Goal: Task Accomplishment & Management: Manage account settings

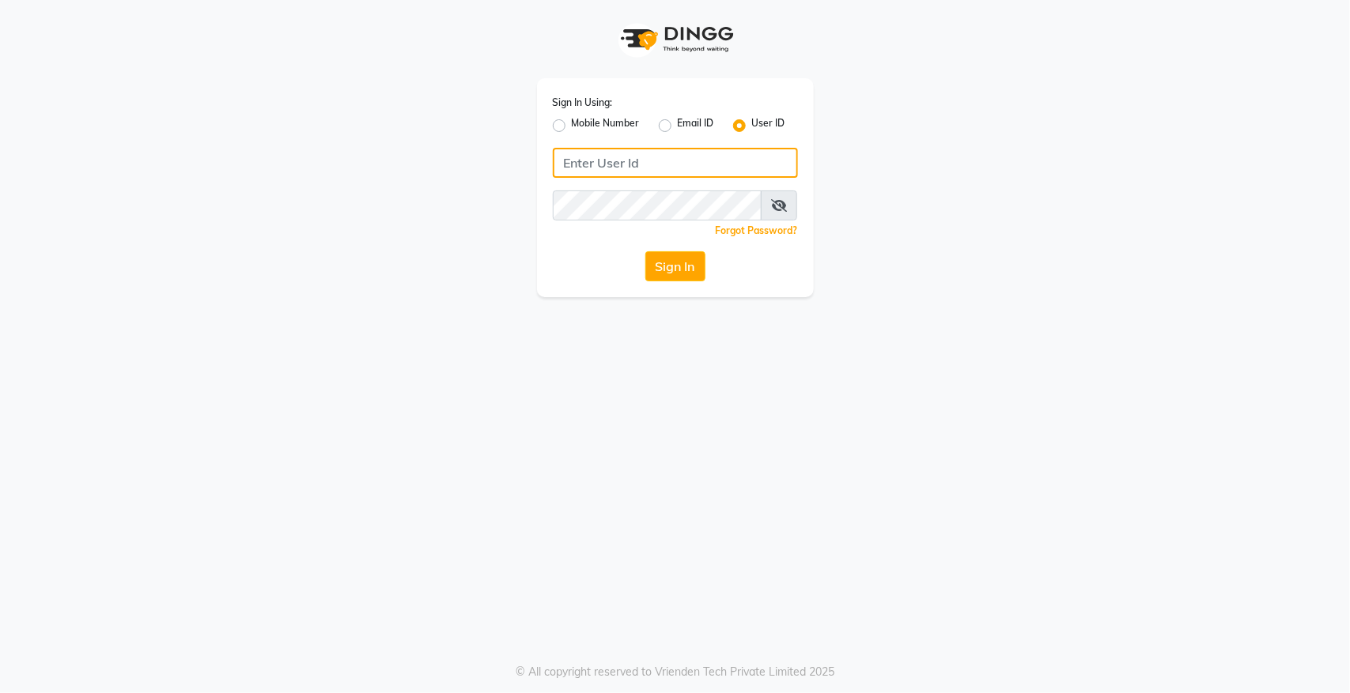
type input "hairempire"
click at [676, 273] on button "Sign In" at bounding box center [675, 266] width 60 height 30
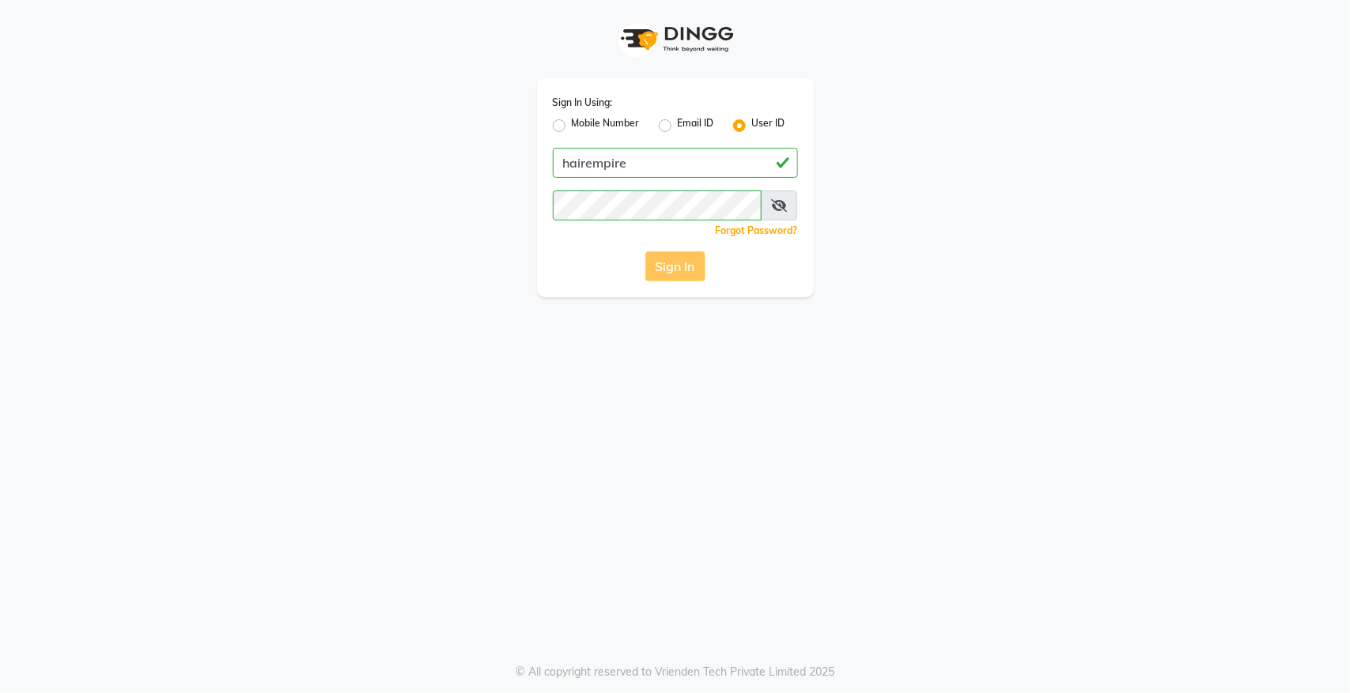
click at [678, 273] on div "Sign In" at bounding box center [675, 266] width 245 height 30
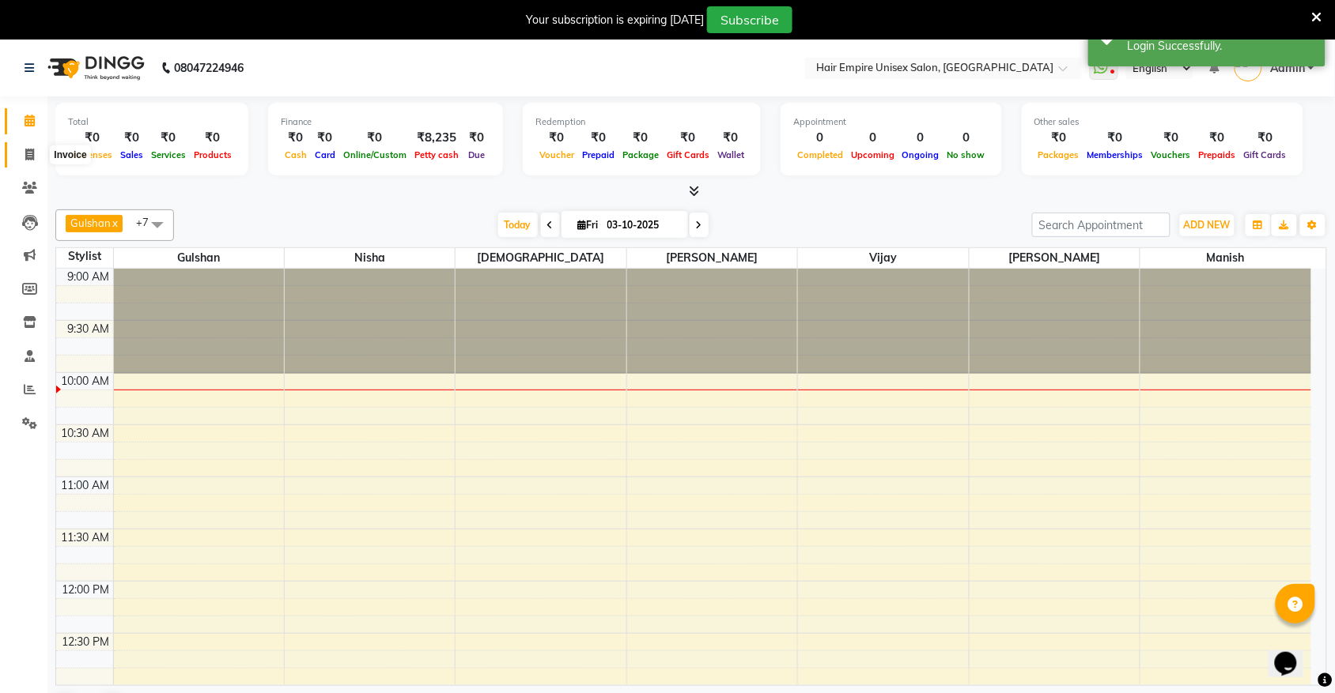
click at [29, 163] on span at bounding box center [30, 155] width 28 height 18
select select "5055"
select select "service"
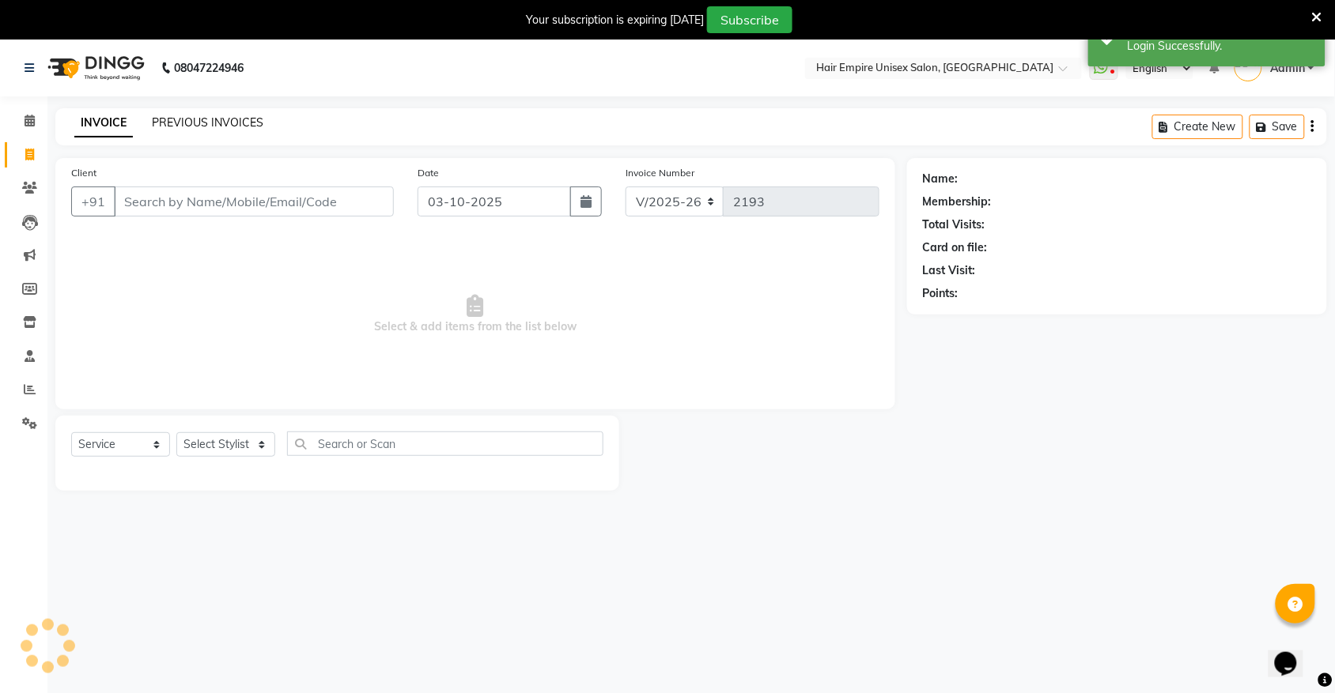
click at [198, 125] on link "PREVIOUS INVOICES" at bounding box center [207, 122] width 111 height 14
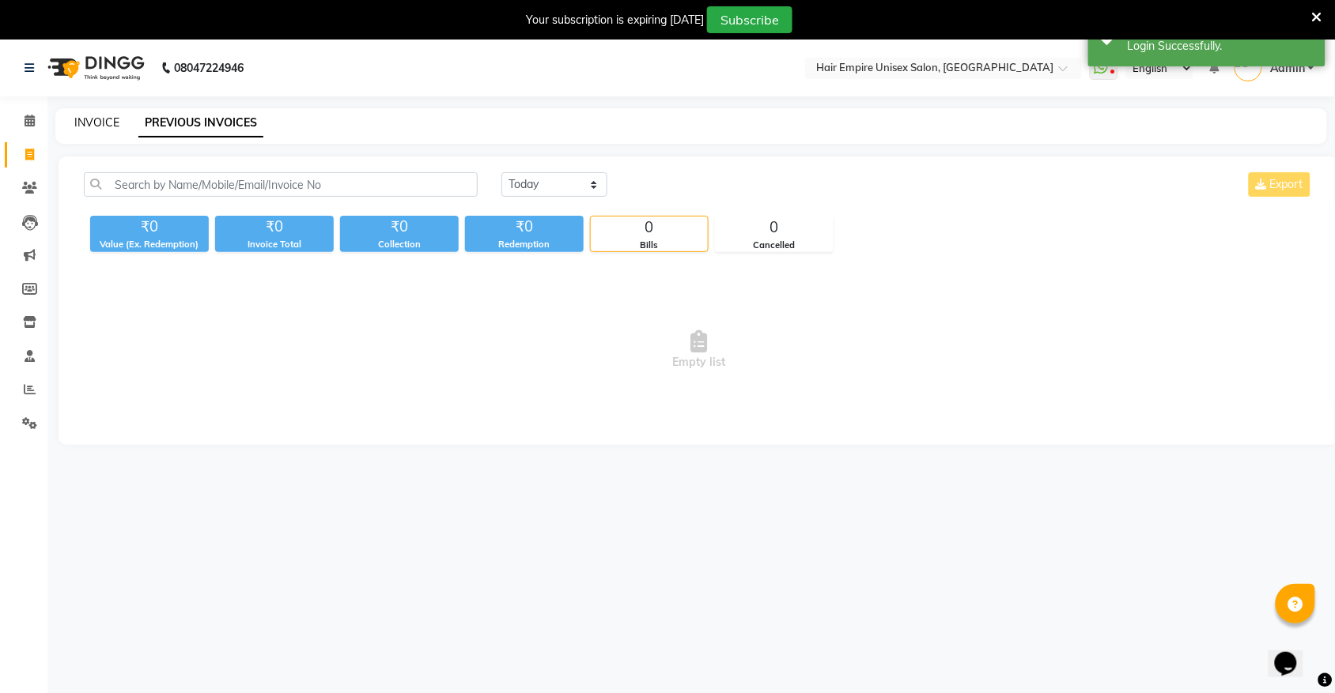
click at [100, 127] on link "INVOICE" at bounding box center [96, 122] width 45 height 14
select select "service"
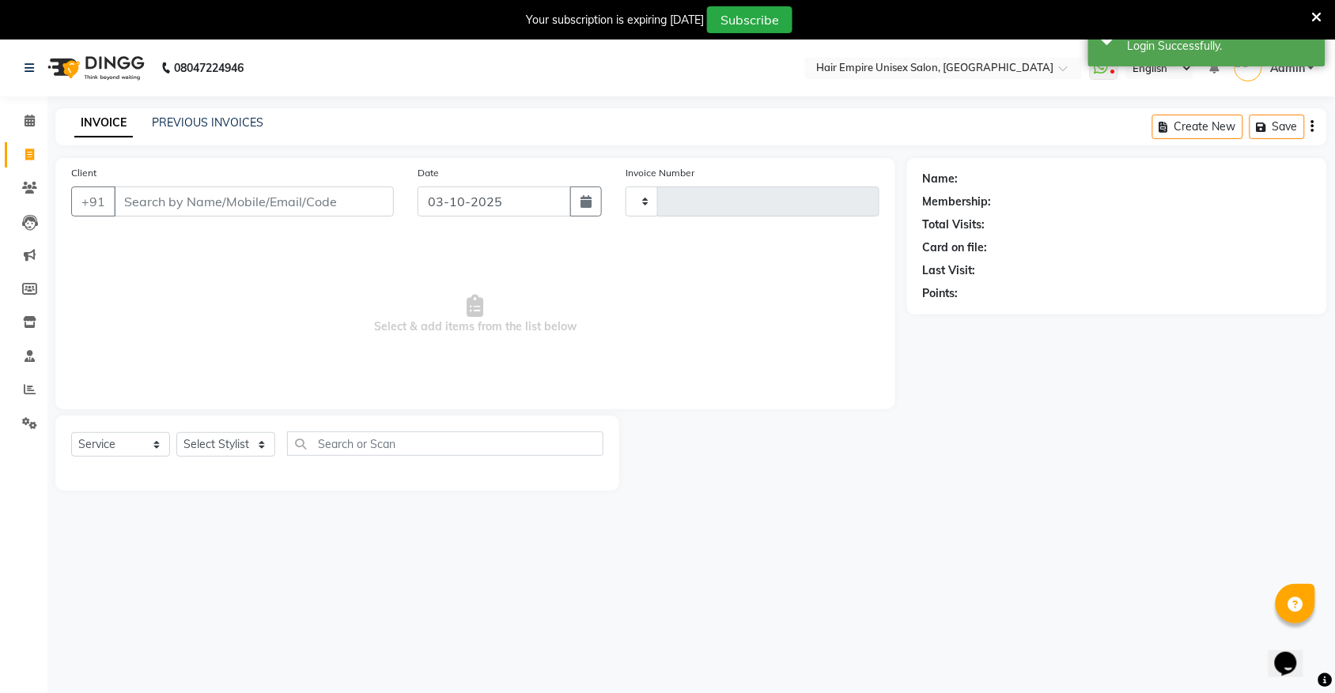
type input "2193"
select select "5055"
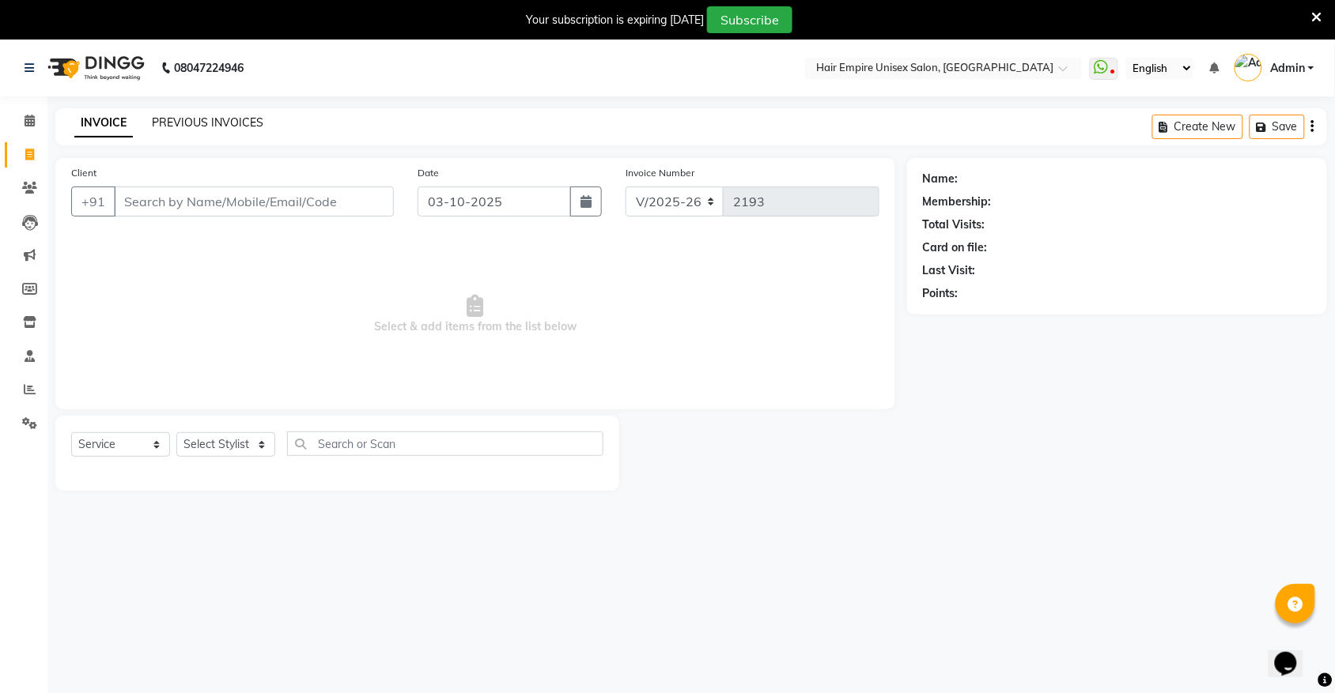
click at [230, 127] on link "PREVIOUS INVOICES" at bounding box center [207, 122] width 111 height 14
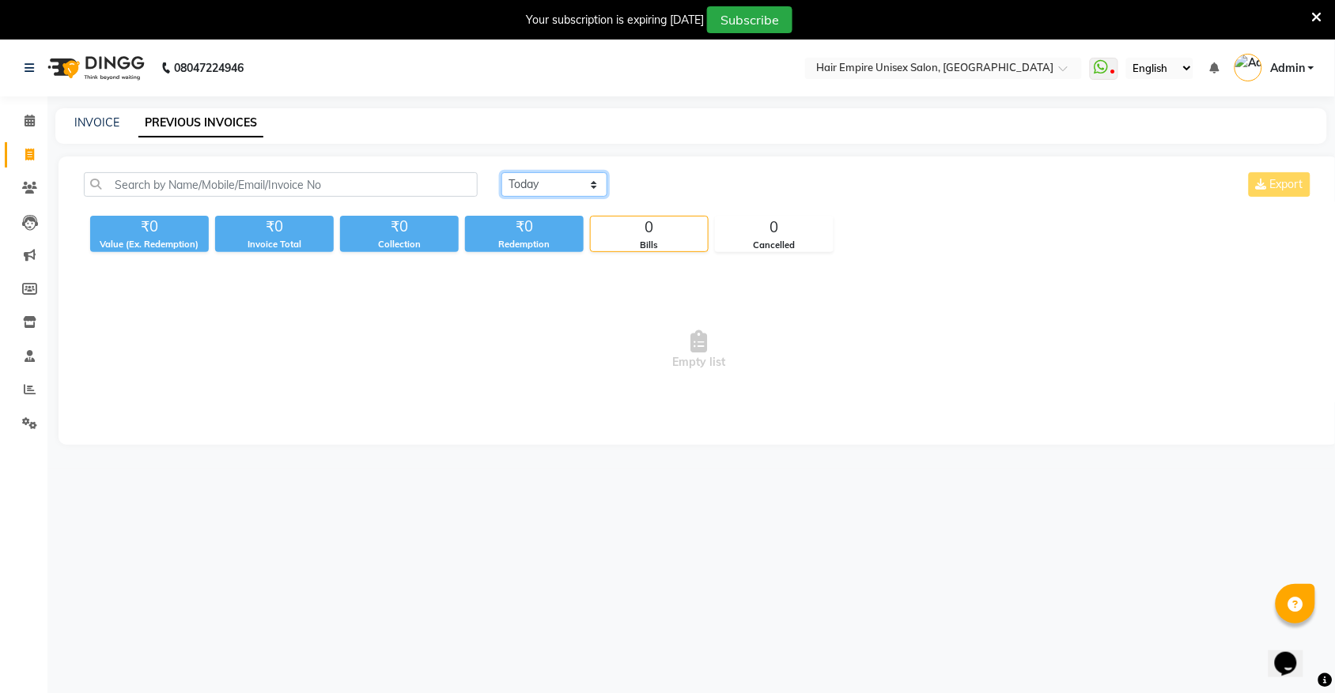
click at [547, 190] on select "Today Yesterday Custom Range" at bounding box center [554, 184] width 106 height 25
select select "yesterday"
click at [501, 172] on select "Today Yesterday Custom Range" at bounding box center [554, 184] width 106 height 25
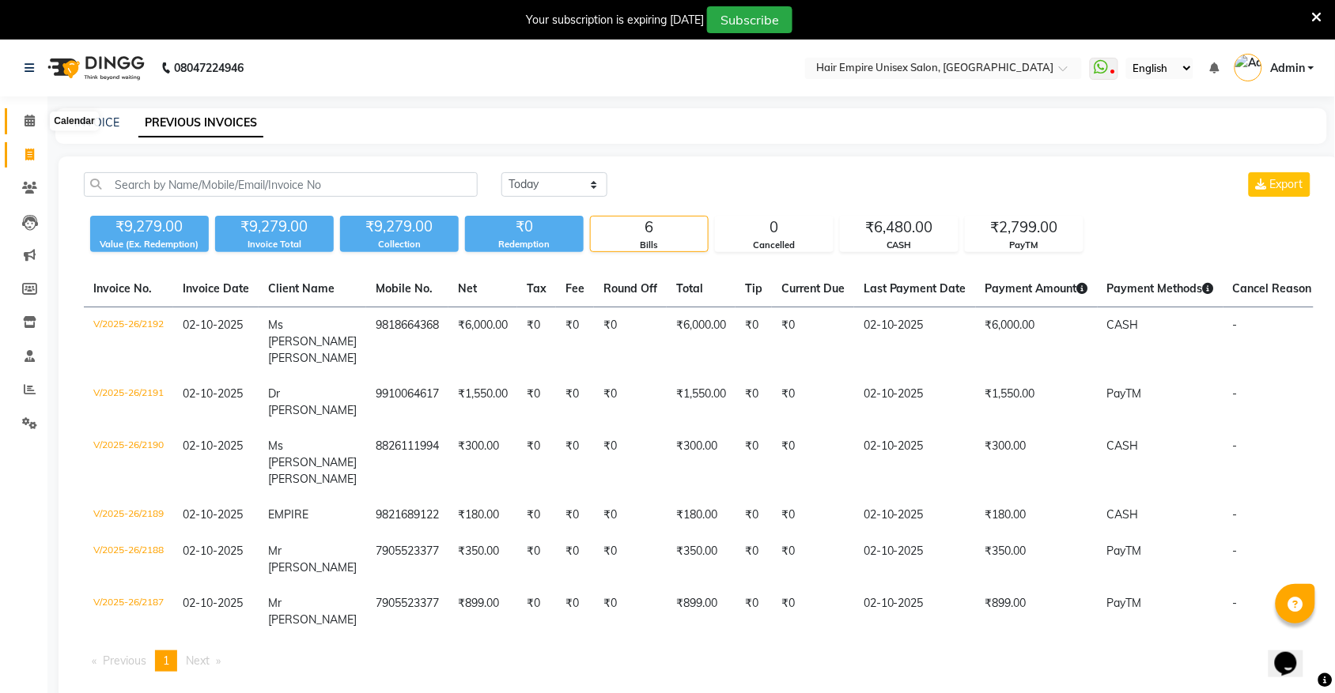
click at [28, 116] on icon at bounding box center [30, 121] width 10 height 12
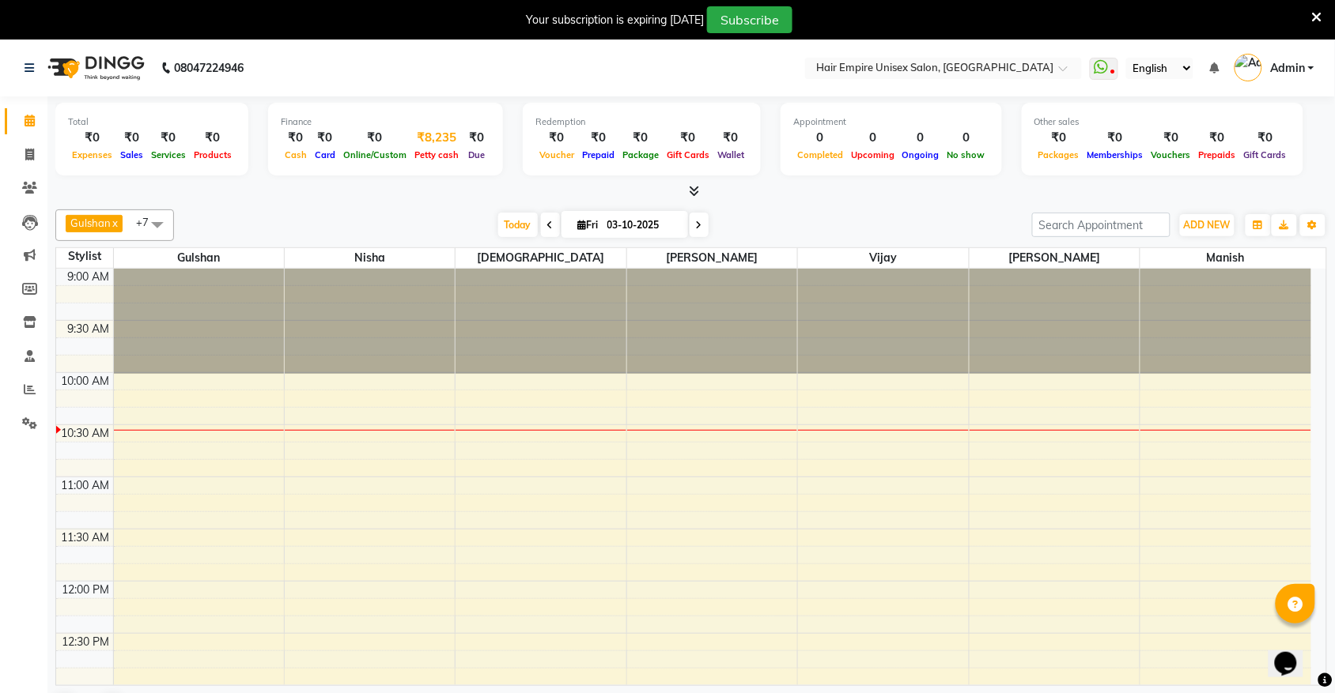
click at [427, 135] on div "₹8,235" at bounding box center [436, 138] width 52 height 18
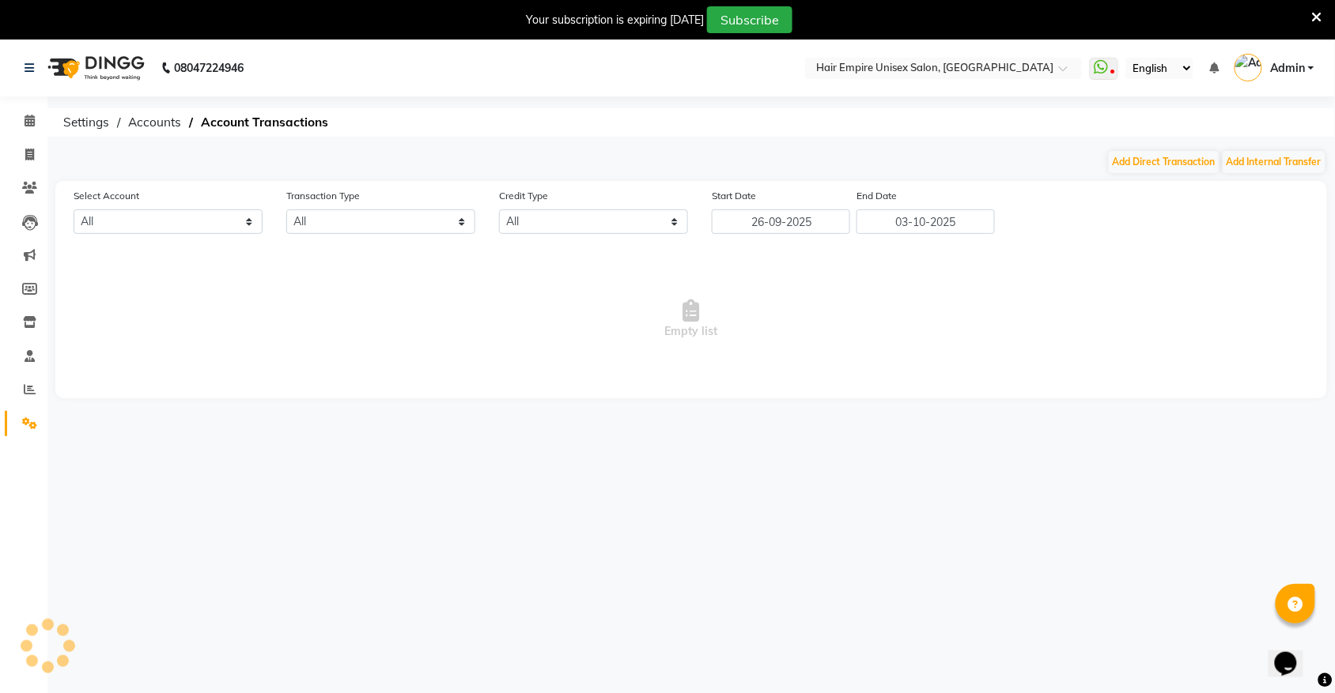
select select "3957"
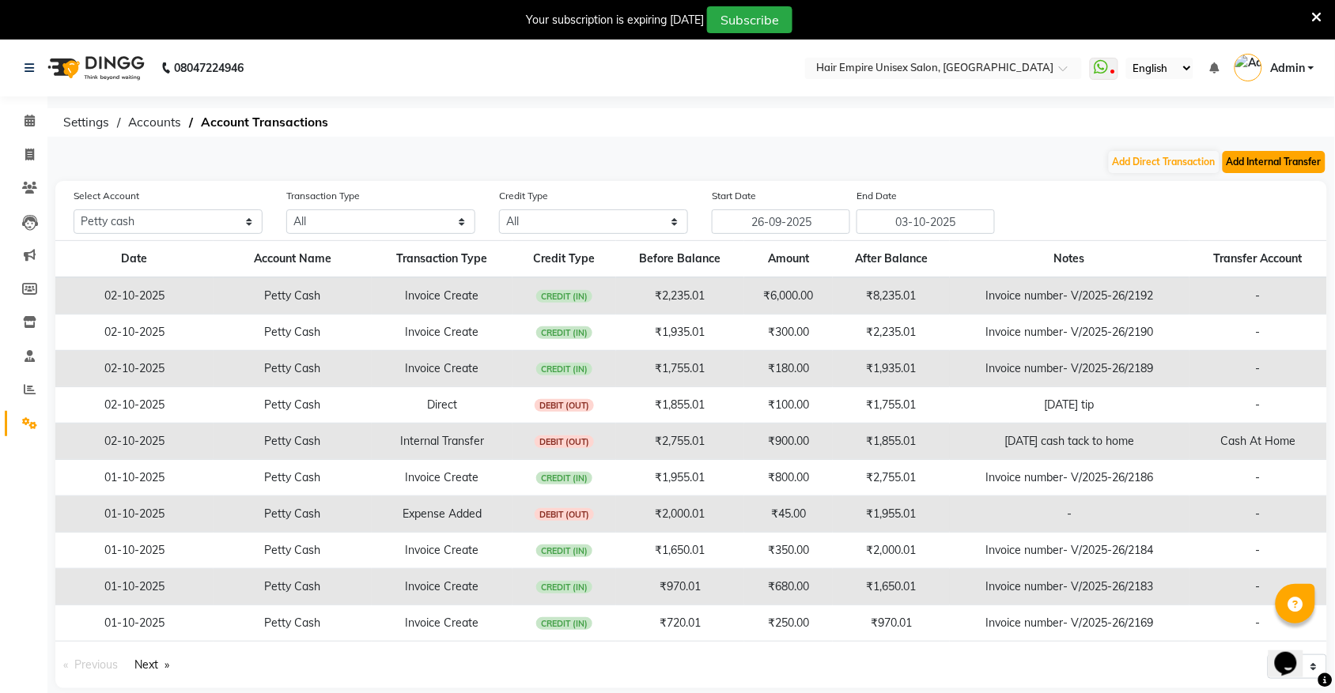
click at [1318, 158] on button "Add Internal Transfer" at bounding box center [1273, 162] width 103 height 22
select select "internal transfer"
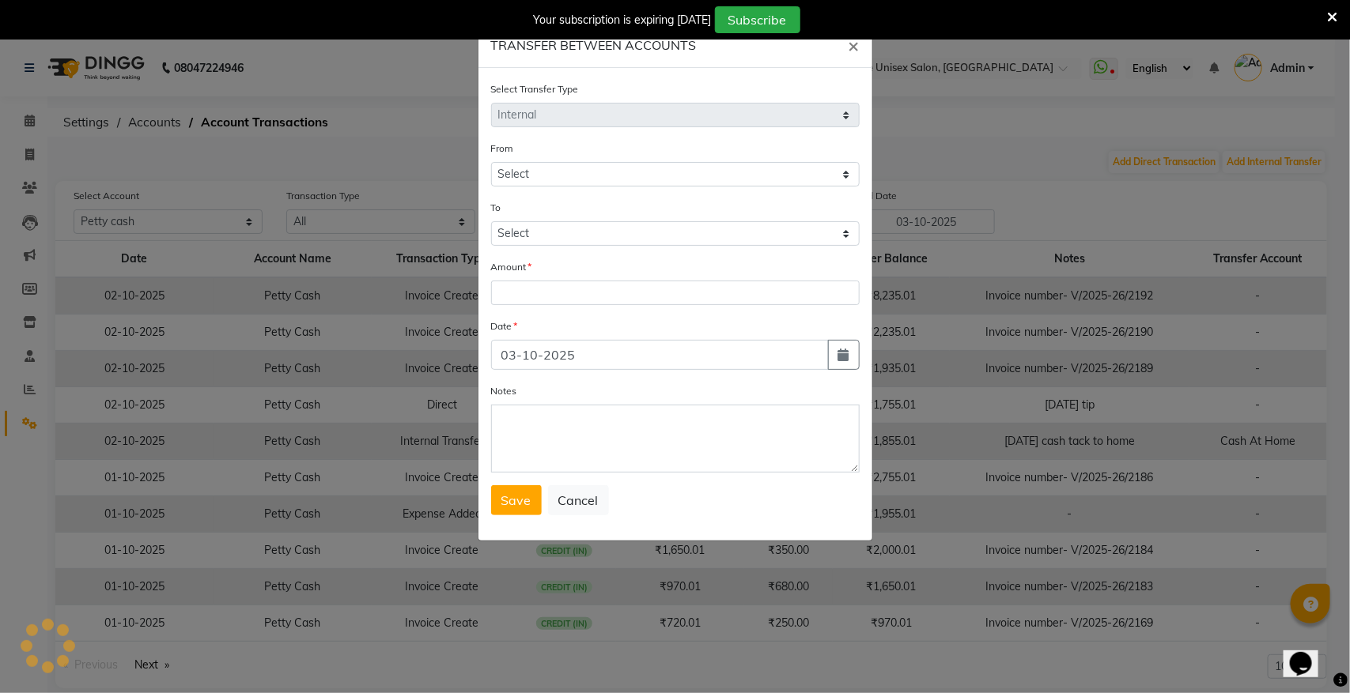
select select "3957"
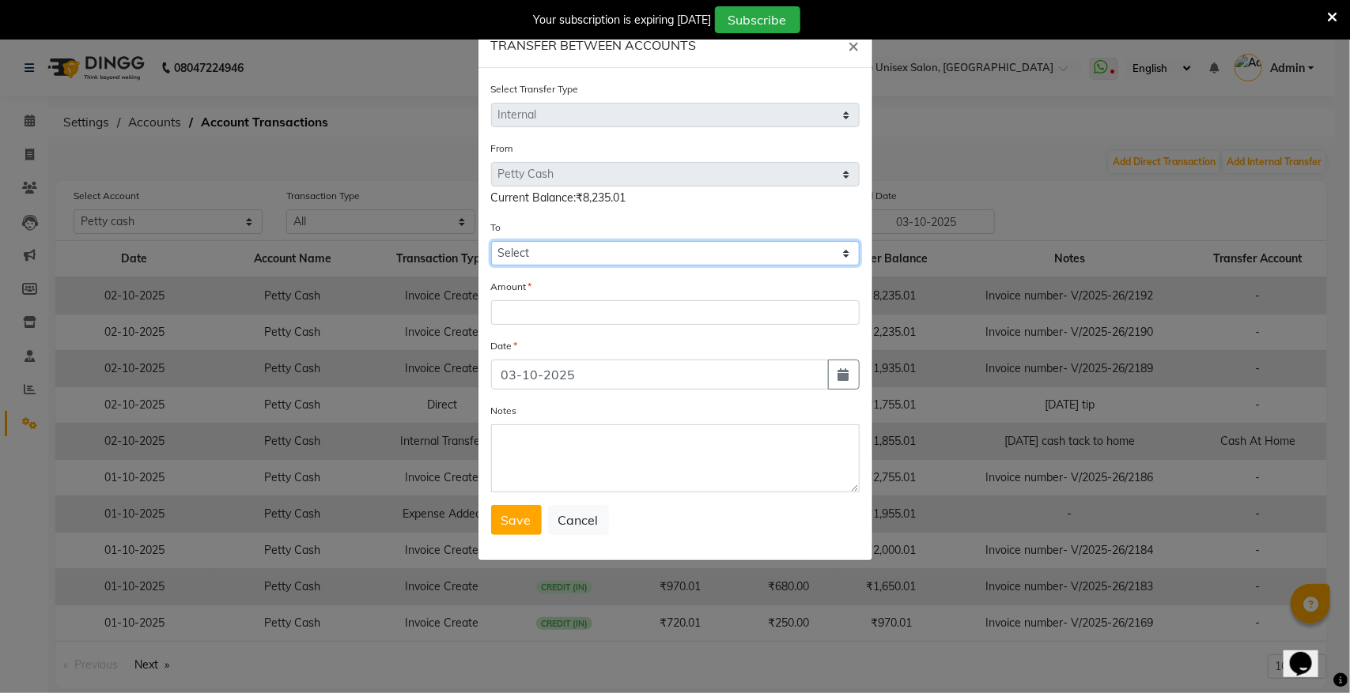
click at [609, 241] on select "Select Petty Cash Cash At Home Gulshan Yes Bank Ashu Yes Bank" at bounding box center [675, 253] width 368 height 25
select select "3958"
click at [491, 241] on select "Select Petty Cash Cash At Home Gulshan Yes Bank Ashu Yes Bank" at bounding box center [675, 253] width 368 height 25
click at [611, 310] on input "number" at bounding box center [675, 312] width 368 height 25
type input "7575"
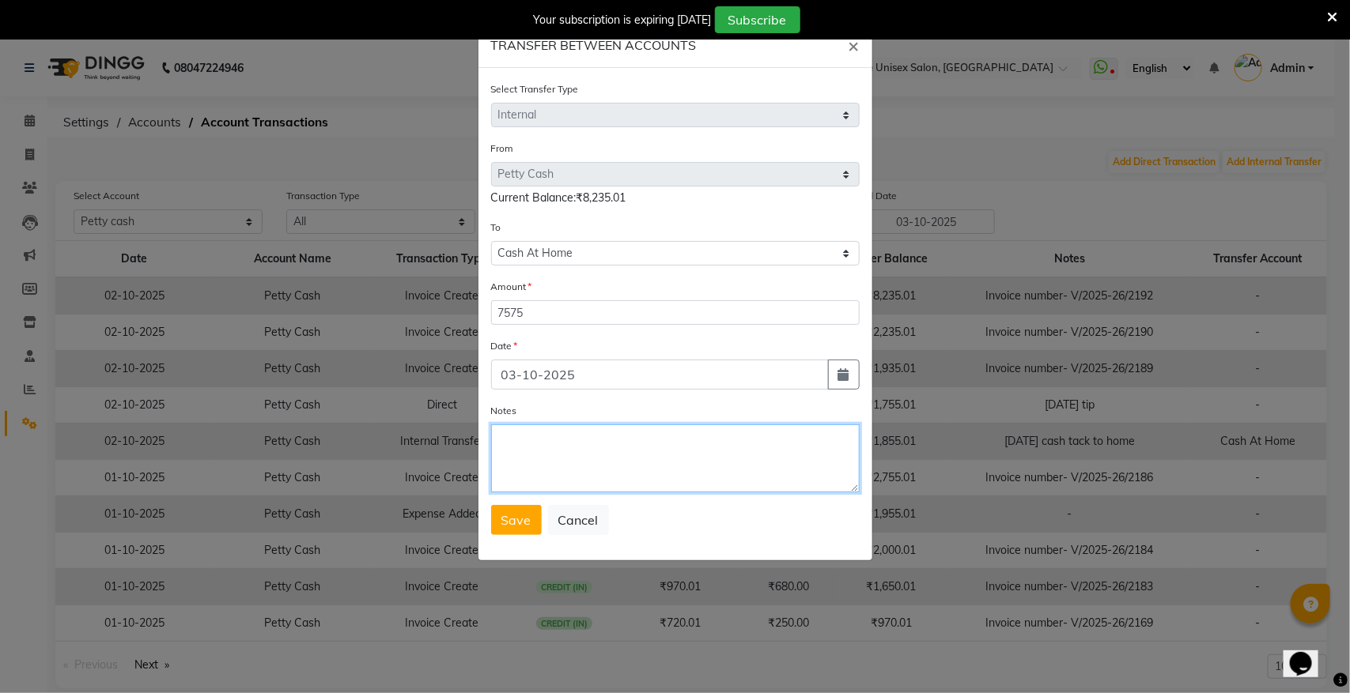
click at [573, 449] on textarea "Notes" at bounding box center [675, 459] width 368 height 68
type textarea "2/10/25 cash tack to home"
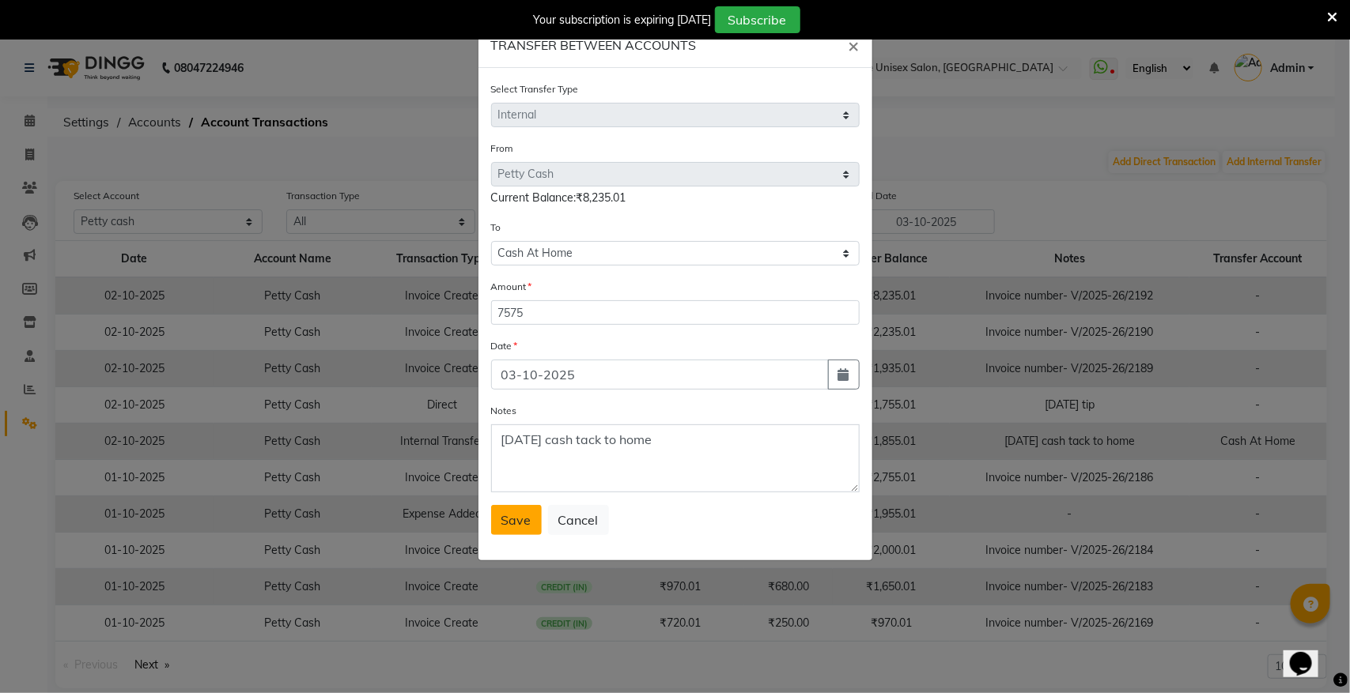
click at [515, 520] on span "Save" at bounding box center [516, 520] width 30 height 16
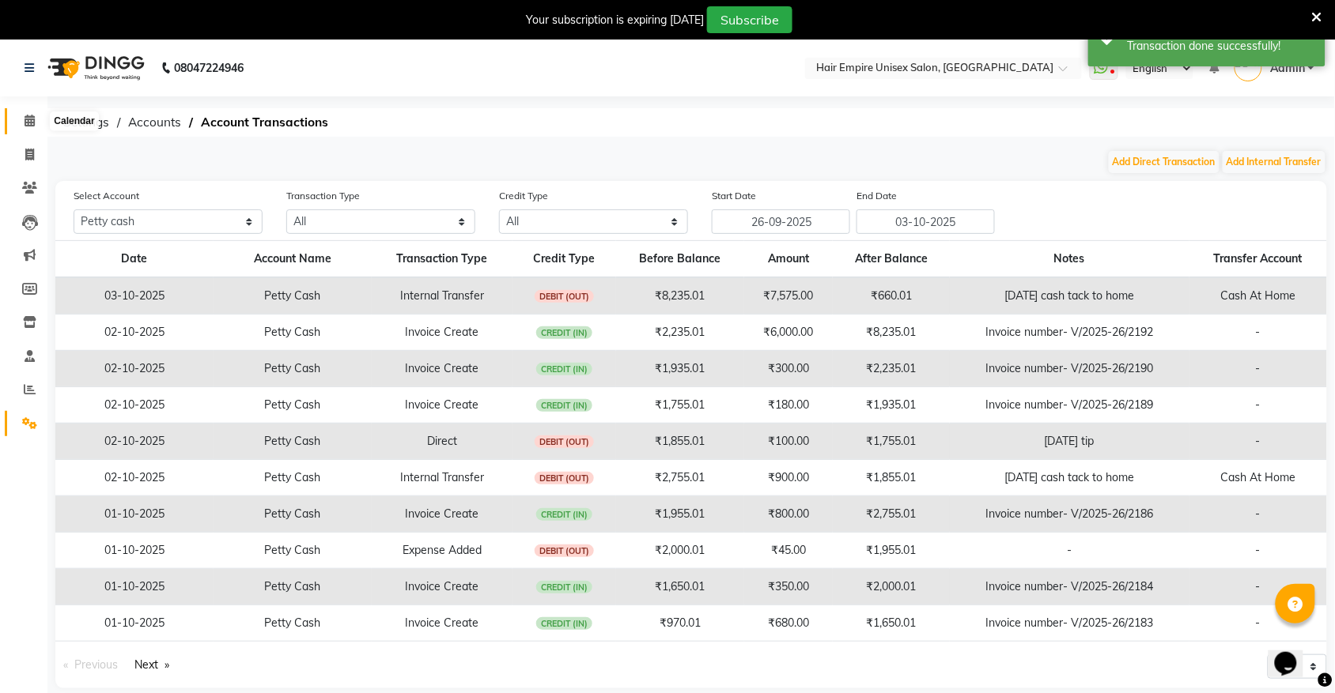
click at [32, 127] on icon at bounding box center [30, 121] width 10 height 12
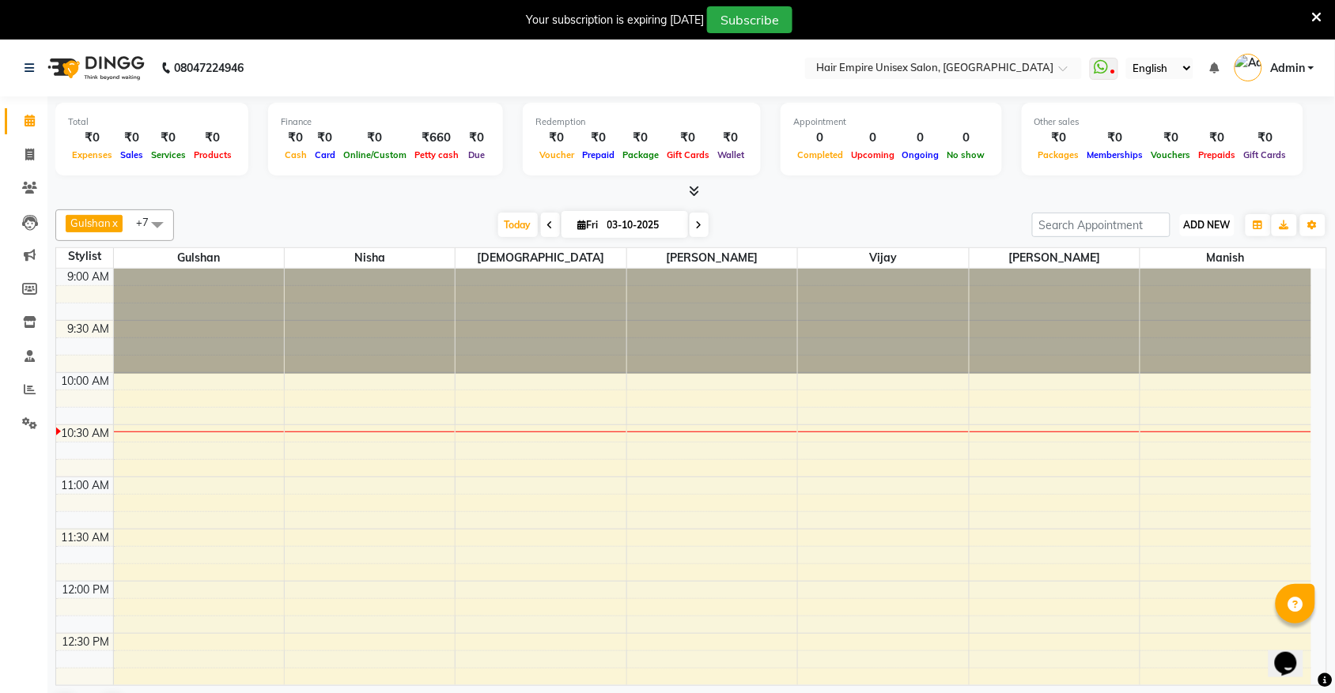
click at [1203, 219] on span "ADD NEW" at bounding box center [1207, 225] width 47 height 12
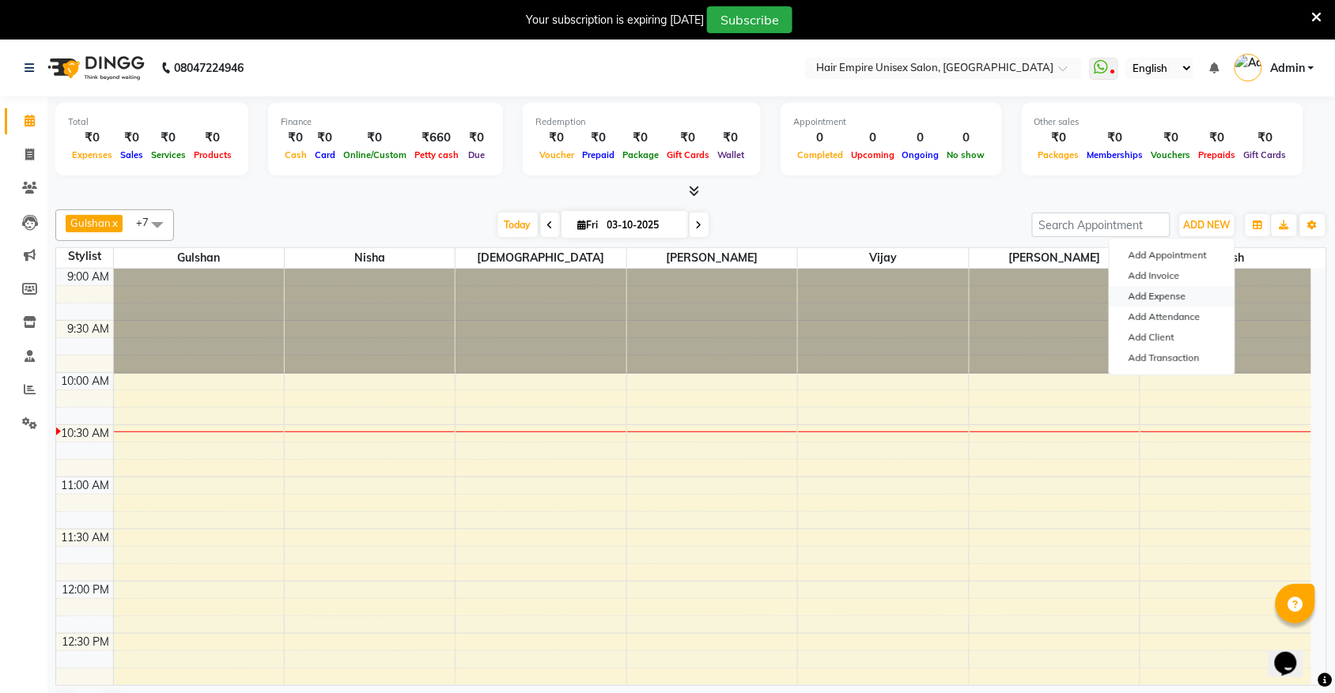
click at [1174, 295] on link "Add Expense" at bounding box center [1171, 296] width 125 height 21
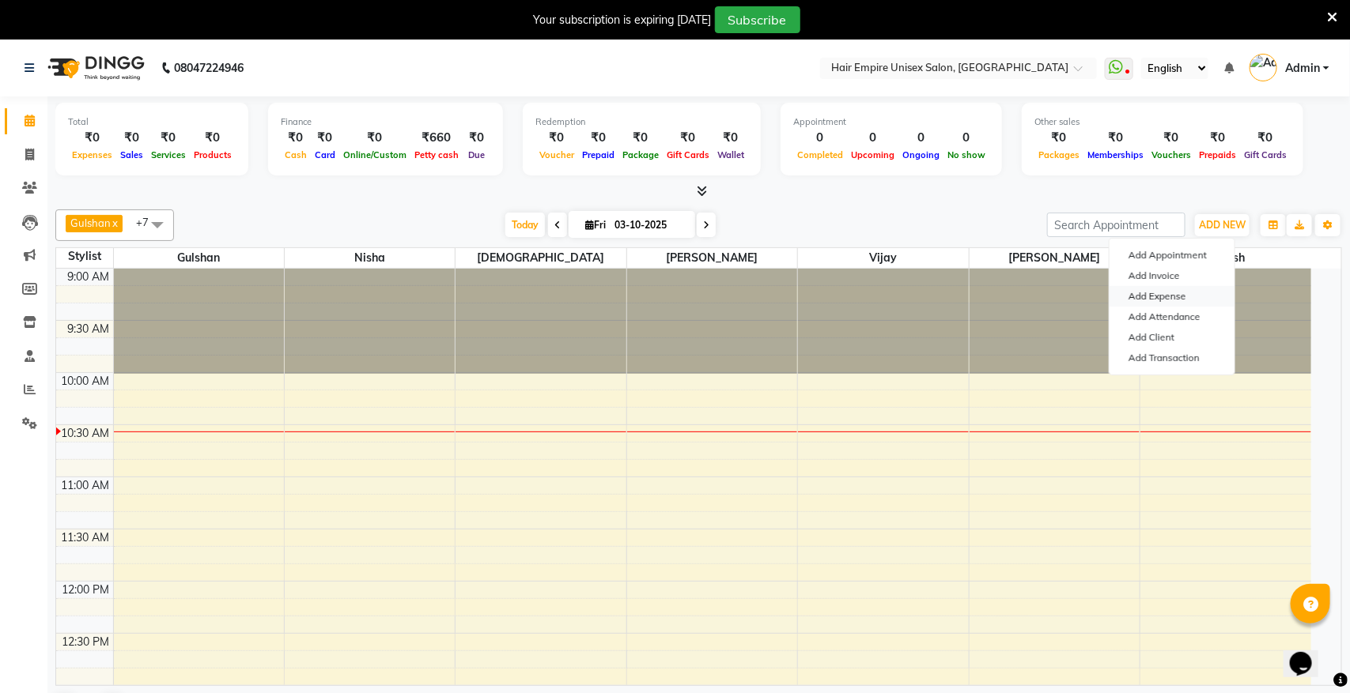
select select "1"
select select "3957"
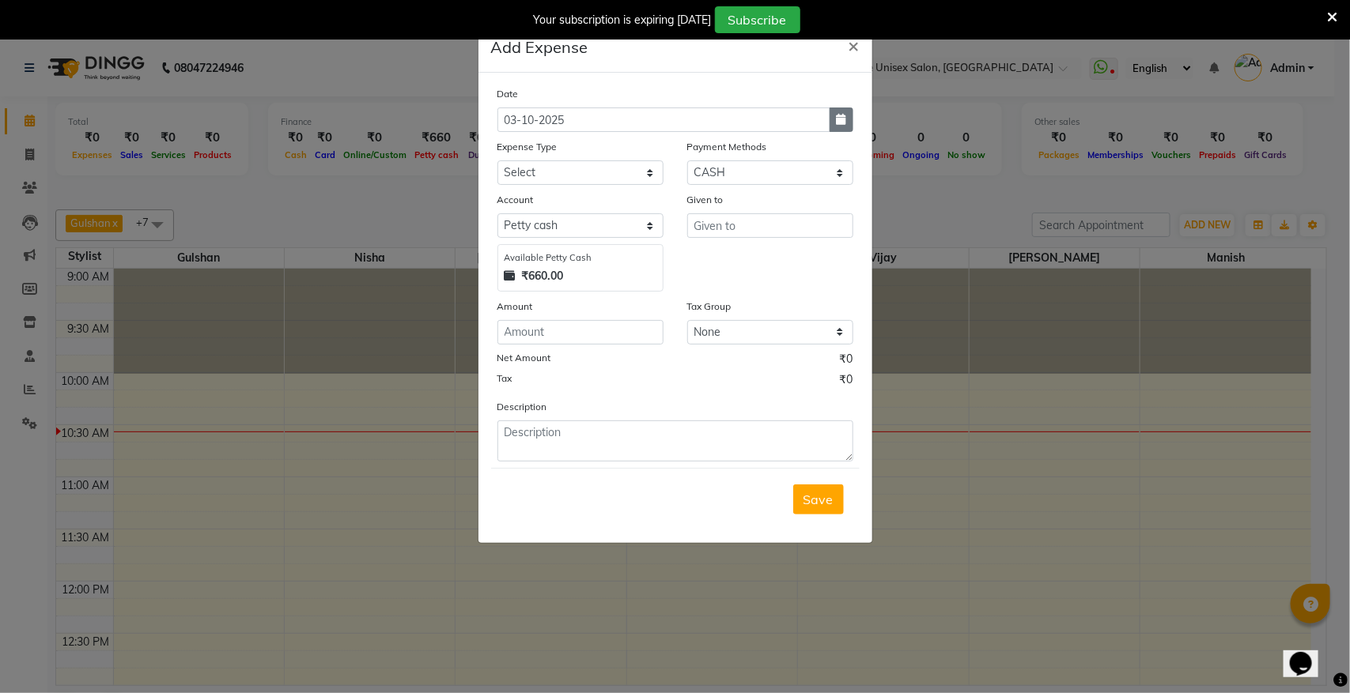
click at [839, 116] on icon "button" at bounding box center [841, 119] width 9 height 11
select select "10"
select select "2025"
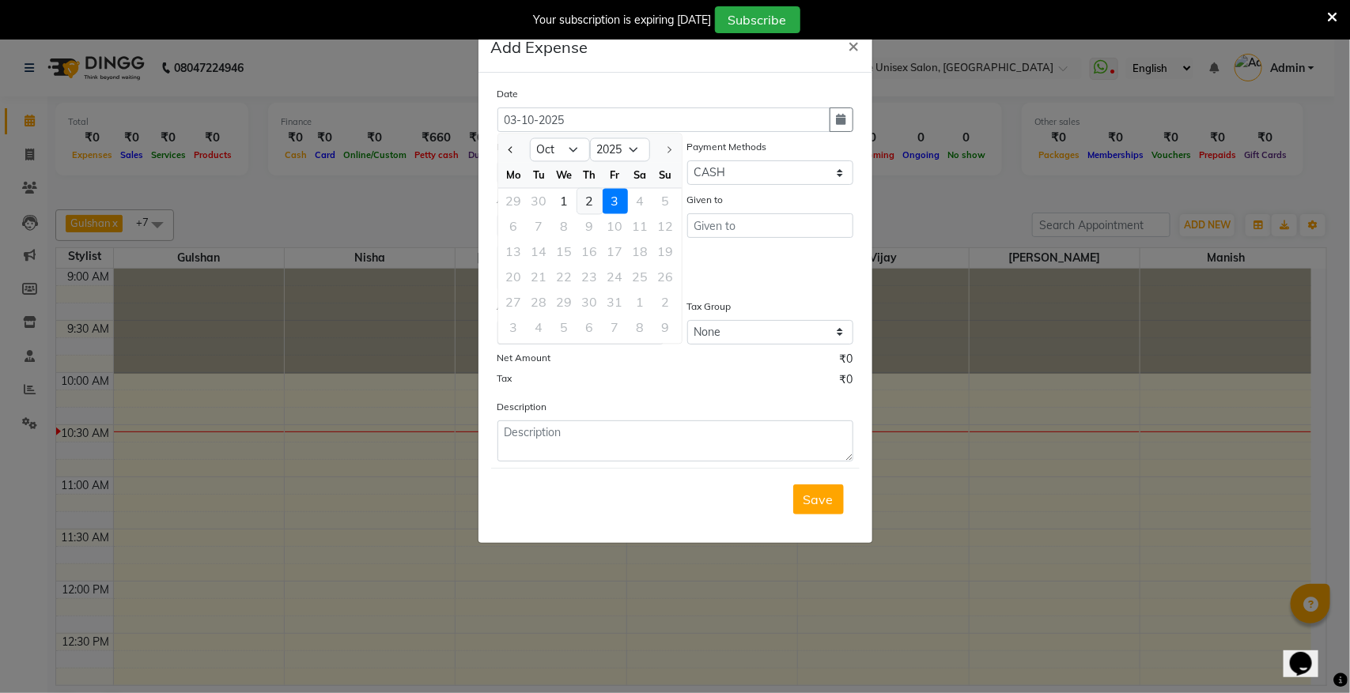
click at [579, 202] on div "2" at bounding box center [589, 201] width 25 height 25
type input "02-10-2025"
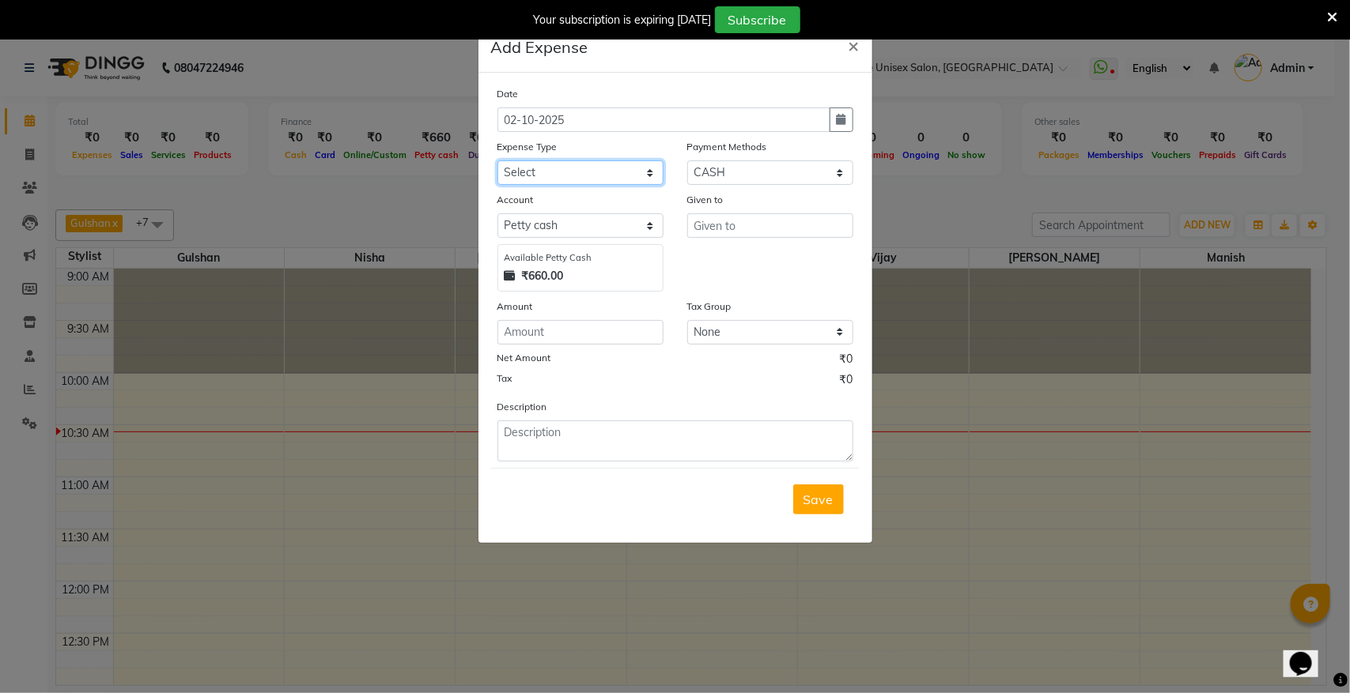
click at [581, 166] on select "Select Advance Salary Bank charges Cash transfer to bank donation Electricity B…" at bounding box center [580, 173] width 166 height 25
select select "8828"
click at [497, 161] on select "Select Advance Salary Bank charges Cash transfer to bank donation Electricity B…" at bounding box center [580, 173] width 166 height 25
click at [791, 229] on input "text" at bounding box center [770, 225] width 166 height 25
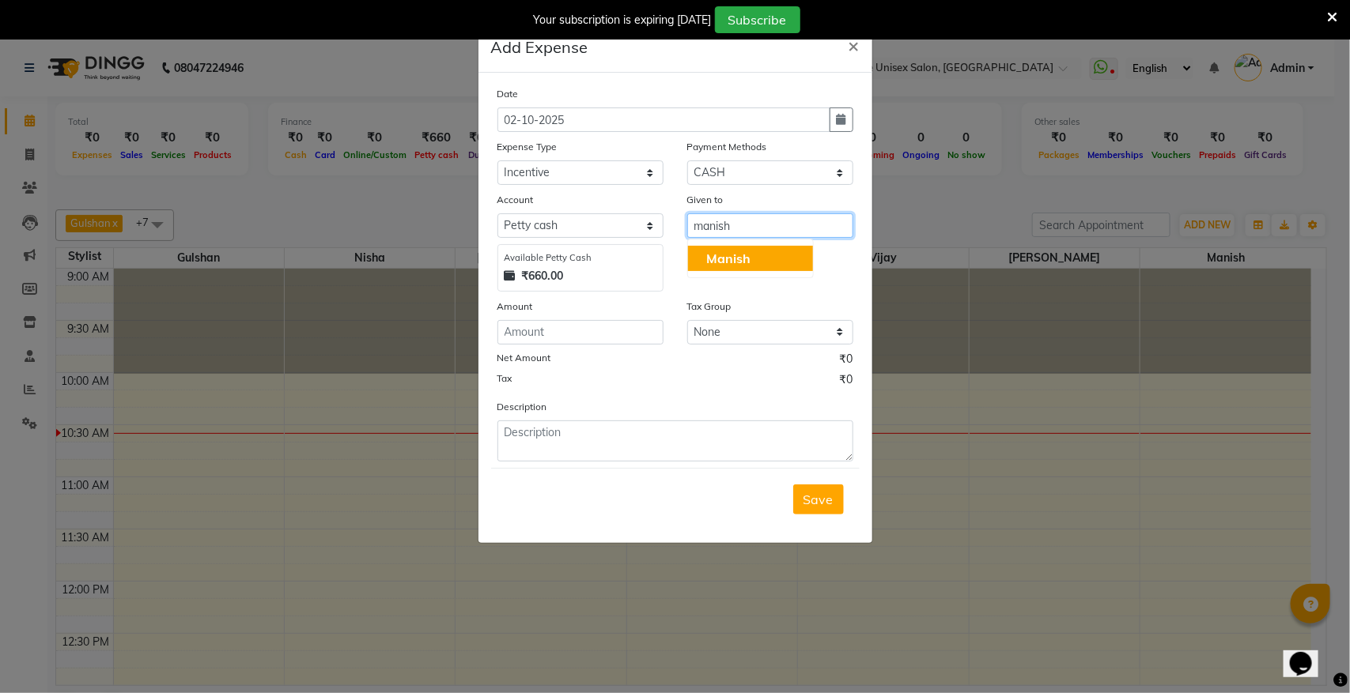
click at [734, 262] on span "Manish" at bounding box center [729, 259] width 44 height 16
type input "Manish"
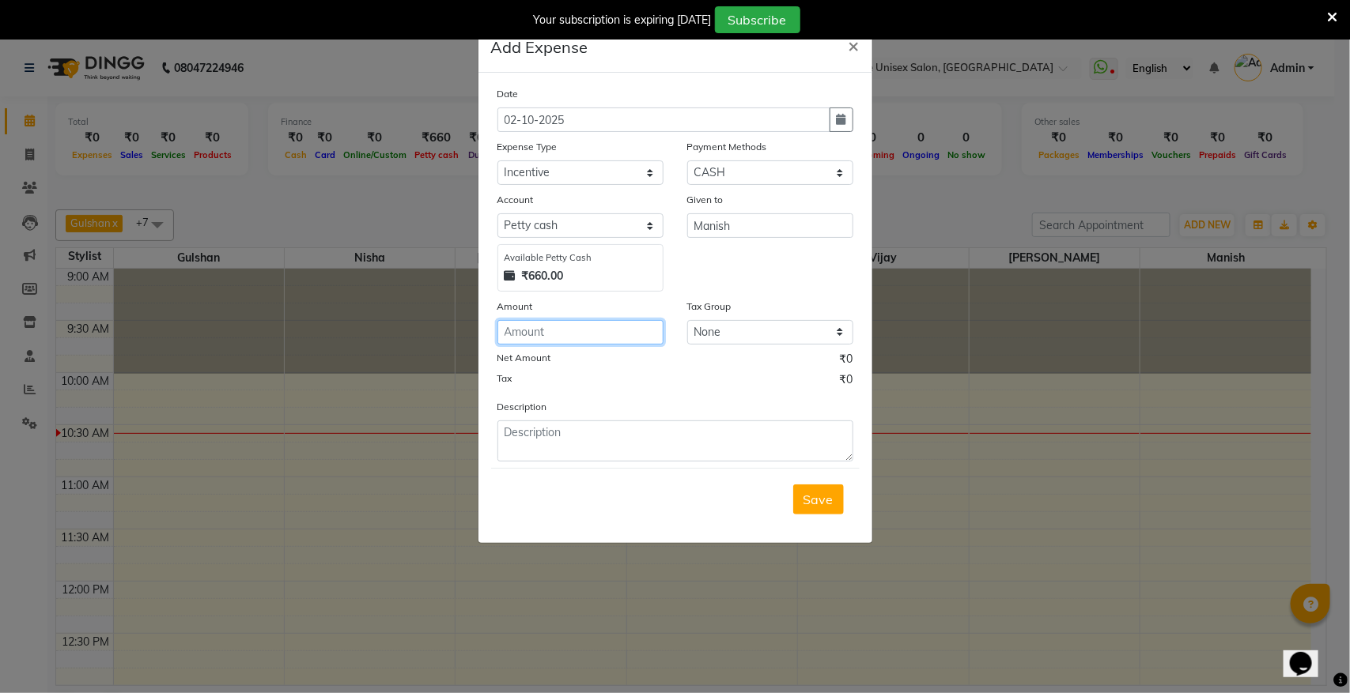
click at [633, 325] on input "number" at bounding box center [580, 332] width 166 height 25
type input "50"
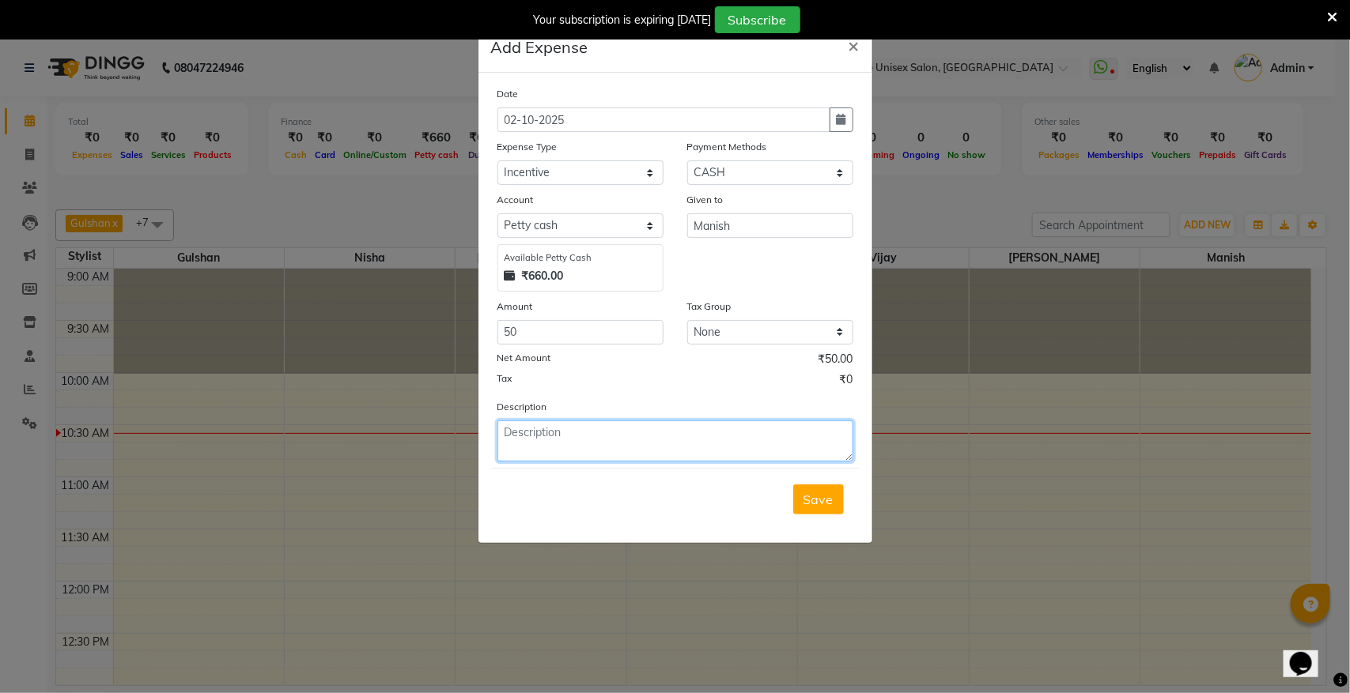
click at [587, 436] on textarea at bounding box center [675, 441] width 356 height 41
type textarea "m"
type textarea "lavivo pedicure 50"
click at [809, 500] on span "Save" at bounding box center [818, 500] width 30 height 16
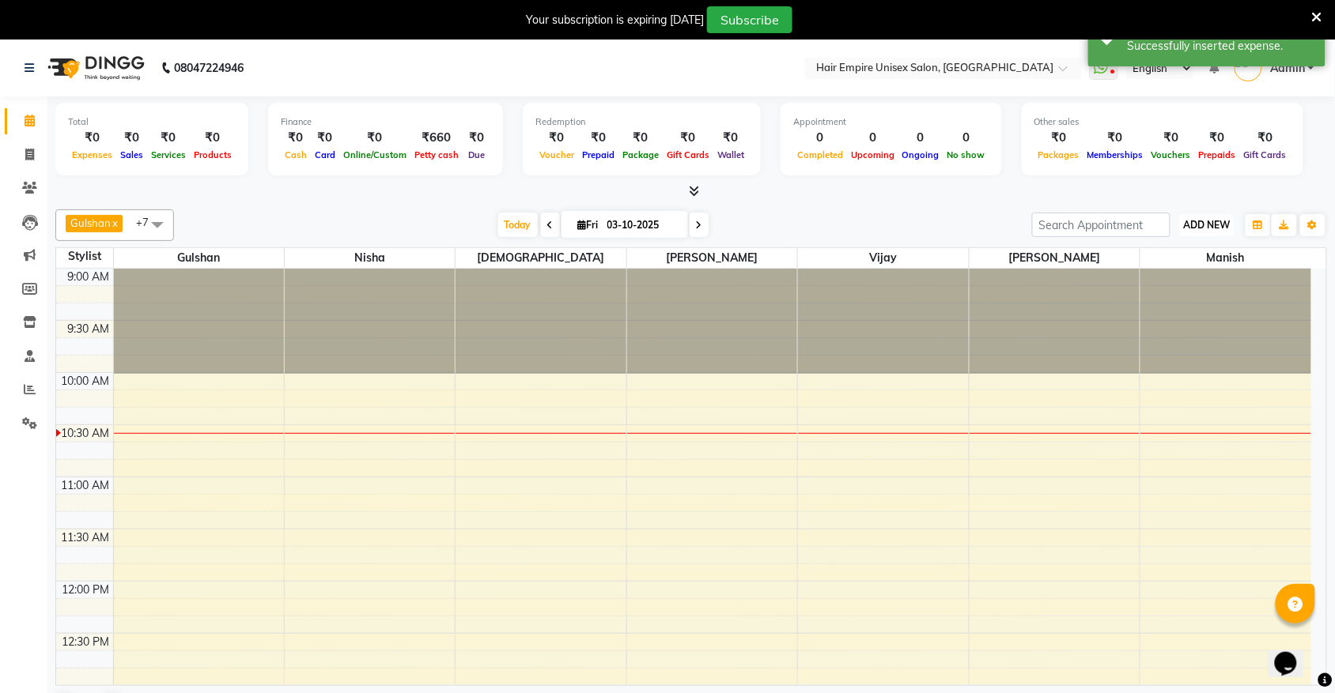
click at [1207, 218] on button "ADD NEW Toggle Dropdown" at bounding box center [1207, 225] width 55 height 22
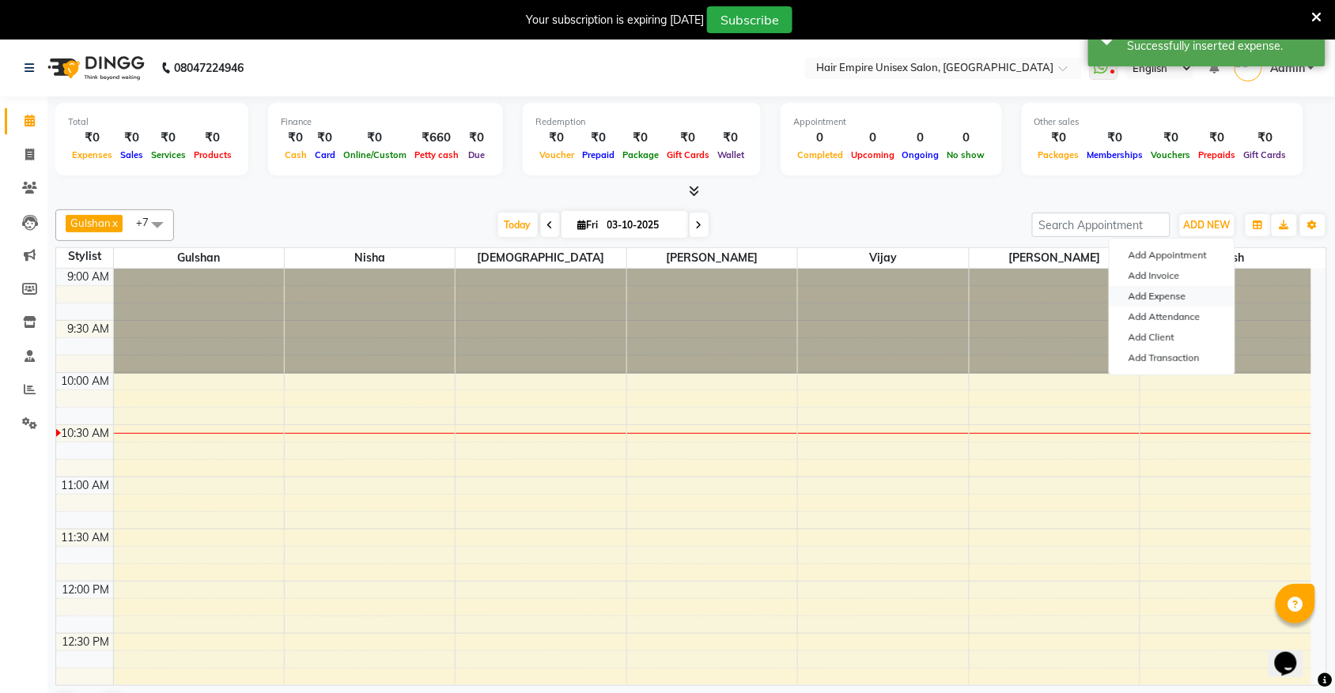
click at [1195, 294] on link "Add Expense" at bounding box center [1171, 296] width 125 height 21
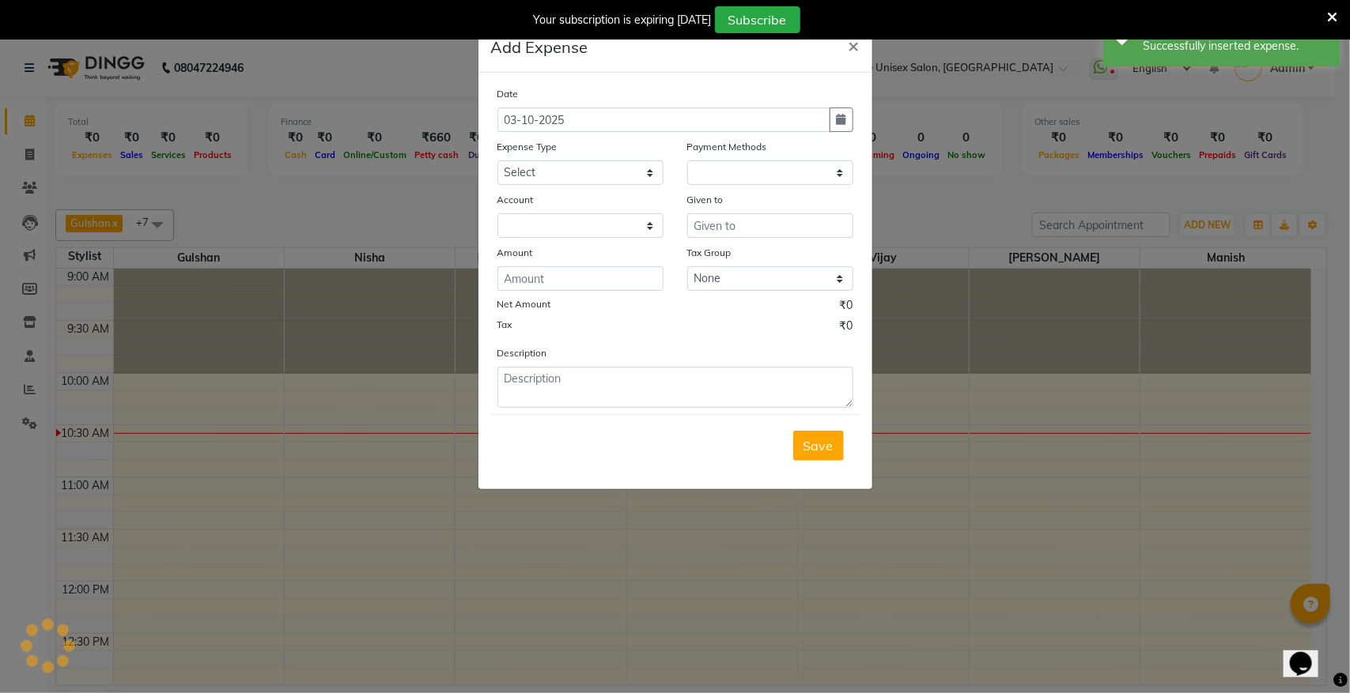
select select "1"
select select "3957"
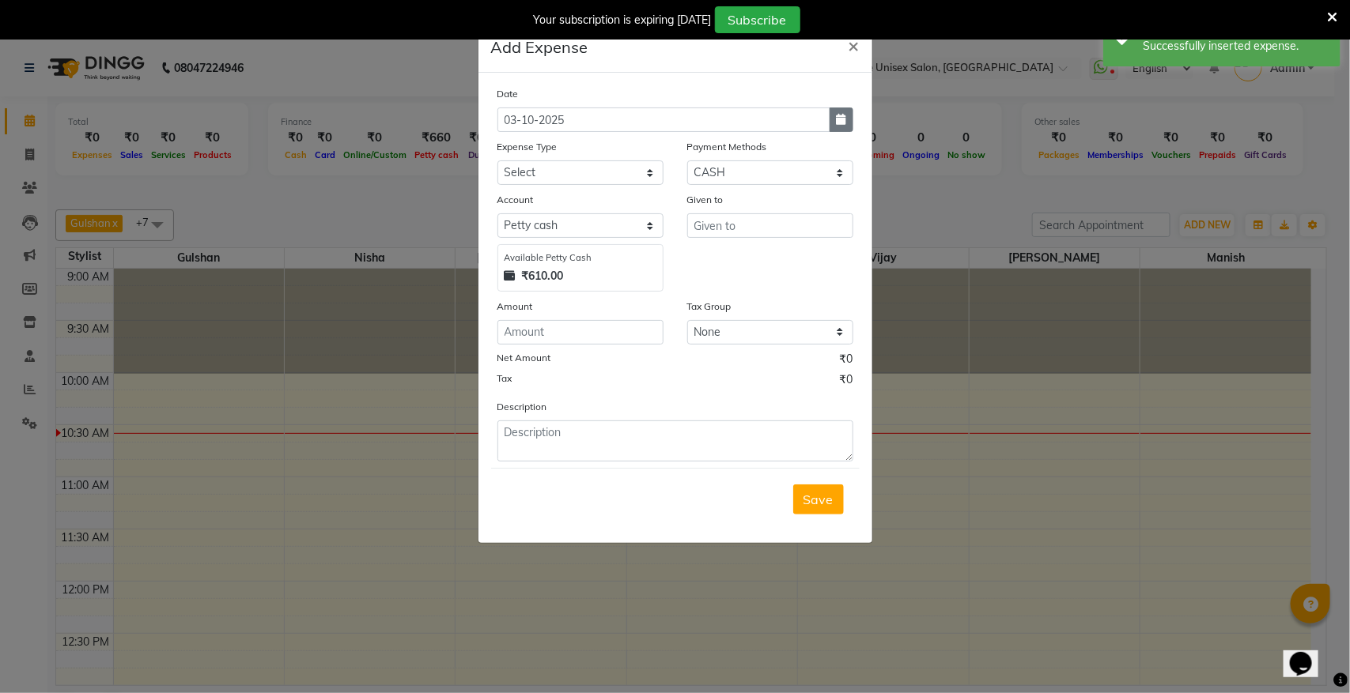
click at [837, 120] on icon "button" at bounding box center [841, 119] width 9 height 11
select select "10"
select select "2025"
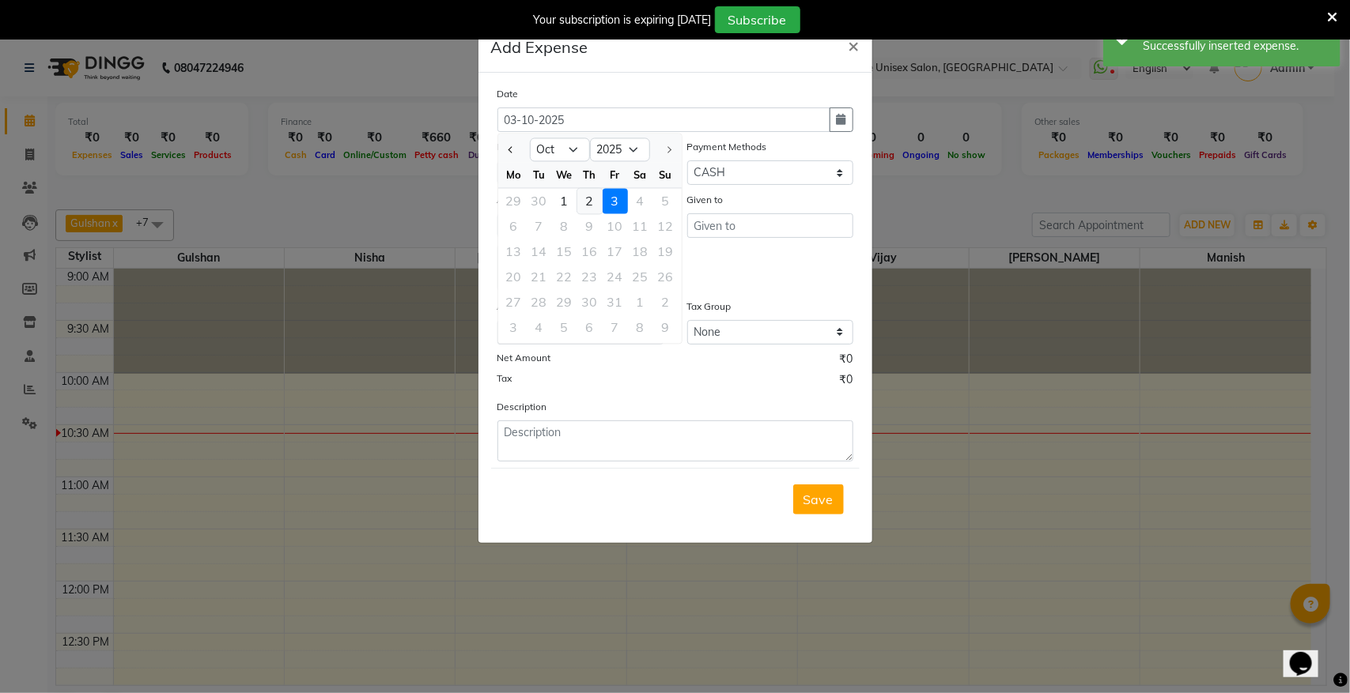
click at [587, 202] on div "2" at bounding box center [589, 201] width 25 height 25
type input "02-10-2025"
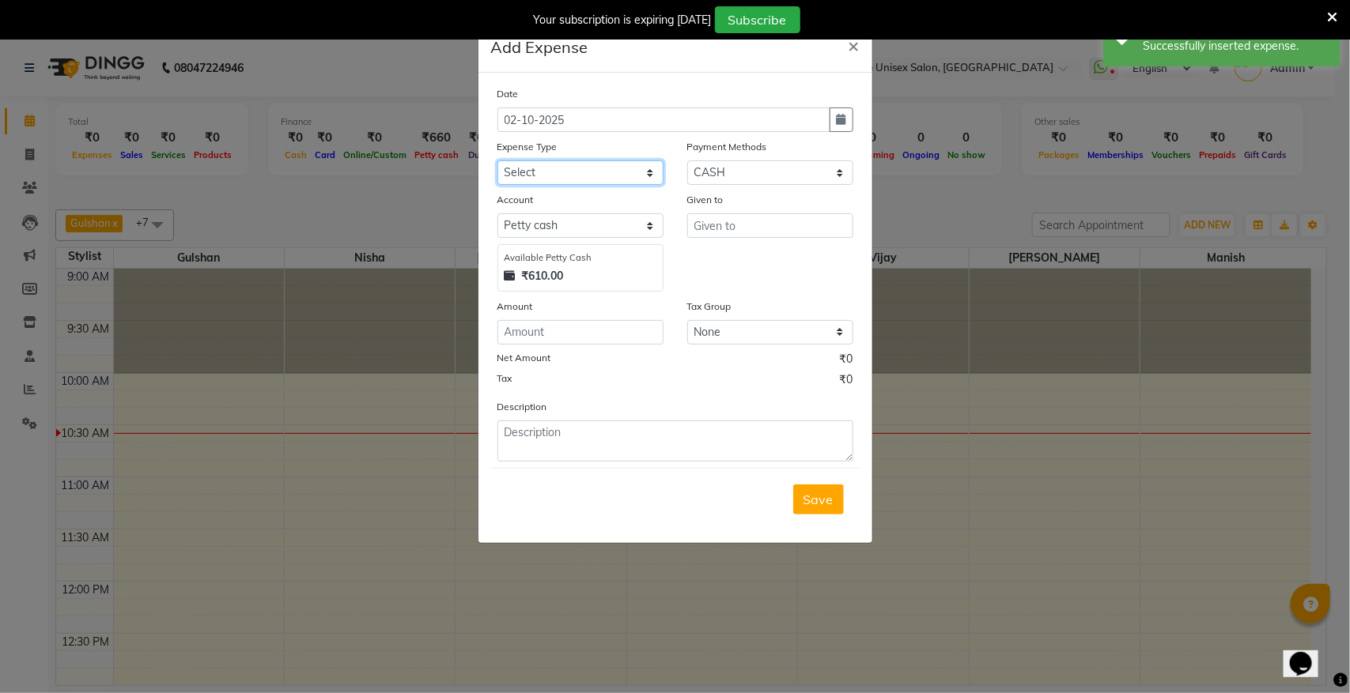
click at [606, 170] on select "Select Advance Salary Bank charges Cash transfer to bank donation Electricity B…" at bounding box center [580, 173] width 166 height 25
select select "8817"
click at [497, 161] on select "Select Advance Salary Bank charges Cash transfer to bank donation Electricity B…" at bounding box center [580, 173] width 166 height 25
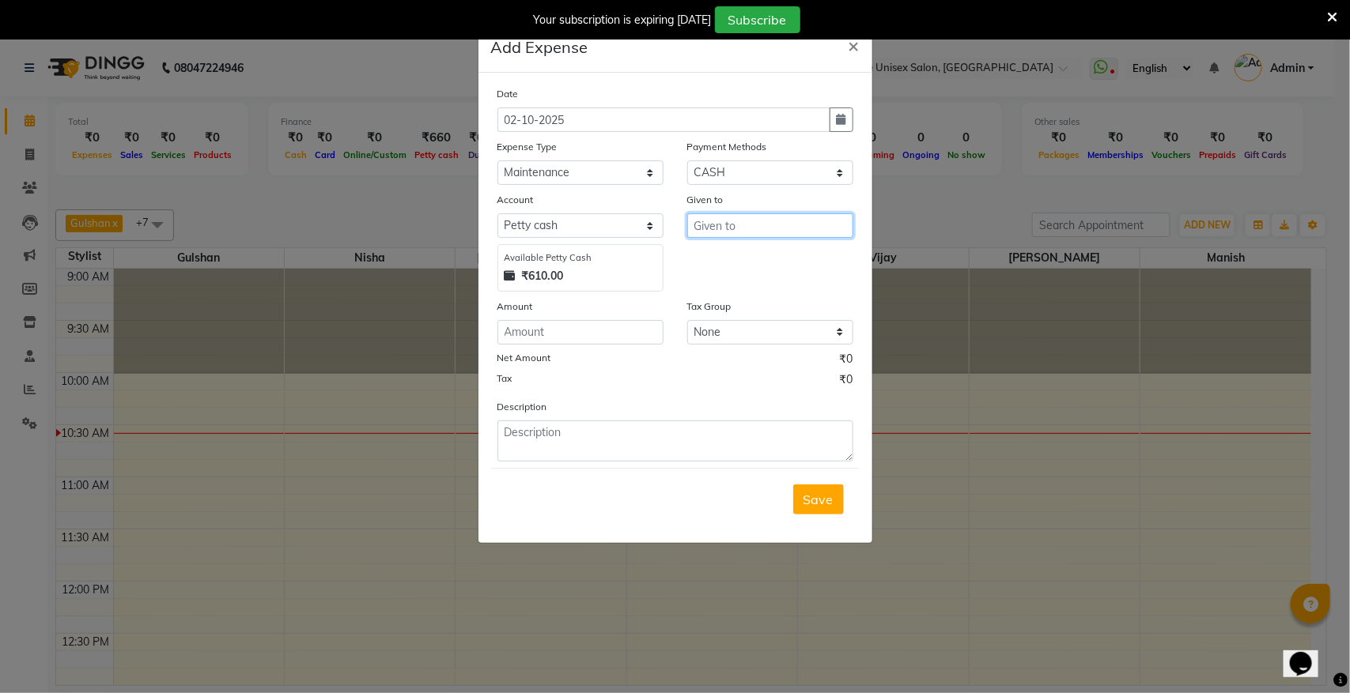
click at [788, 229] on input "text" at bounding box center [770, 225] width 166 height 25
type input "remot cell"
click at [614, 332] on input "number" at bounding box center [580, 332] width 166 height 25
type input "40"
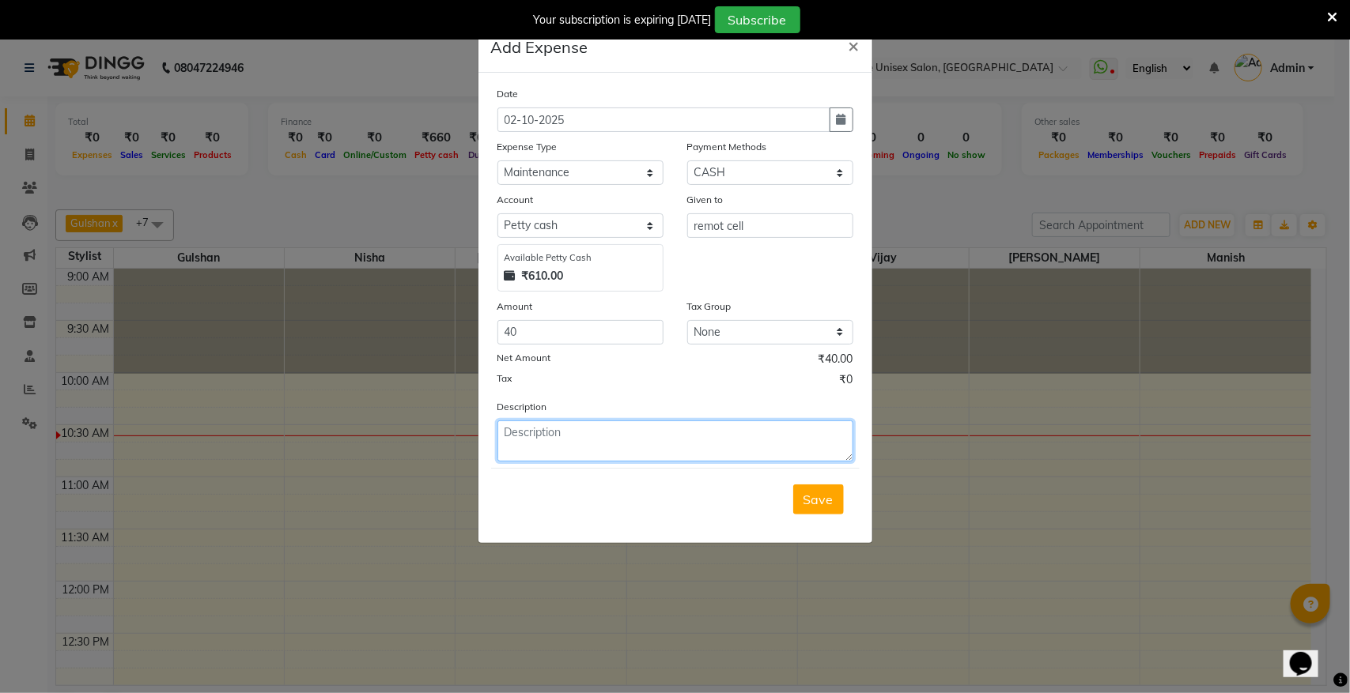
click at [582, 435] on textarea at bounding box center [675, 441] width 356 height 41
type textarea "remot cell"
click at [819, 502] on span "Save" at bounding box center [818, 500] width 30 height 16
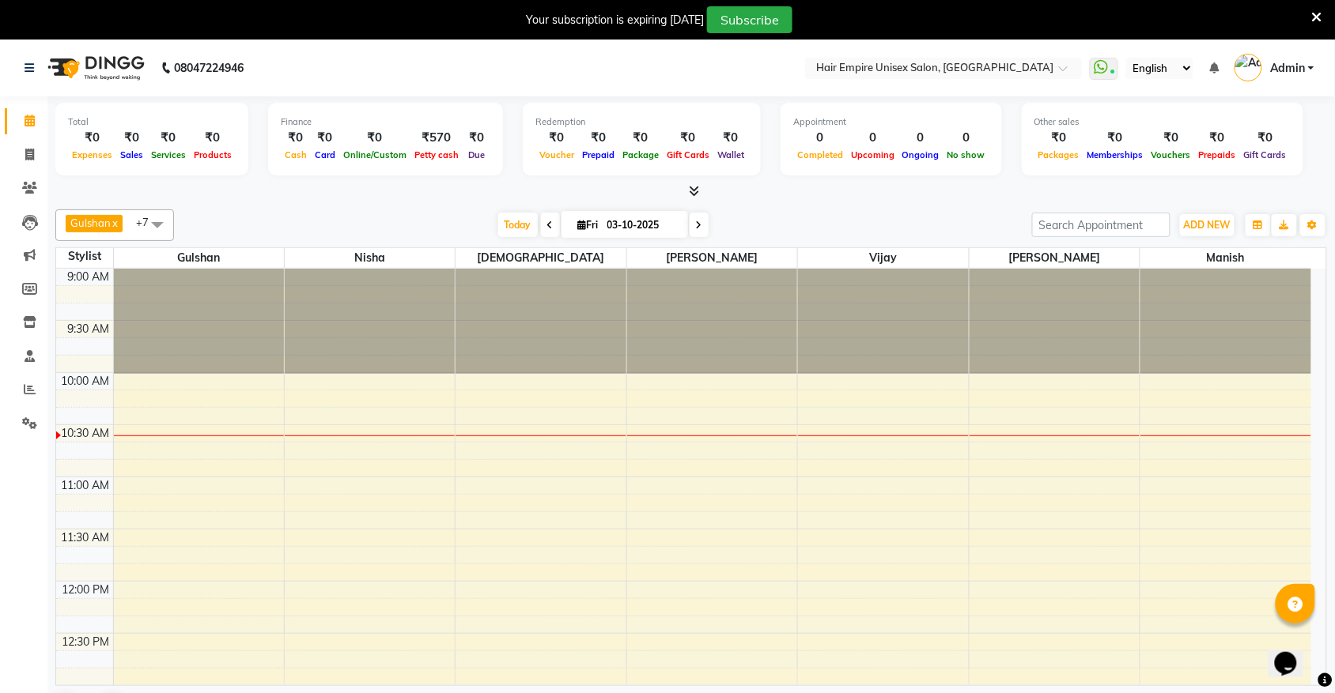
click at [697, 190] on icon at bounding box center [694, 191] width 10 height 12
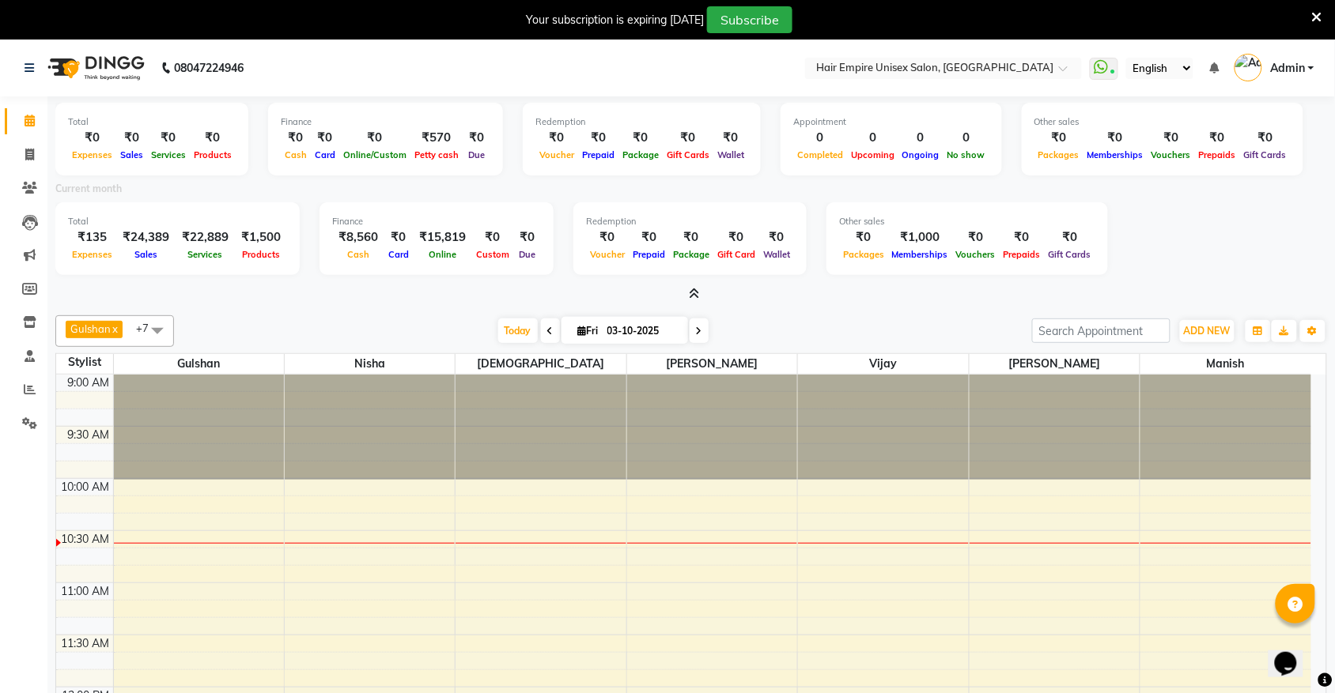
click at [697, 293] on icon at bounding box center [694, 294] width 10 height 12
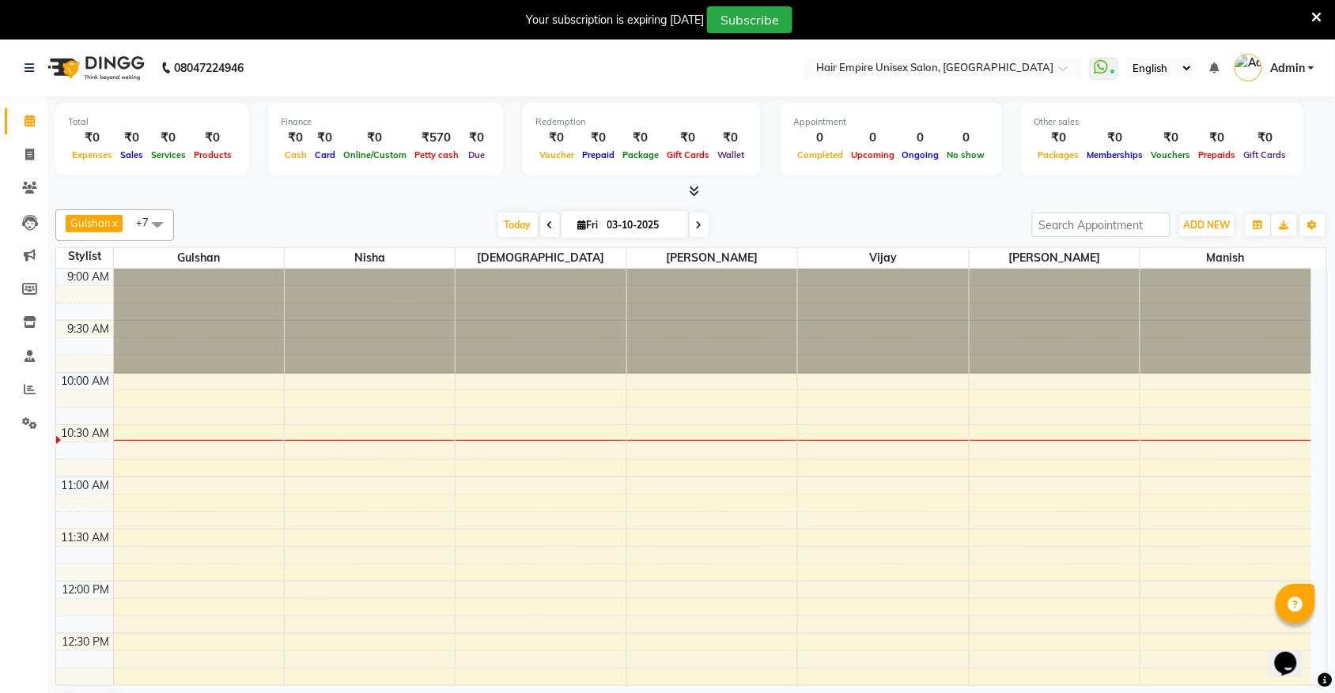
click at [1317, 13] on icon at bounding box center [1317, 17] width 10 height 14
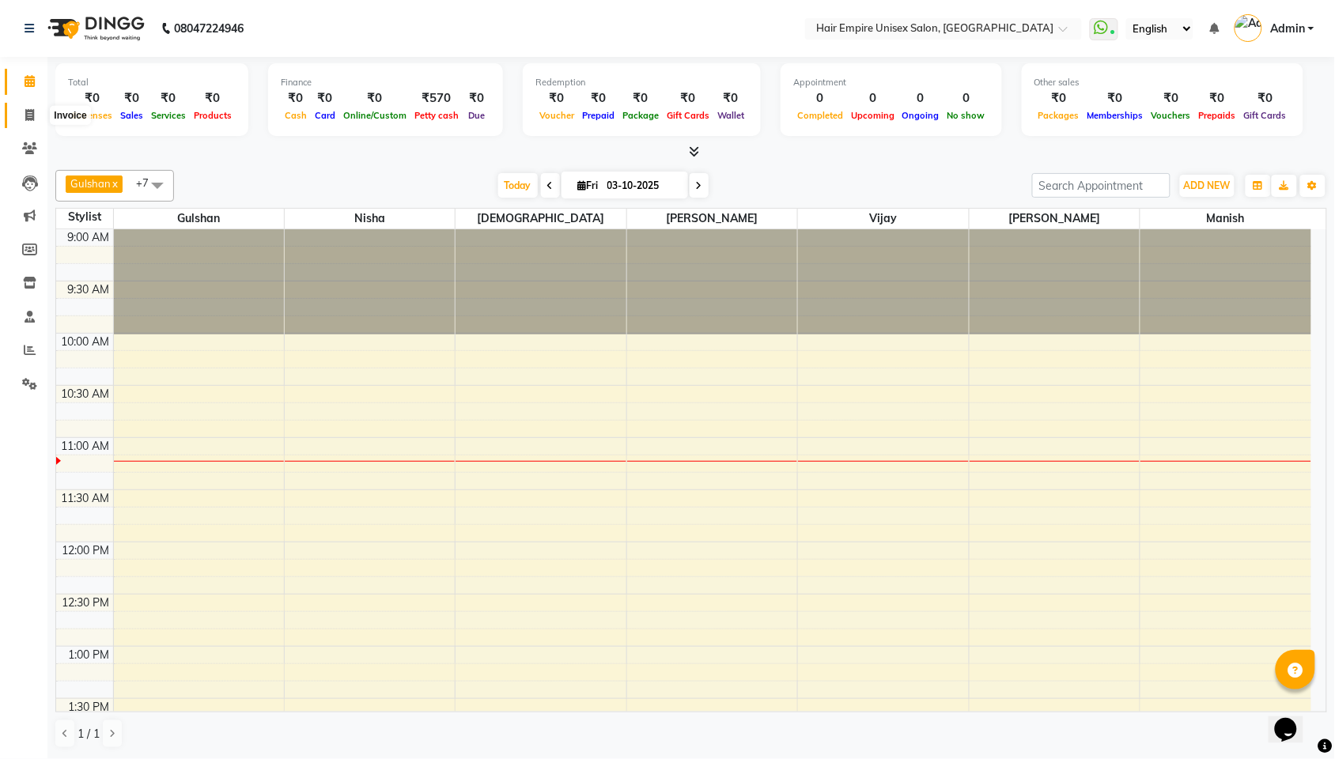
click at [28, 119] on icon at bounding box center [29, 115] width 9 height 12
select select "5055"
select select "service"
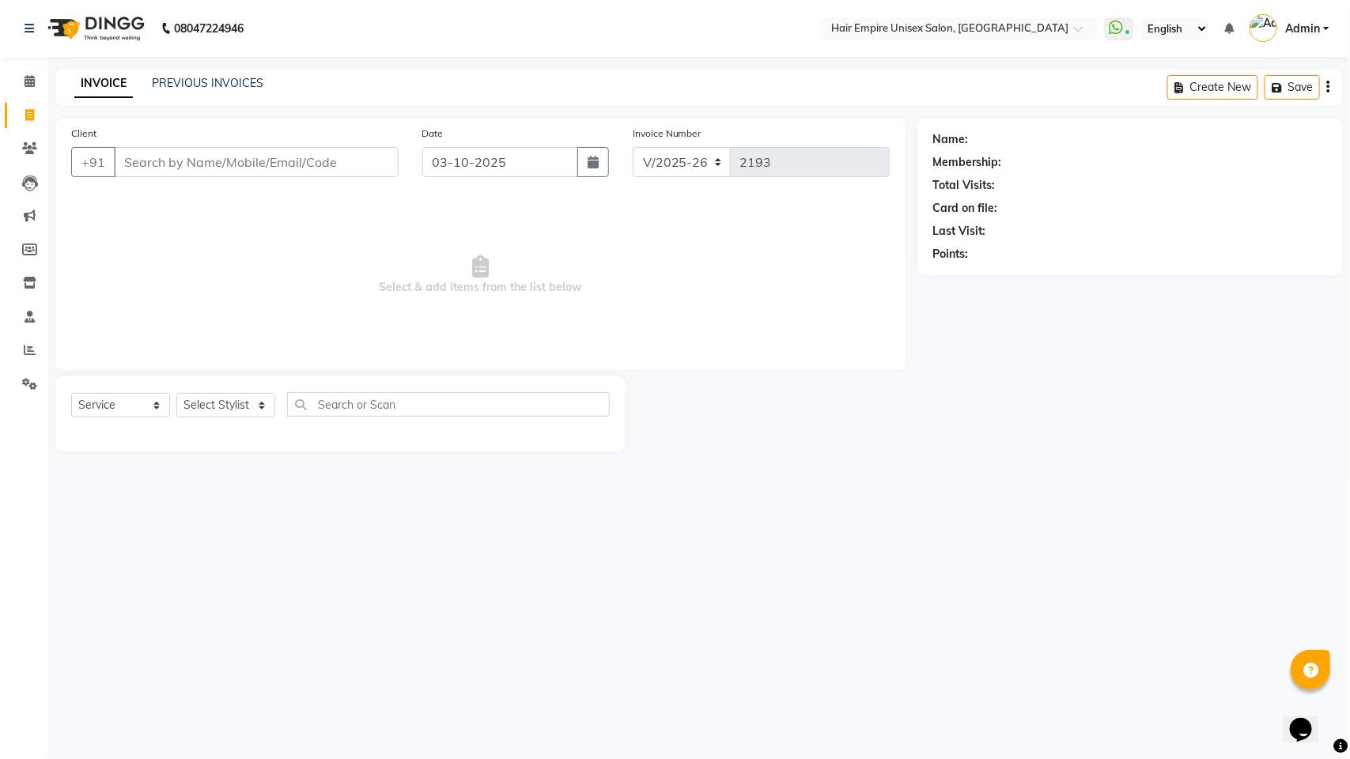
click at [224, 170] on input "Client" at bounding box center [256, 162] width 285 height 30
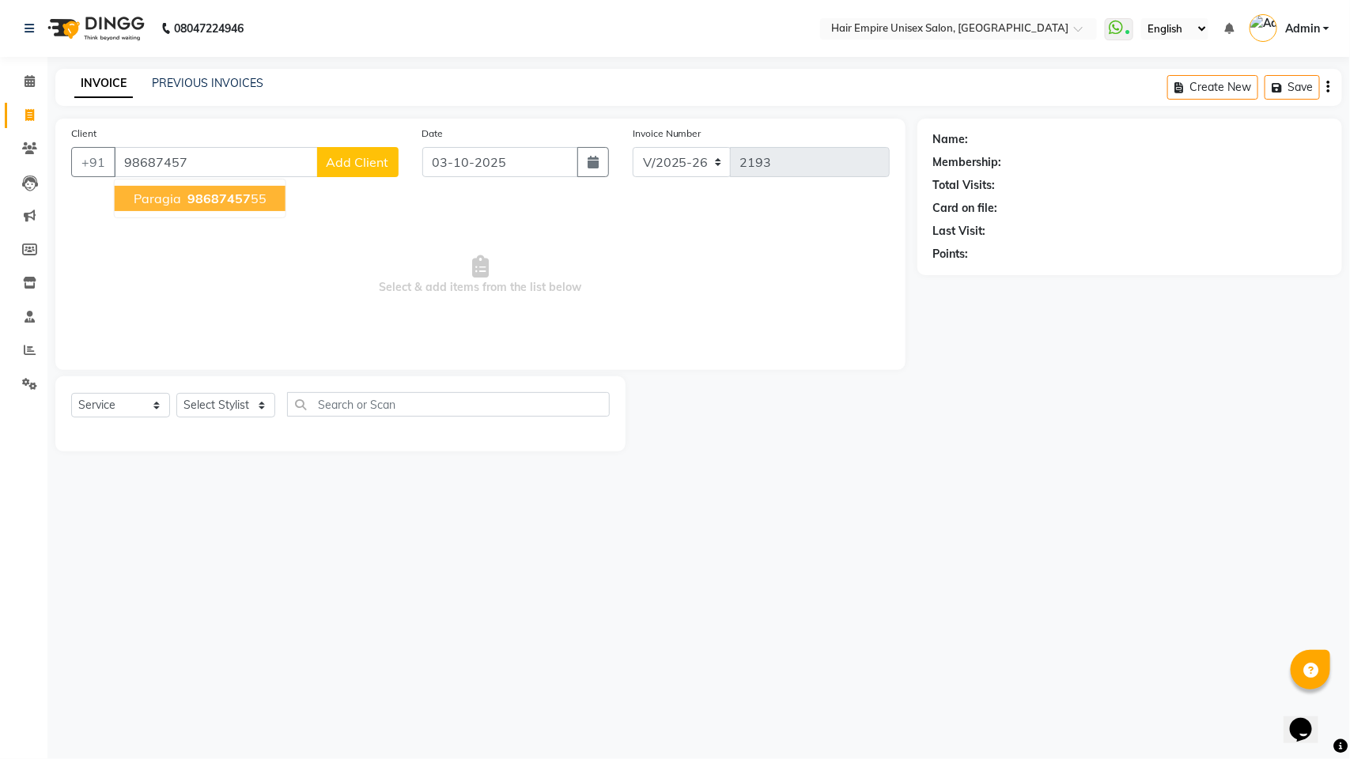
click at [179, 195] on span "paragia" at bounding box center [157, 199] width 47 height 16
type input "9868745755"
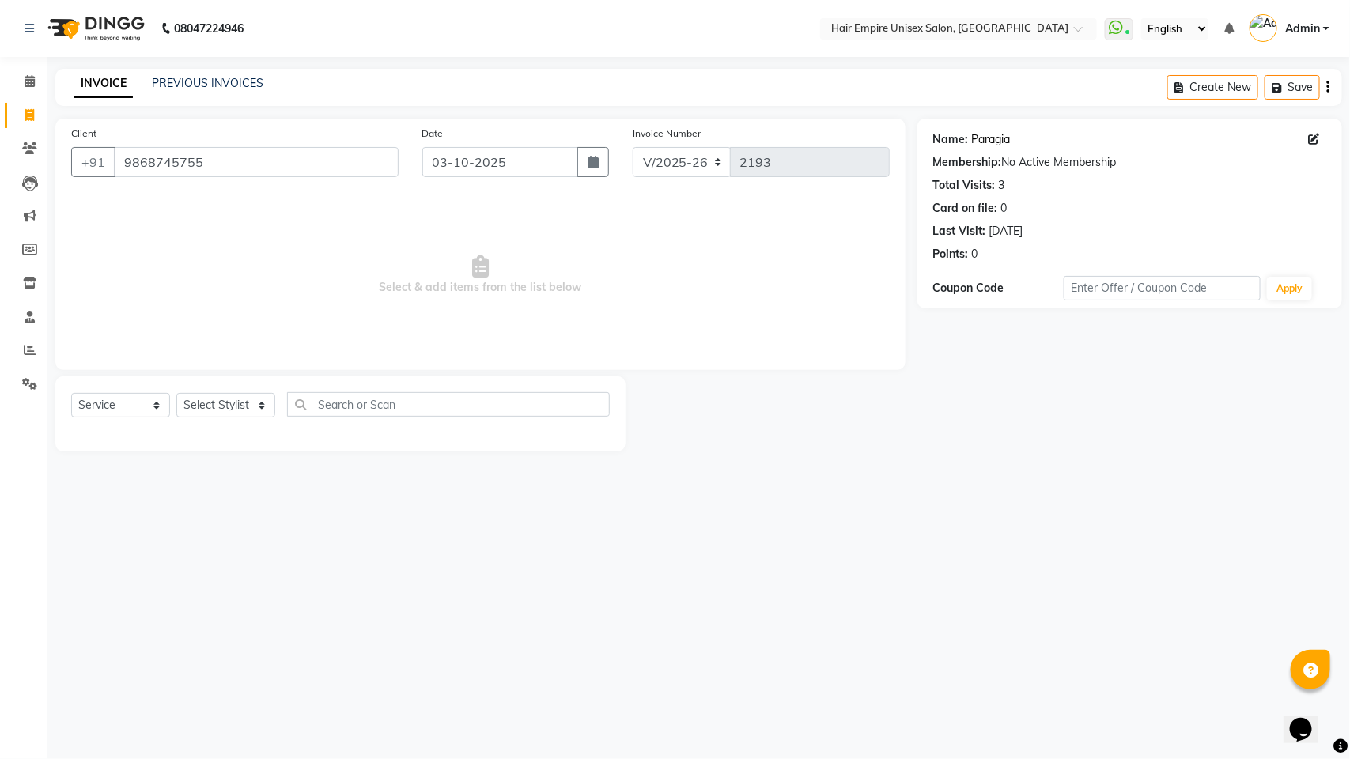
click at [989, 141] on link "Paragia" at bounding box center [991, 139] width 39 height 17
click at [32, 79] on icon at bounding box center [30, 81] width 10 height 12
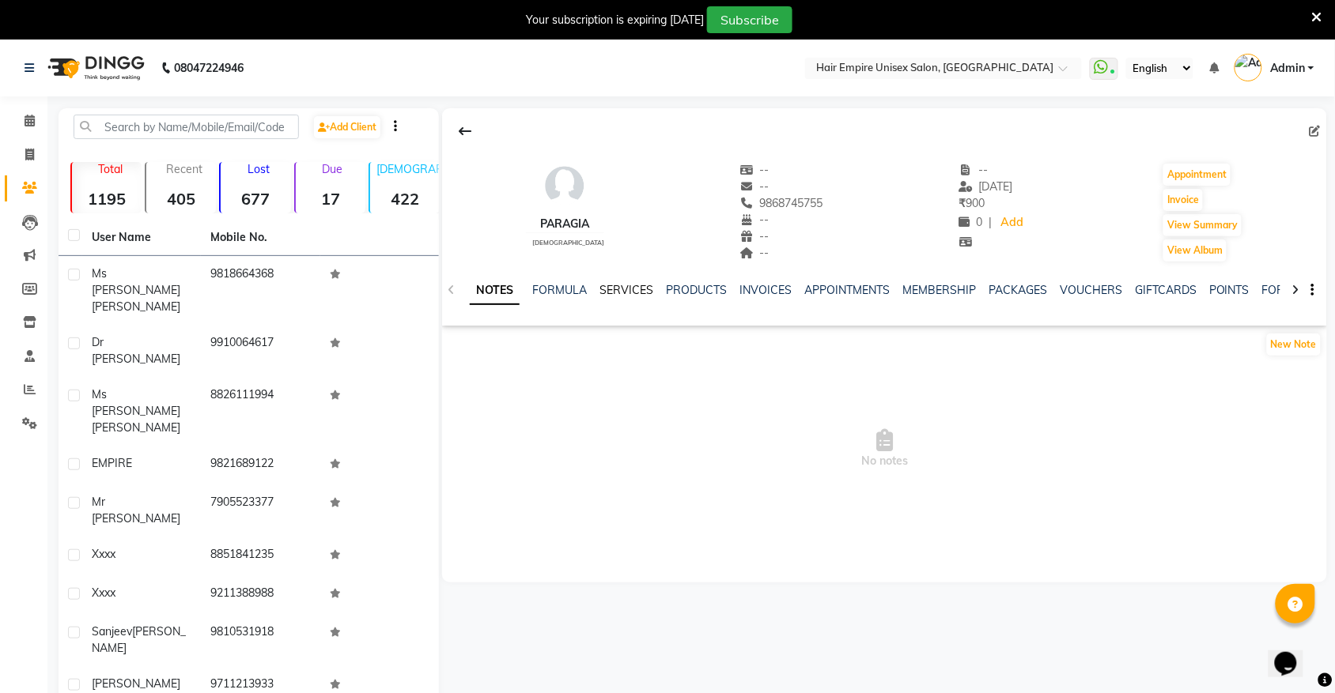
click at [621, 293] on link "SERVICES" at bounding box center [626, 290] width 54 height 14
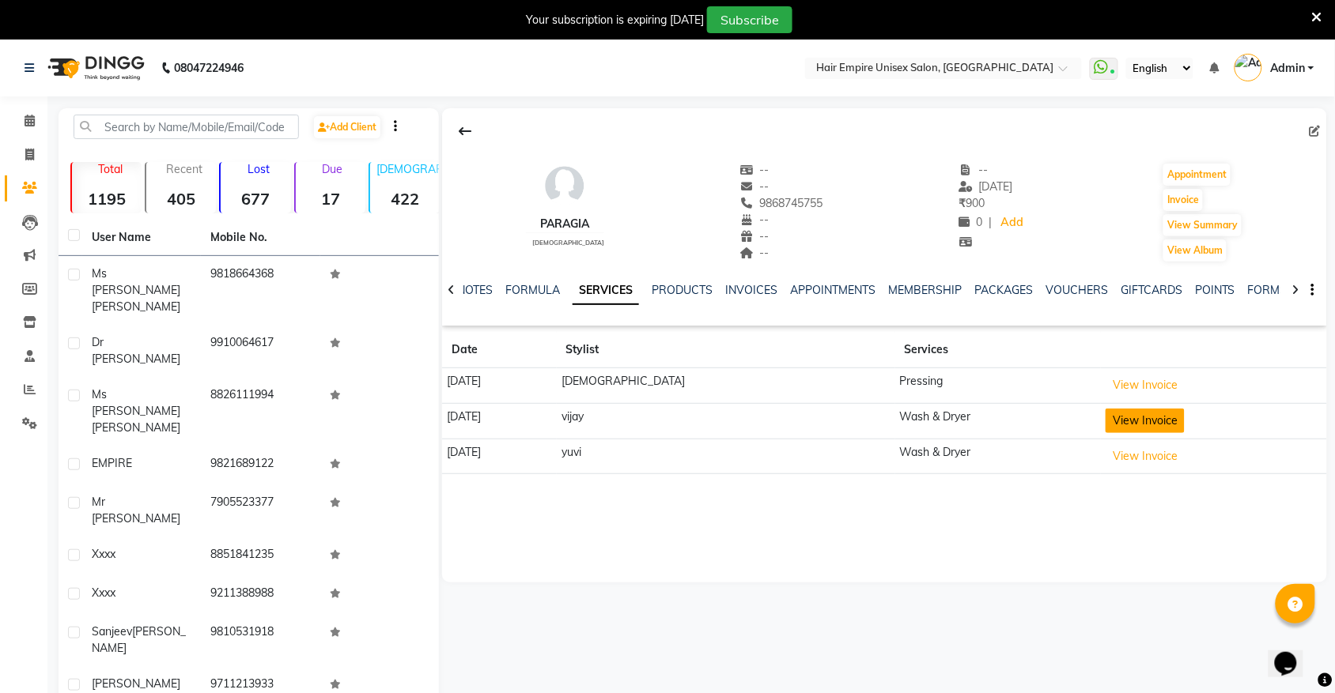
click at [1124, 423] on button "View Invoice" at bounding box center [1144, 421] width 79 height 25
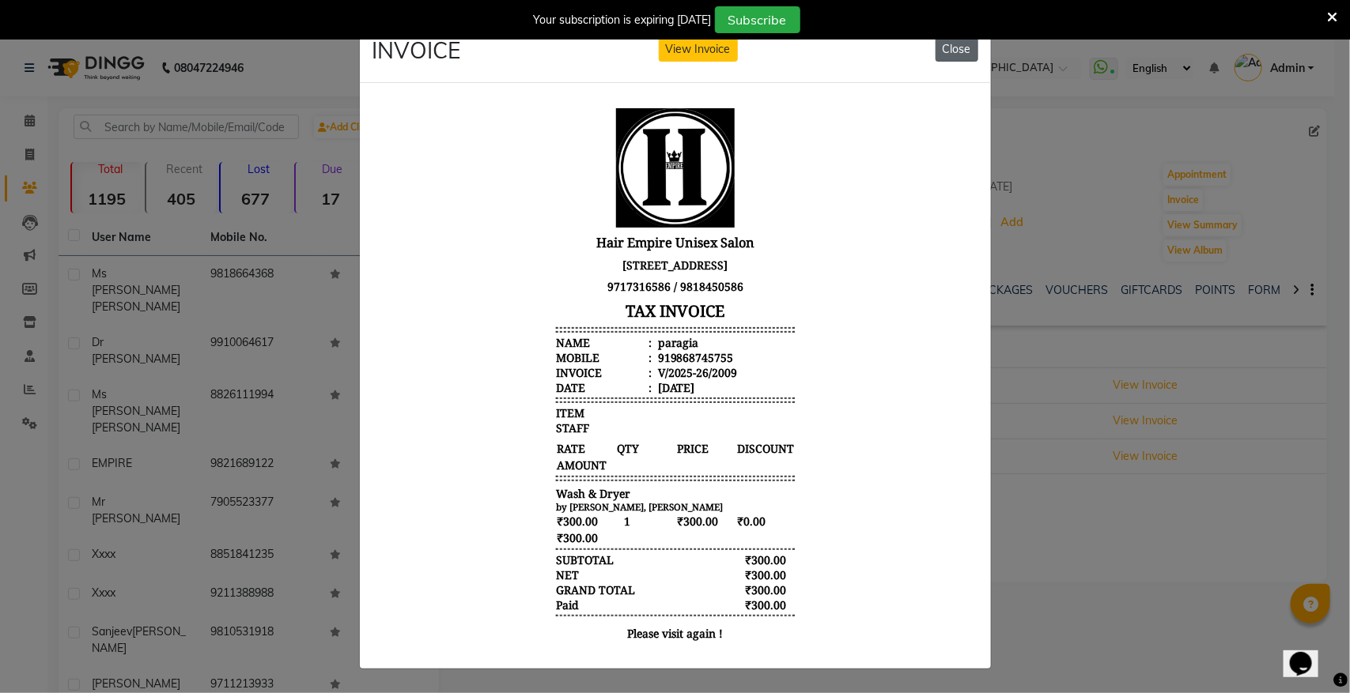
click at [947, 44] on button "Close" at bounding box center [956, 49] width 43 height 25
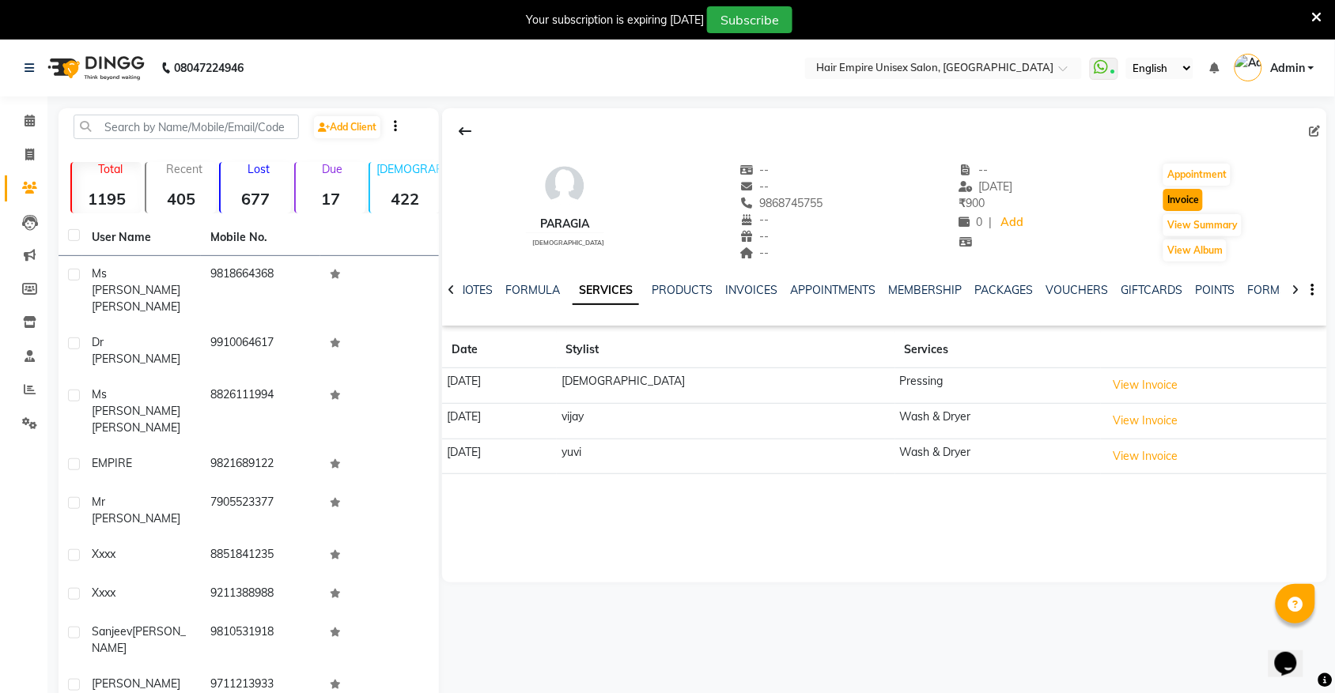
click at [1187, 199] on button "Invoice" at bounding box center [1183, 200] width 40 height 22
select select "service"
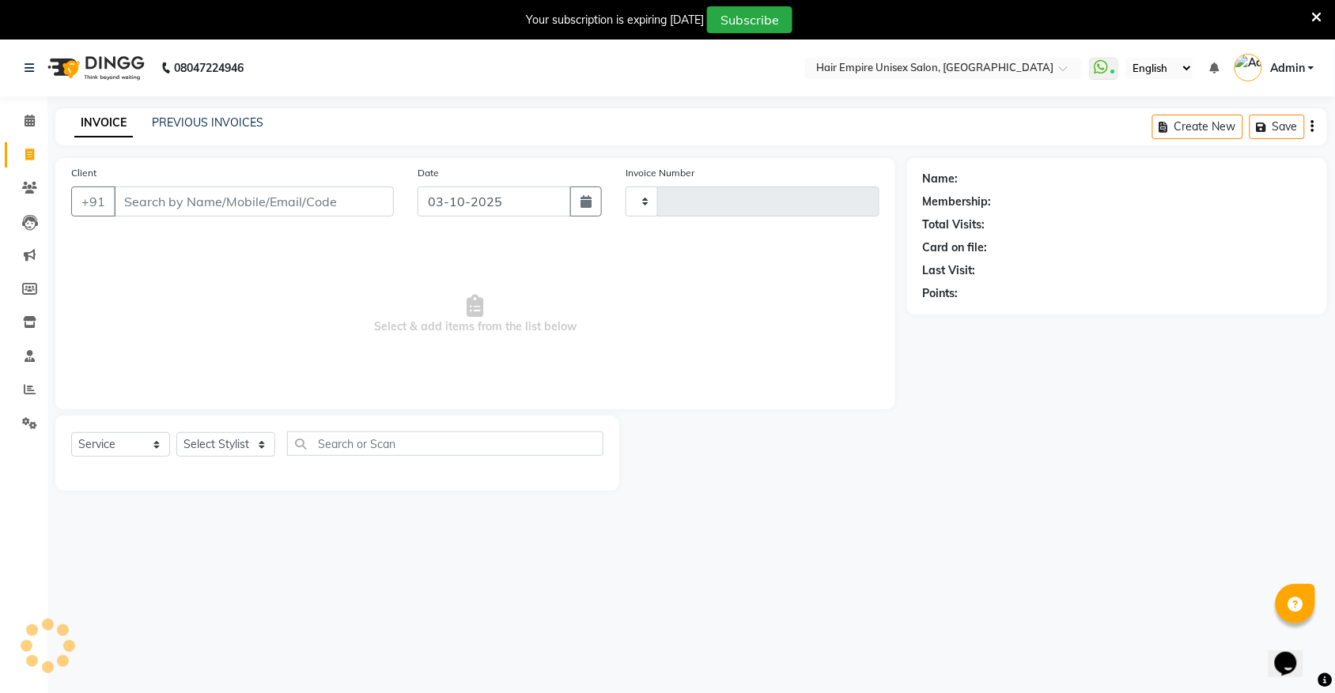
scroll to position [40, 0]
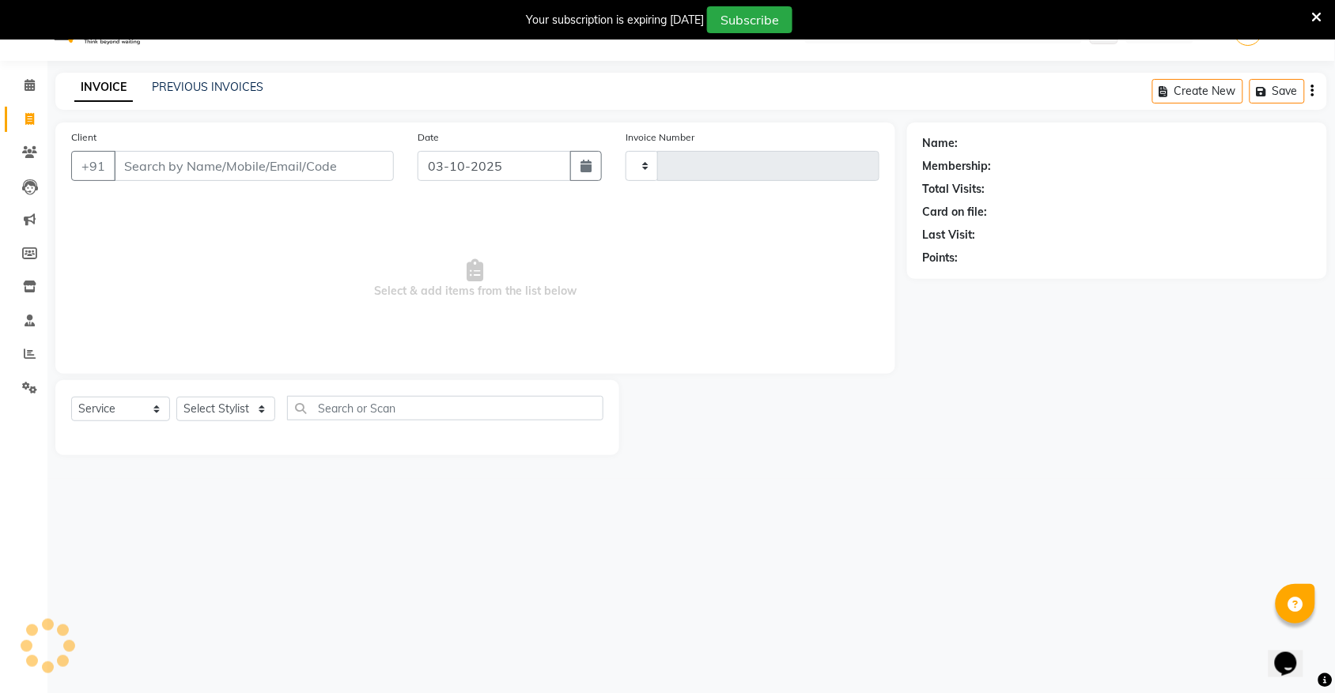
type input "2193"
select select "5055"
type input "9868745755"
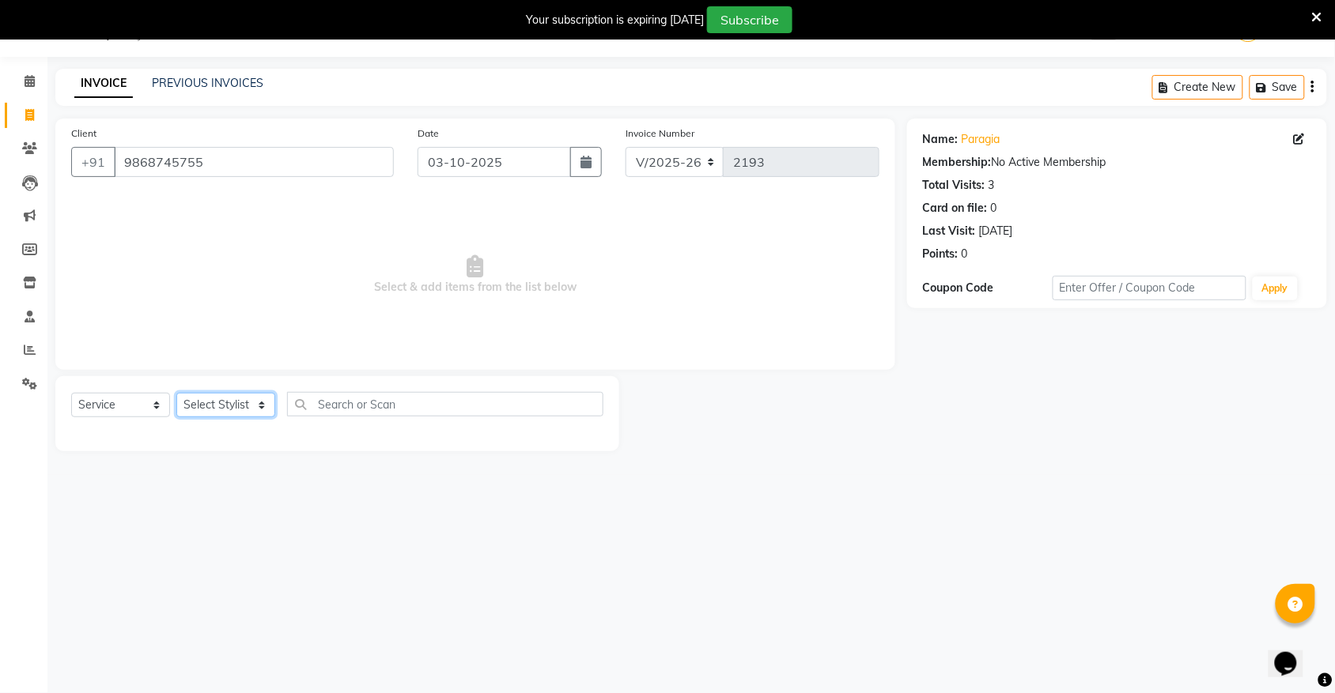
click at [211, 408] on select "Select Stylist anas Ashu bobby Gulshan Manish Nisha Tanya vijay" at bounding box center [225, 405] width 99 height 25
select select "81007"
click at [176, 393] on select "Select Stylist anas Ashu bobby Gulshan Manish Nisha Tanya vijay" at bounding box center [225, 405] width 99 height 25
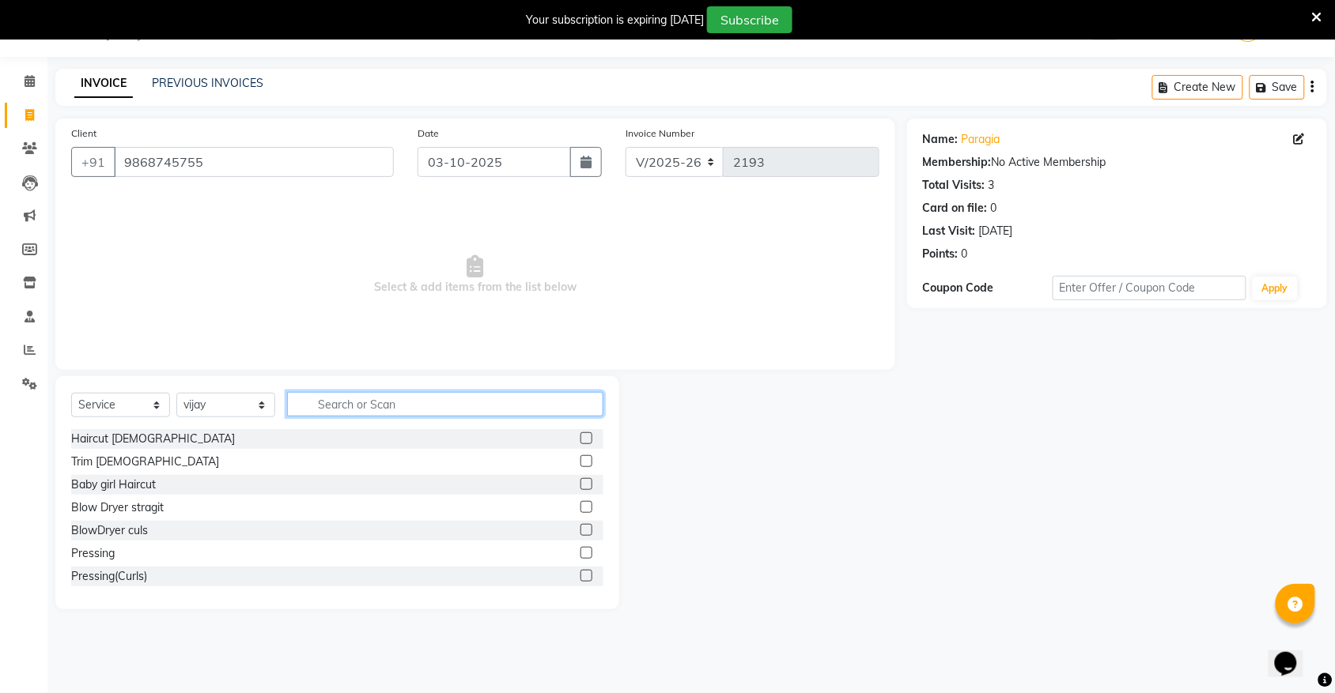
click at [390, 405] on input "text" at bounding box center [445, 404] width 316 height 25
type input "wash"
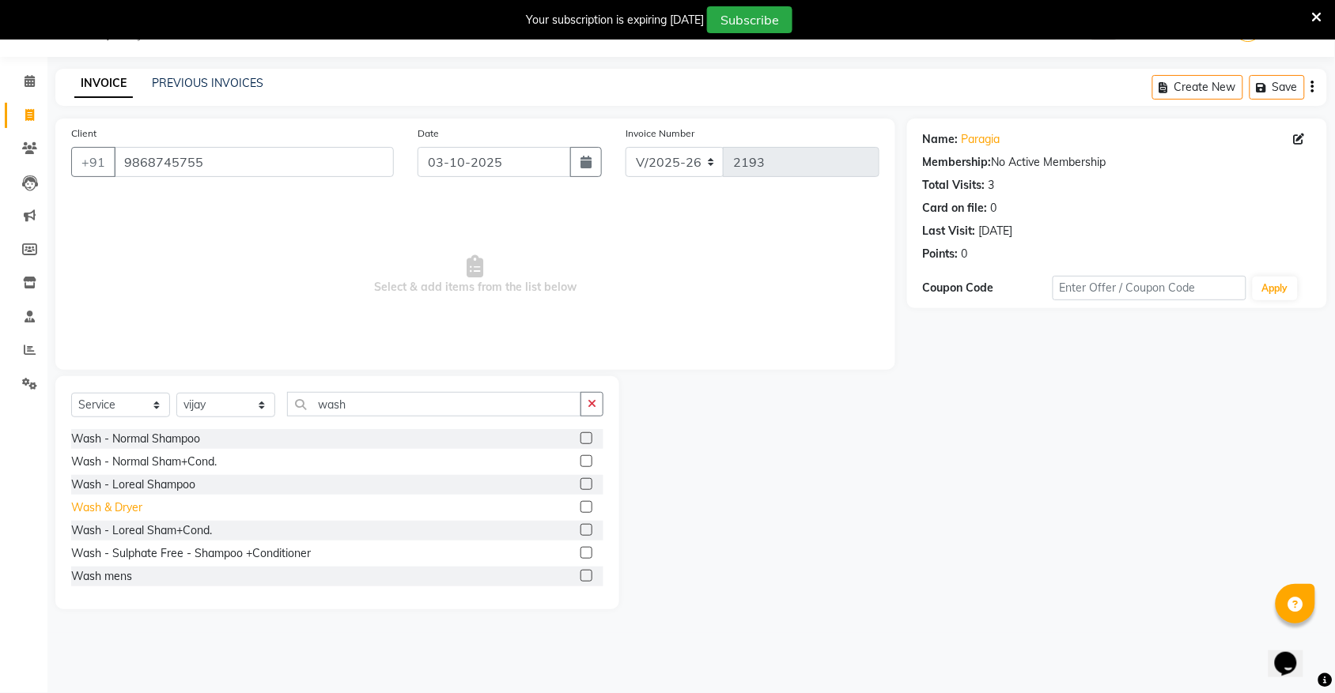
click at [89, 506] on div "Wash & Dryer" at bounding box center [106, 508] width 71 height 17
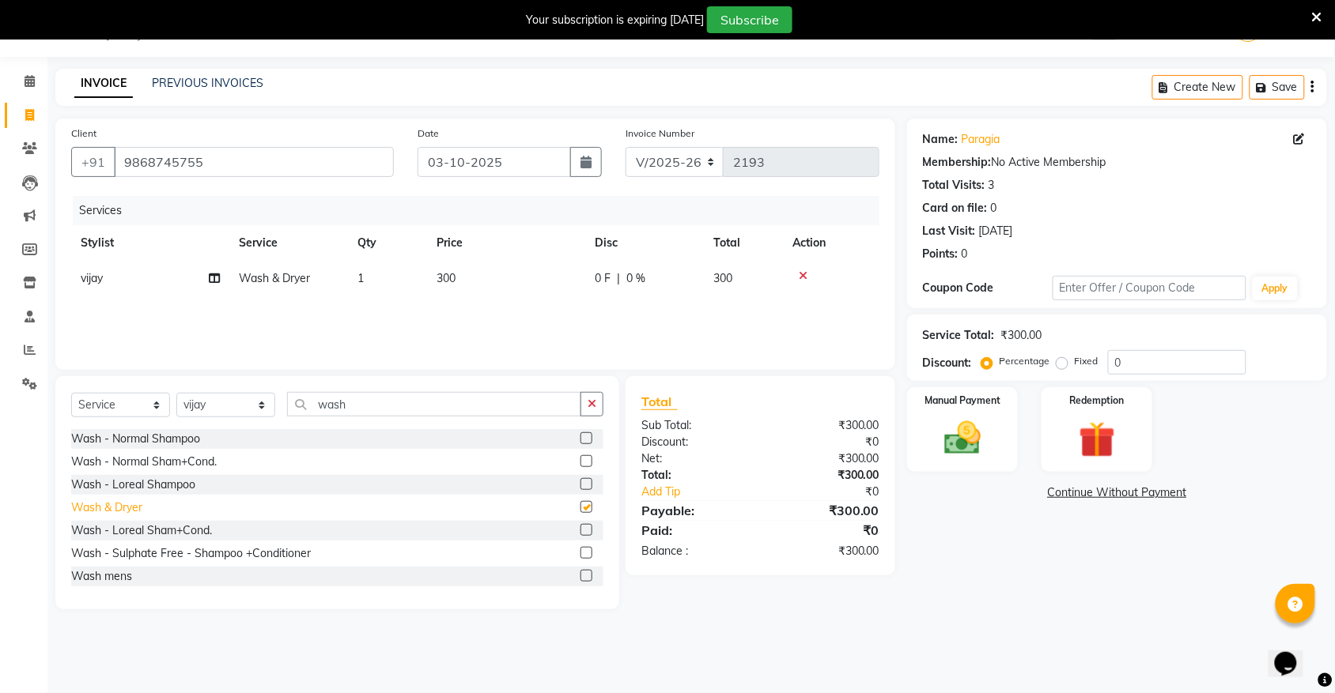
checkbox input "false"
click at [945, 449] on img at bounding box center [962, 438] width 62 height 43
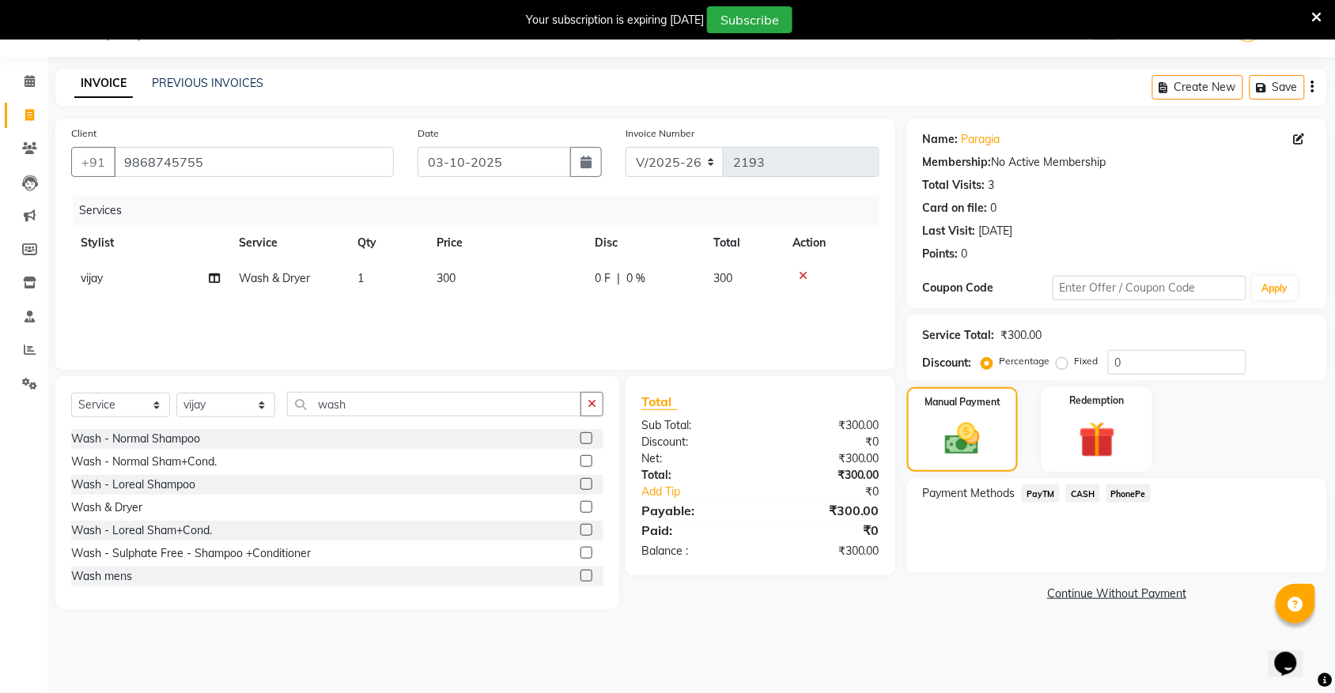
click at [1081, 493] on span "CASH" at bounding box center [1083, 494] width 34 height 18
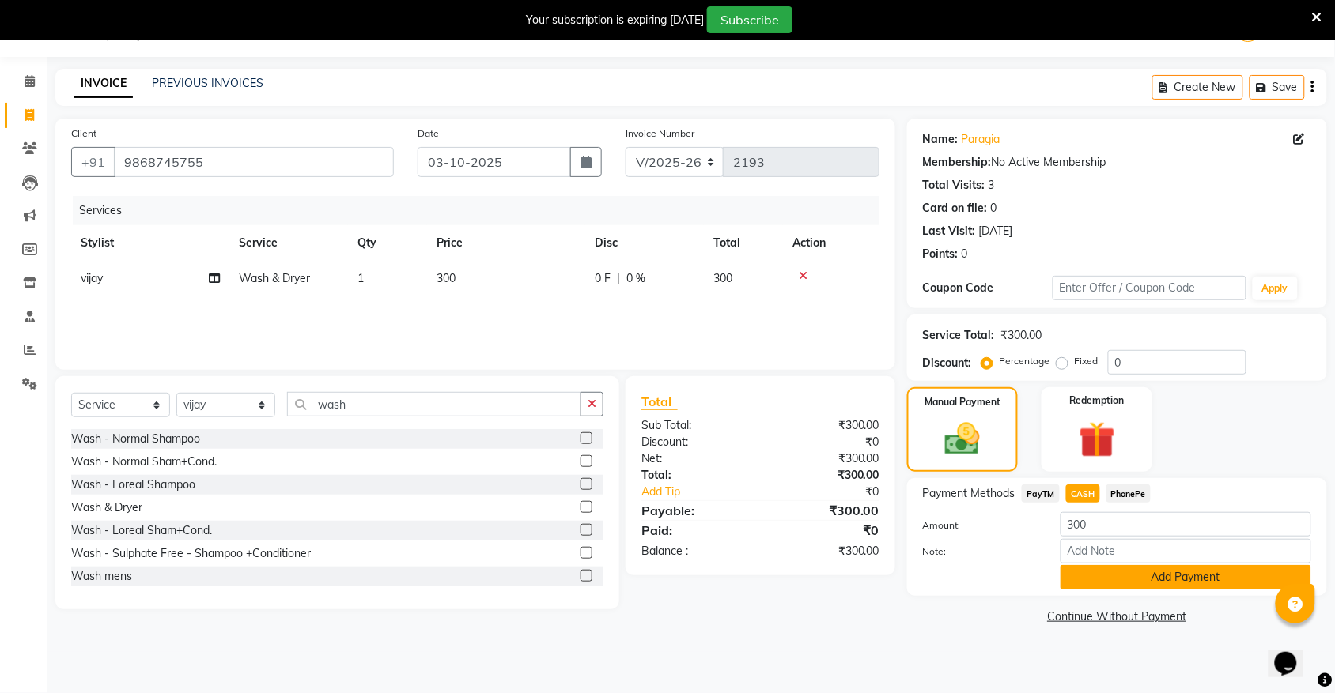
click at [1075, 575] on button "Add Payment" at bounding box center [1185, 577] width 251 height 25
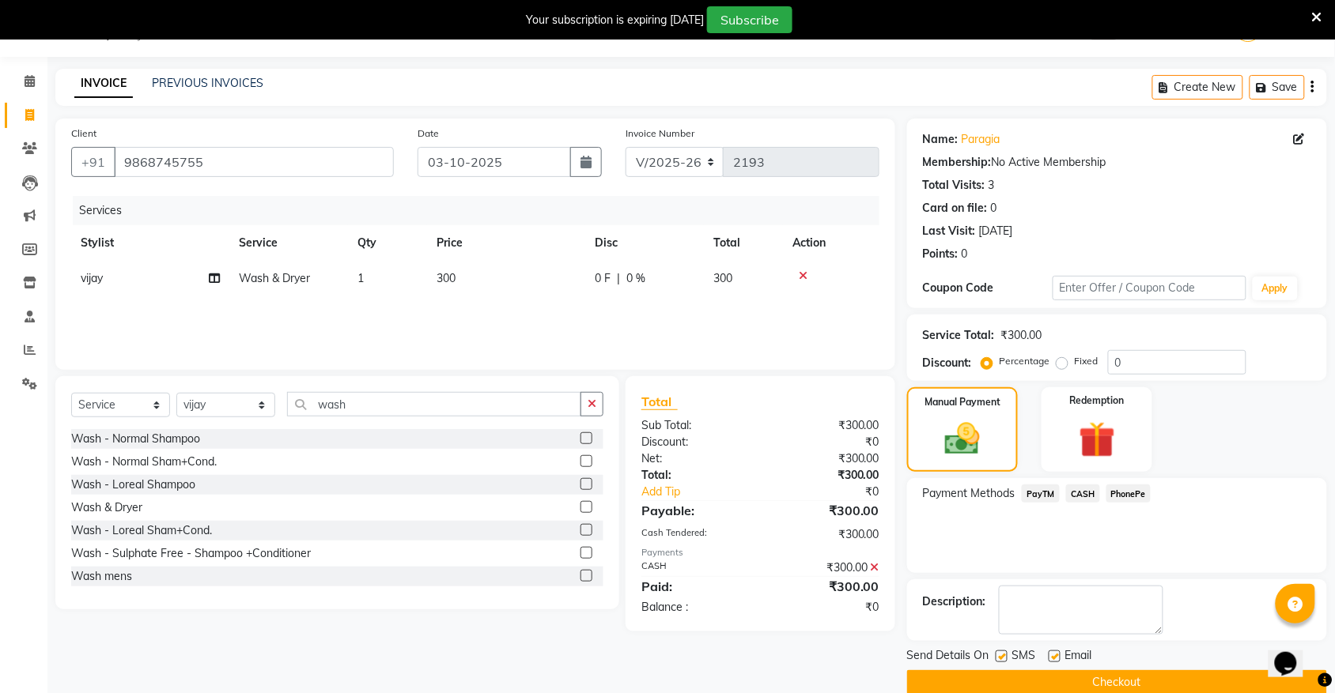
scroll to position [65, 0]
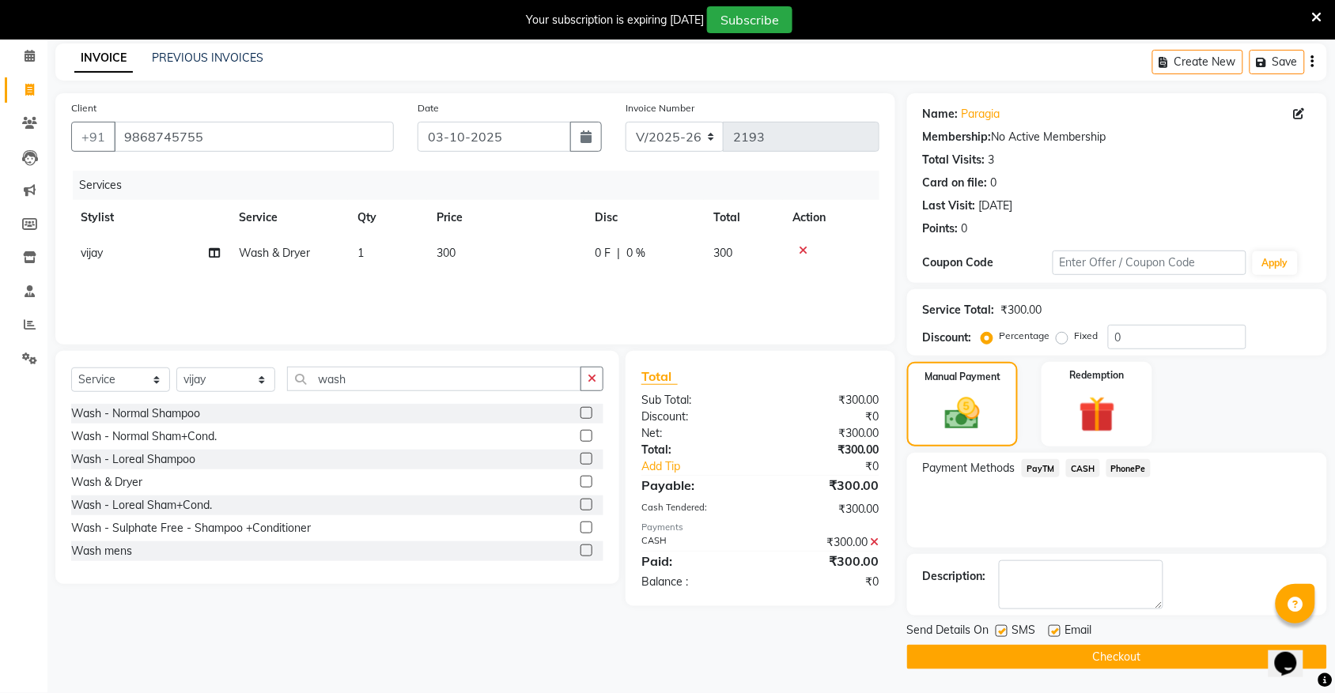
click at [1045, 651] on button "Checkout" at bounding box center [1117, 657] width 420 height 25
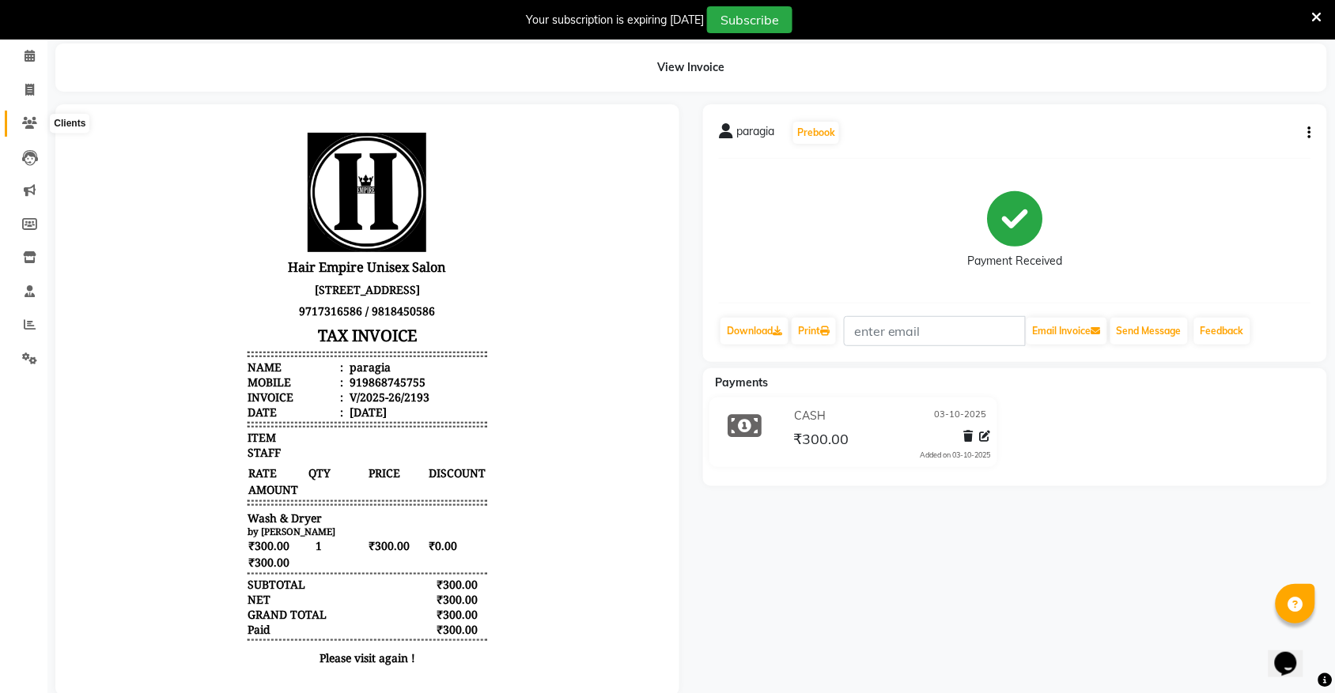
click at [32, 121] on icon at bounding box center [29, 123] width 15 height 12
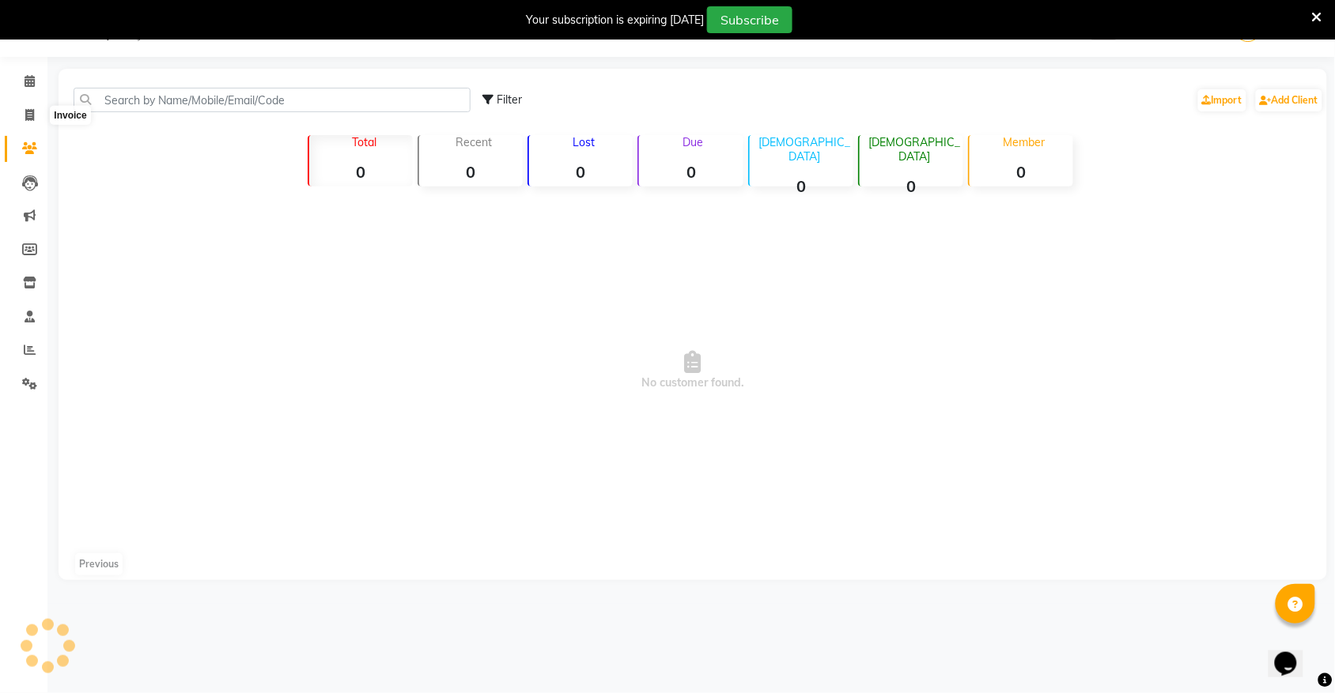
scroll to position [40, 0]
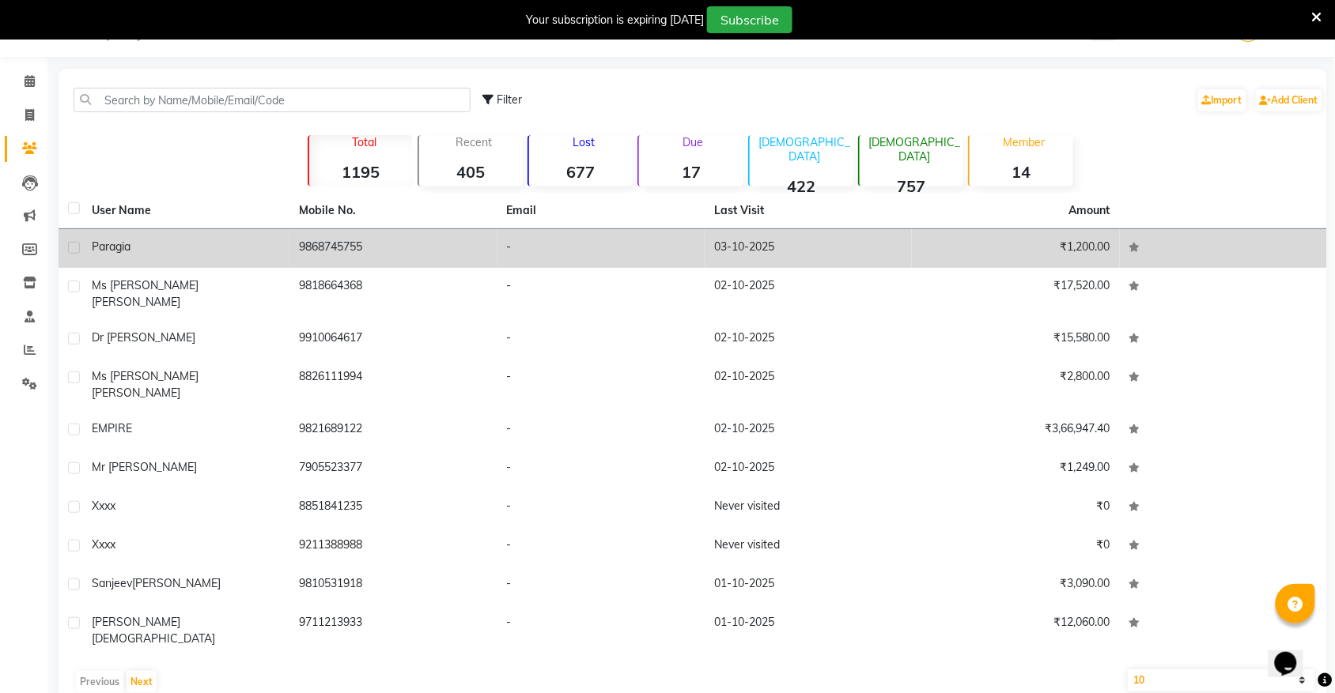
click at [99, 247] on span "paragia" at bounding box center [111, 247] width 39 height 14
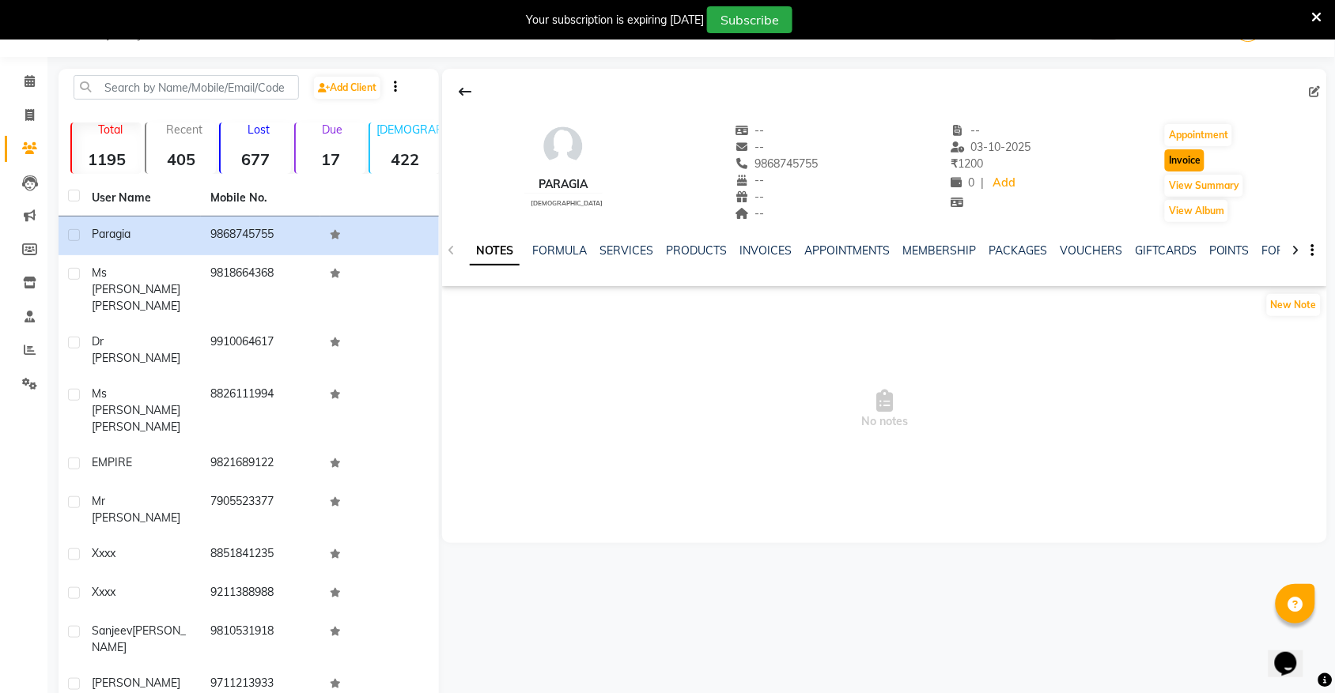
click at [1190, 164] on button "Invoice" at bounding box center [1185, 160] width 40 height 22
select select "service"
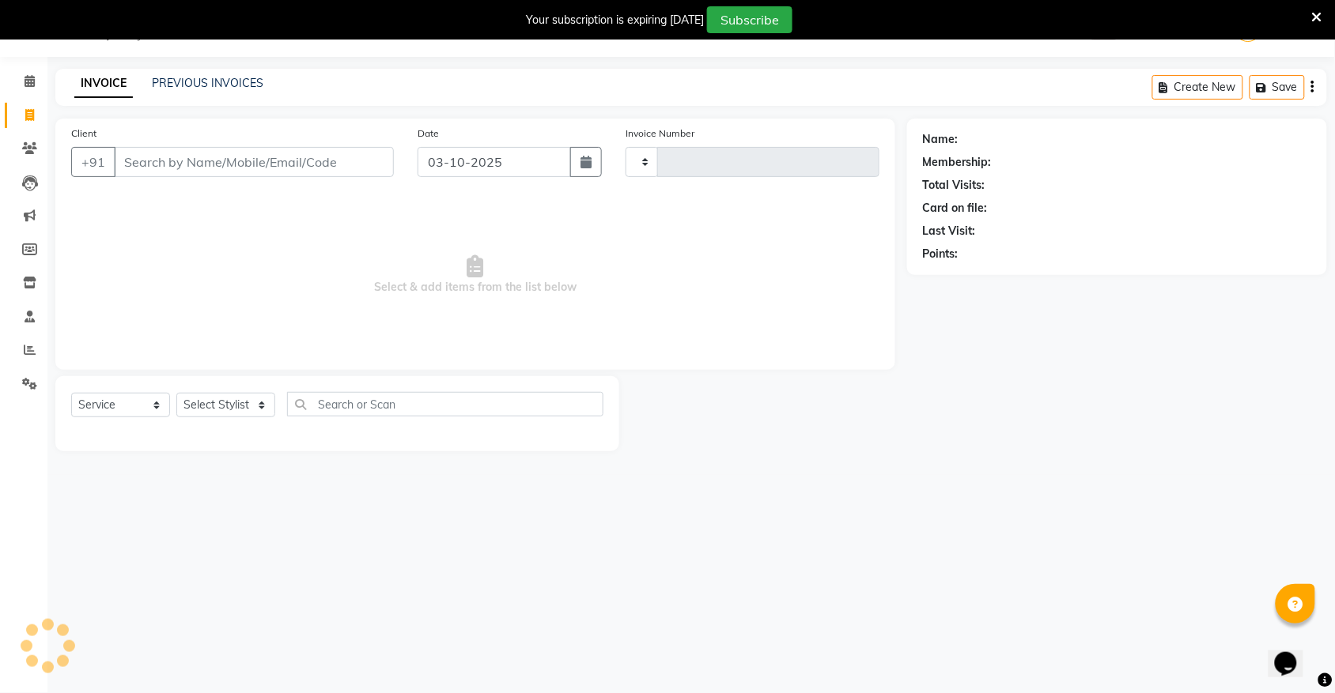
type input "2194"
select select "5055"
type input "9868745755"
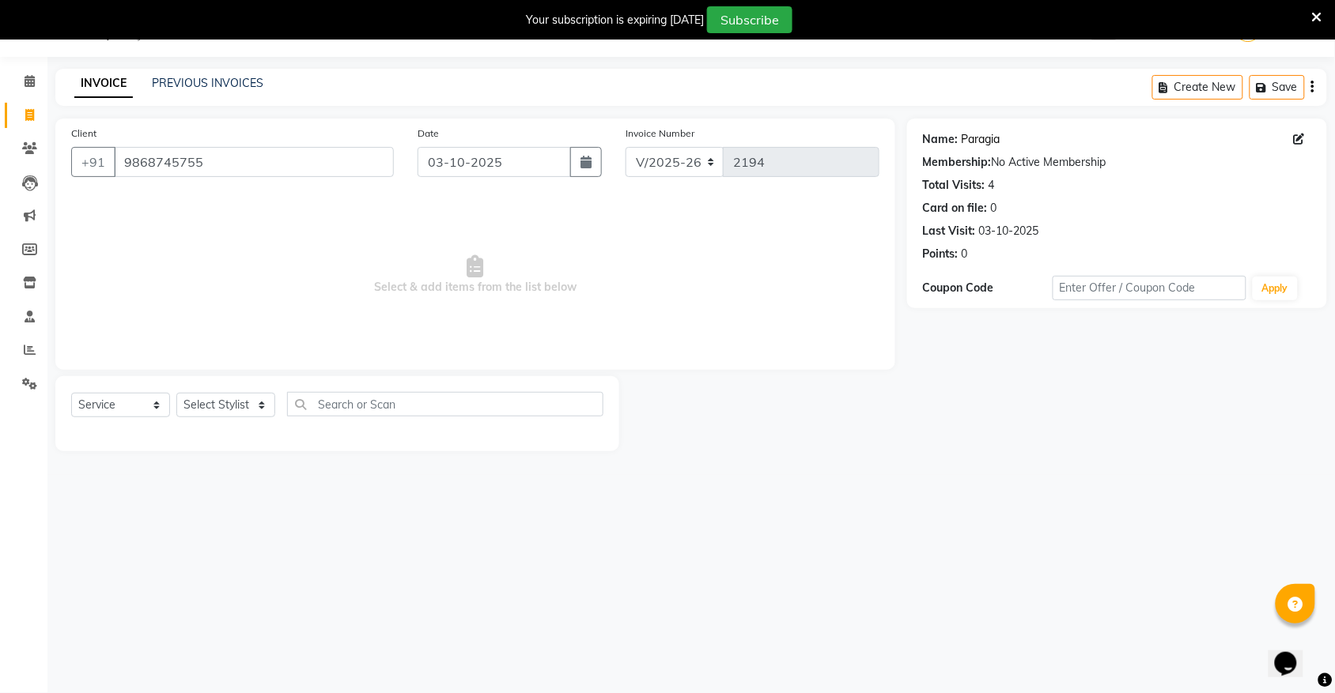
click at [986, 142] on link "Paragia" at bounding box center [980, 139] width 39 height 17
click at [1317, 10] on icon at bounding box center [1317, 17] width 10 height 14
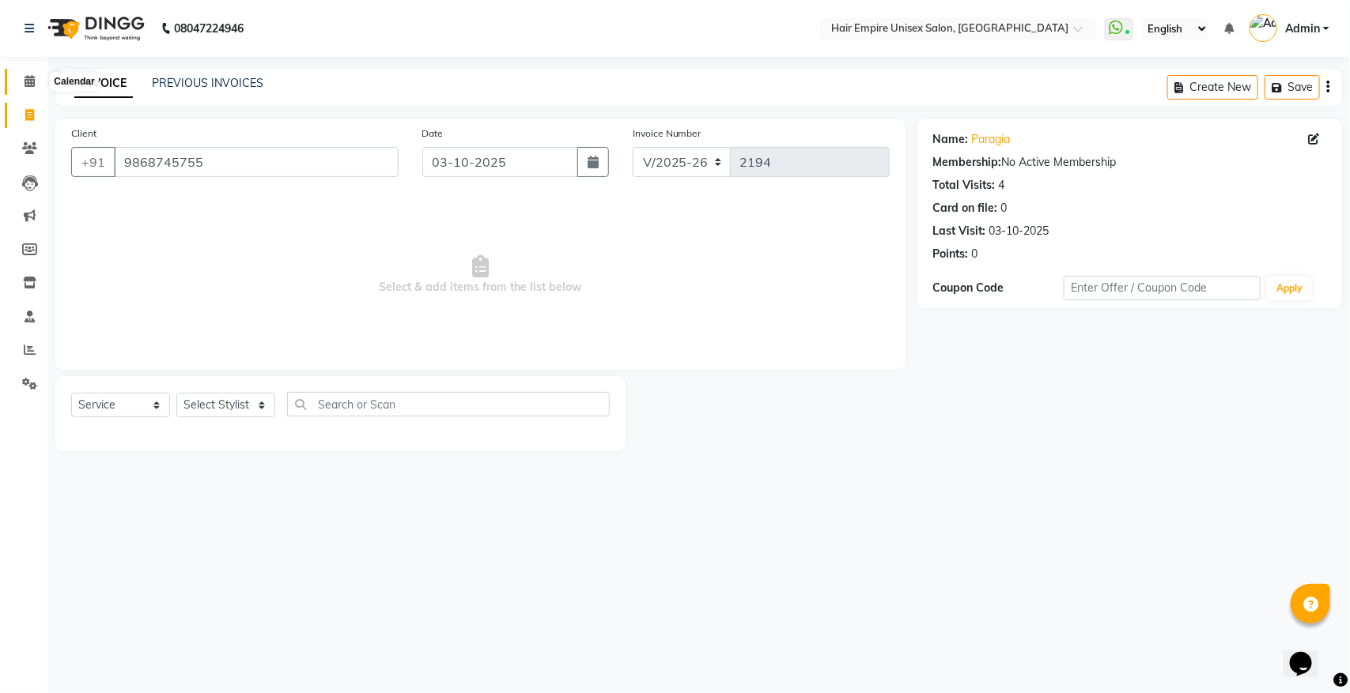
click at [28, 75] on icon at bounding box center [30, 81] width 10 height 12
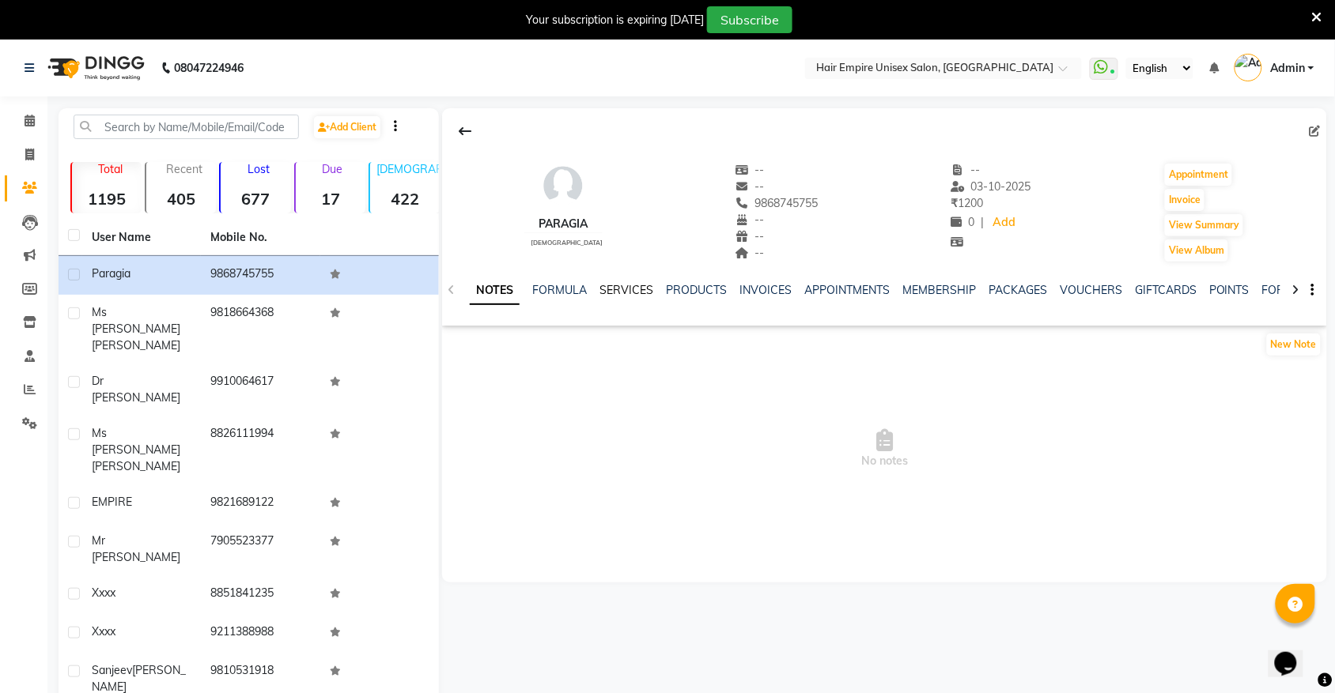
click at [629, 289] on link "SERVICES" at bounding box center [626, 290] width 54 height 14
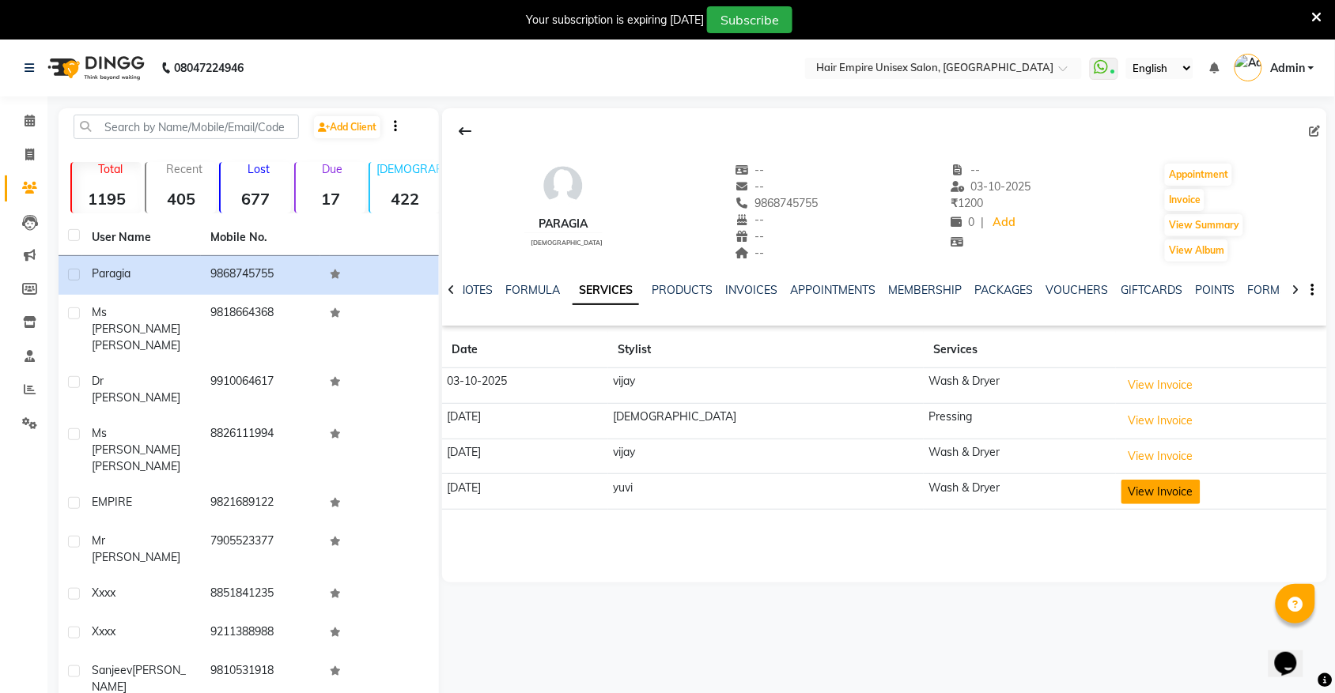
click at [1121, 495] on button "View Invoice" at bounding box center [1160, 492] width 79 height 25
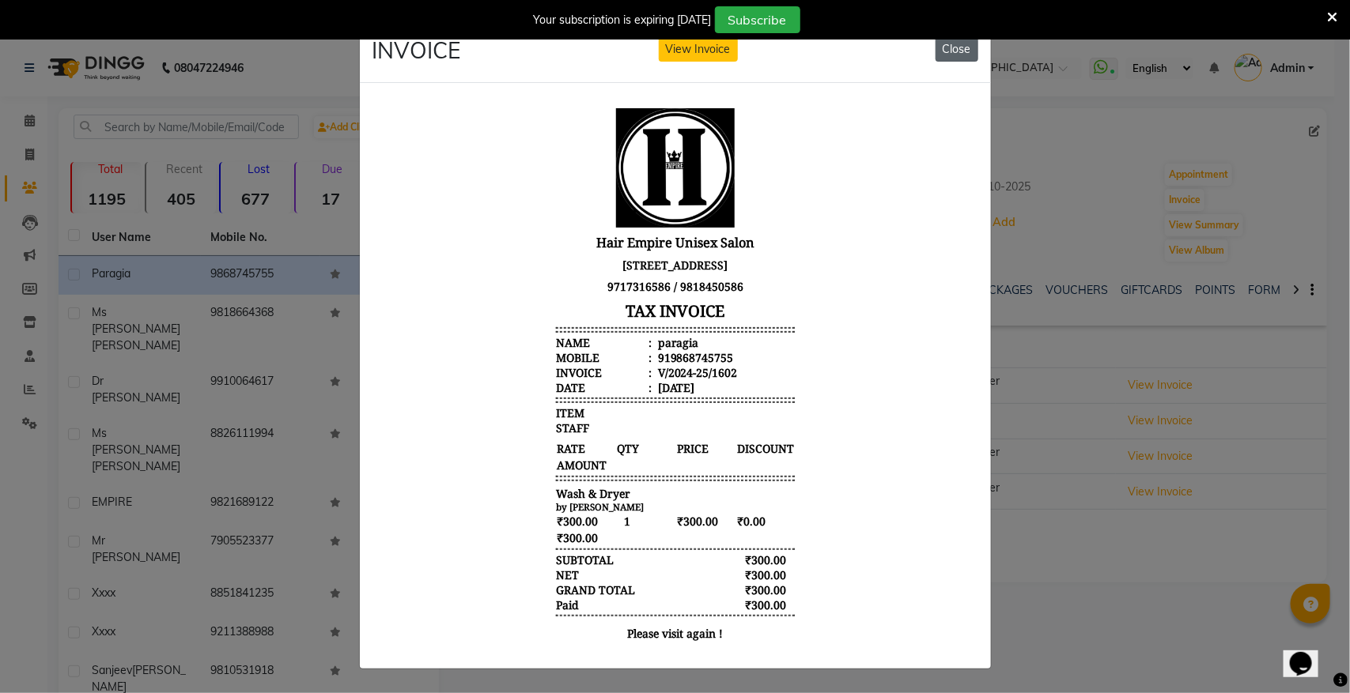
click at [946, 52] on button "Close" at bounding box center [956, 49] width 43 height 25
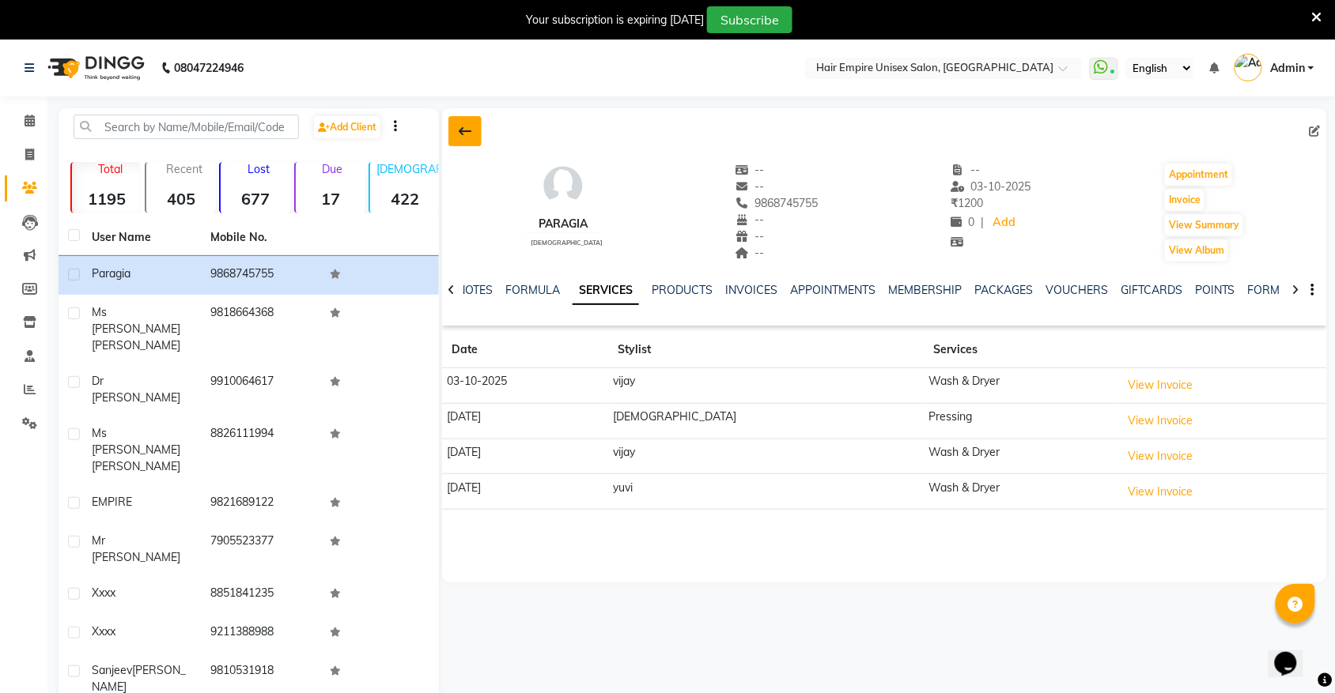
click at [469, 132] on icon at bounding box center [465, 131] width 13 height 13
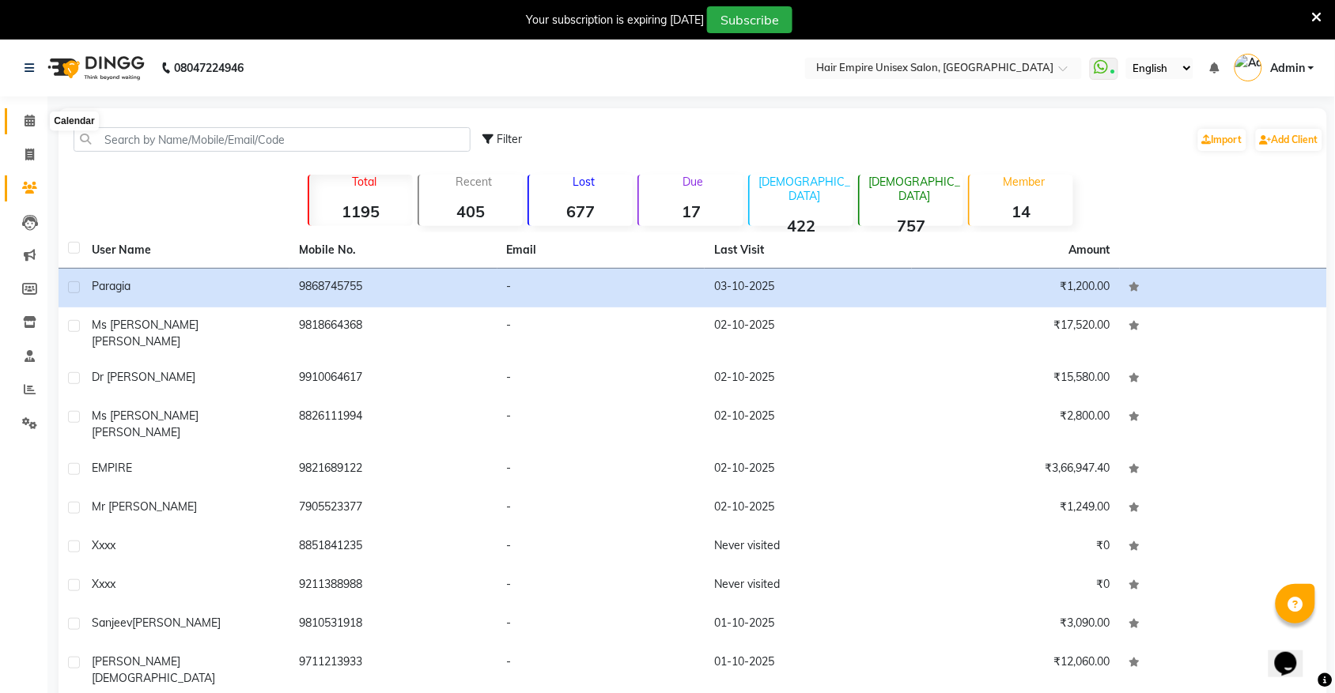
click at [24, 112] on span at bounding box center [30, 121] width 28 height 18
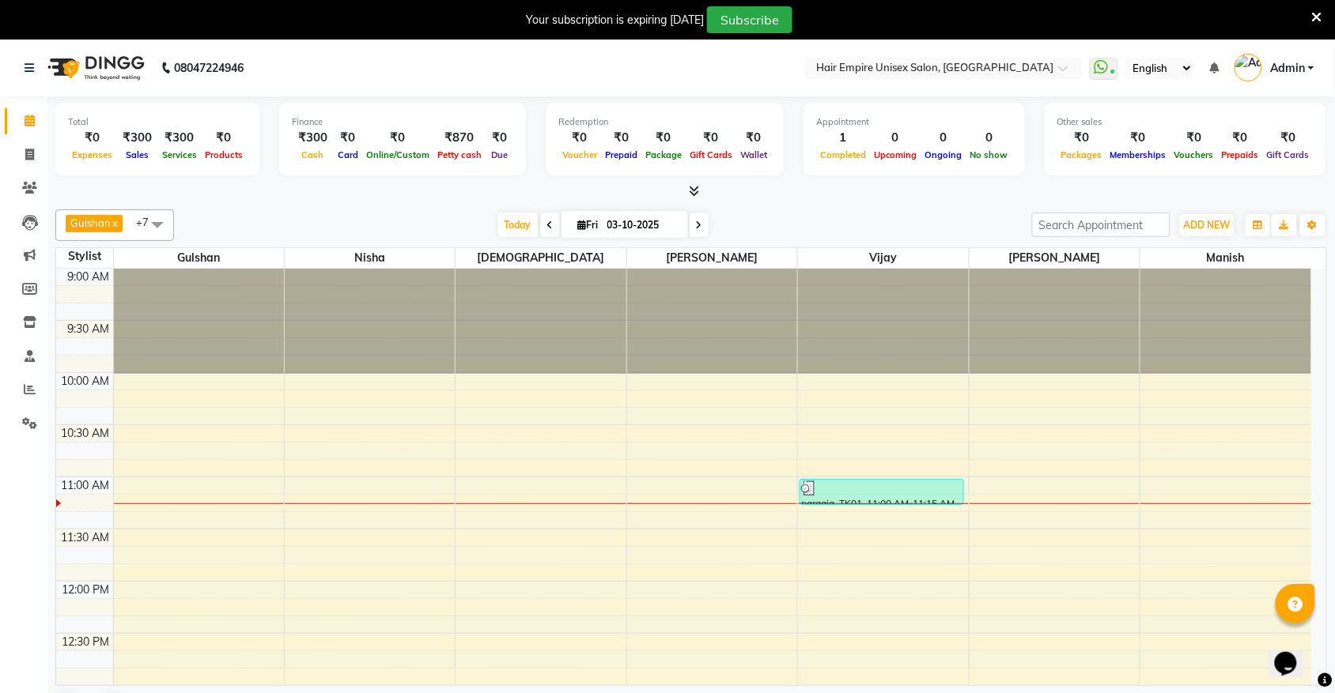
click at [1317, 16] on icon at bounding box center [1317, 17] width 10 height 14
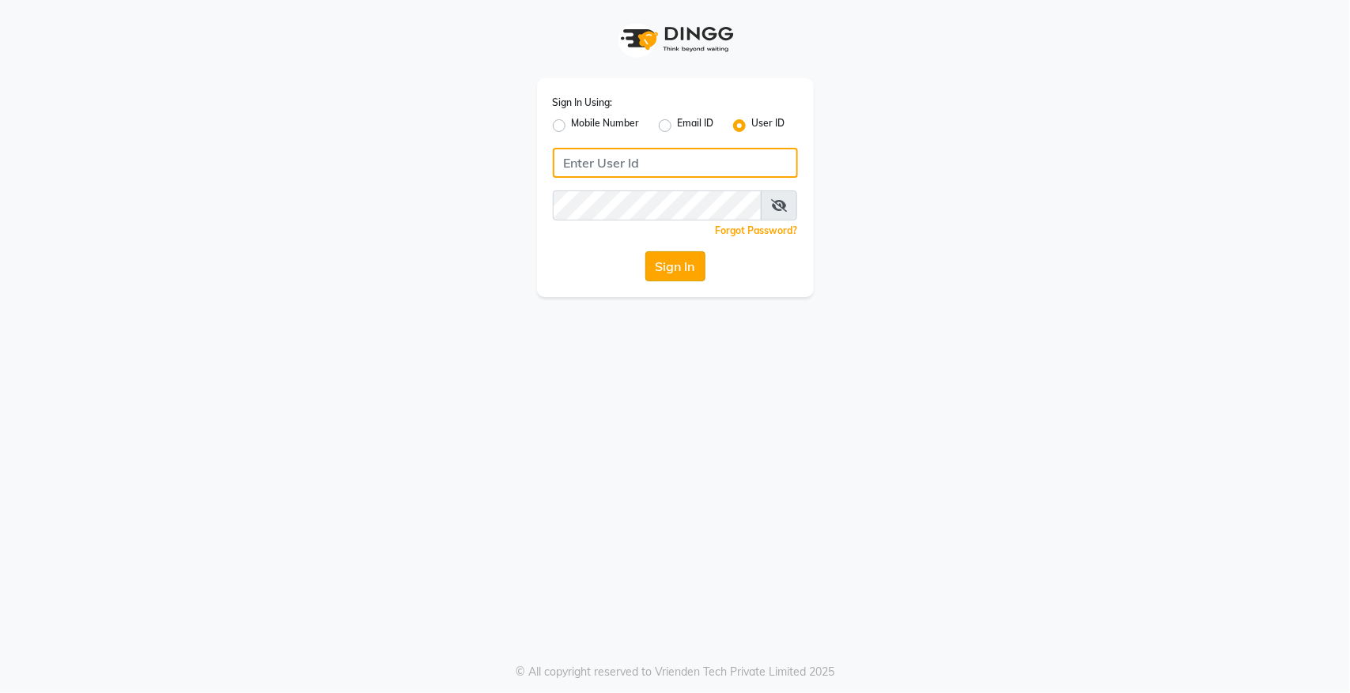
type input "hairempire"
click at [672, 259] on button "Sign In" at bounding box center [675, 266] width 60 height 30
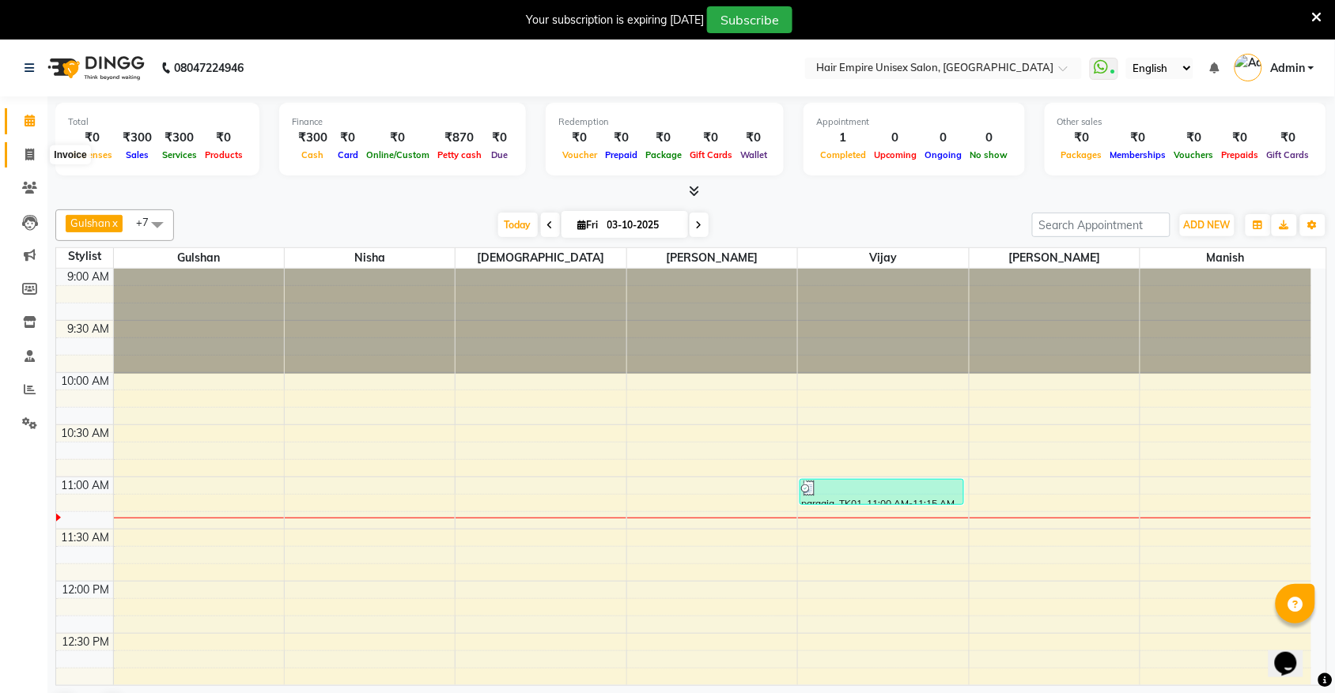
click at [32, 161] on span at bounding box center [30, 155] width 28 height 18
select select "5055"
select select "service"
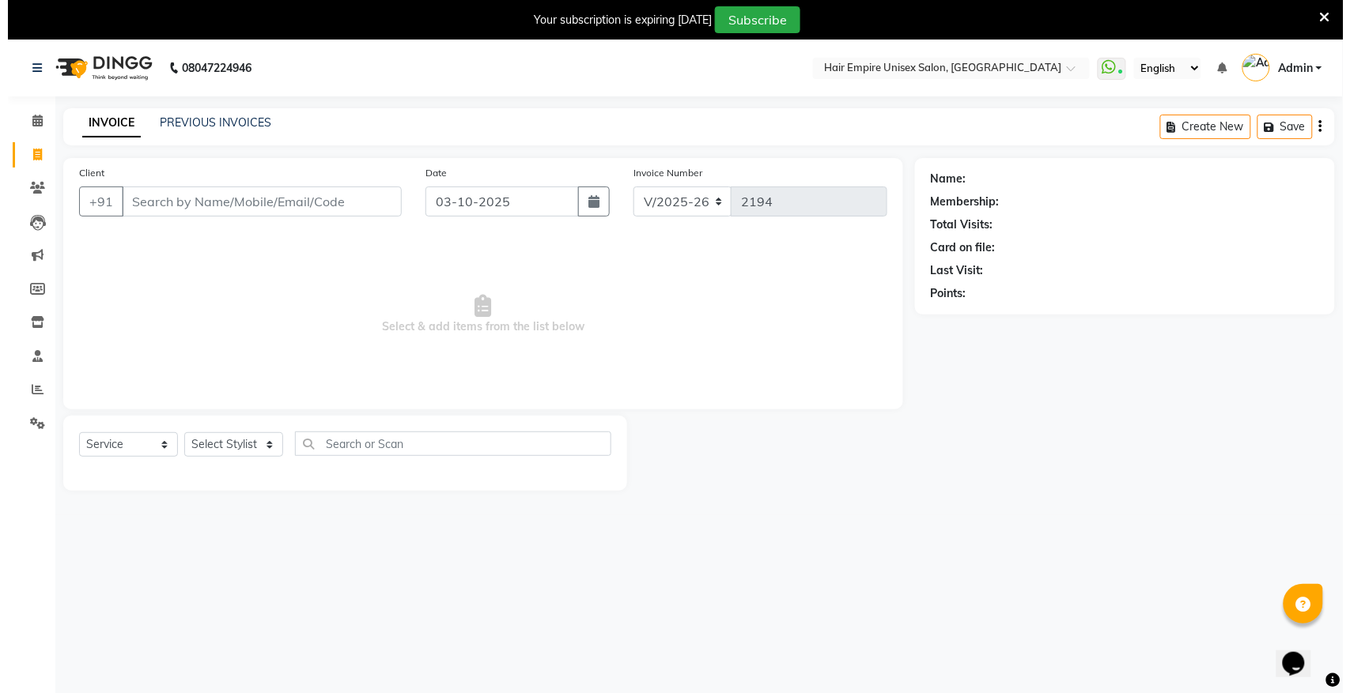
scroll to position [40, 0]
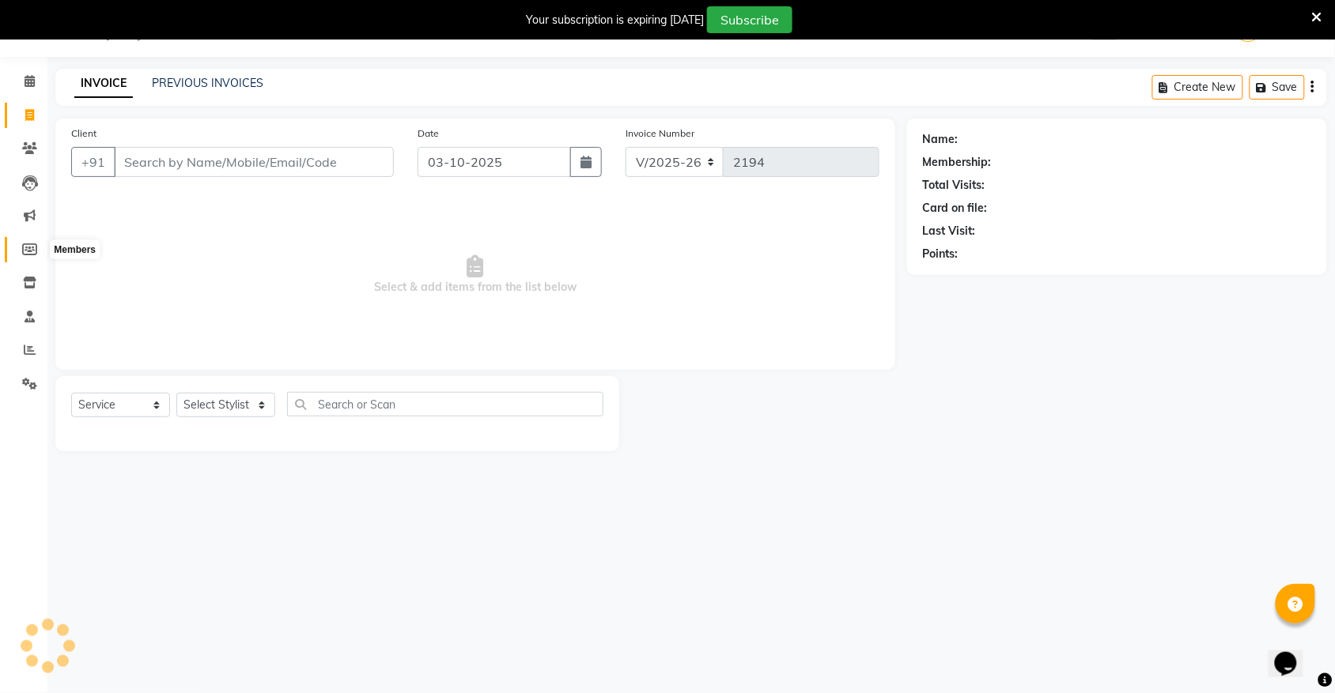
click at [30, 251] on icon at bounding box center [29, 250] width 15 height 12
select select
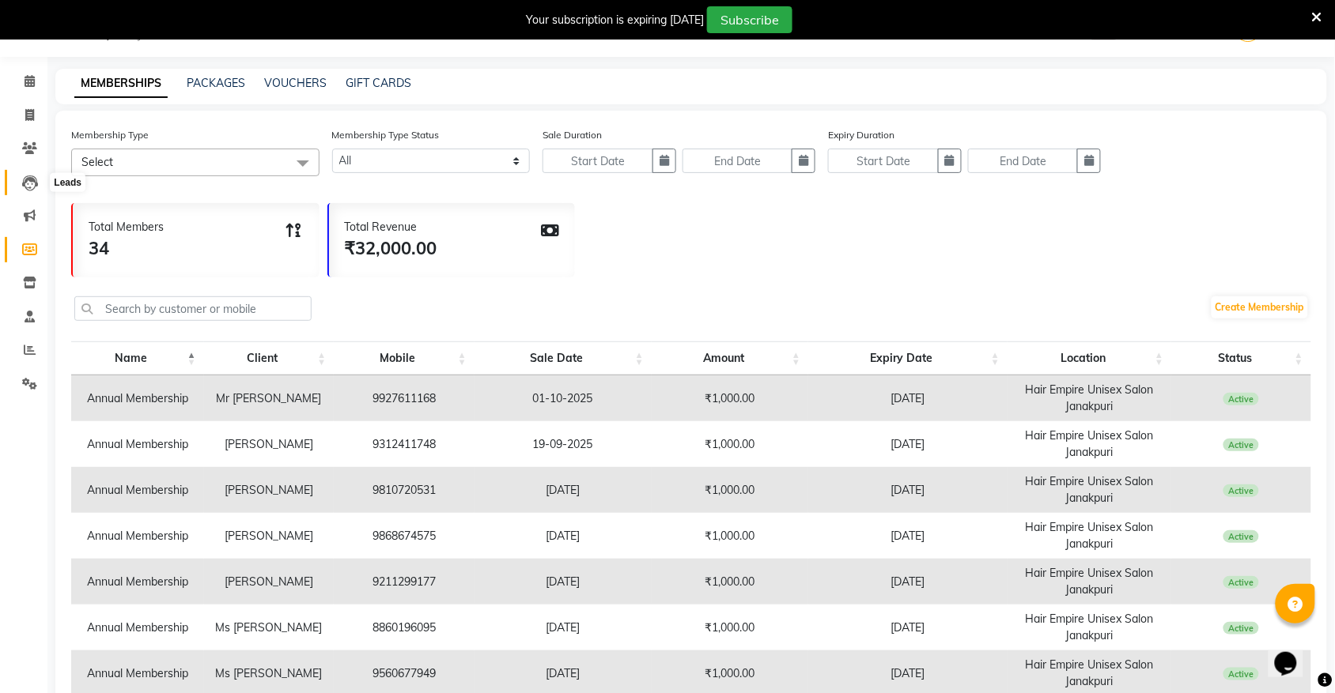
click at [40, 184] on span at bounding box center [30, 183] width 28 height 18
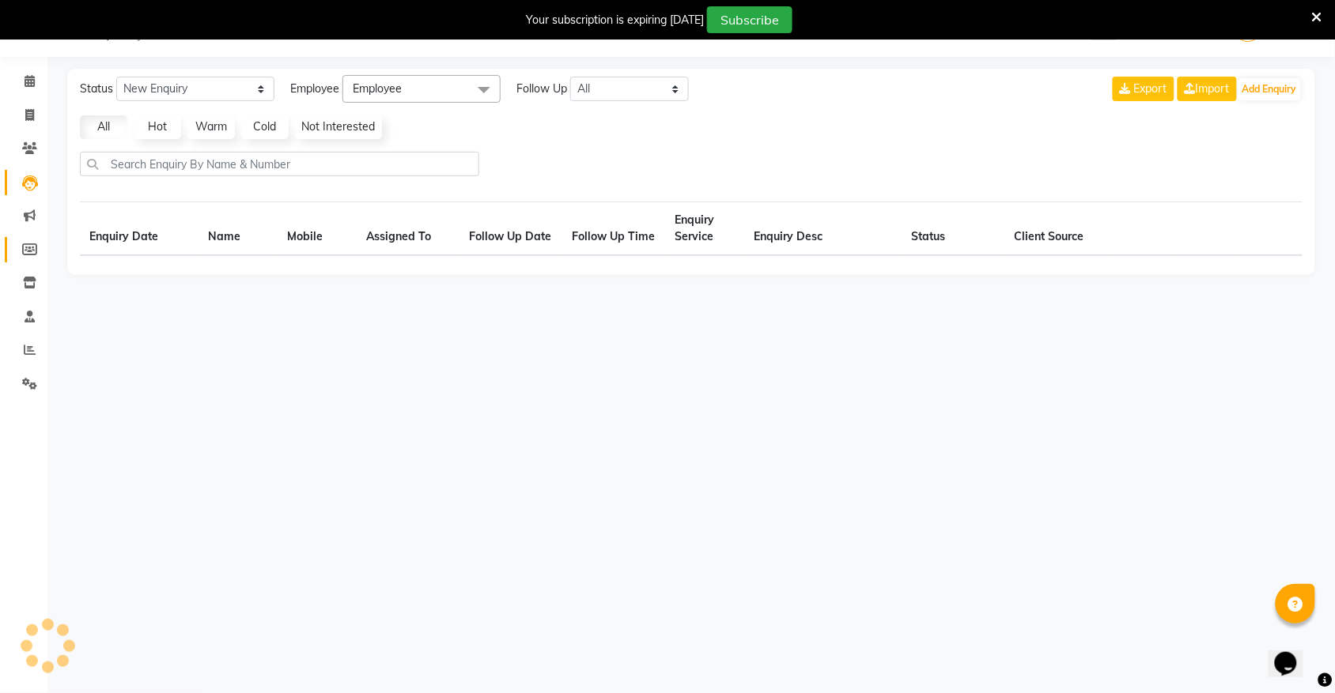
select select "10"
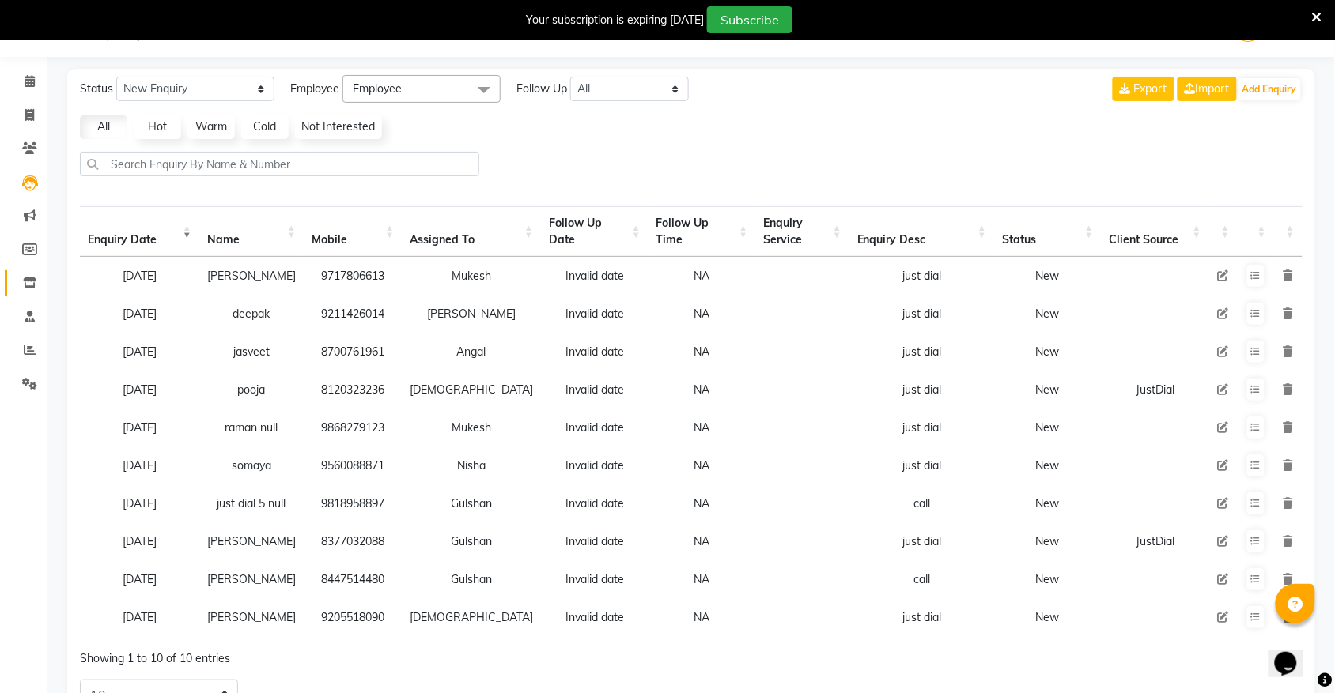
click at [26, 293] on link "Inventory" at bounding box center [24, 283] width 38 height 26
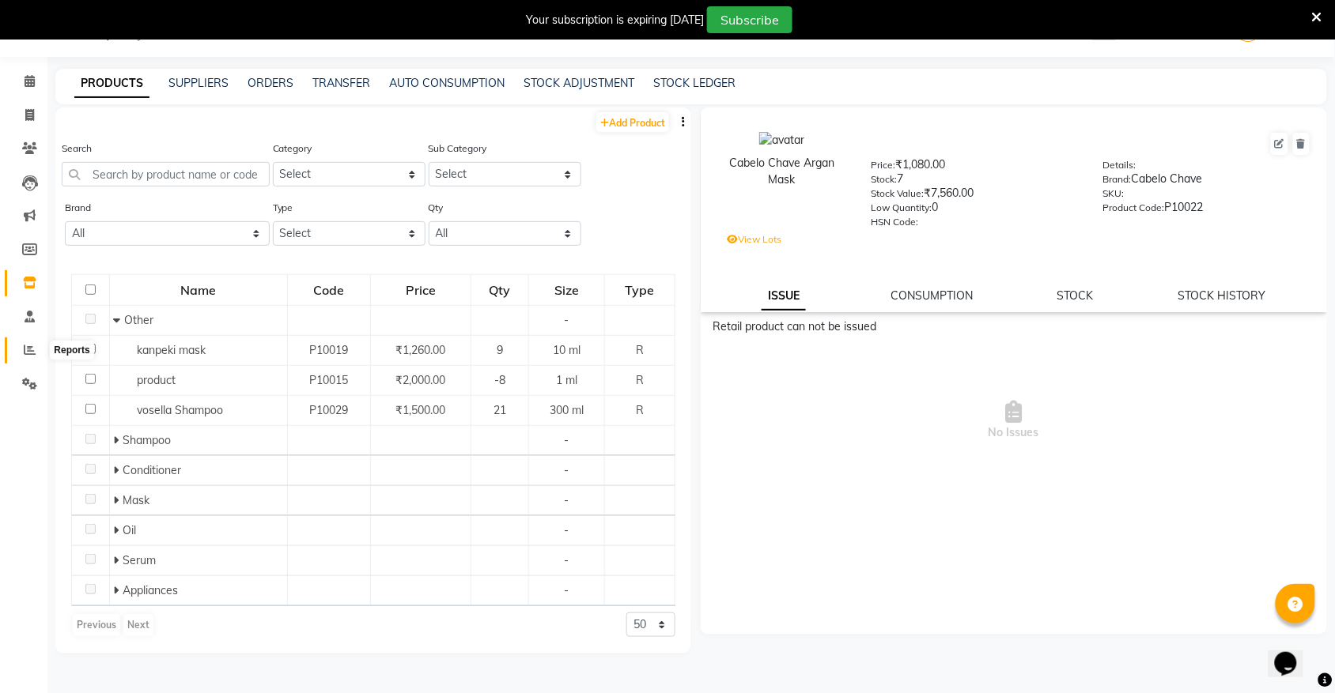
click at [24, 346] on icon at bounding box center [30, 350] width 12 height 12
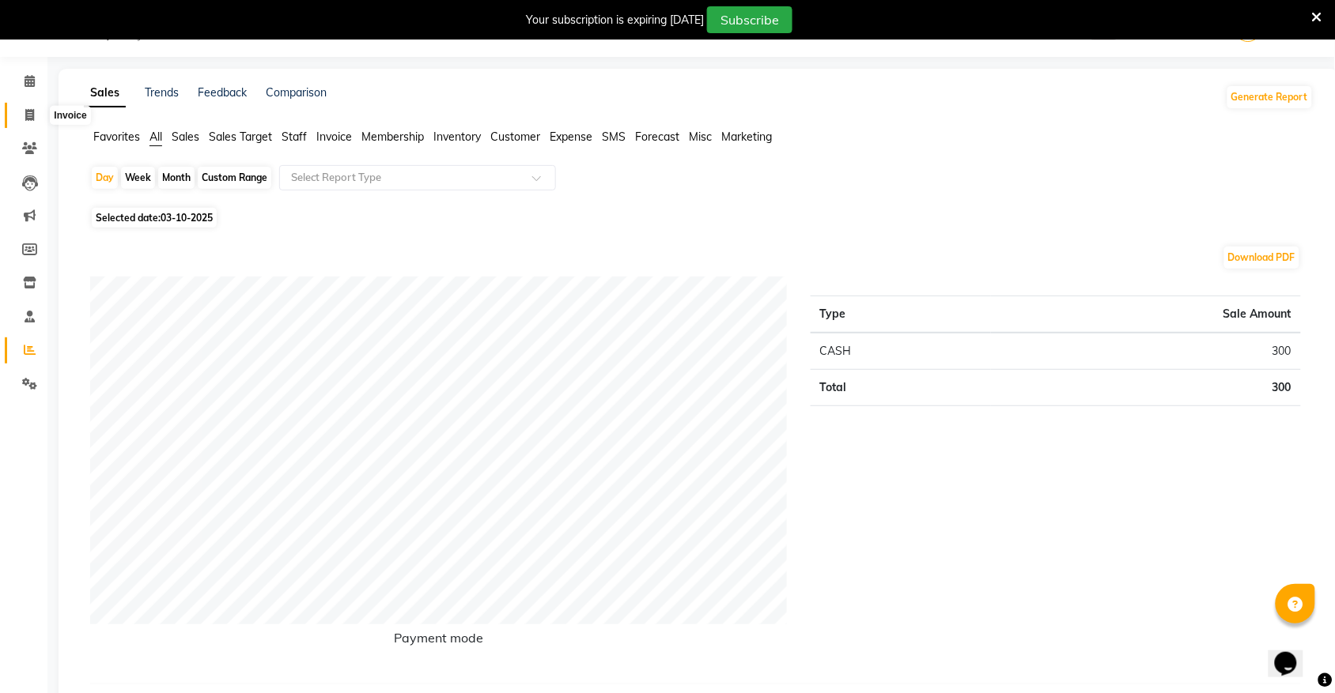
click at [28, 119] on icon at bounding box center [29, 115] width 9 height 12
select select "service"
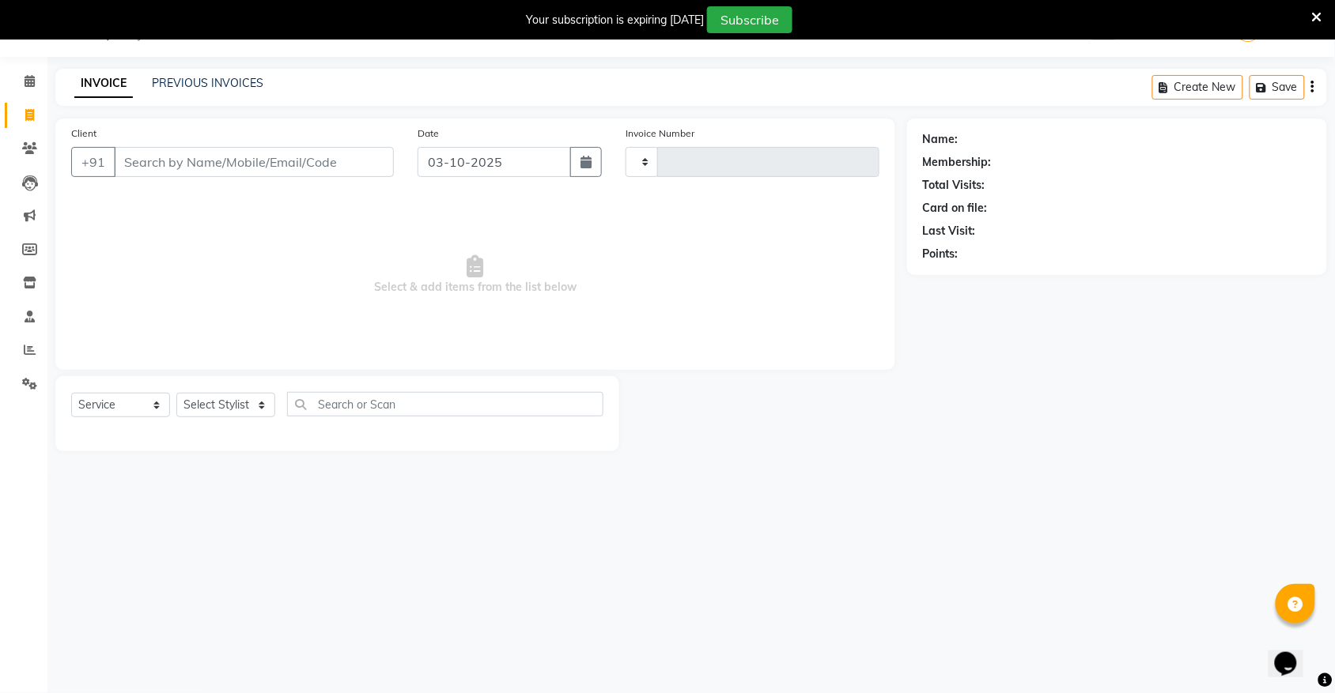
type input "2194"
select select "5055"
click at [25, 346] on icon at bounding box center [30, 350] width 12 height 12
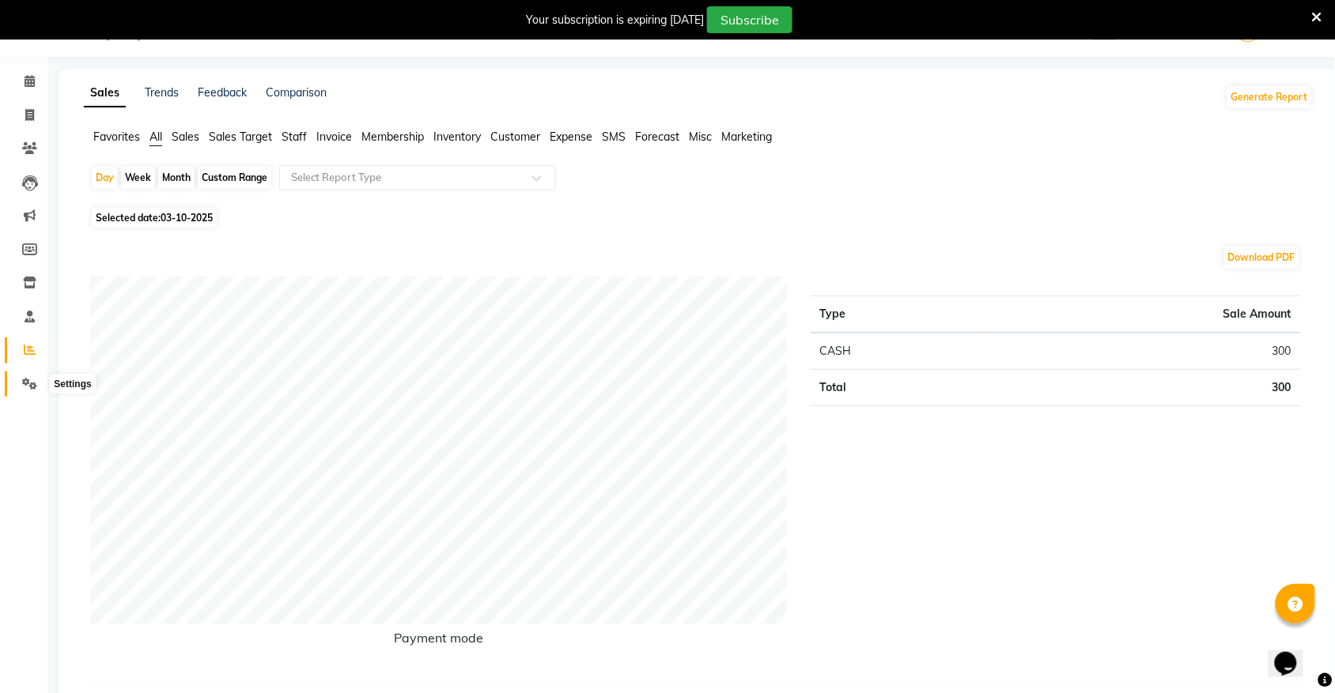
click at [18, 387] on span at bounding box center [30, 385] width 28 height 18
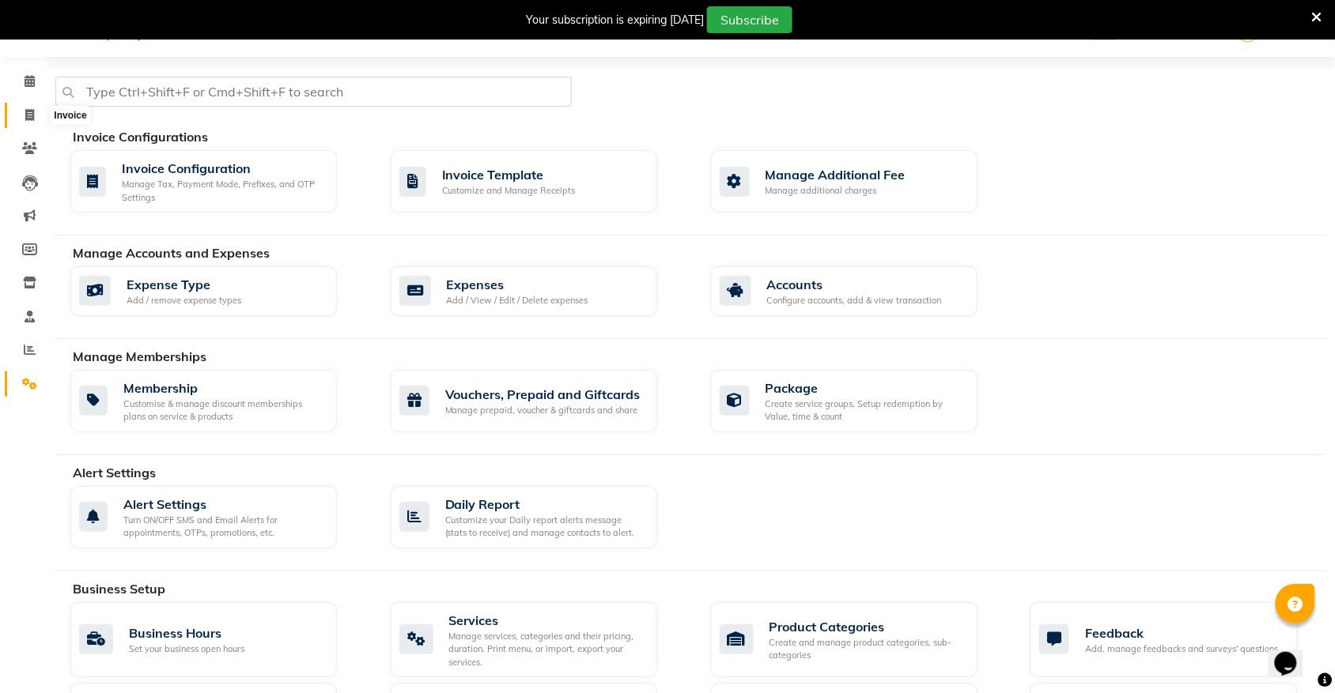
click at [25, 121] on span at bounding box center [30, 116] width 28 height 18
select select "5055"
select select "service"
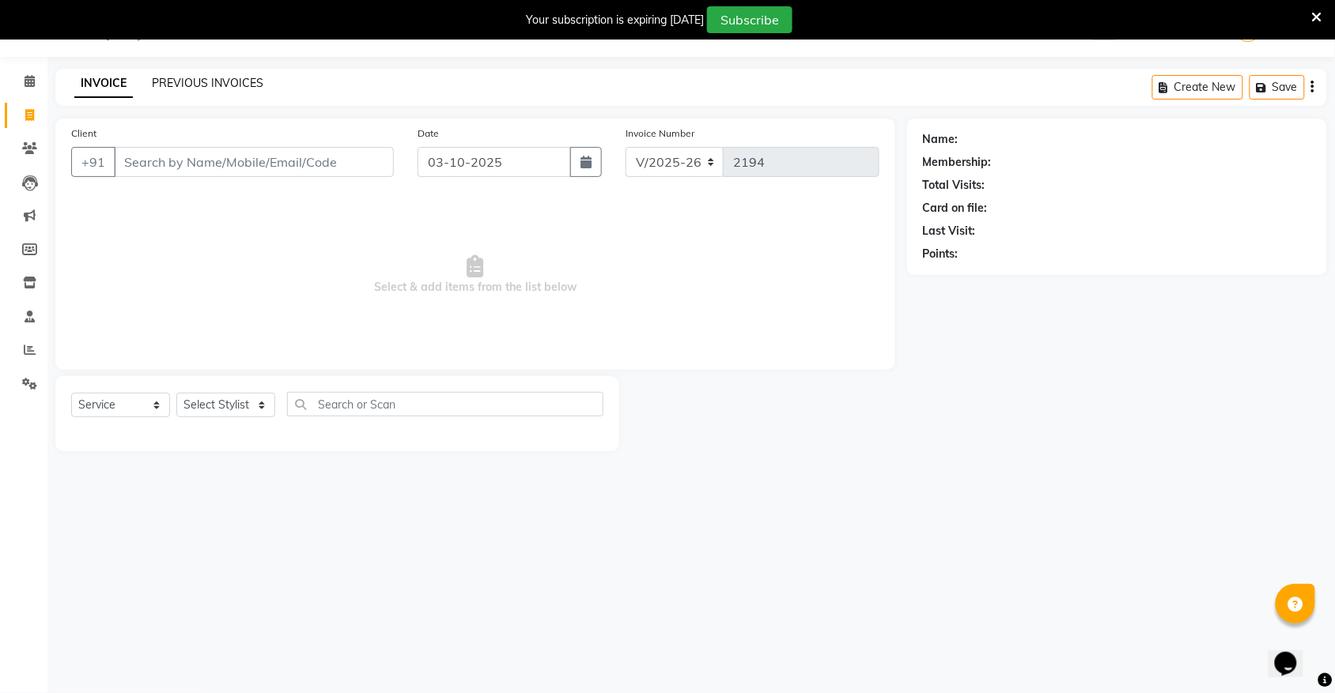
click at [224, 77] on link "PREVIOUS INVOICES" at bounding box center [207, 83] width 111 height 14
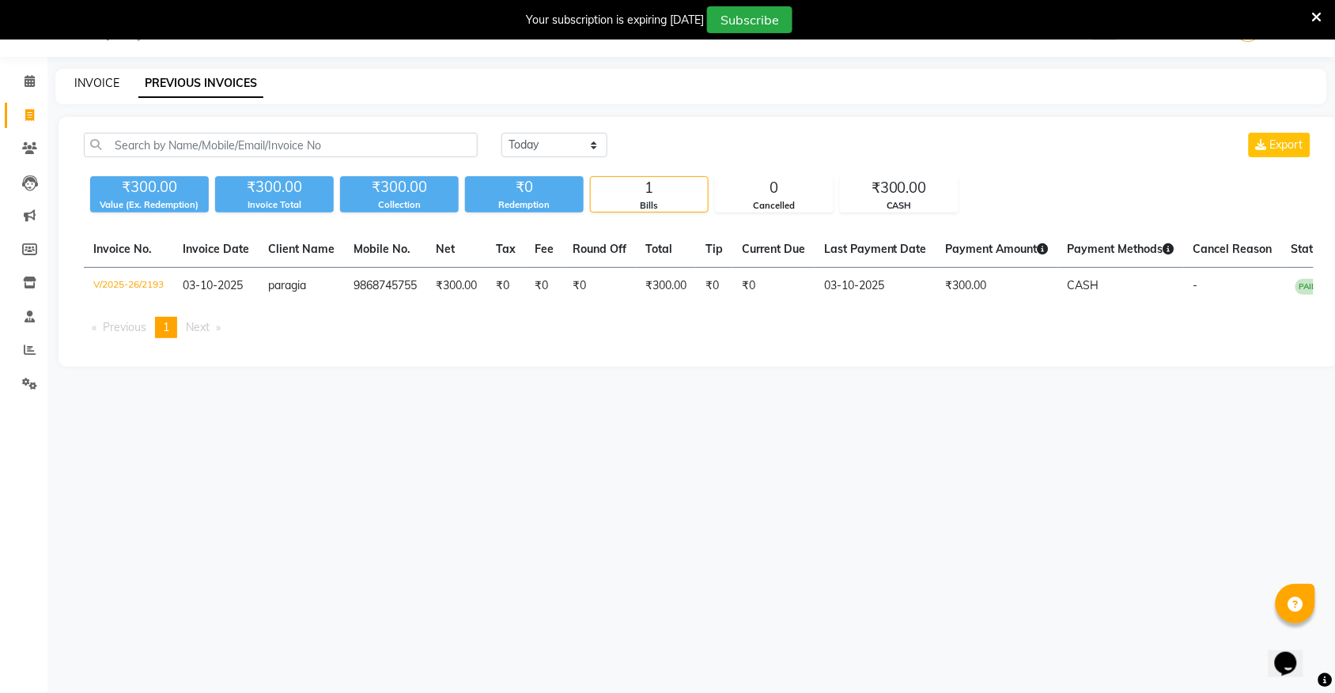
click at [100, 83] on link "INVOICE" at bounding box center [96, 83] width 45 height 14
select select "service"
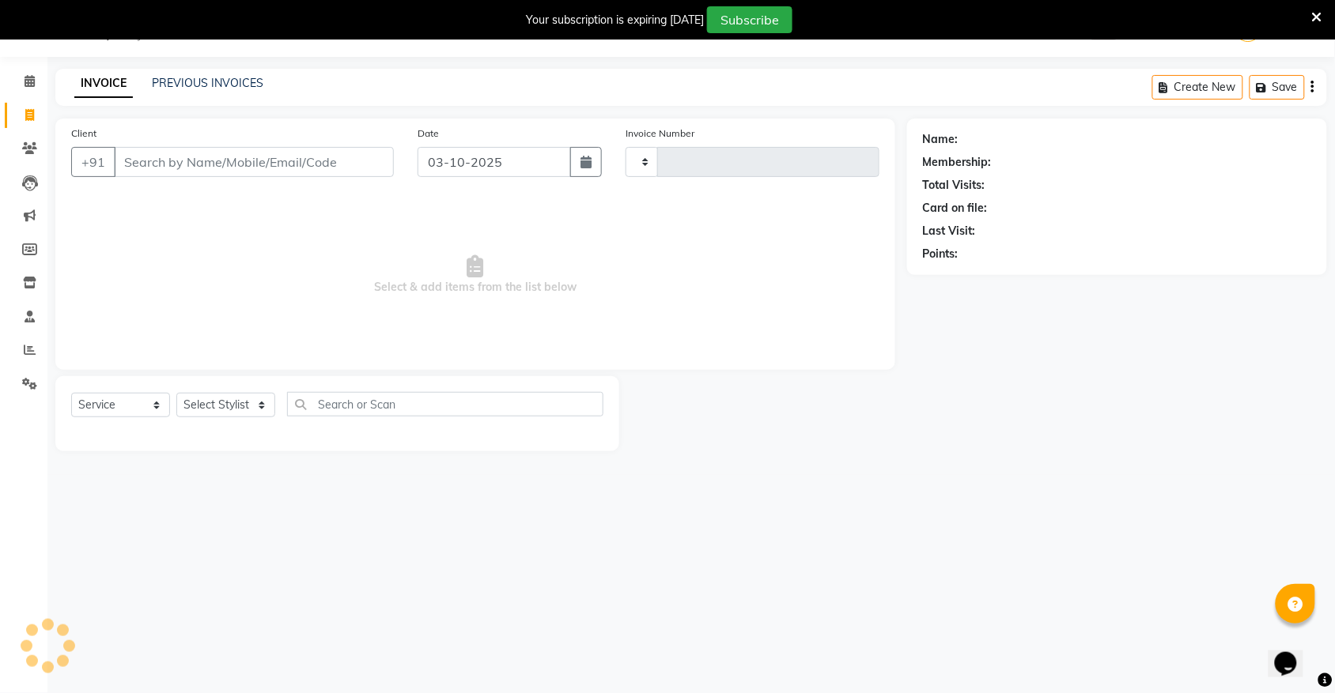
type input "2194"
select select "5055"
click at [190, 81] on link "PREVIOUS INVOICES" at bounding box center [207, 83] width 111 height 14
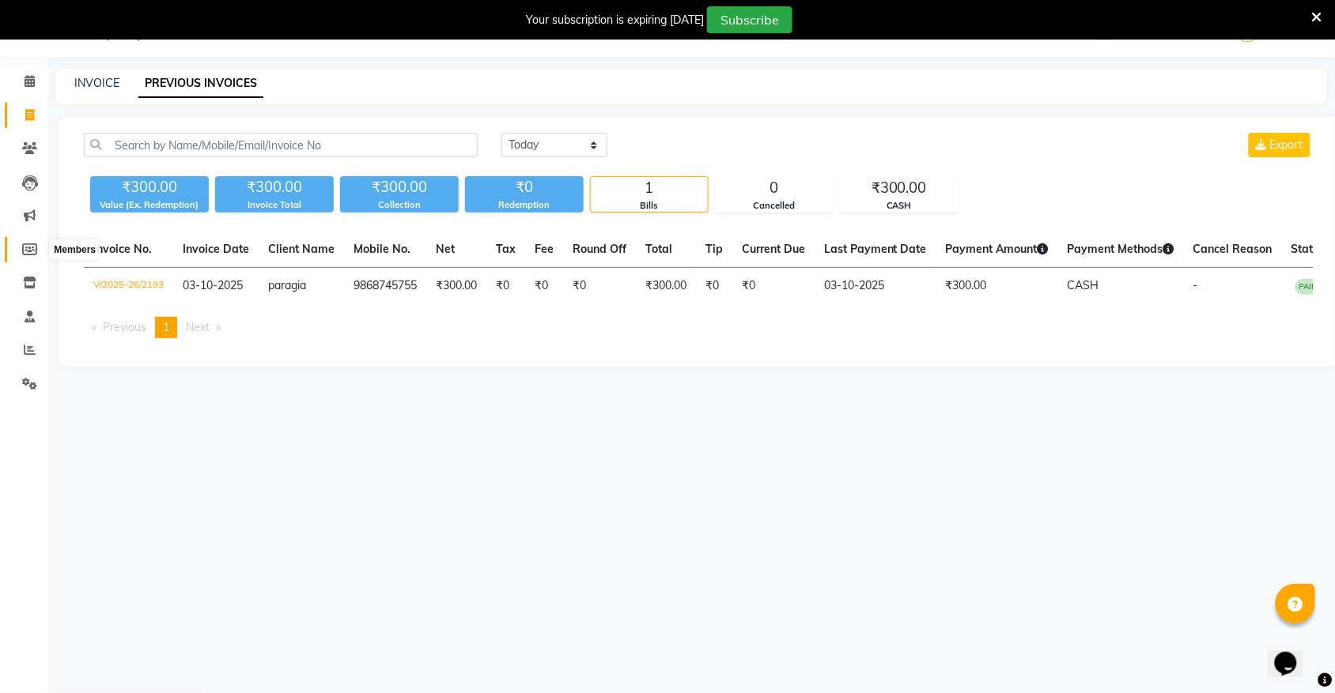
click at [24, 244] on icon at bounding box center [29, 250] width 15 height 12
select select
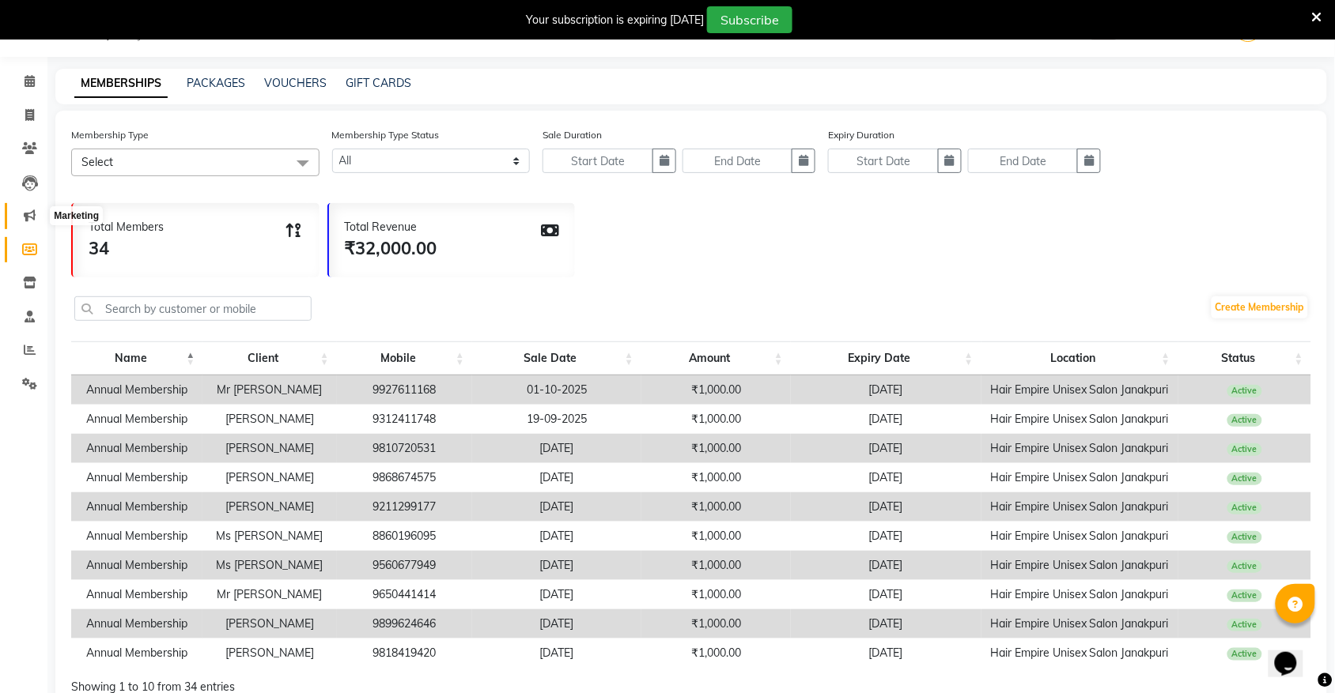
click at [28, 217] on icon at bounding box center [30, 216] width 12 height 12
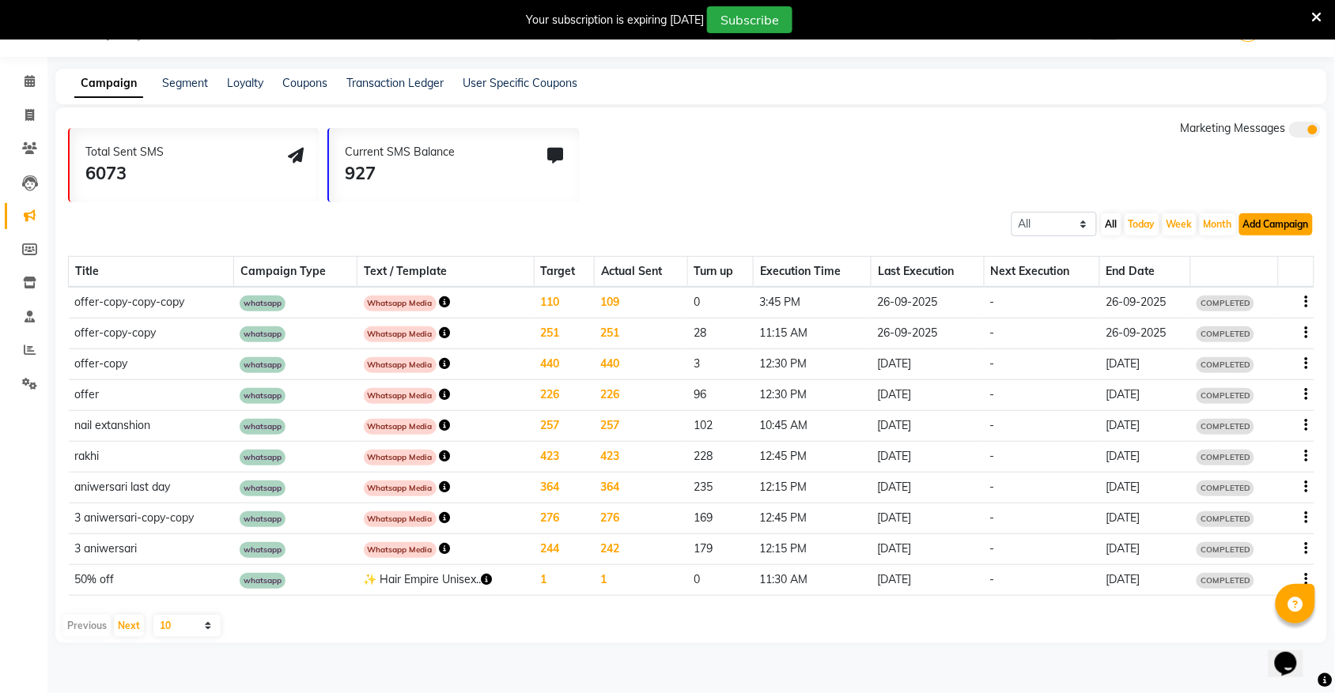
click at [1279, 219] on button "Add Campaign" at bounding box center [1276, 224] width 74 height 22
click at [1264, 293] on div "WhatsApp (Direct)" at bounding box center [1263, 297] width 134 height 24
select select "2"
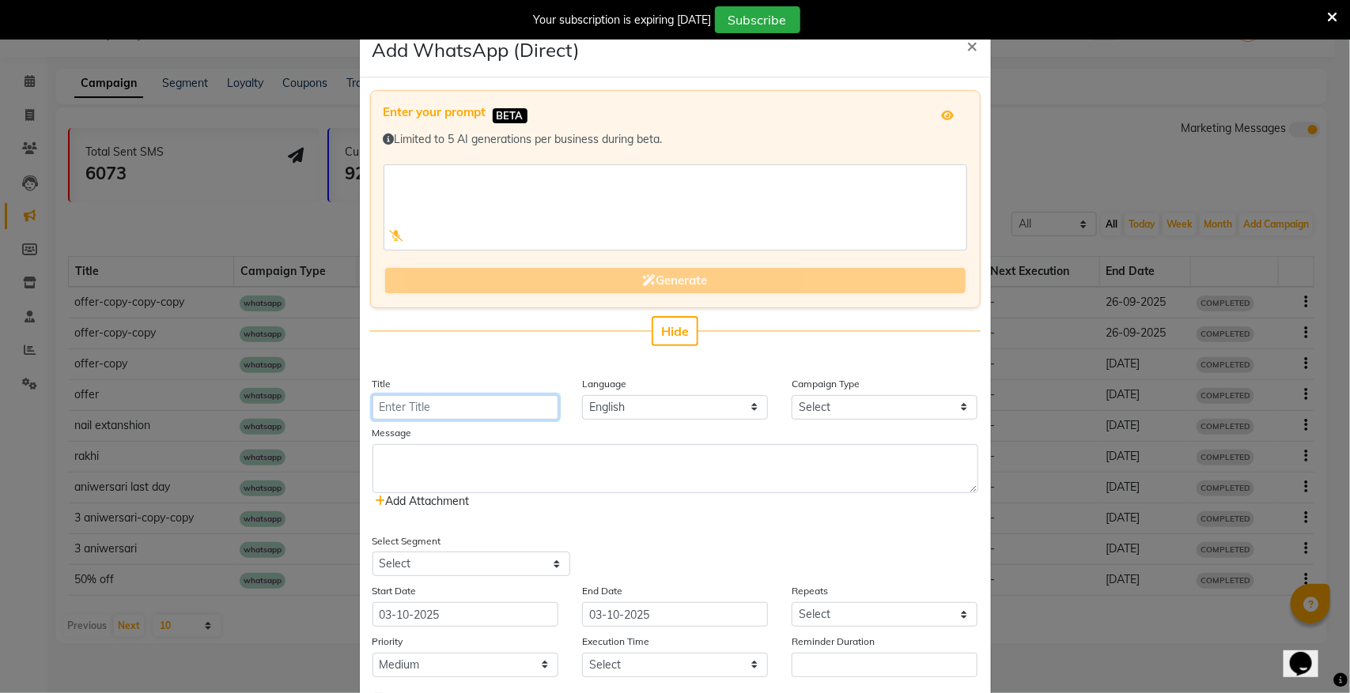
click at [411, 409] on input "Title" at bounding box center [465, 407] width 186 height 25
type input "karwachut"
click at [847, 405] on select "Select Birthday Anniversary Promotional Service reminder" at bounding box center [884, 407] width 186 height 25
select select "3"
click at [791, 395] on select "Select Birthday Anniversary Promotional Service reminder" at bounding box center [884, 407] width 186 height 25
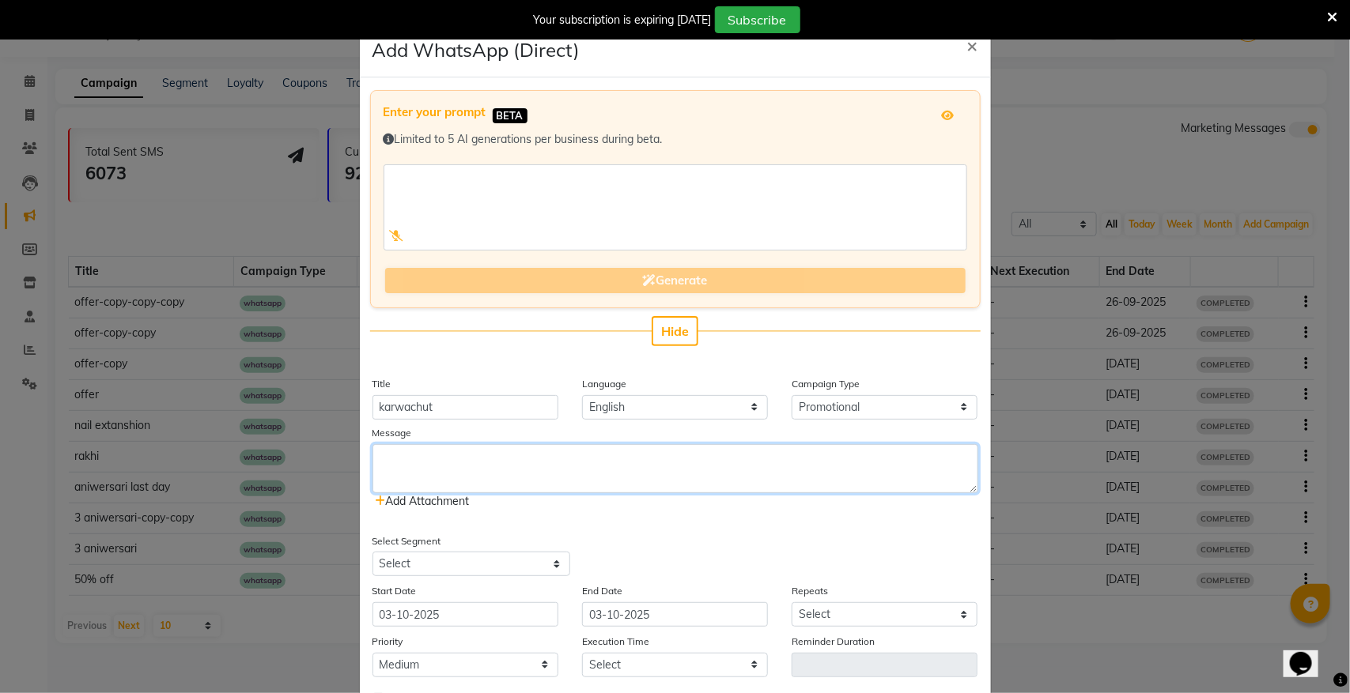
paste textarea "🌙 [PERSON_NAME] Glam Alert! 🌙 Pamper yourself with our exclusive festive beauty…"
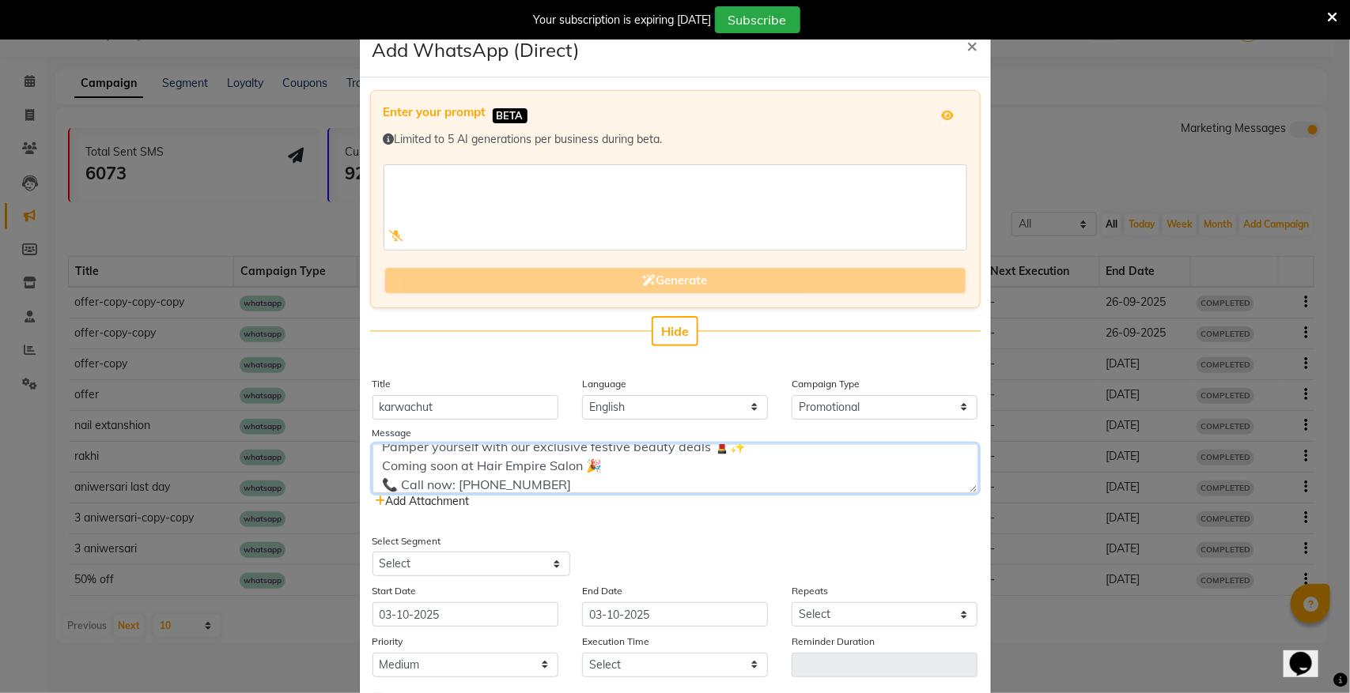
type textarea "🌙 [PERSON_NAME] Glam Alert! 🌙 Pamper yourself with our exclusive festive beauty…"
click at [376, 501] on icon at bounding box center [381, 501] width 10 height 11
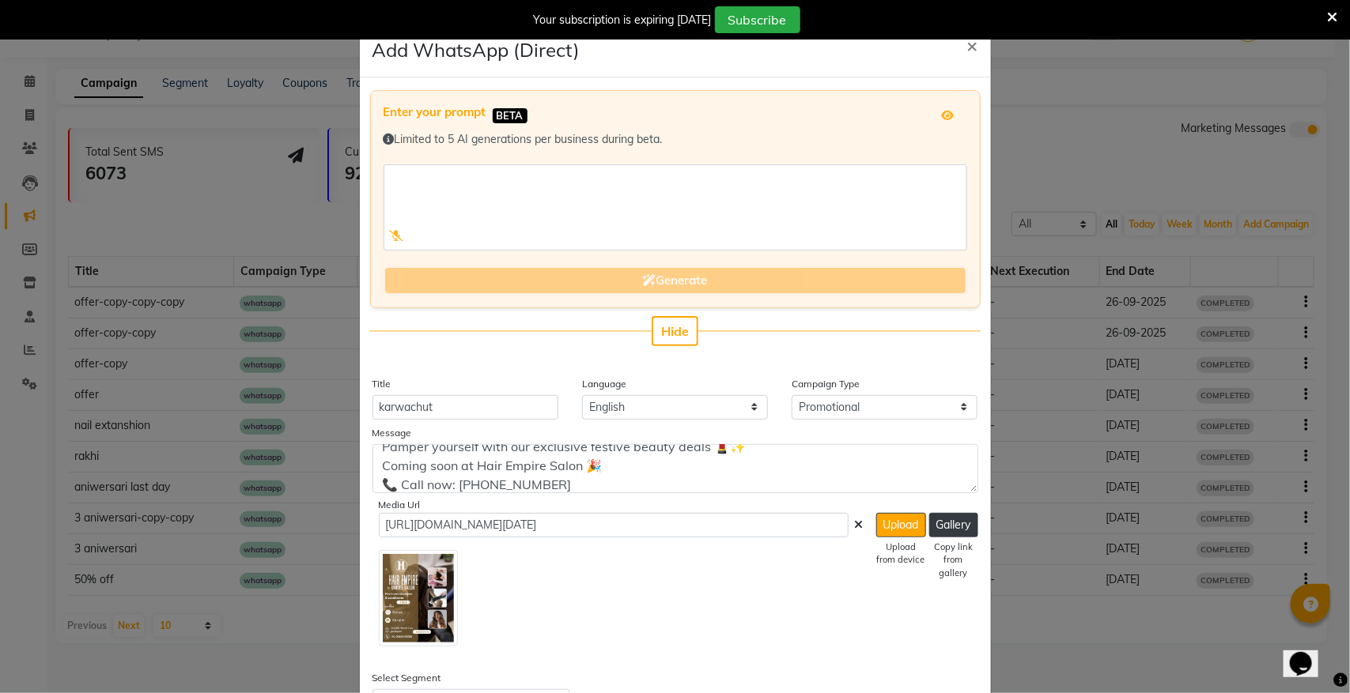
scroll to position [279, 0]
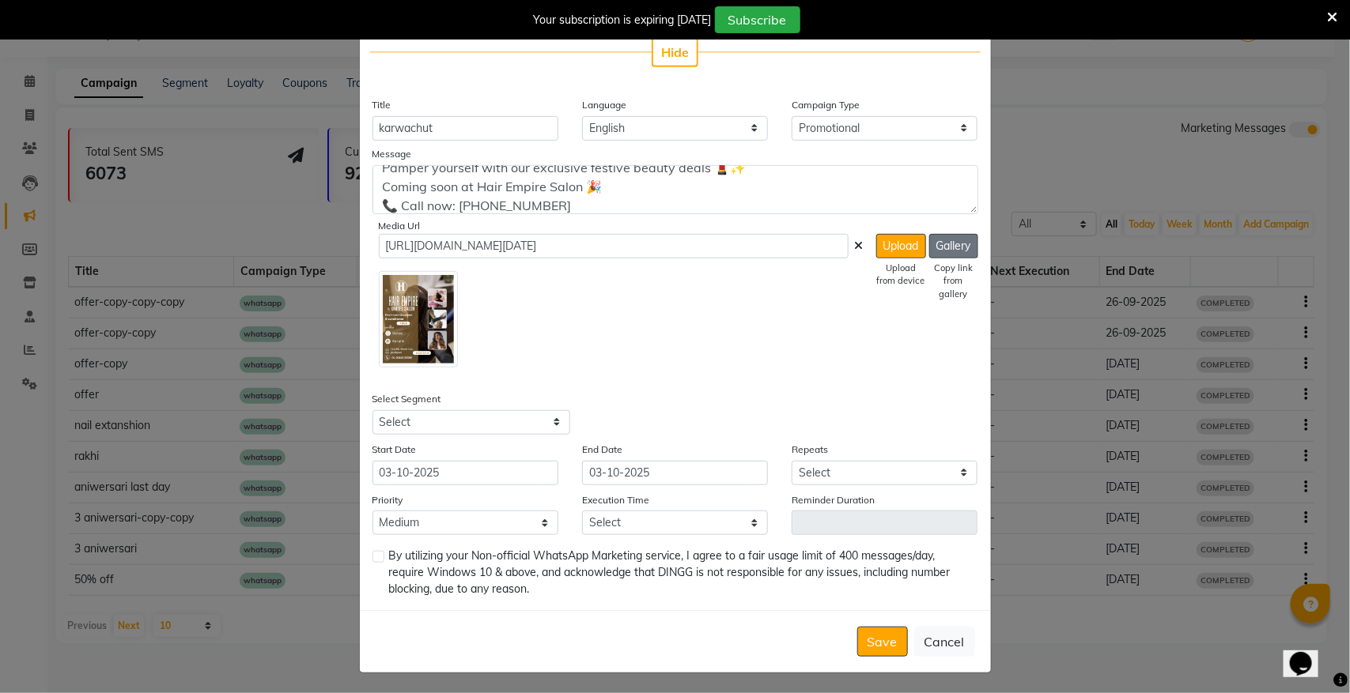
click at [935, 247] on button "Gallery" at bounding box center [953, 246] width 49 height 25
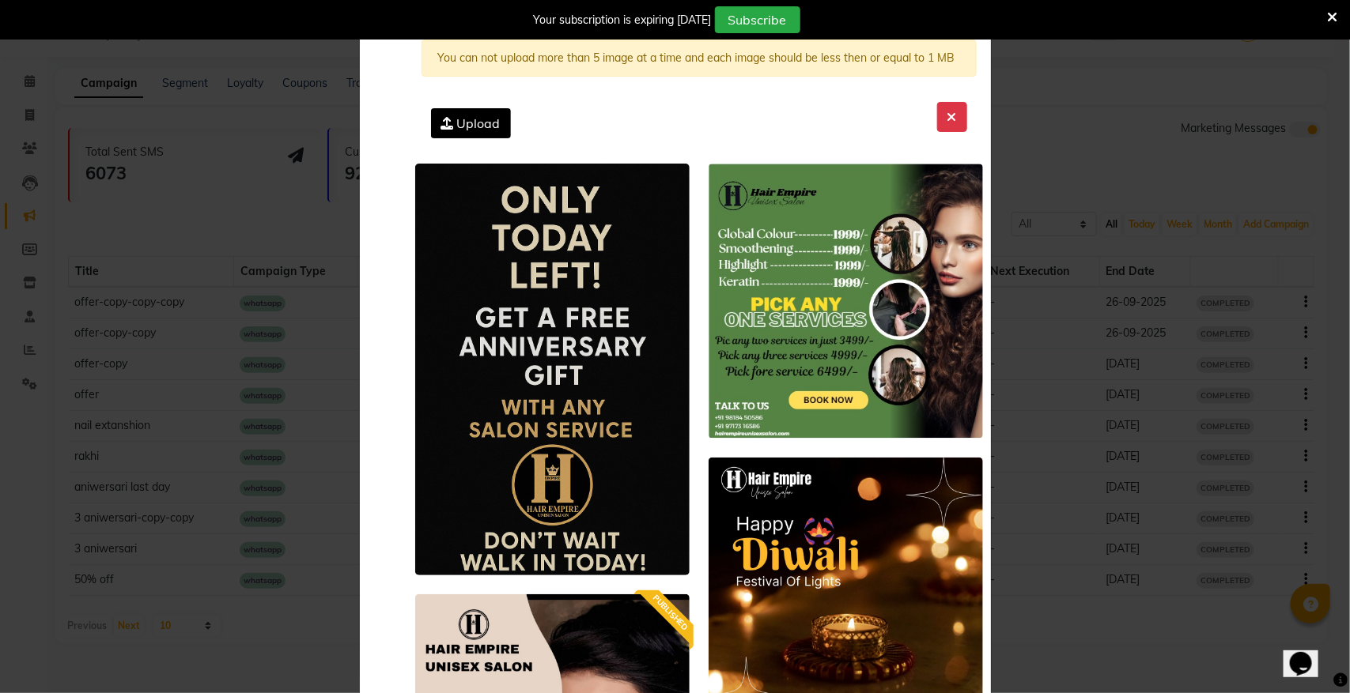
scroll to position [0, 0]
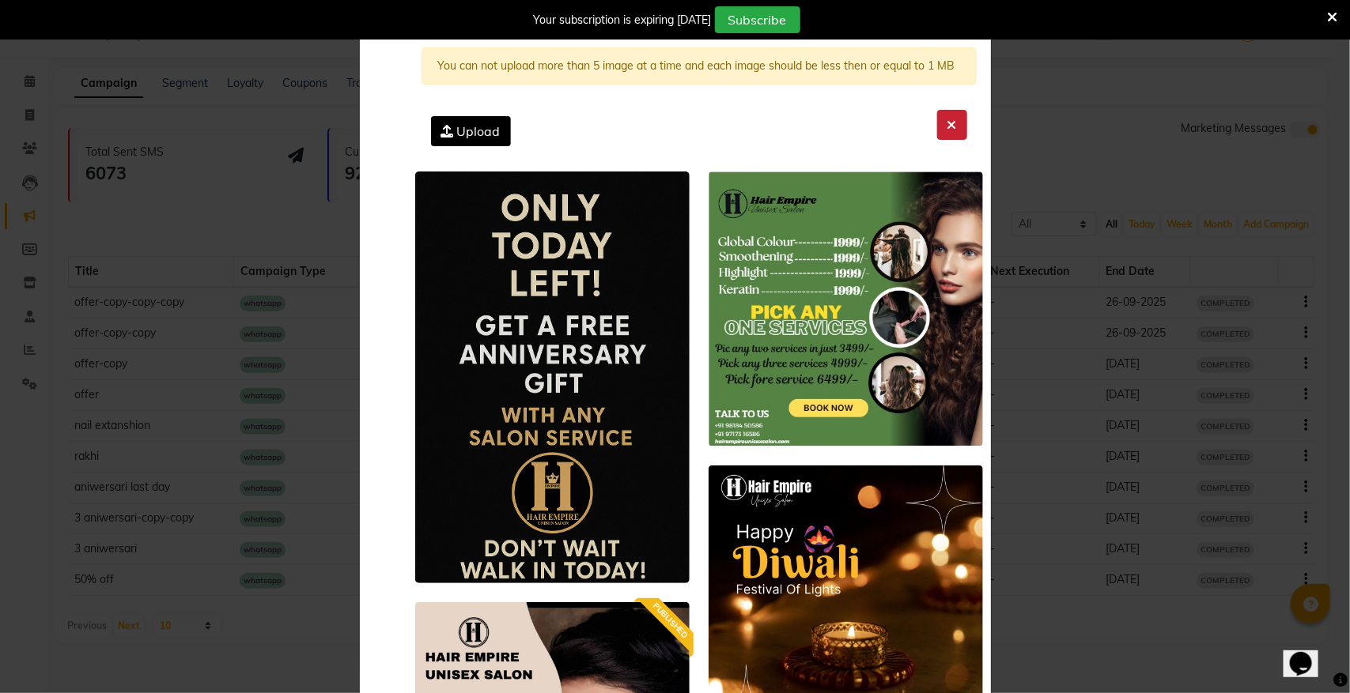
click at [937, 119] on button at bounding box center [952, 125] width 30 height 30
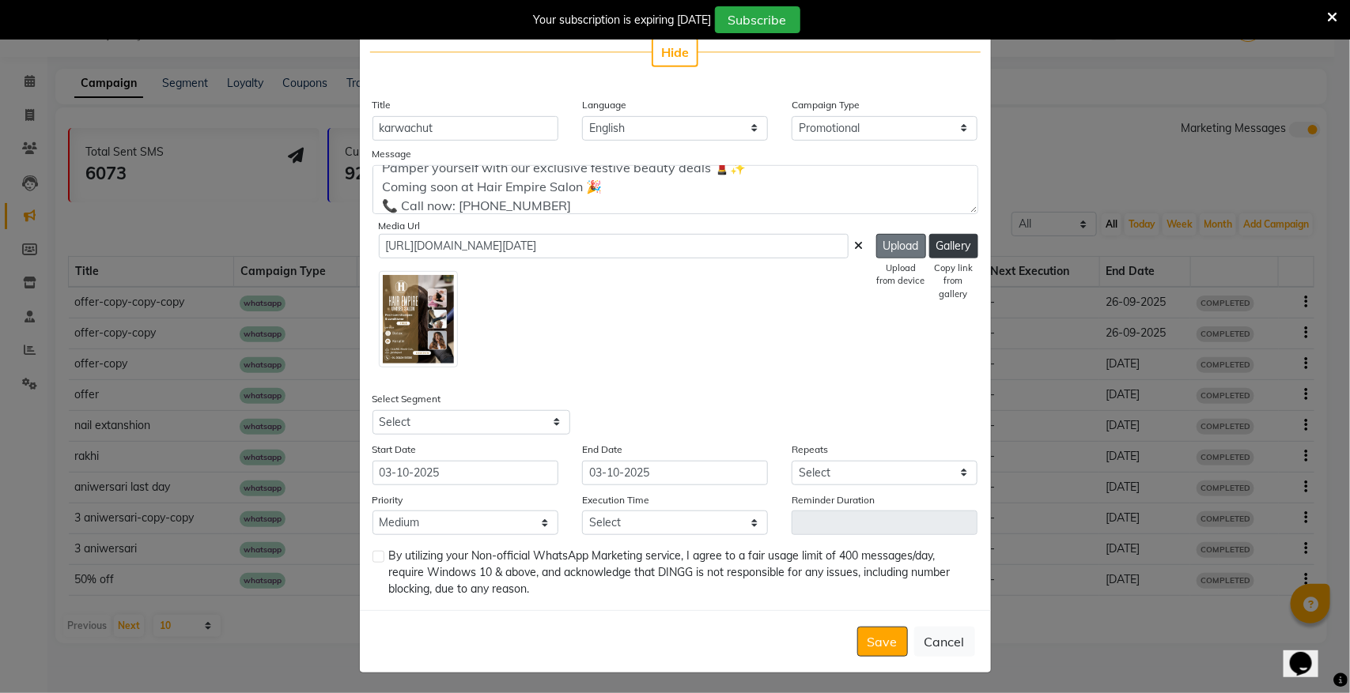
click at [893, 243] on button "Upload" at bounding box center [901, 246] width 50 height 25
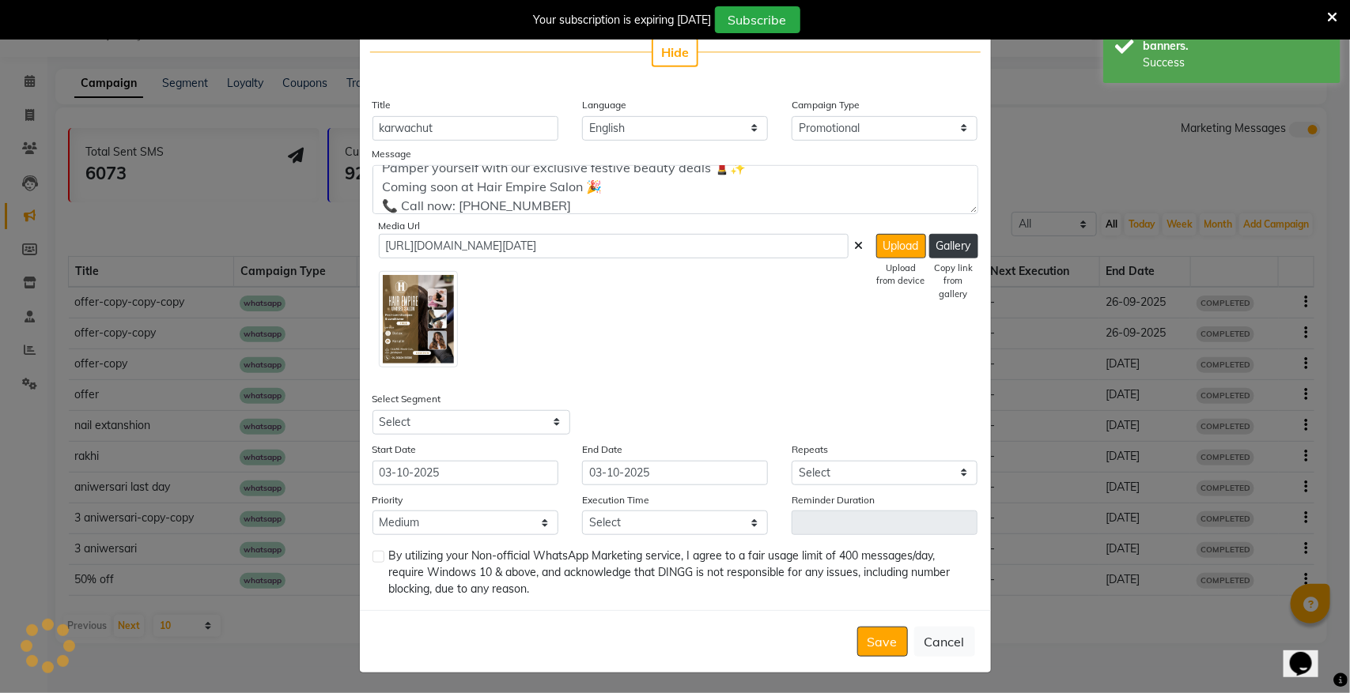
type input "[URL][DOMAIN_NAME]"
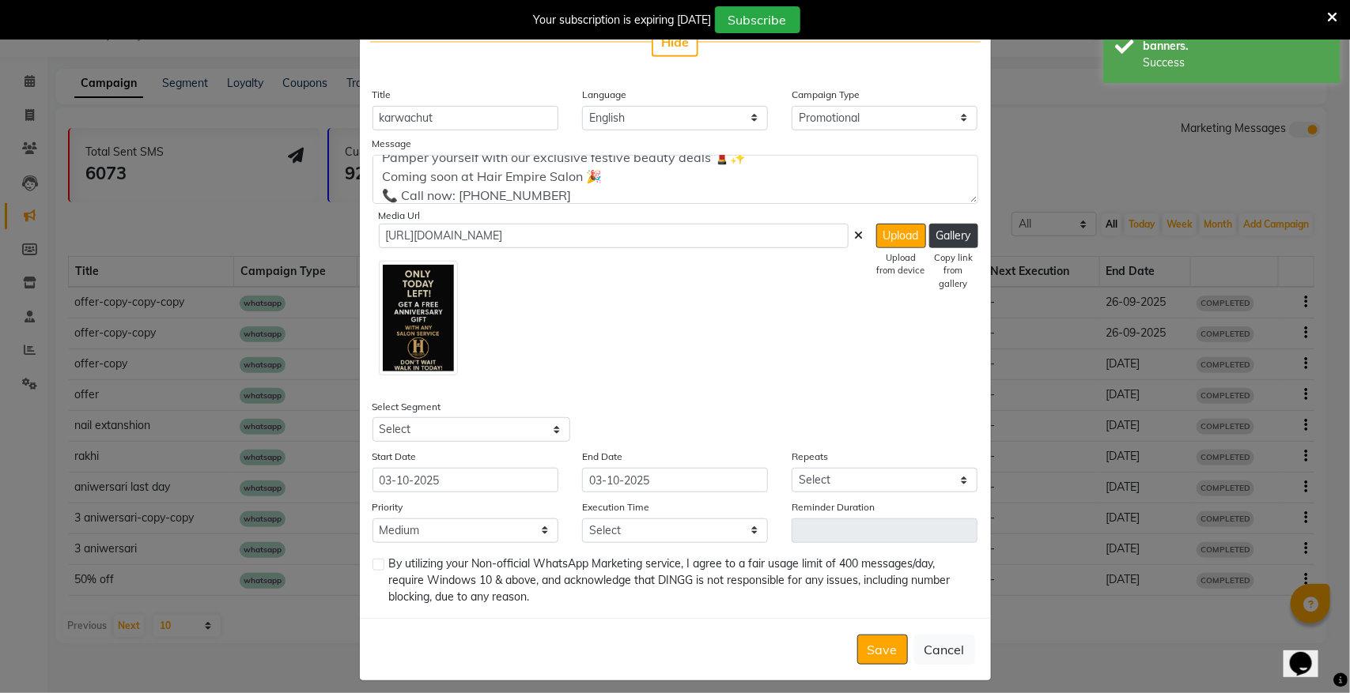
scroll to position [297, 0]
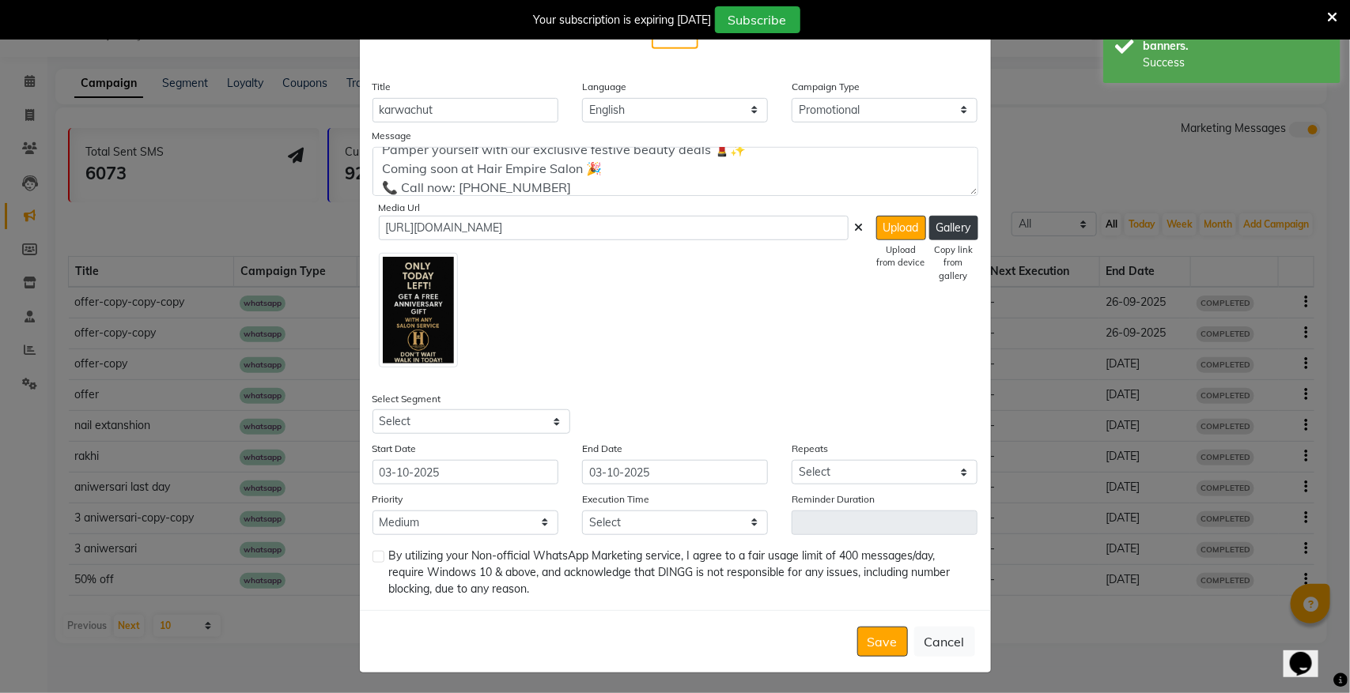
click at [468, 403] on div "Select Segment Select All Customers All [DEMOGRAPHIC_DATA] Customer All [DEMOGR…" at bounding box center [518, 413] width 315 height 44
click at [469, 432] on select "Select All Customers All [DEMOGRAPHIC_DATA] Customer All [DEMOGRAPHIC_DATA] Cus…" at bounding box center [471, 422] width 198 height 25
select select "18839"
click at [372, 410] on select "Select All Customers All [DEMOGRAPHIC_DATA] Customer All [DEMOGRAPHIC_DATA] Cus…" at bounding box center [471, 422] width 198 height 25
click at [823, 469] on select "Select Once Daily Alternate Day Weekly Monthly Yearly" at bounding box center [884, 472] width 186 height 25
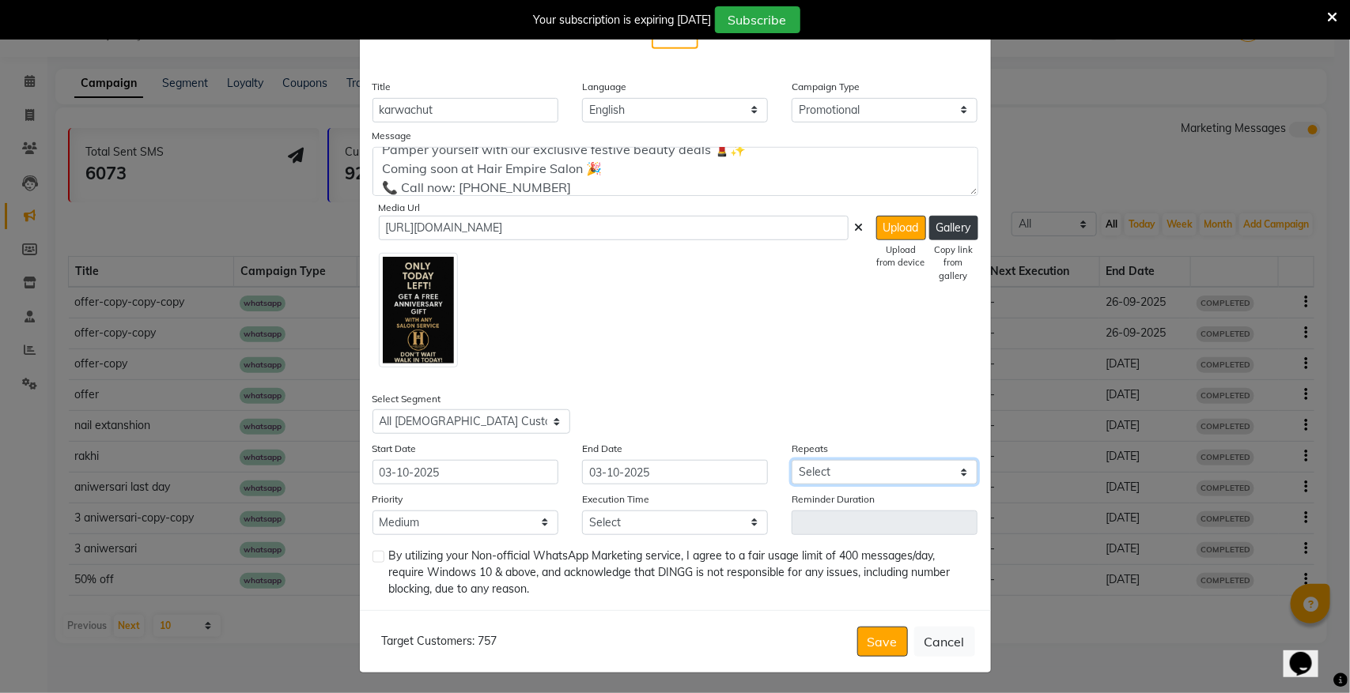
click at [791, 460] on select "Select Once Daily Alternate Day Weekly Monthly Yearly" at bounding box center [884, 472] width 186 height 25
click at [851, 469] on select "Select Once Daily Alternate Day Weekly Monthly Yearly" at bounding box center [884, 472] width 186 height 25
select select "1"
click at [791, 460] on select "Select Once Daily Alternate Day Weekly Monthly Yearly" at bounding box center [884, 472] width 186 height 25
click at [493, 469] on input "03-10-2025" at bounding box center [465, 472] width 186 height 25
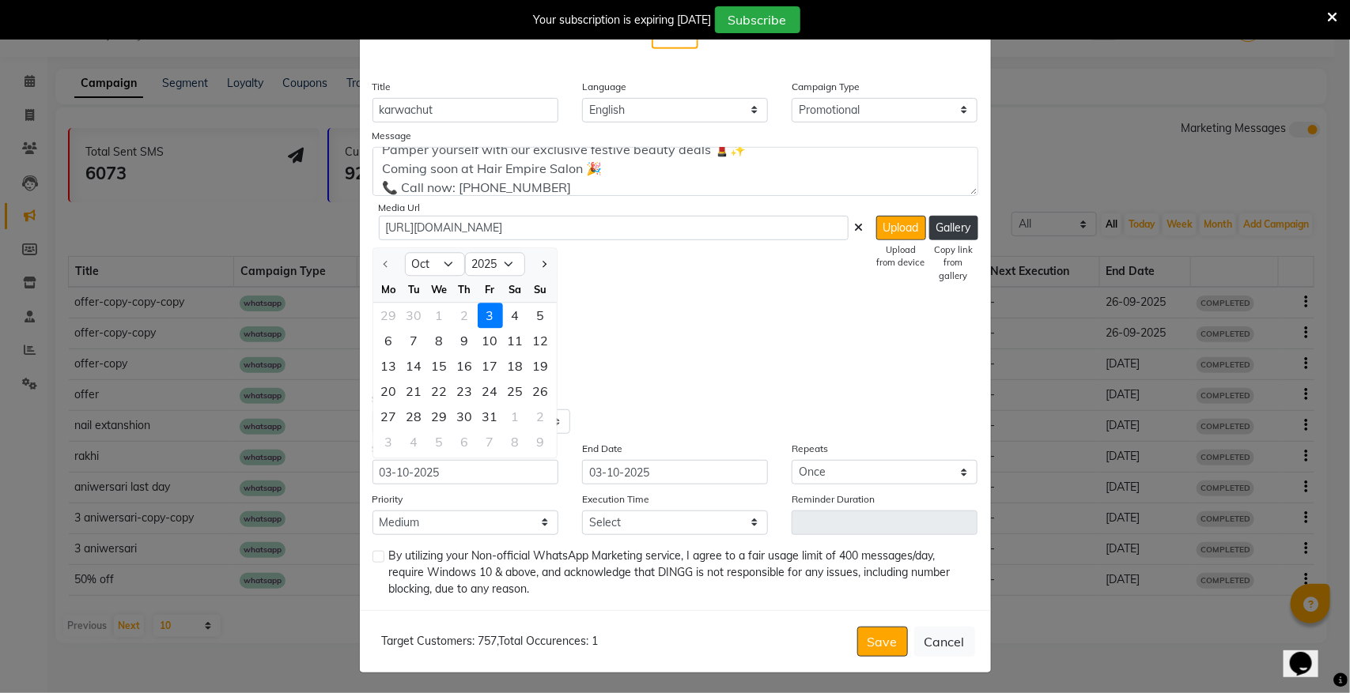
click at [481, 324] on div "3" at bounding box center [490, 316] width 25 height 25
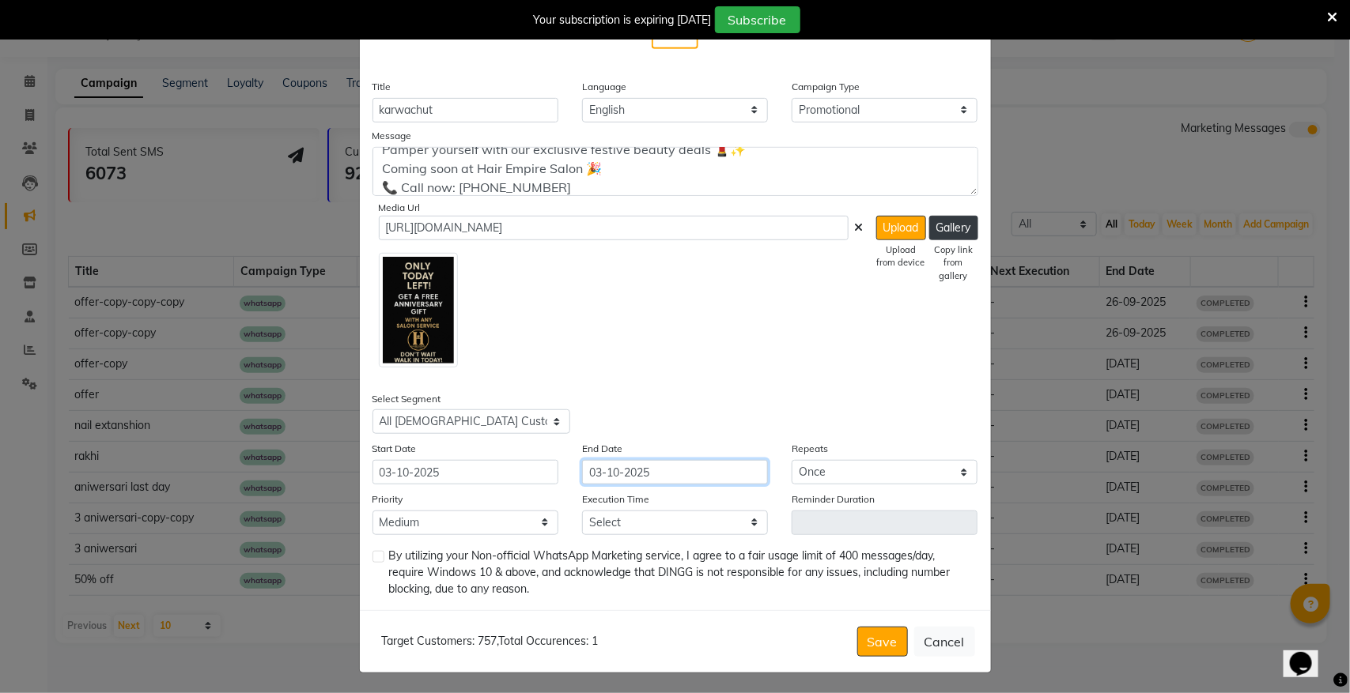
click at [652, 476] on input "03-10-2025" at bounding box center [675, 472] width 186 height 25
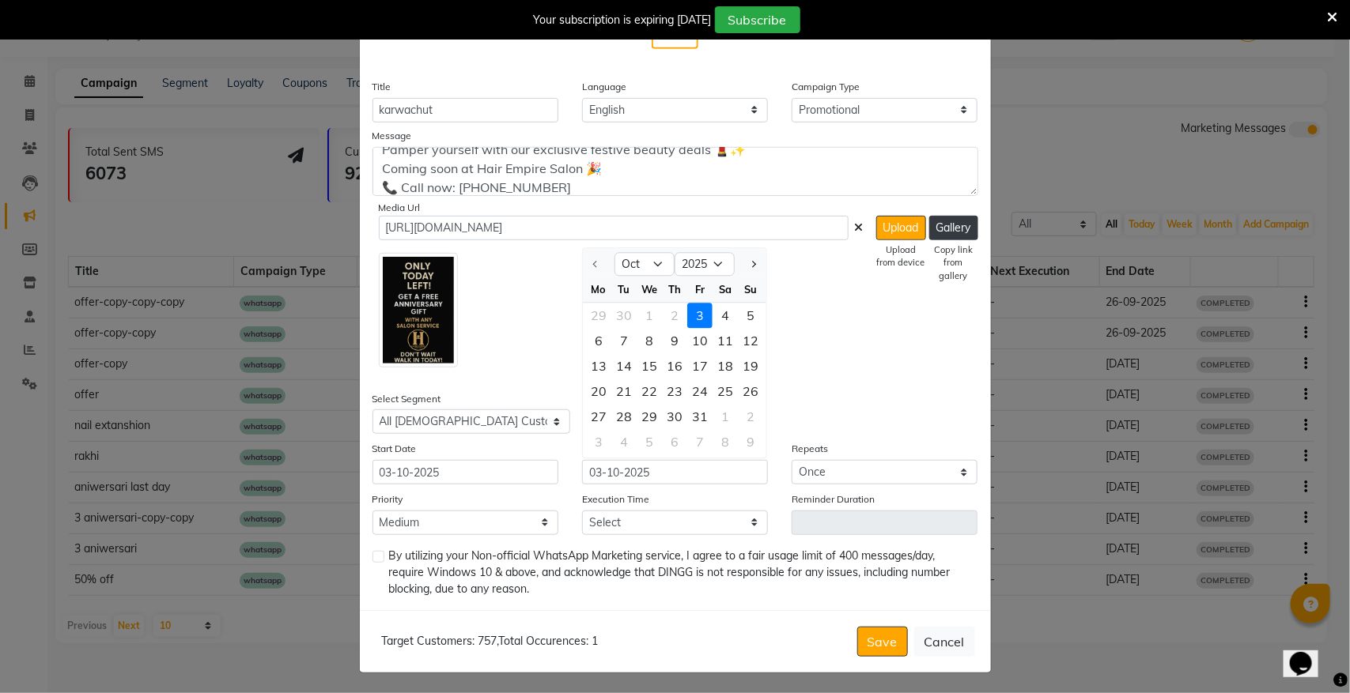
click at [697, 320] on div "3" at bounding box center [699, 316] width 25 height 25
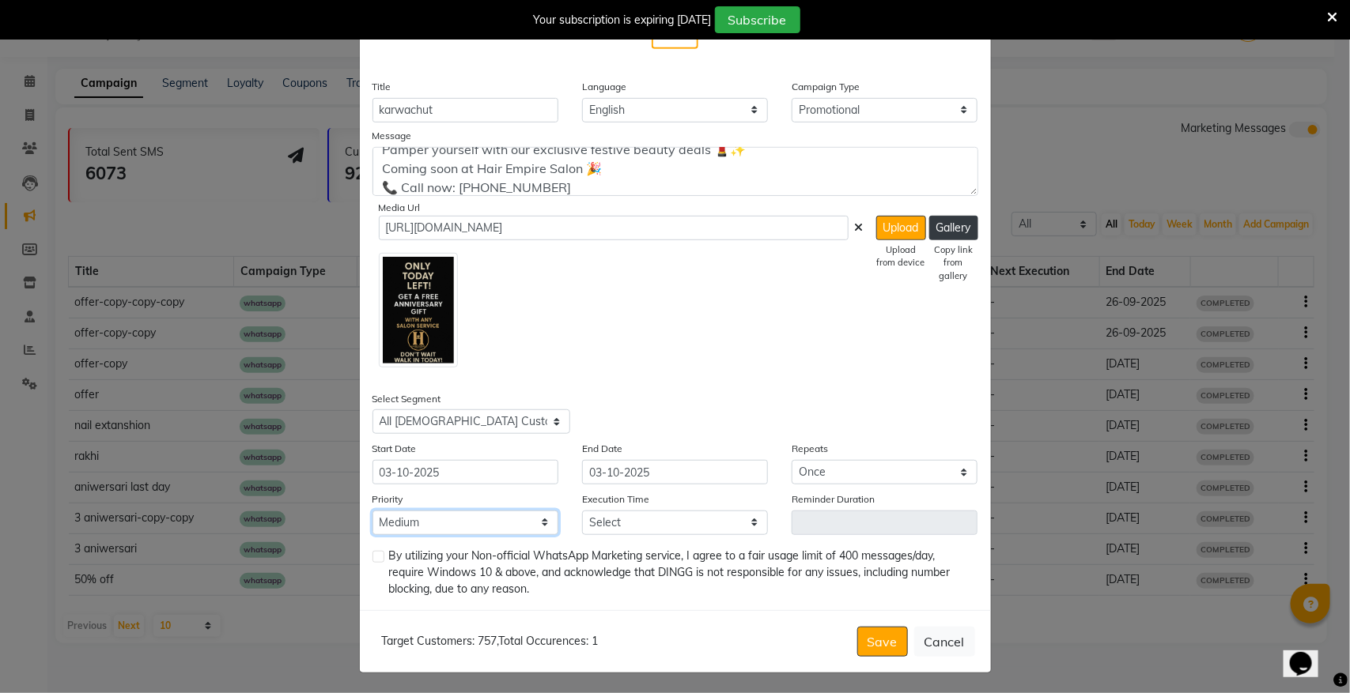
click at [414, 514] on select "Low Medium High" at bounding box center [465, 523] width 186 height 25
click at [372, 511] on select "Low Medium High" at bounding box center [465, 523] width 186 height 25
click at [372, 560] on div at bounding box center [377, 574] width 10 height 47
click at [372, 556] on label at bounding box center [378, 557] width 12 height 12
click at [372, 556] on input "checkbox" at bounding box center [377, 558] width 10 height 10
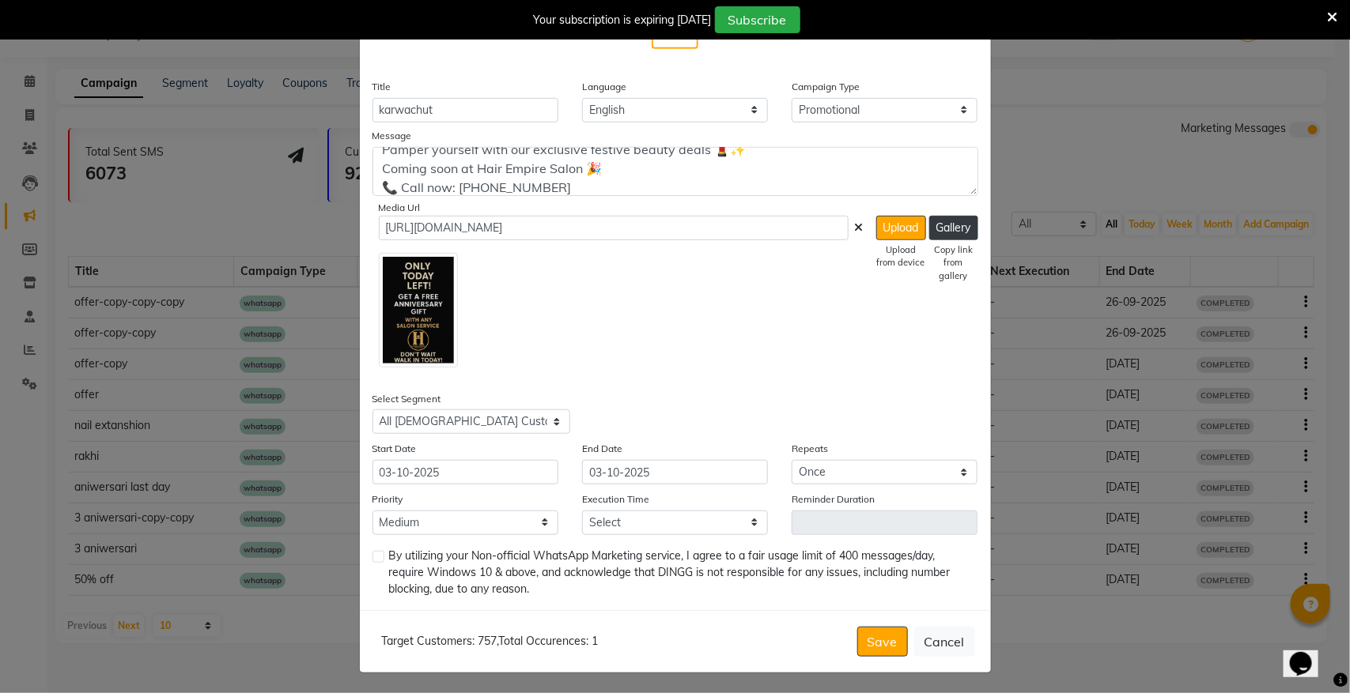
checkbox input "true"
click at [634, 507] on div "Execution Time Select 09:00 AM 09:15 AM 09:30 AM 09:45 AM 10:00 AM 10:15 AM 10:…" at bounding box center [675, 513] width 210 height 44
click at [633, 519] on select "Select 09:00 AM 09:15 AM 09:30 AM 09:45 AM 10:00 AM 10:15 AM 10:30 AM 10:45 AM …" at bounding box center [675, 523] width 186 height 25
select select "690"
click at [582, 511] on select "Select 09:00 AM 09:15 AM 09:30 AM 09:45 AM 10:00 AM 10:15 AM 10:30 AM 10:45 AM …" at bounding box center [675, 523] width 186 height 25
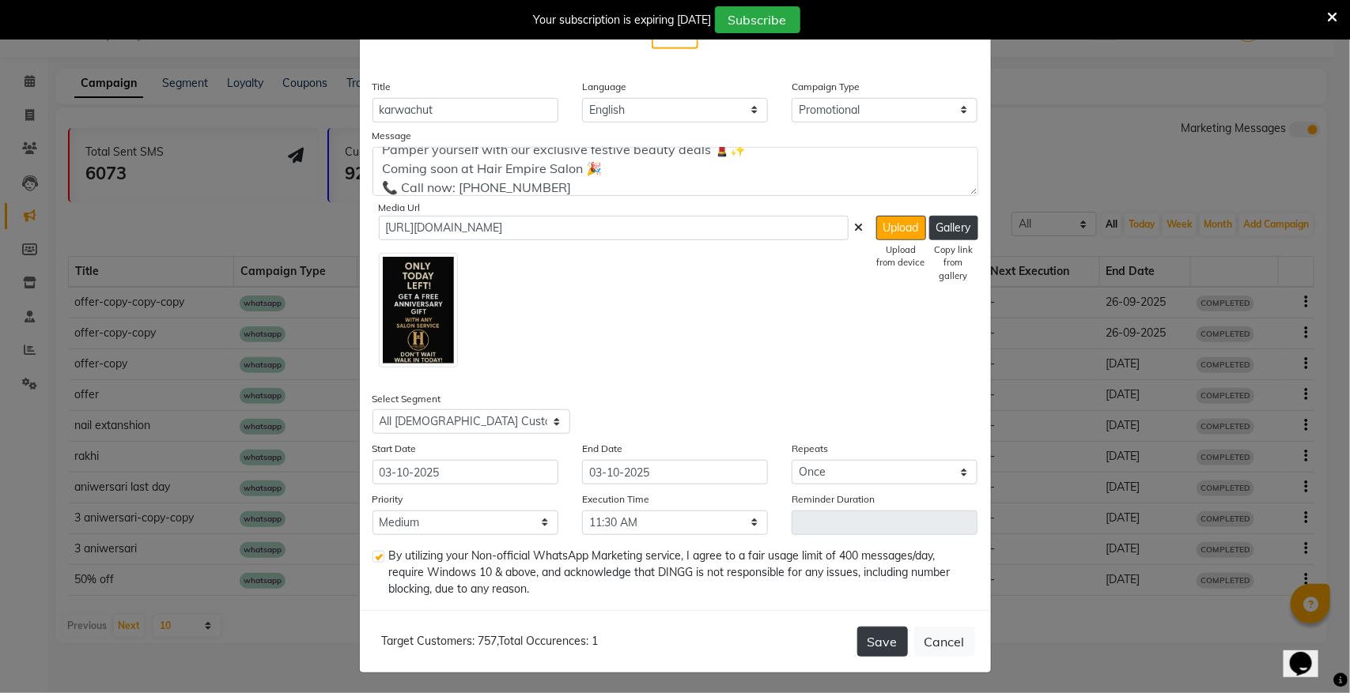
click at [882, 653] on button "Save" at bounding box center [882, 642] width 51 height 30
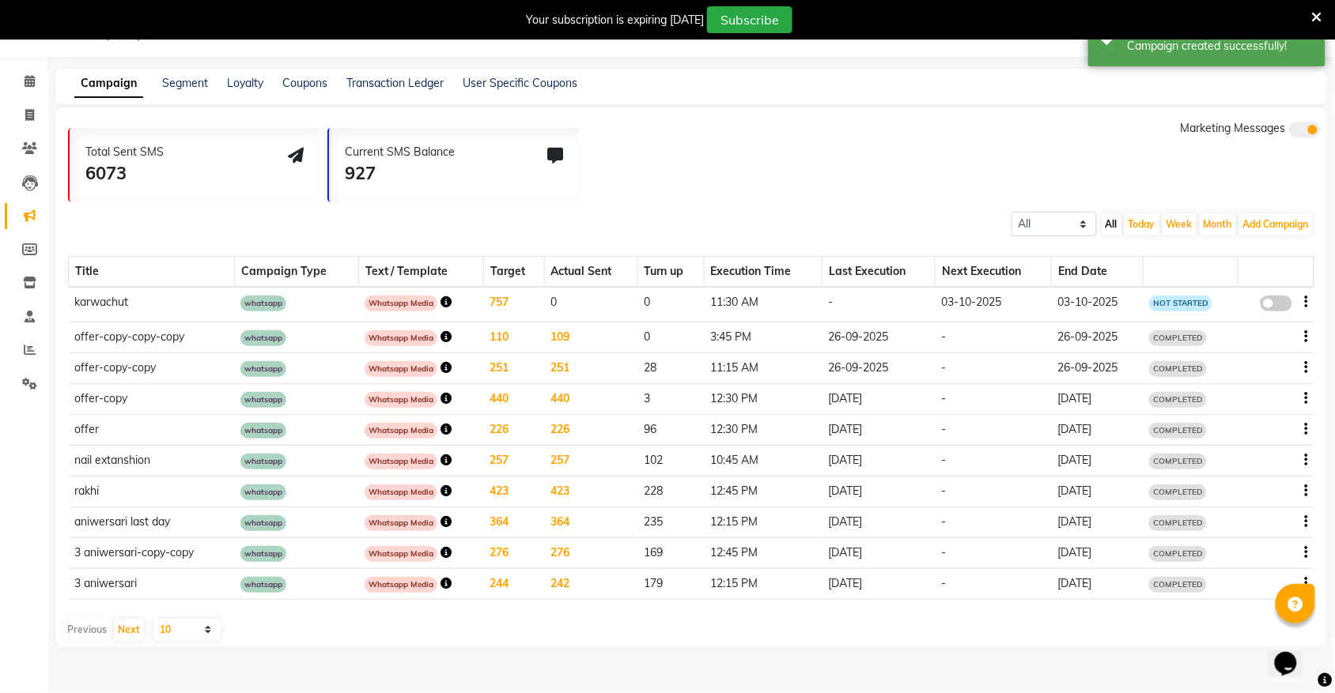
click at [1281, 301] on span at bounding box center [1276, 304] width 32 height 16
click at [1282, 306] on input "false" at bounding box center [1282, 306] width 0 height 0
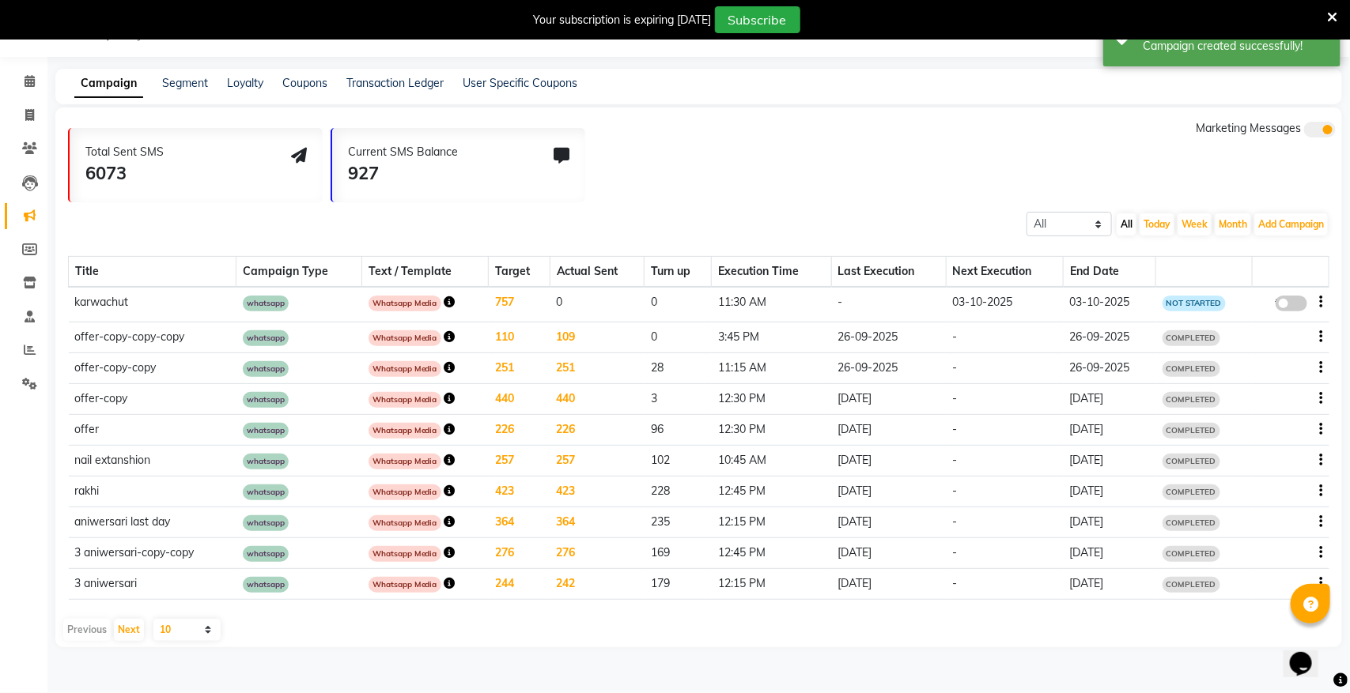
select select "3"
select select "18839"
select select "1"
select select "2"
select select "690"
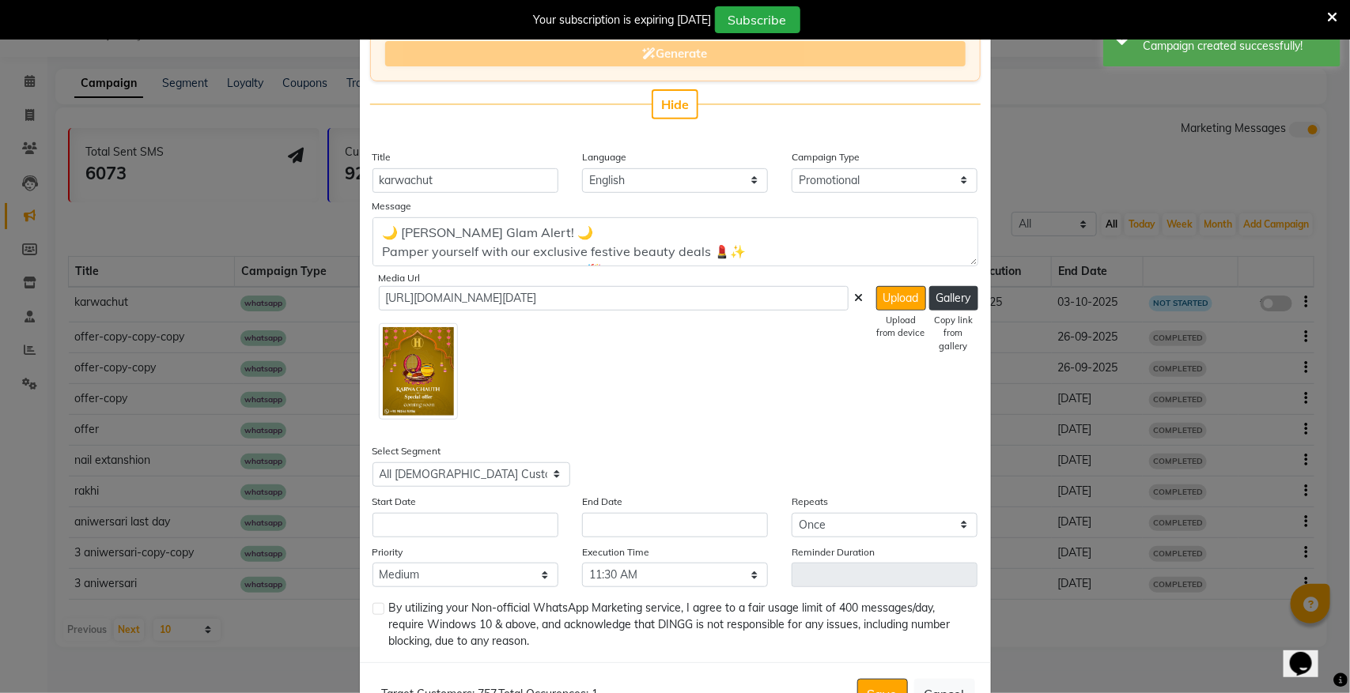
scroll to position [279, 0]
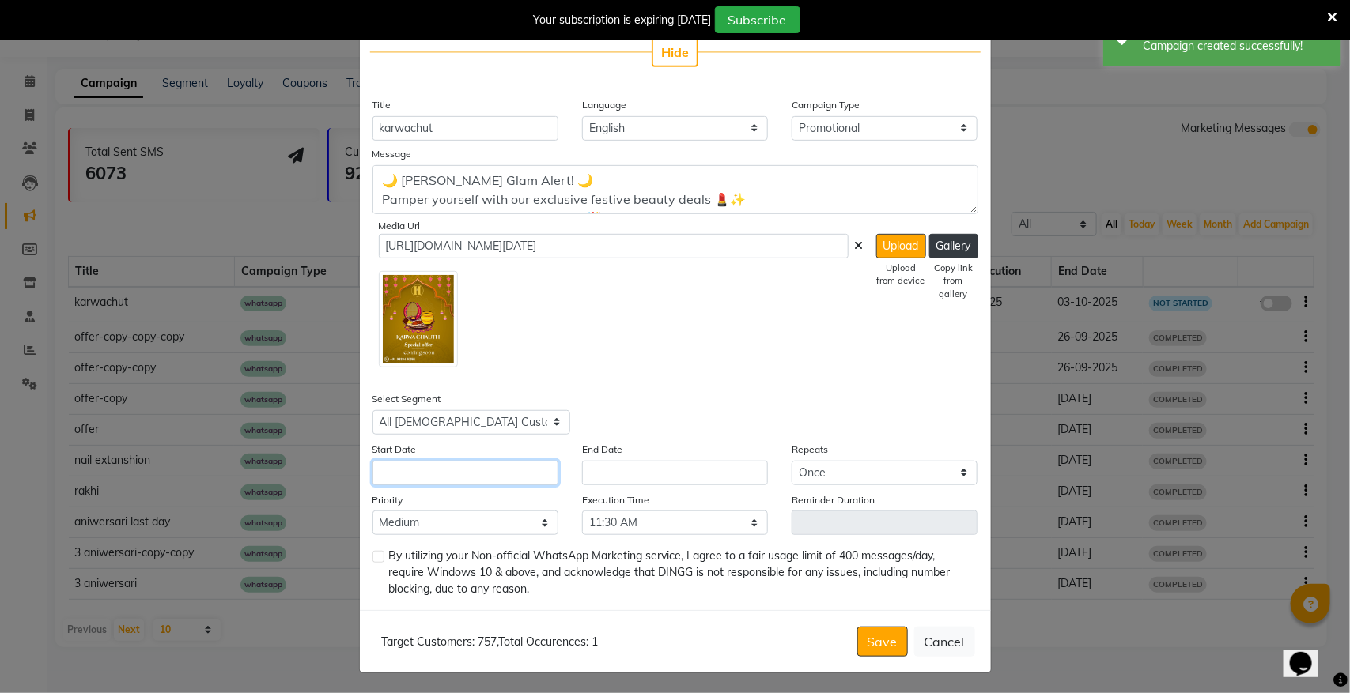
click at [436, 477] on input "text" at bounding box center [465, 473] width 186 height 25
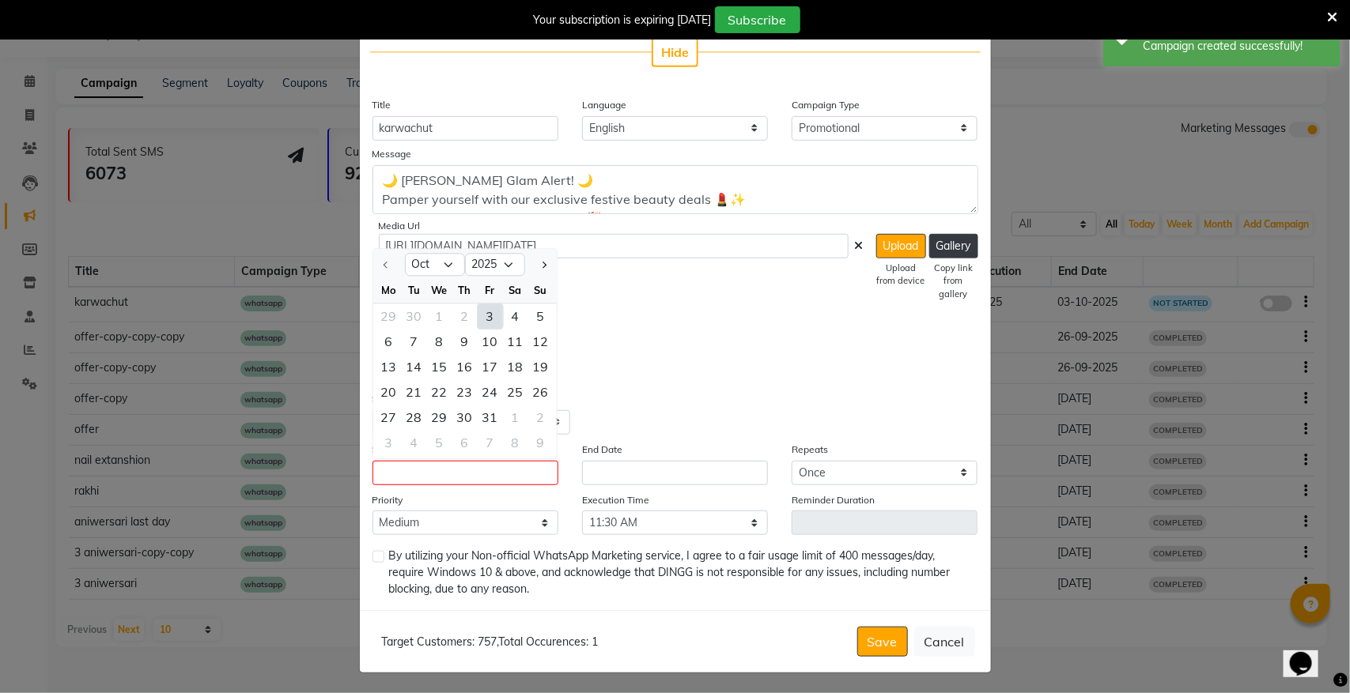
click at [480, 320] on div "3" at bounding box center [490, 316] width 25 height 25
type input "03-10-2025"
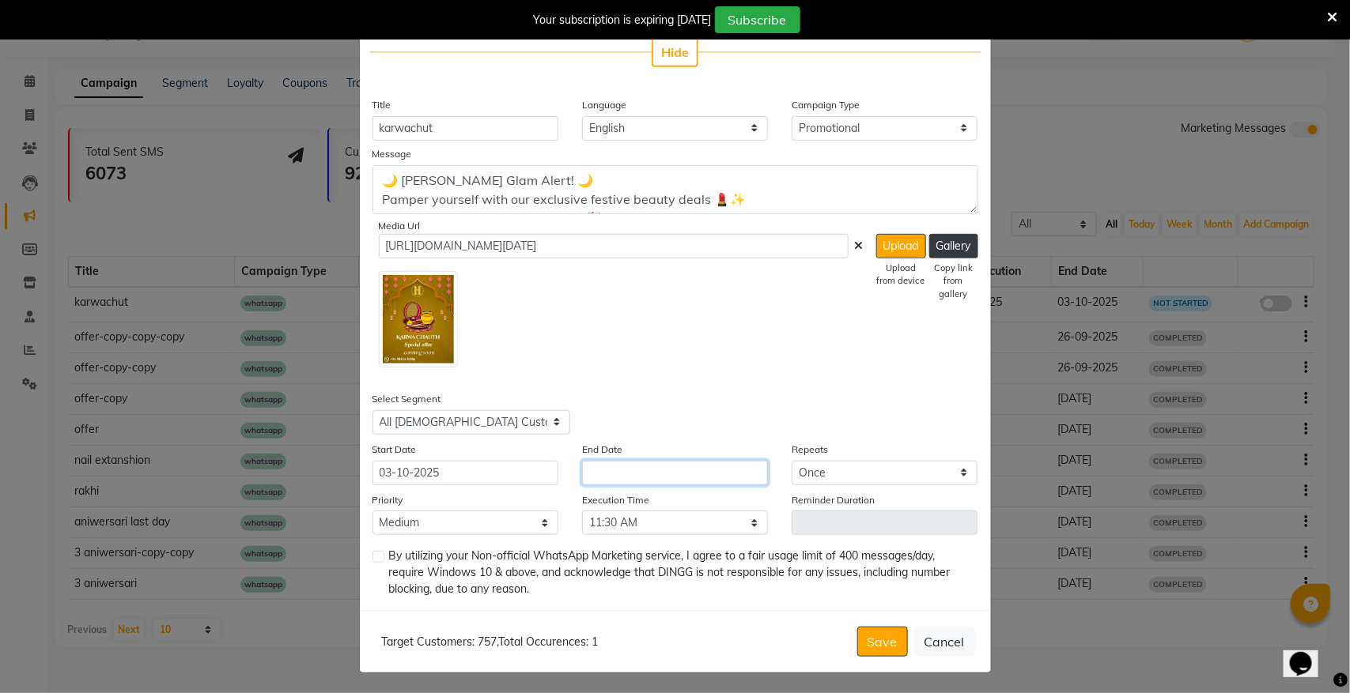
click at [642, 475] on input "text" at bounding box center [675, 473] width 186 height 25
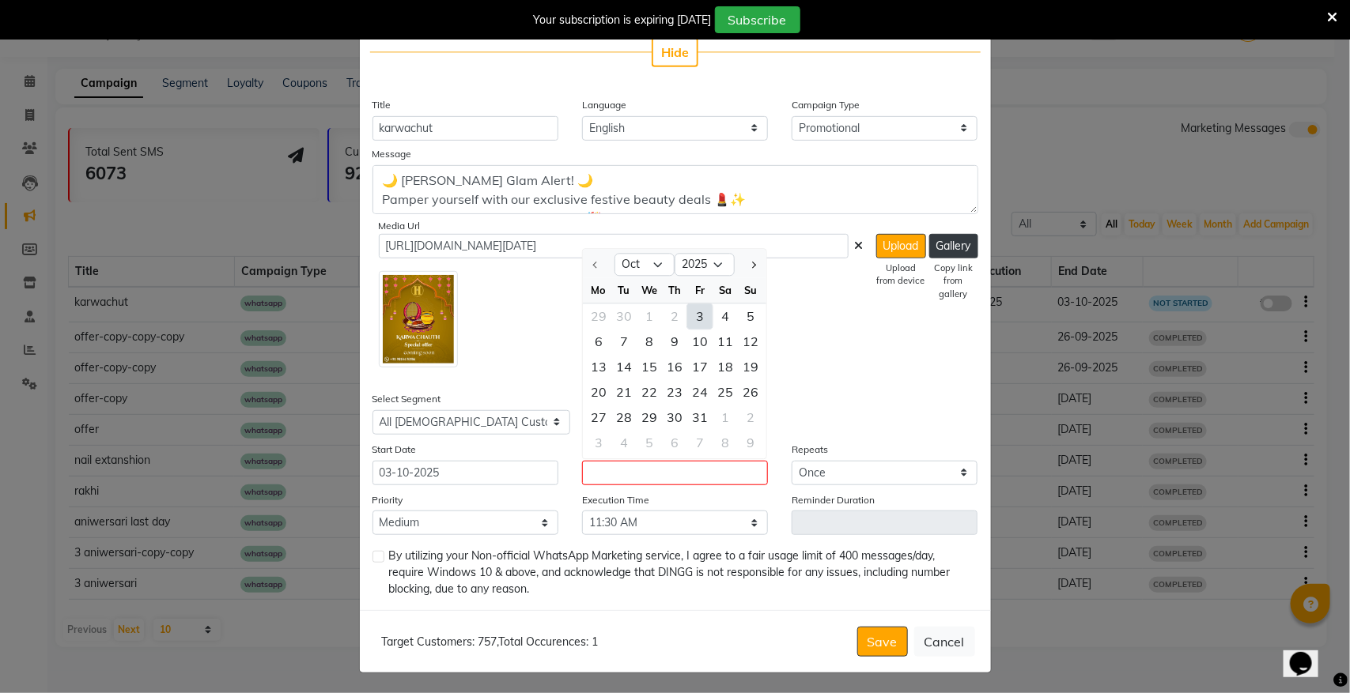
click at [689, 314] on div "3" at bounding box center [699, 316] width 25 height 25
type input "03-10-2025"
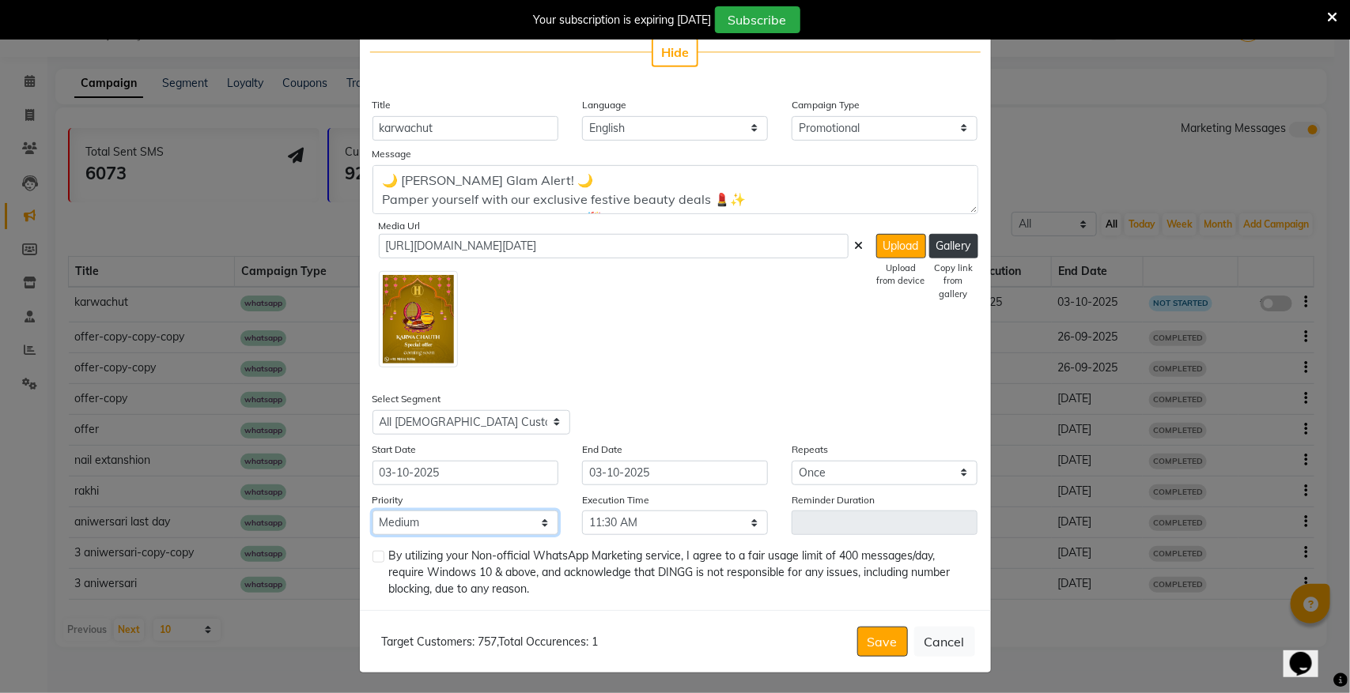
click at [456, 516] on select "Low Medium High" at bounding box center [465, 523] width 186 height 25
click at [372, 511] on select "Low Medium High" at bounding box center [465, 523] width 186 height 25
click at [376, 551] on label at bounding box center [378, 557] width 12 height 12
click at [376, 553] on input "checkbox" at bounding box center [377, 558] width 10 height 10
checkbox input "true"
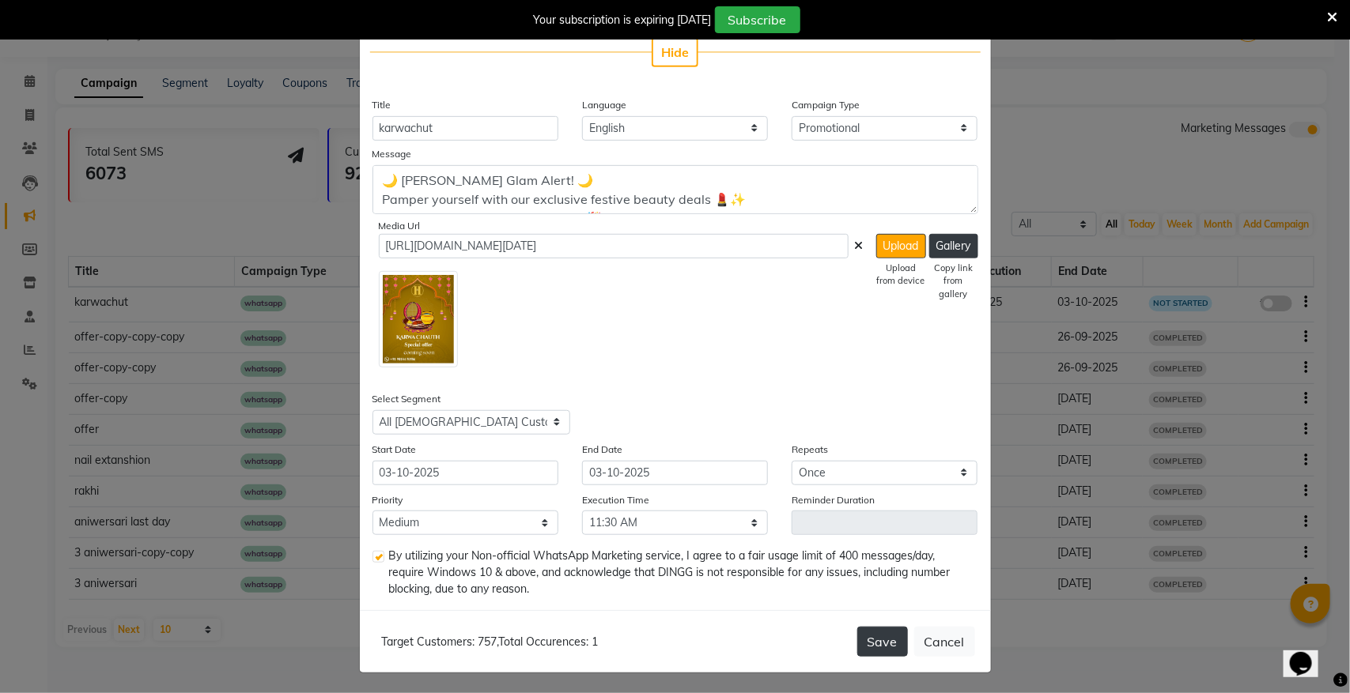
click at [871, 637] on button "Save" at bounding box center [882, 642] width 51 height 30
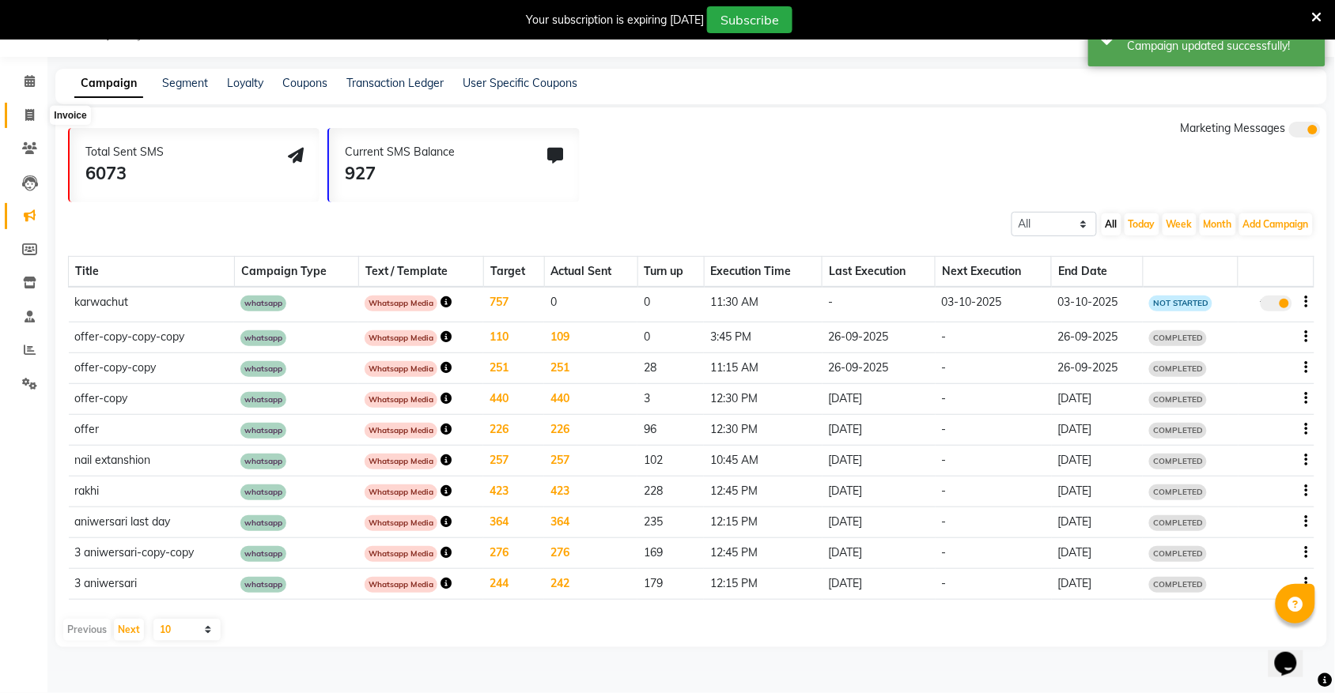
click at [29, 123] on span at bounding box center [30, 116] width 28 height 18
select select "5055"
select select "service"
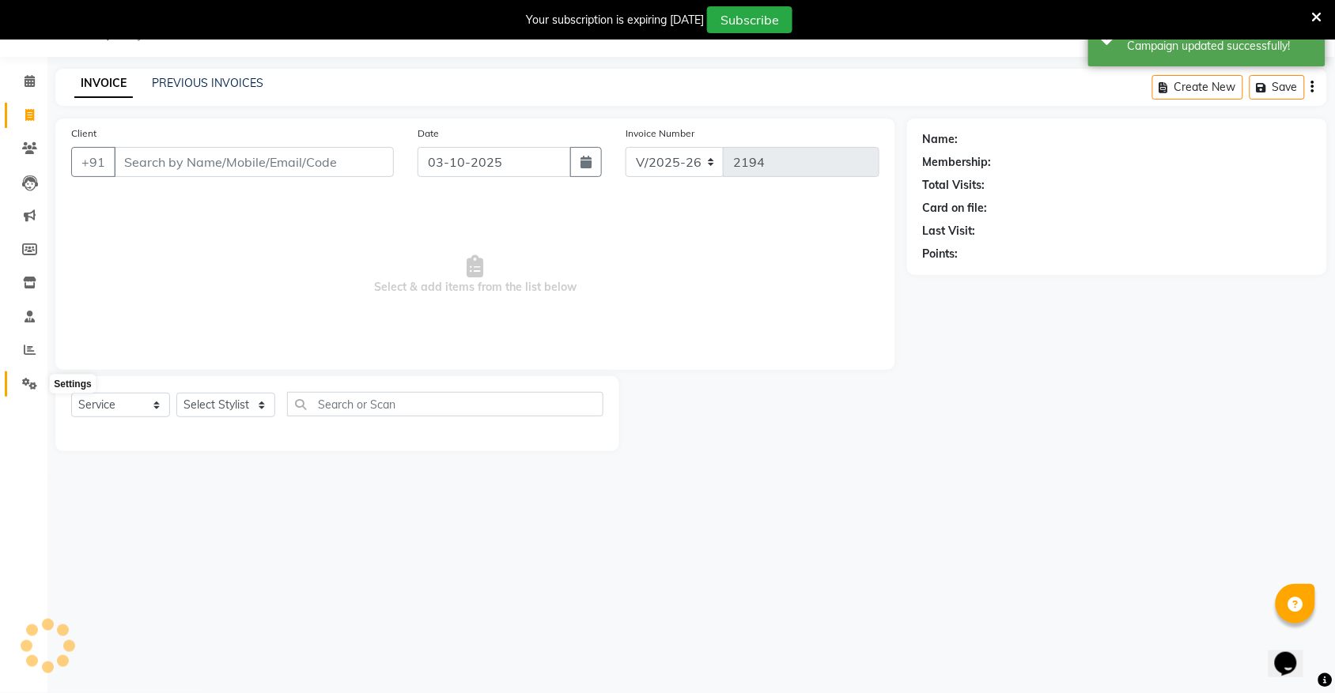
click at [28, 385] on icon at bounding box center [29, 384] width 15 height 12
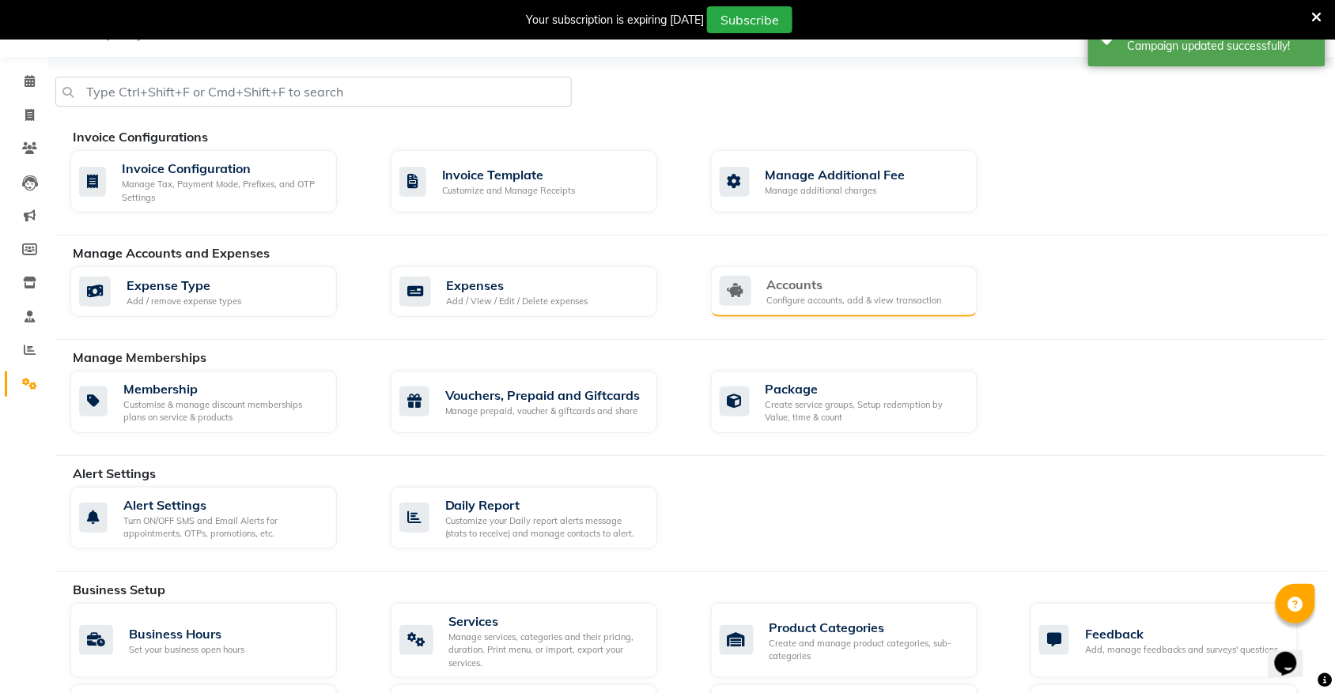
click at [934, 297] on div "Configure accounts, add & view transaction" at bounding box center [854, 300] width 175 height 13
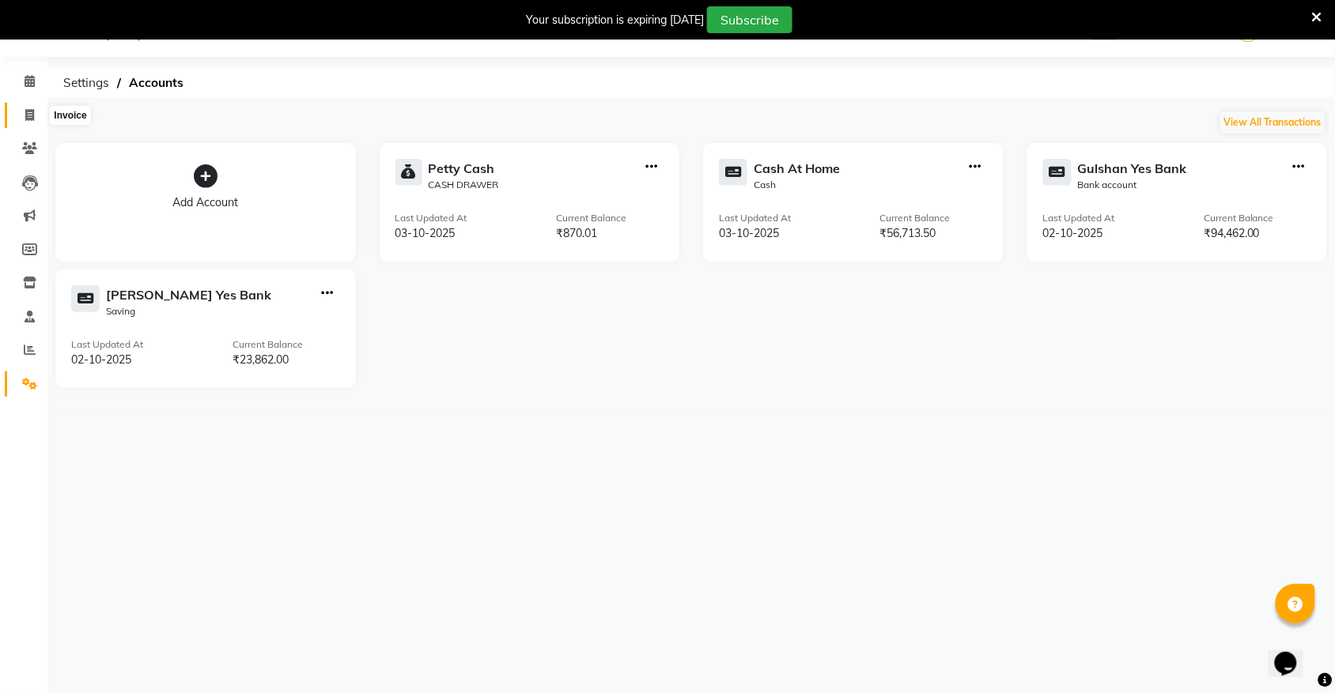
click at [28, 112] on icon at bounding box center [29, 115] width 9 height 12
select select "5055"
select select "service"
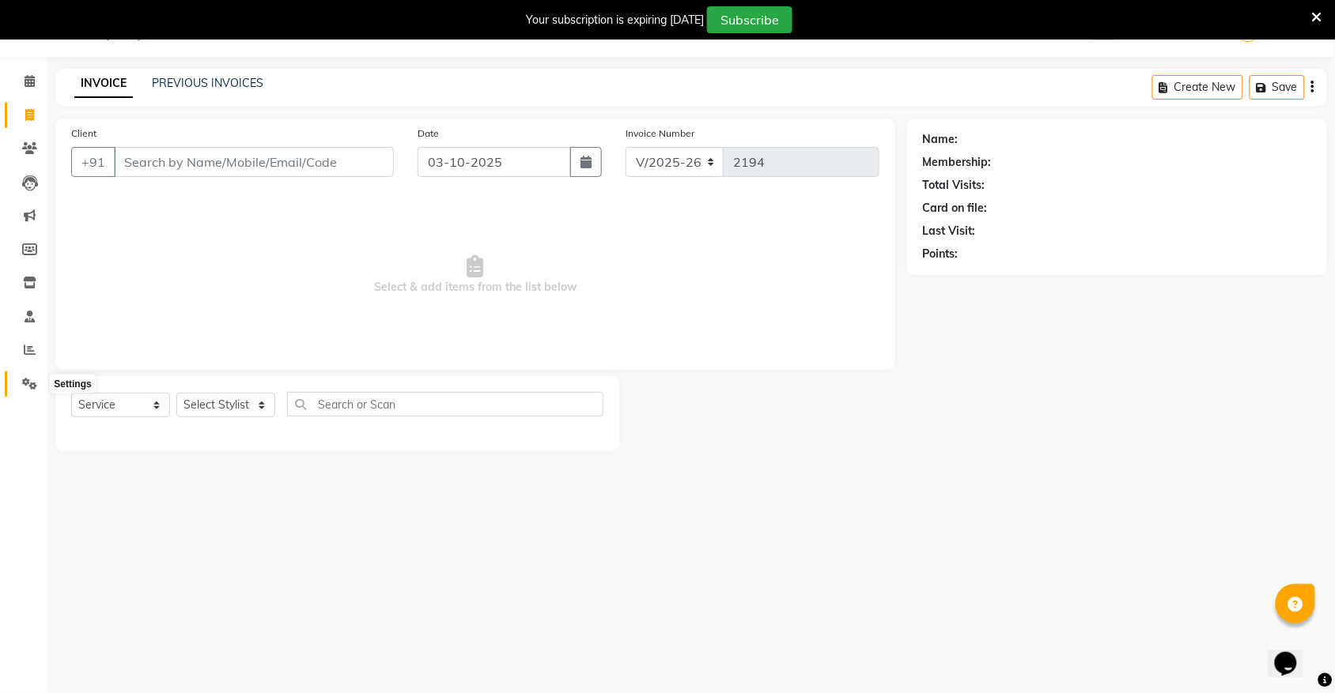
click at [24, 386] on icon at bounding box center [29, 384] width 15 height 12
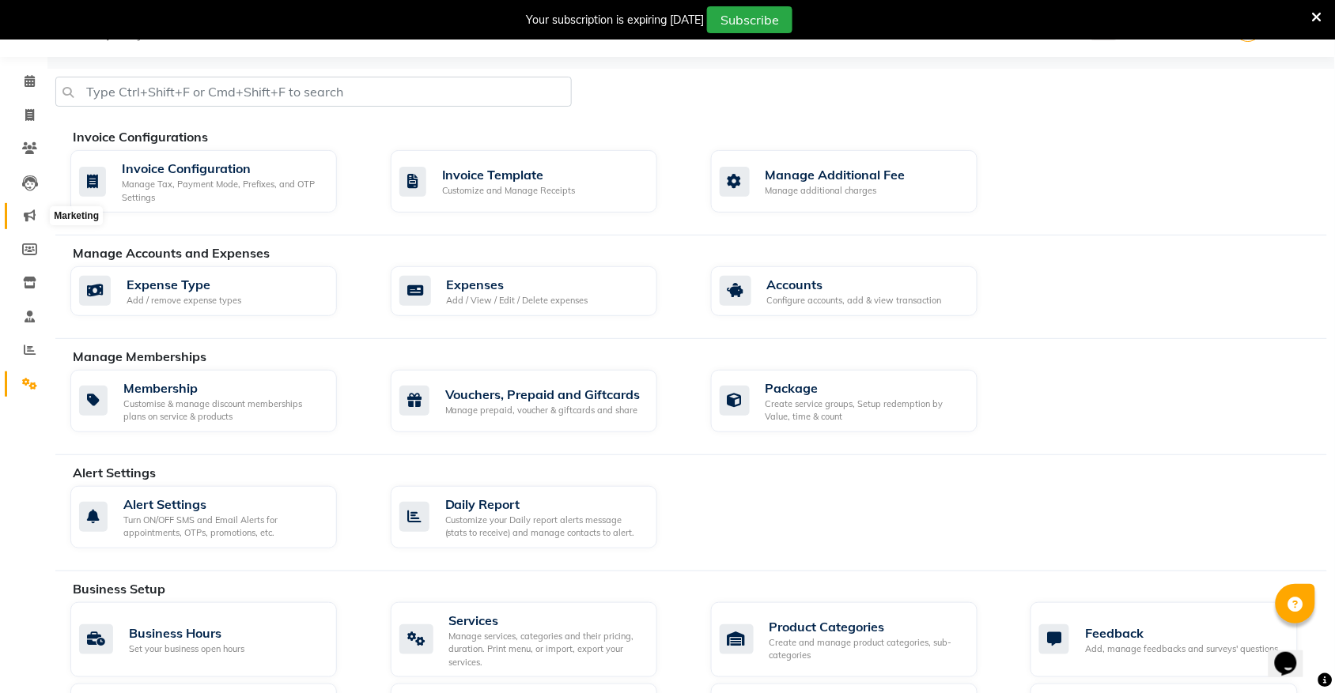
click at [25, 216] on icon at bounding box center [30, 216] width 12 height 12
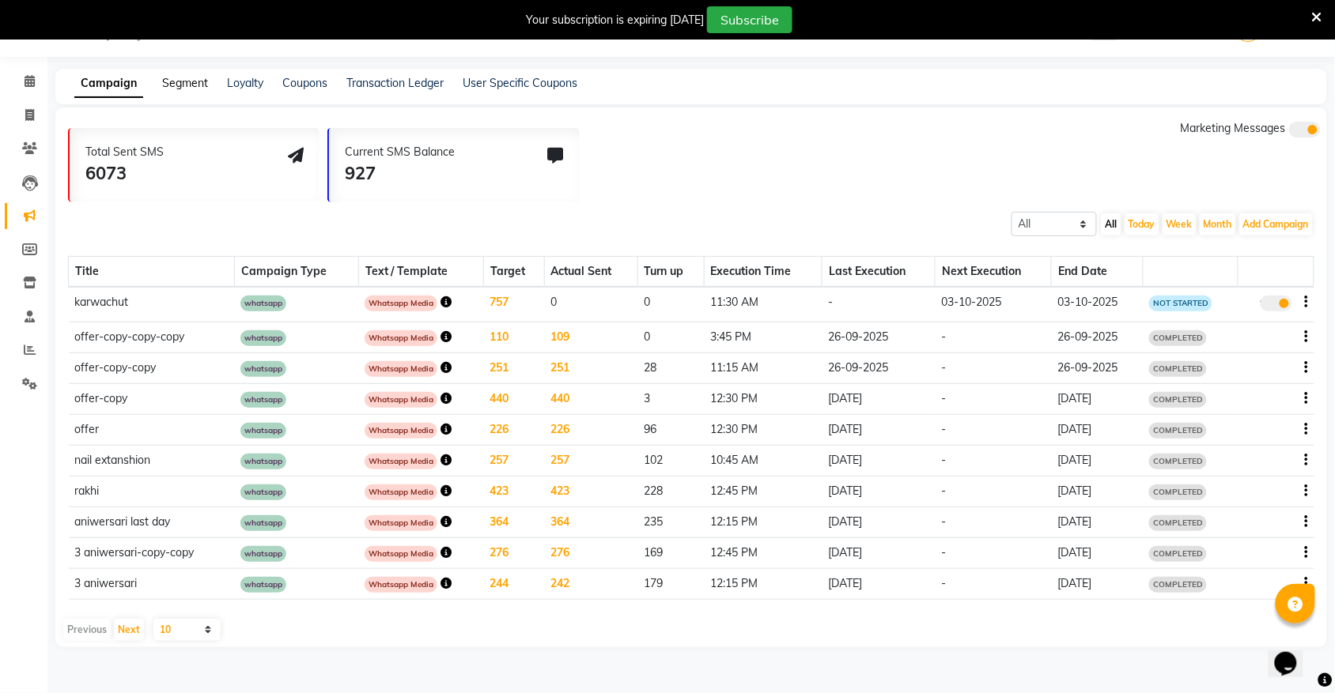
click at [179, 87] on link "Segment" at bounding box center [185, 83] width 46 height 14
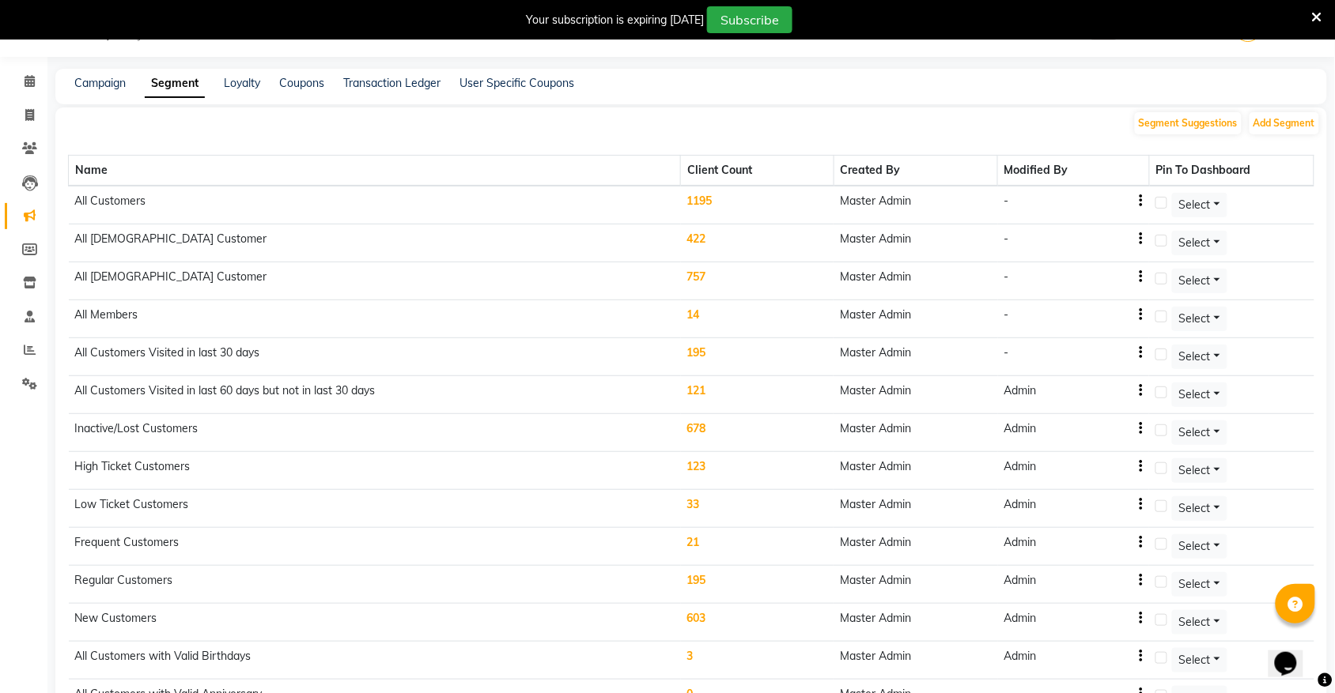
click at [100, 75] on div "Campaign" at bounding box center [99, 83] width 51 height 17
click at [105, 85] on link "Campaign" at bounding box center [99, 83] width 51 height 14
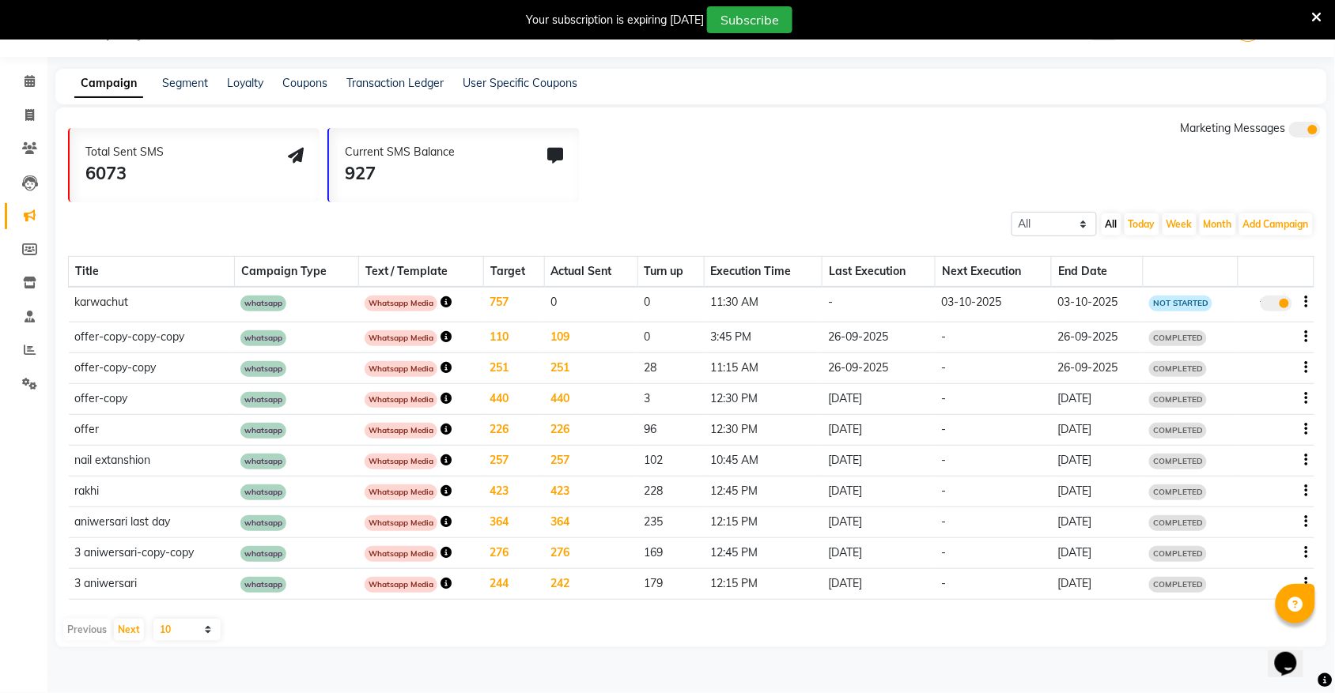
click at [1283, 300] on span at bounding box center [1276, 304] width 32 height 16
click at [1278, 306] on input "true" at bounding box center [1278, 306] width 0 height 0
click at [1306, 302] on icon "button" at bounding box center [1306, 302] width 3 height 1
click at [1255, 286] on div "Edit" at bounding box center [1263, 292] width 49 height 20
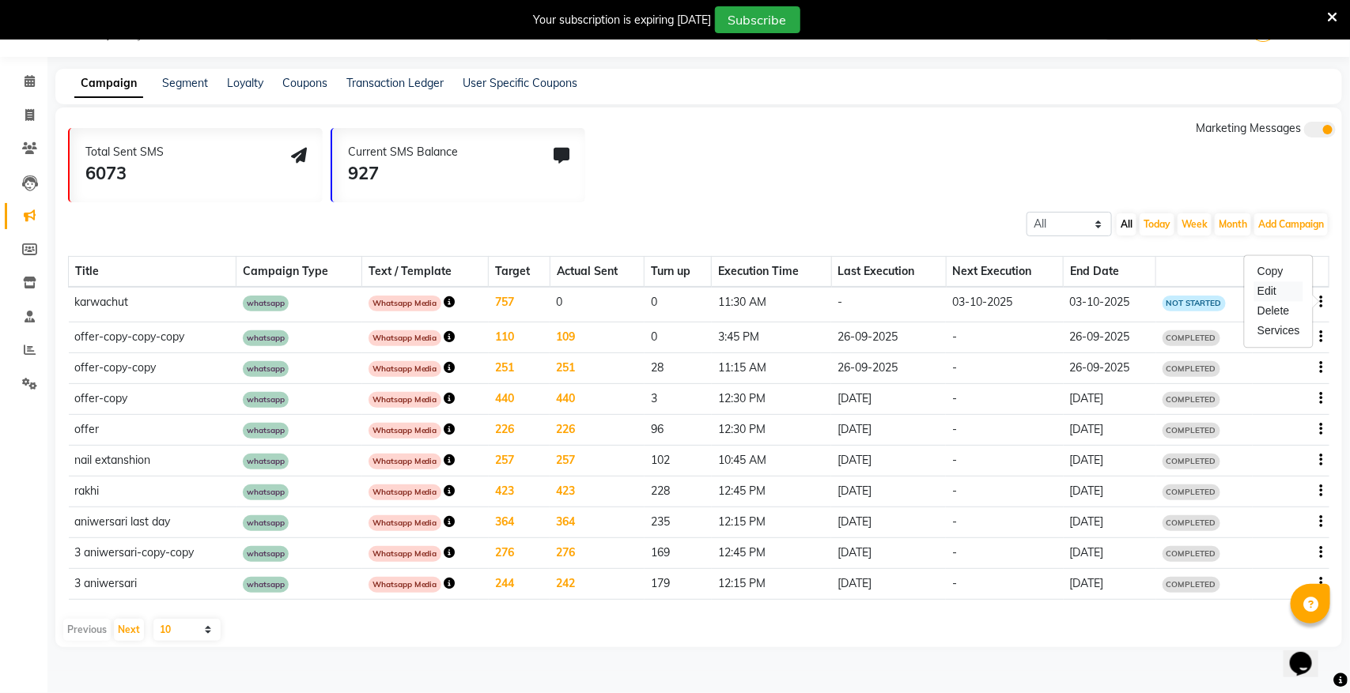
select select "3"
select select "18839"
select select "1"
select select "2"
select select "690"
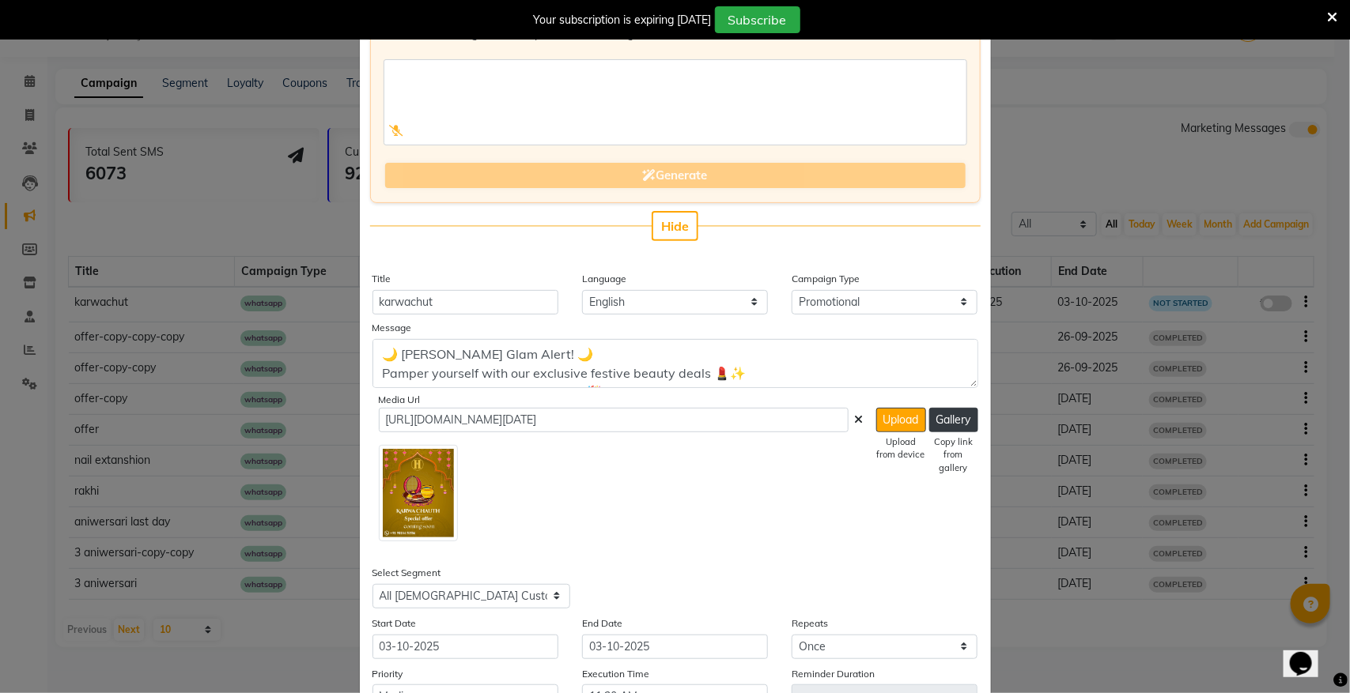
scroll to position [279, 0]
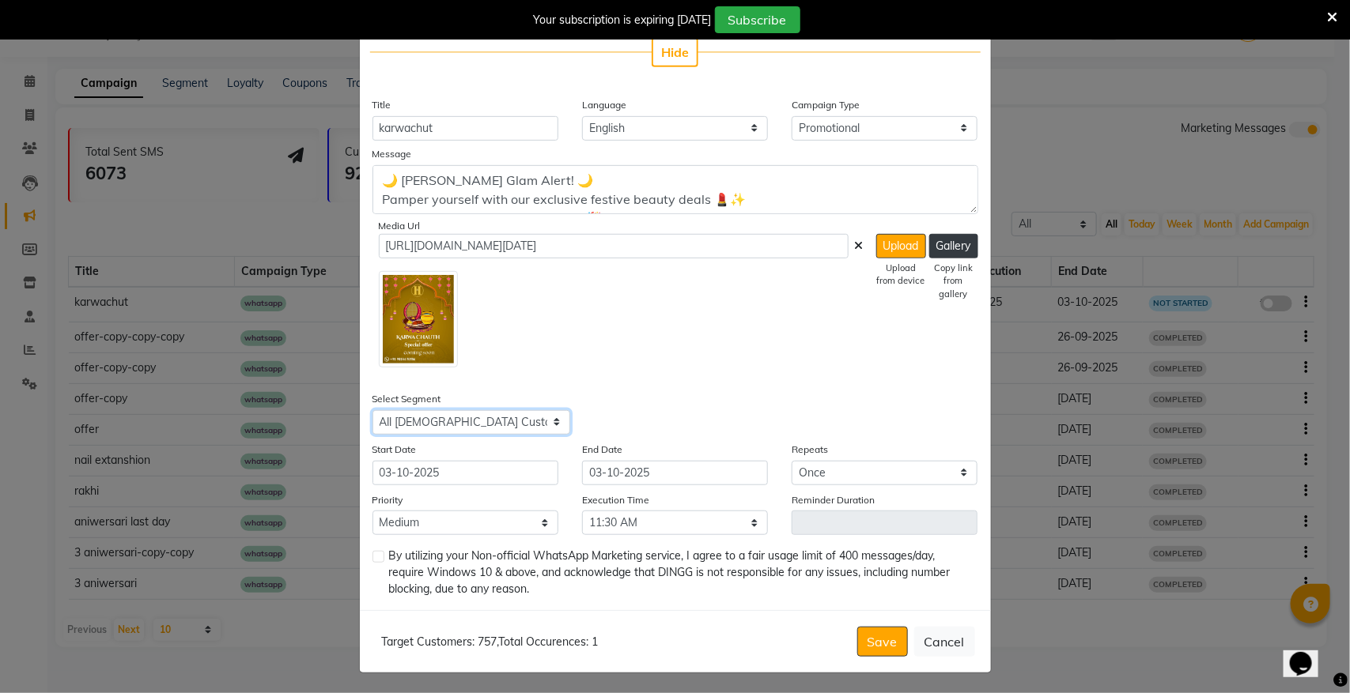
click at [479, 413] on select "Select All Customers All [DEMOGRAPHIC_DATA] Customer All [DEMOGRAPHIC_DATA] Cus…" at bounding box center [471, 422] width 198 height 25
select select "38382"
click at [372, 410] on select "Select All Customers All [DEMOGRAPHIC_DATA] Customer All [DEMOGRAPHIC_DATA] Cus…" at bounding box center [471, 422] width 198 height 25
click at [646, 524] on select "Select 09:00 AM 09:15 AM 09:30 AM 09:45 AM 10:00 AM 10:15 AM 10:30 AM 10:45 AM …" at bounding box center [675, 523] width 186 height 25
select select "705"
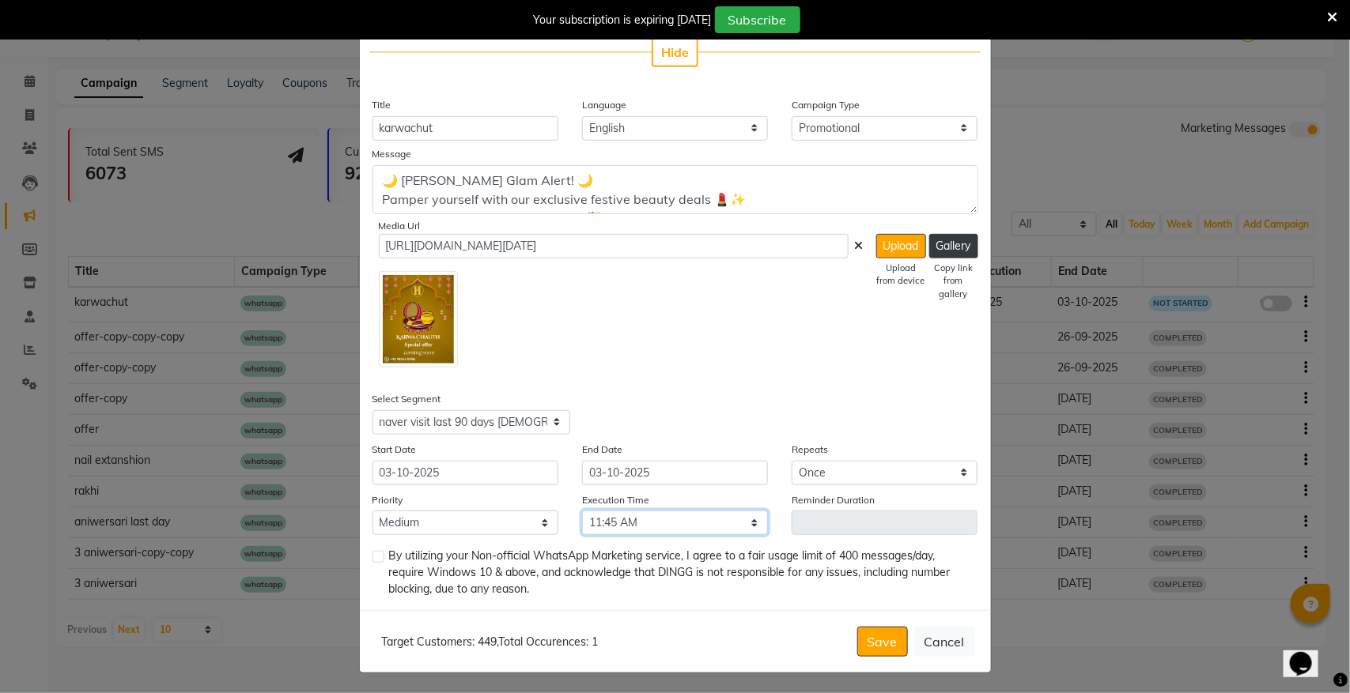
click at [582, 511] on select "Select 09:00 AM 09:15 AM 09:30 AM 09:45 AM 10:00 AM 10:15 AM 10:30 AM 10:45 AM …" at bounding box center [675, 523] width 186 height 25
click at [372, 551] on label at bounding box center [378, 557] width 12 height 12
click at [372, 553] on input "checkbox" at bounding box center [377, 558] width 10 height 10
checkbox input "true"
click at [858, 633] on button "Save" at bounding box center [882, 642] width 51 height 30
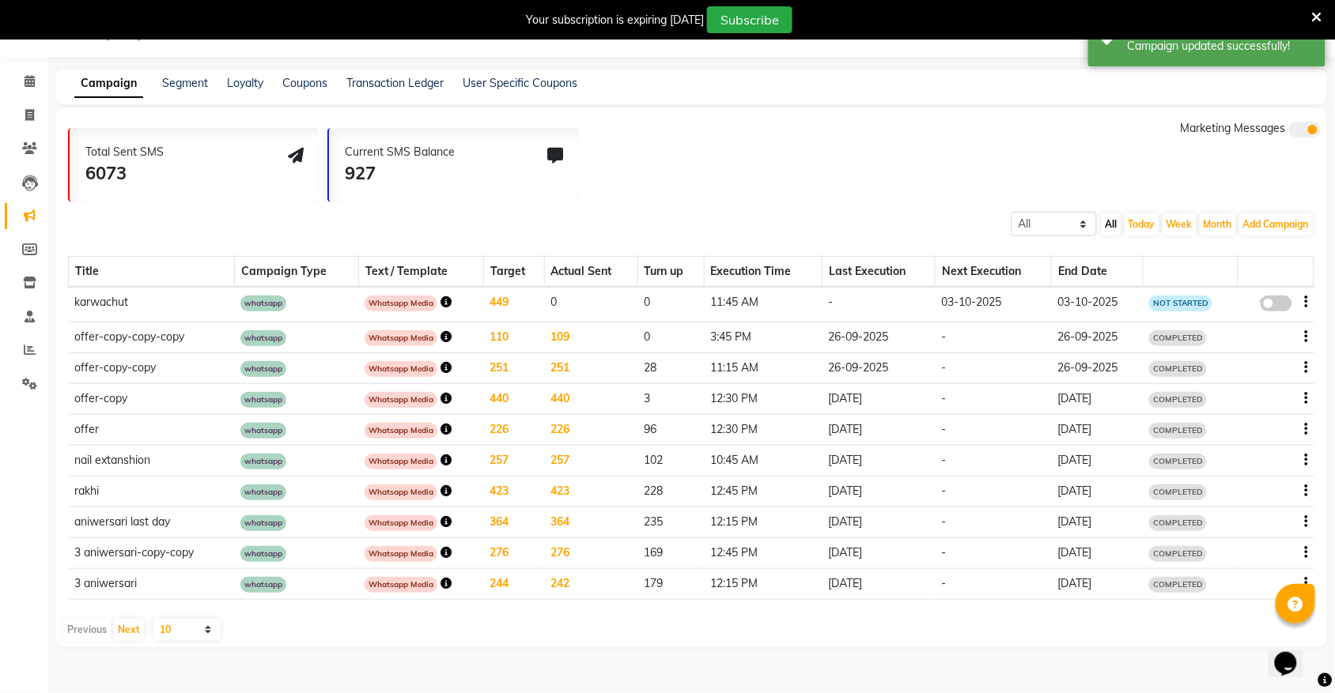
click at [1279, 297] on span at bounding box center [1276, 304] width 32 height 16
click at [1282, 306] on input "false" at bounding box center [1282, 306] width 0 height 0
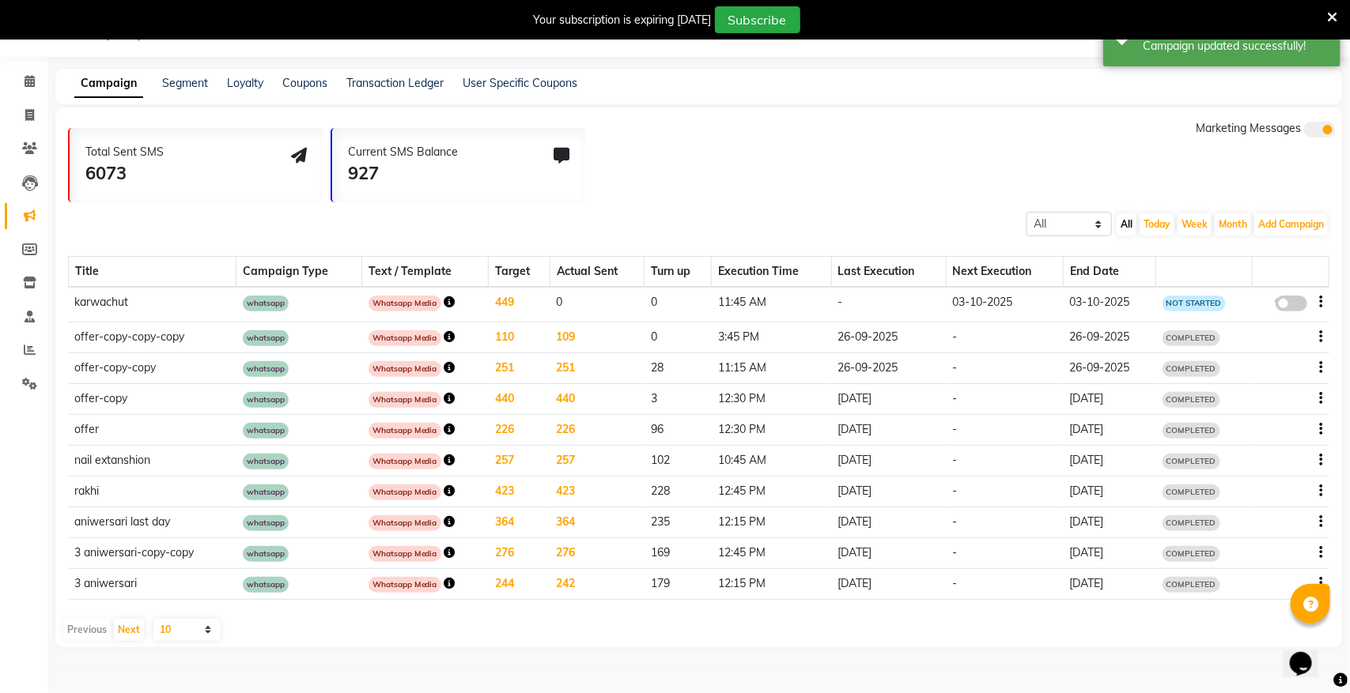
select select "3"
select select "38382"
select select "1"
select select "2"
select select "705"
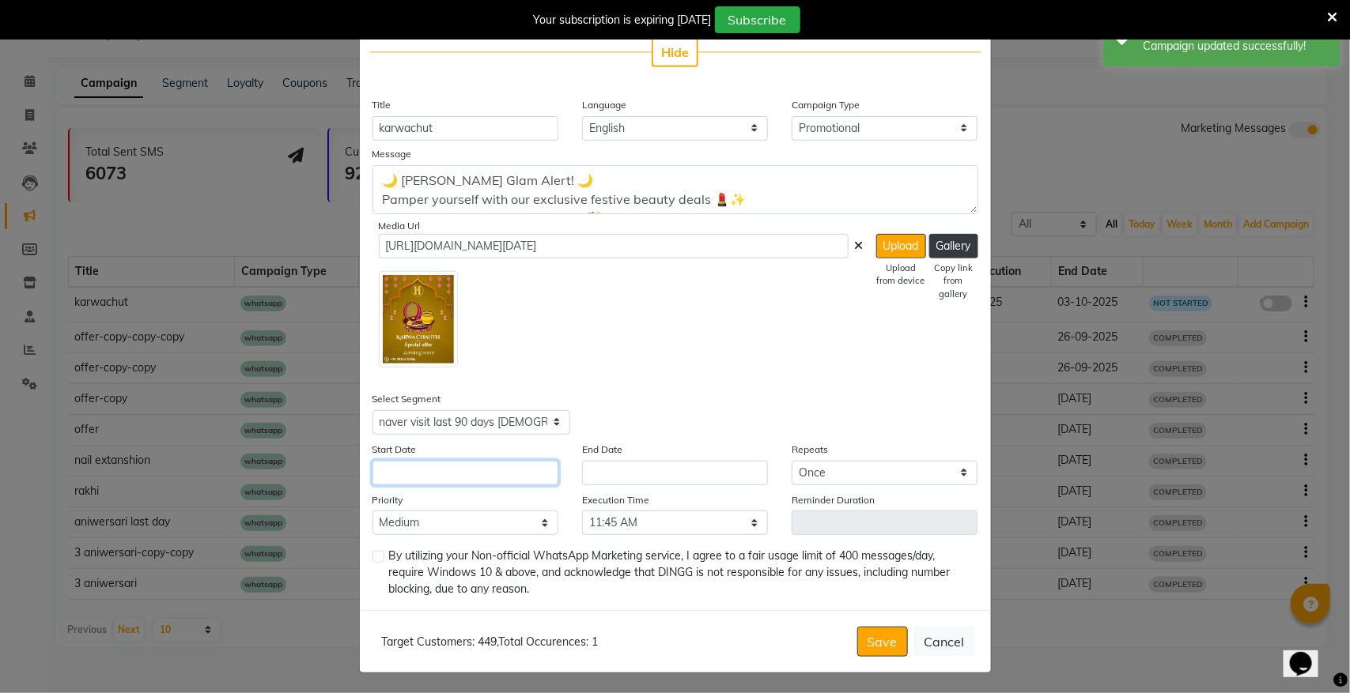
click at [472, 474] on input "text" at bounding box center [465, 473] width 186 height 25
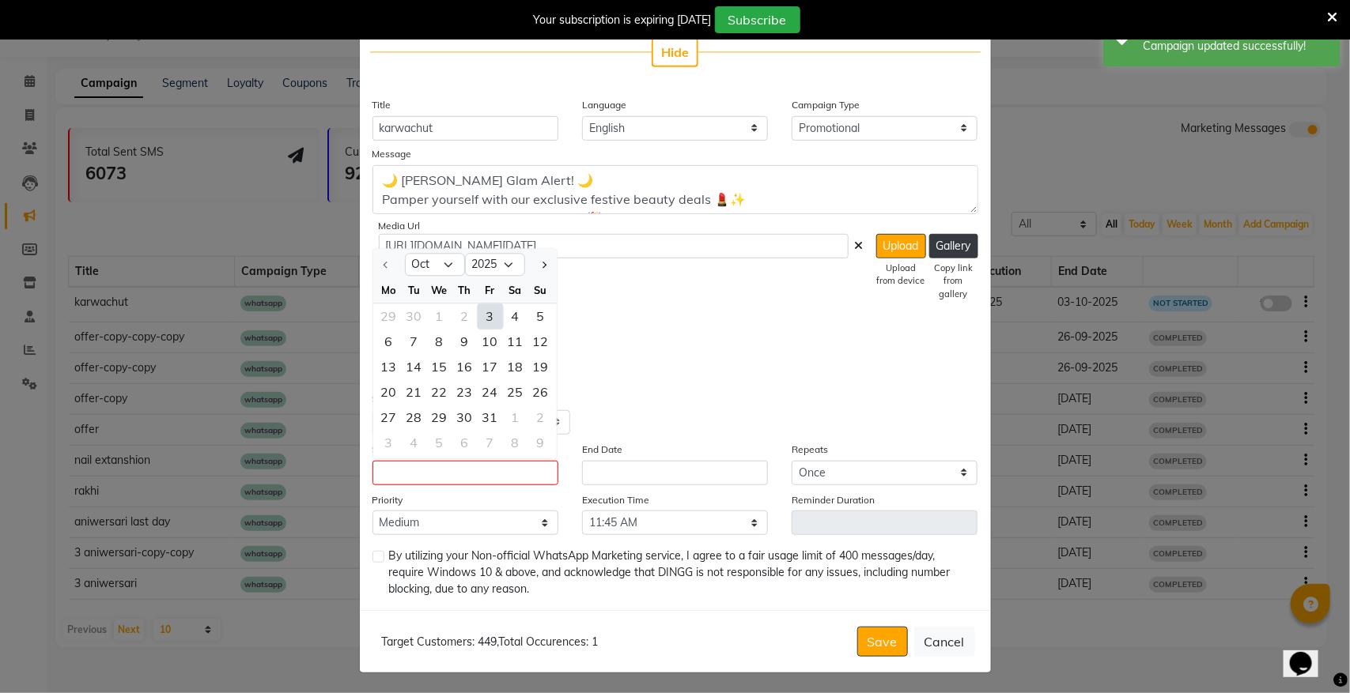
click at [485, 319] on div "3" at bounding box center [490, 316] width 25 height 25
type input "03-10-2025"
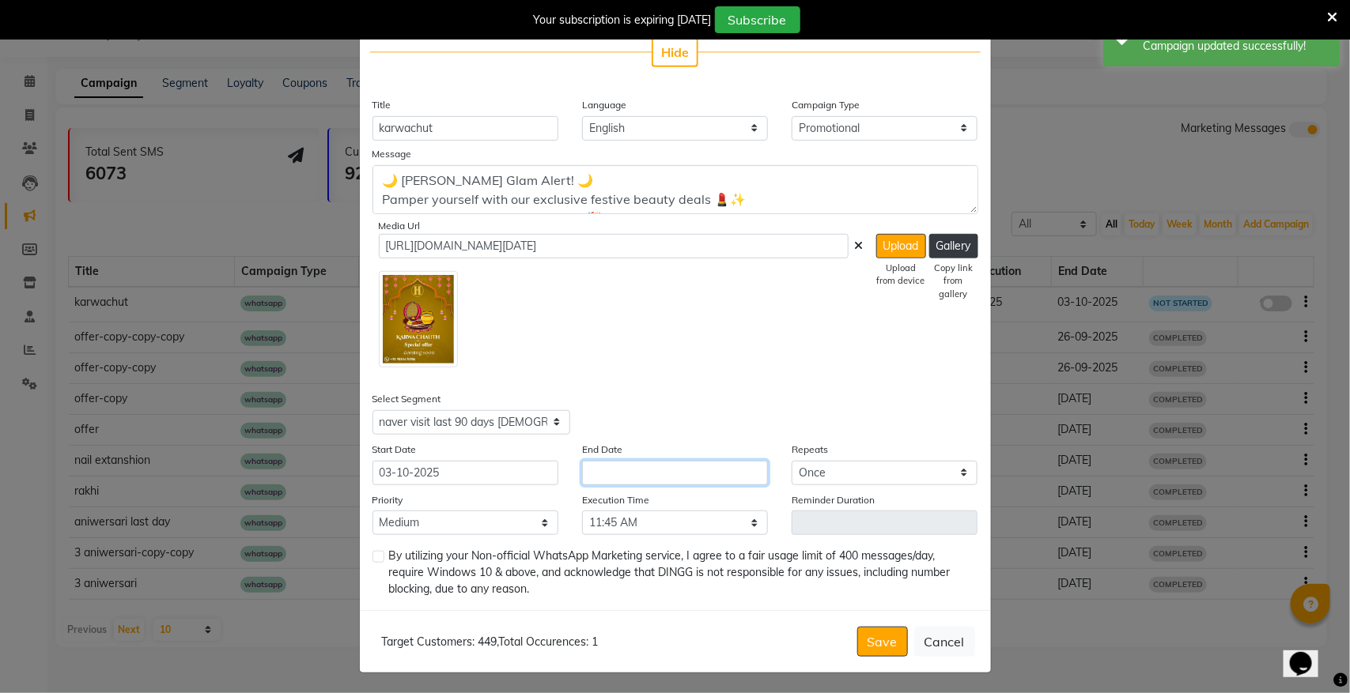
click at [603, 470] on input "text" at bounding box center [675, 473] width 186 height 25
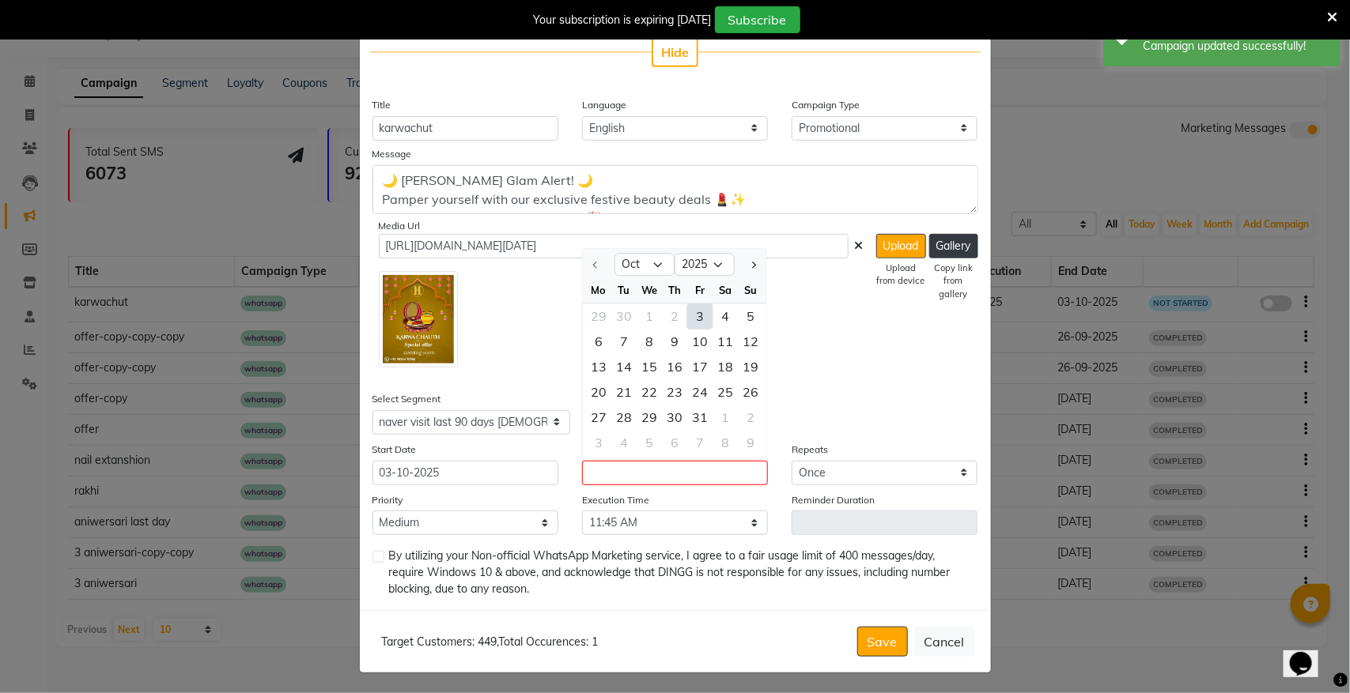
click at [697, 306] on div "3" at bounding box center [699, 316] width 25 height 25
type input "03-10-2025"
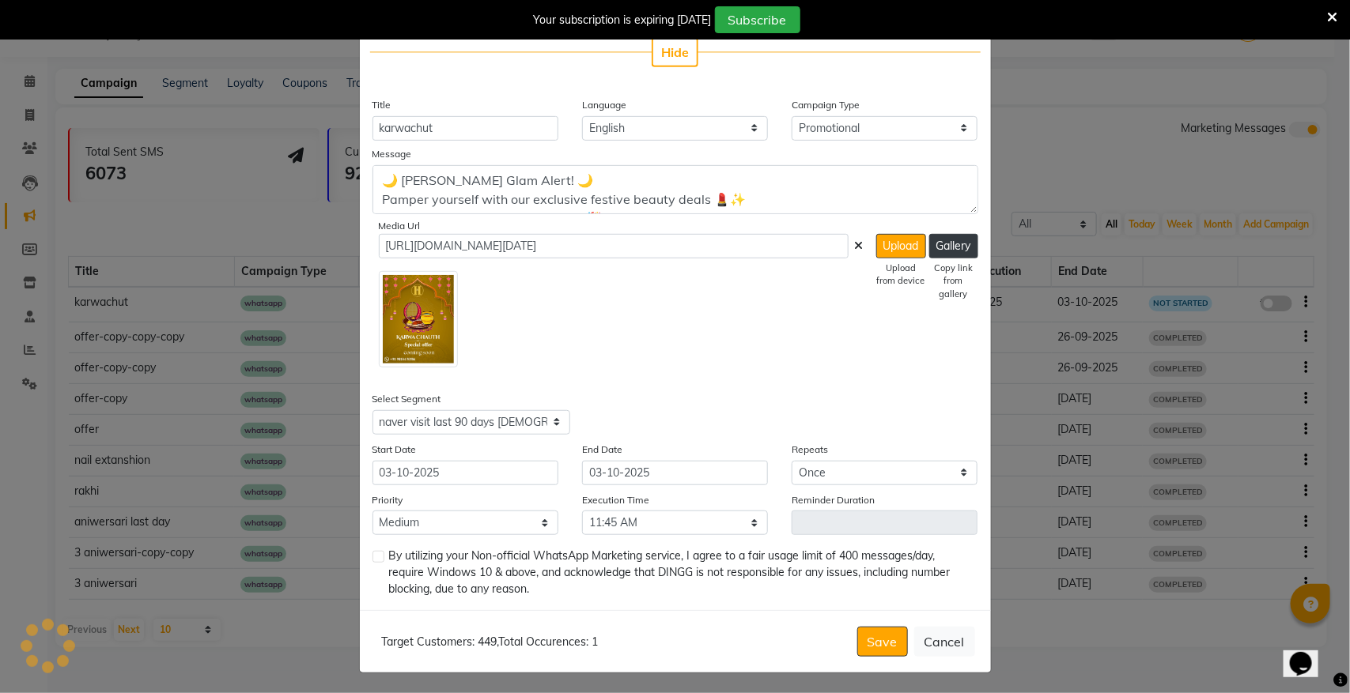
click at [373, 557] on label at bounding box center [378, 557] width 12 height 12
click at [373, 557] on input "checkbox" at bounding box center [377, 558] width 10 height 10
checkbox input "true"
click at [867, 643] on button "Save" at bounding box center [882, 642] width 51 height 30
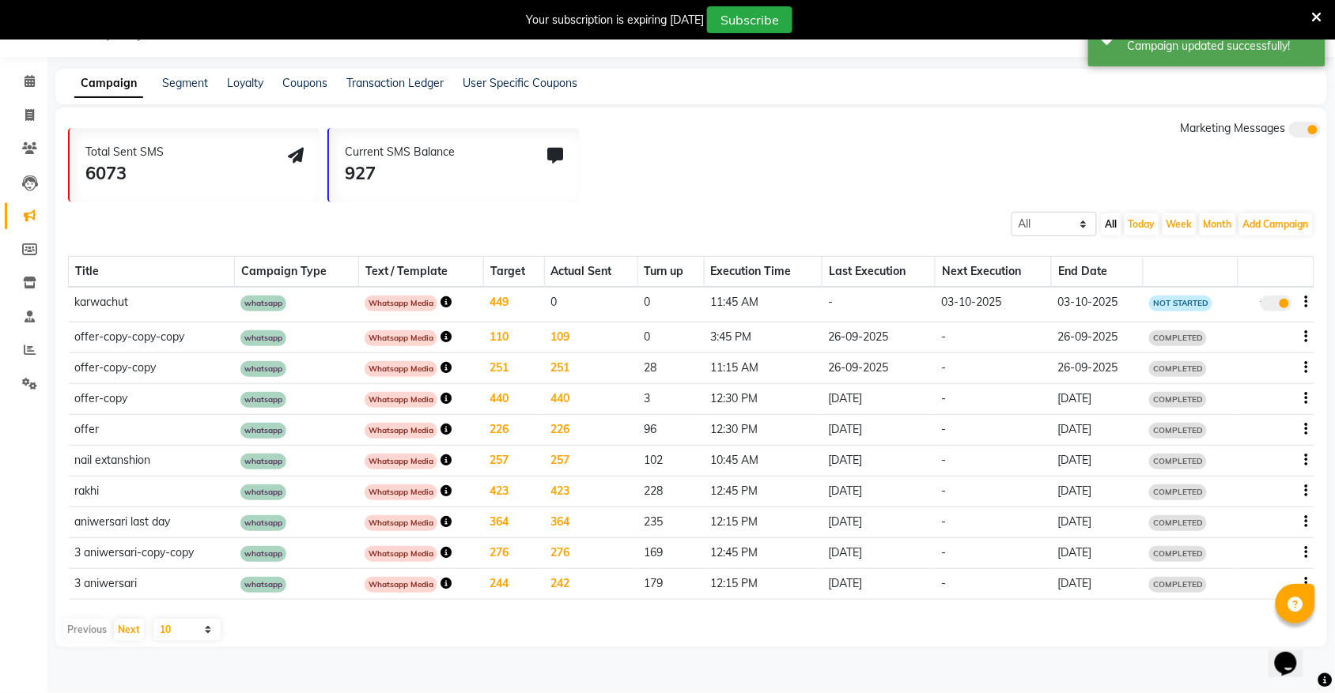
scroll to position [0, 0]
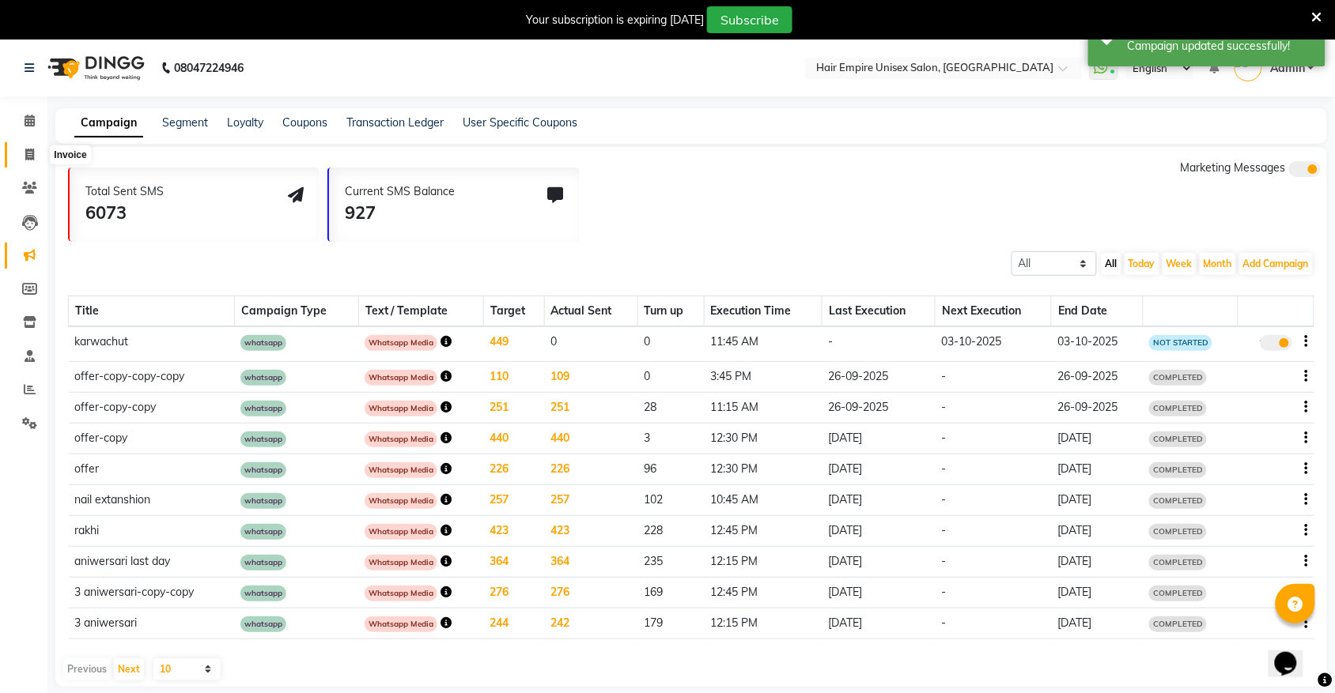
click at [25, 155] on icon at bounding box center [29, 155] width 9 height 12
select select "service"
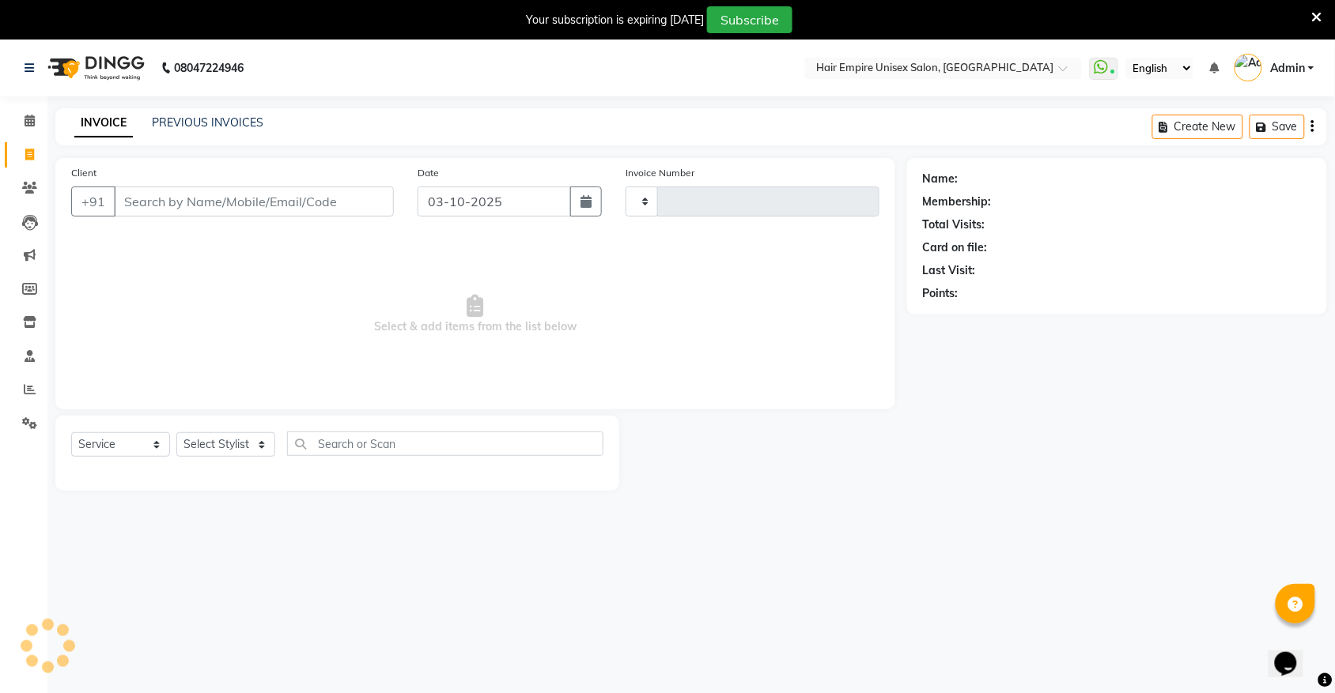
scroll to position [40, 0]
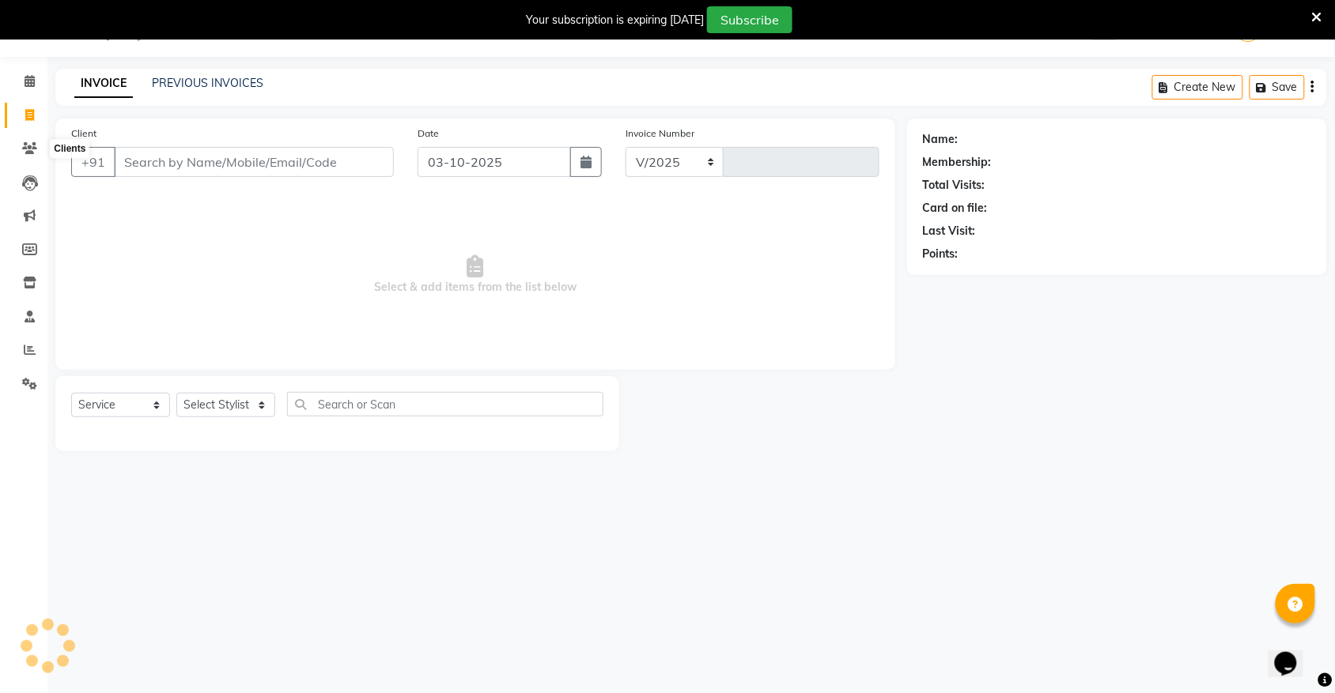
select select "5055"
type input "2194"
click at [199, 76] on link "PREVIOUS INVOICES" at bounding box center [207, 83] width 111 height 14
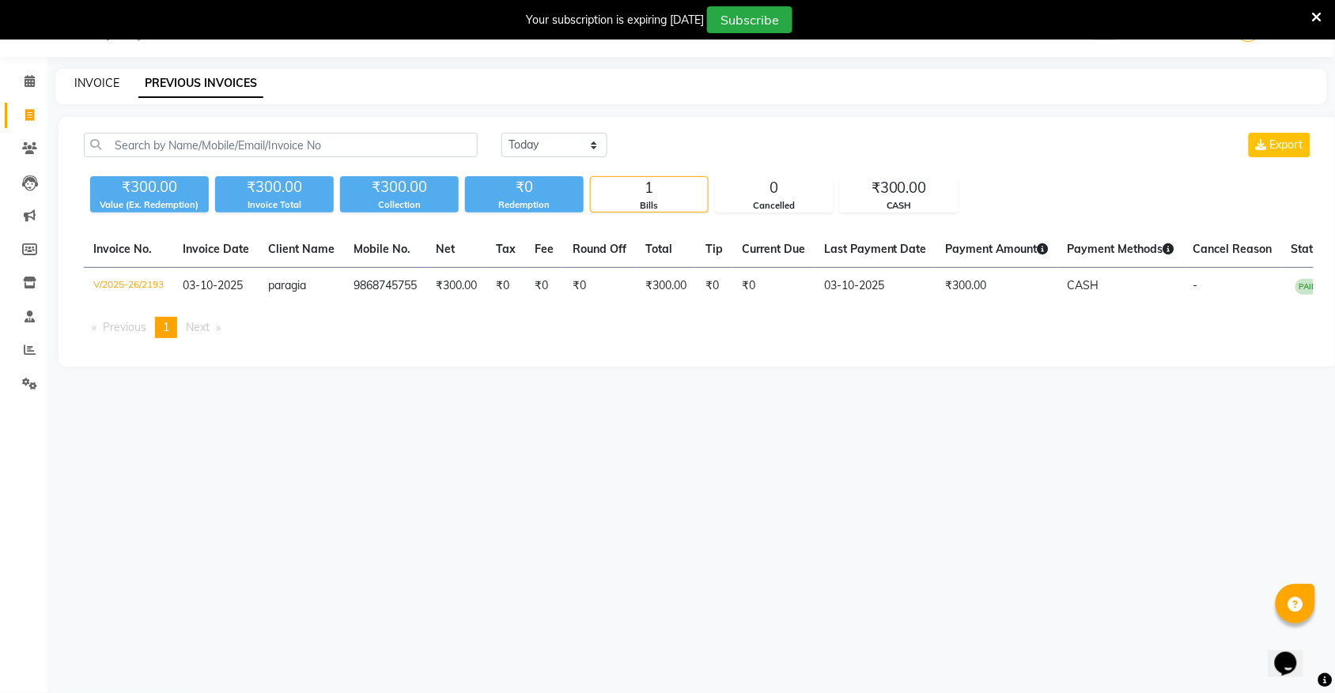
click at [100, 81] on link "INVOICE" at bounding box center [96, 83] width 45 height 14
select select "service"
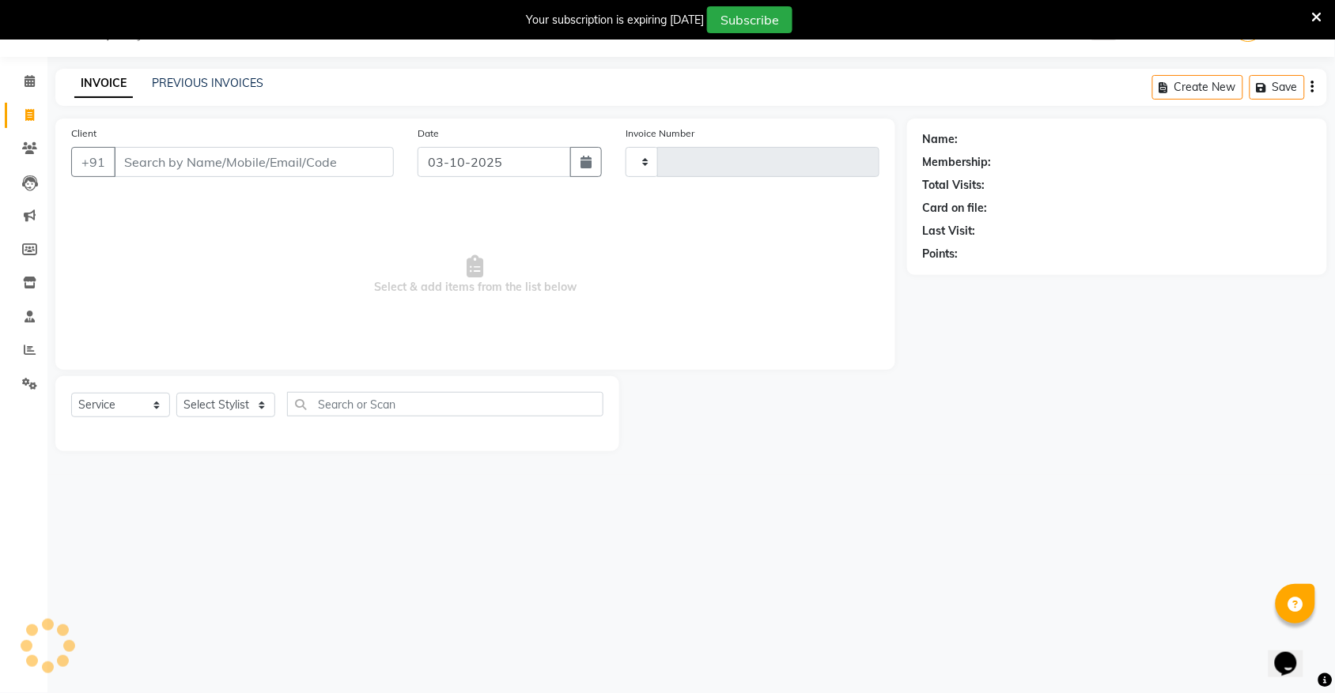
type input "2194"
select select "5055"
click at [28, 386] on icon at bounding box center [29, 384] width 15 height 12
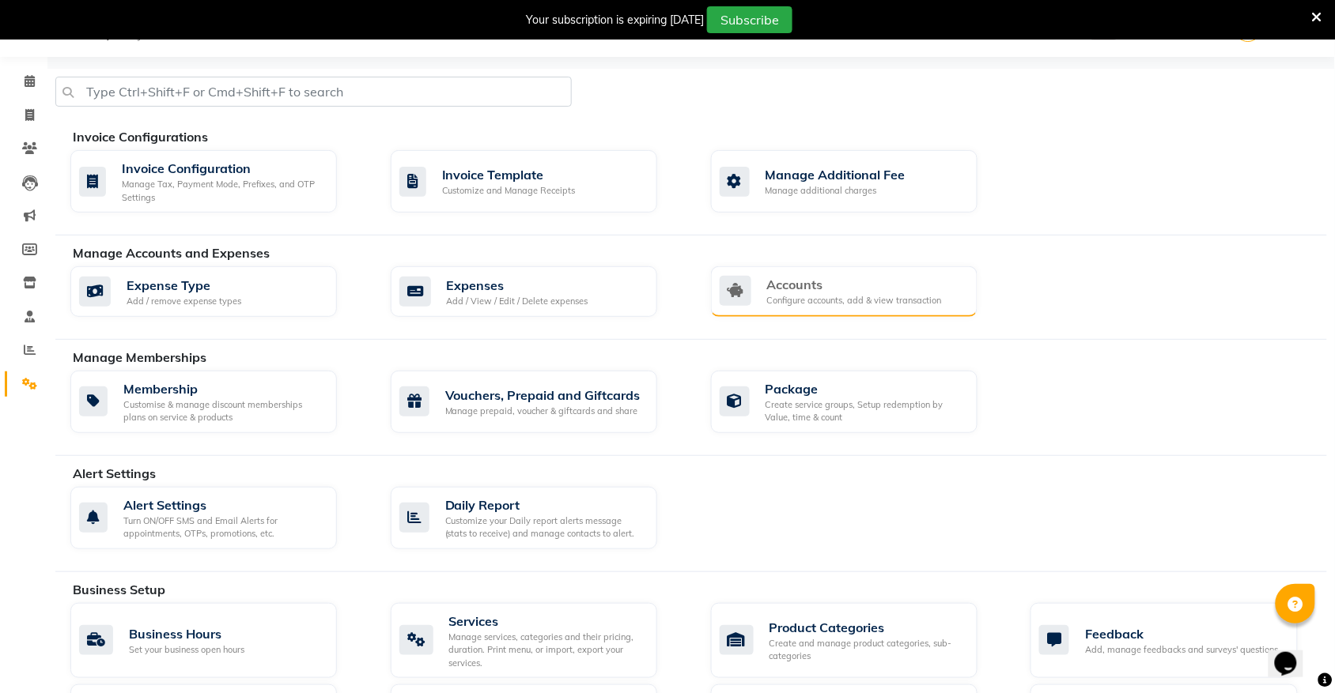
click at [927, 286] on div "Accounts" at bounding box center [854, 284] width 175 height 19
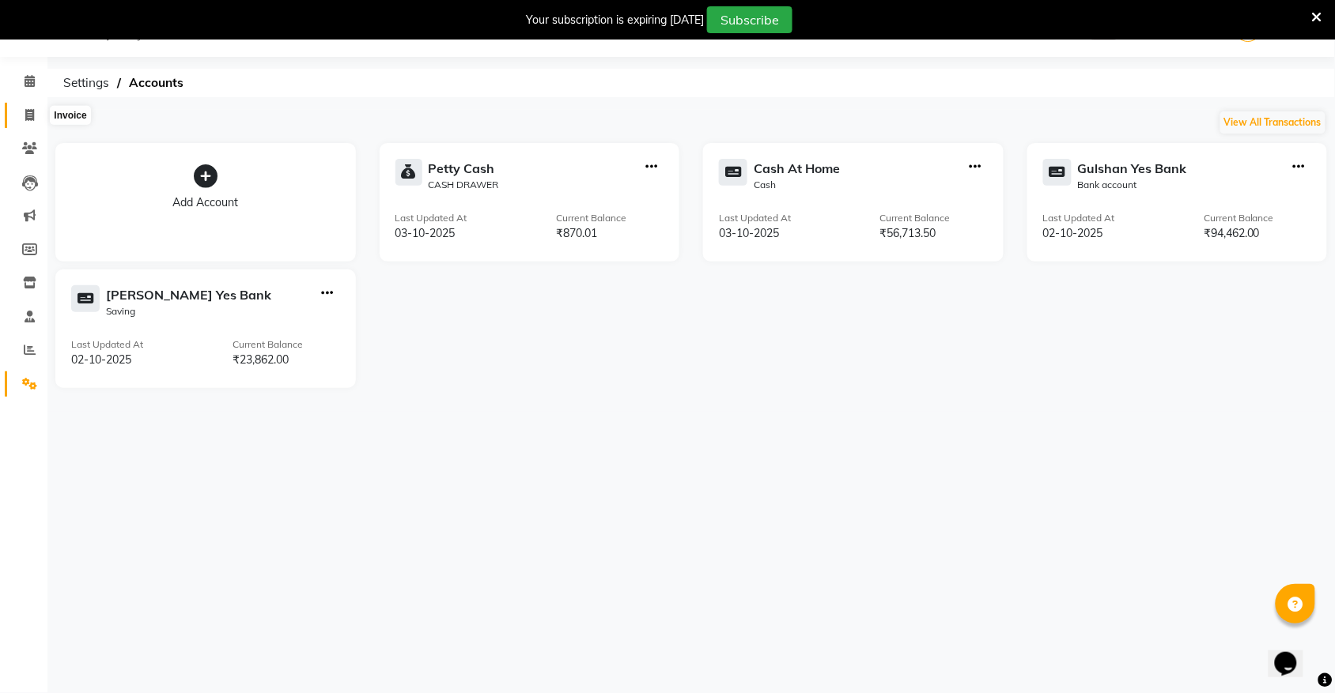
click at [25, 120] on icon at bounding box center [29, 115] width 9 height 12
select select "5055"
select select "service"
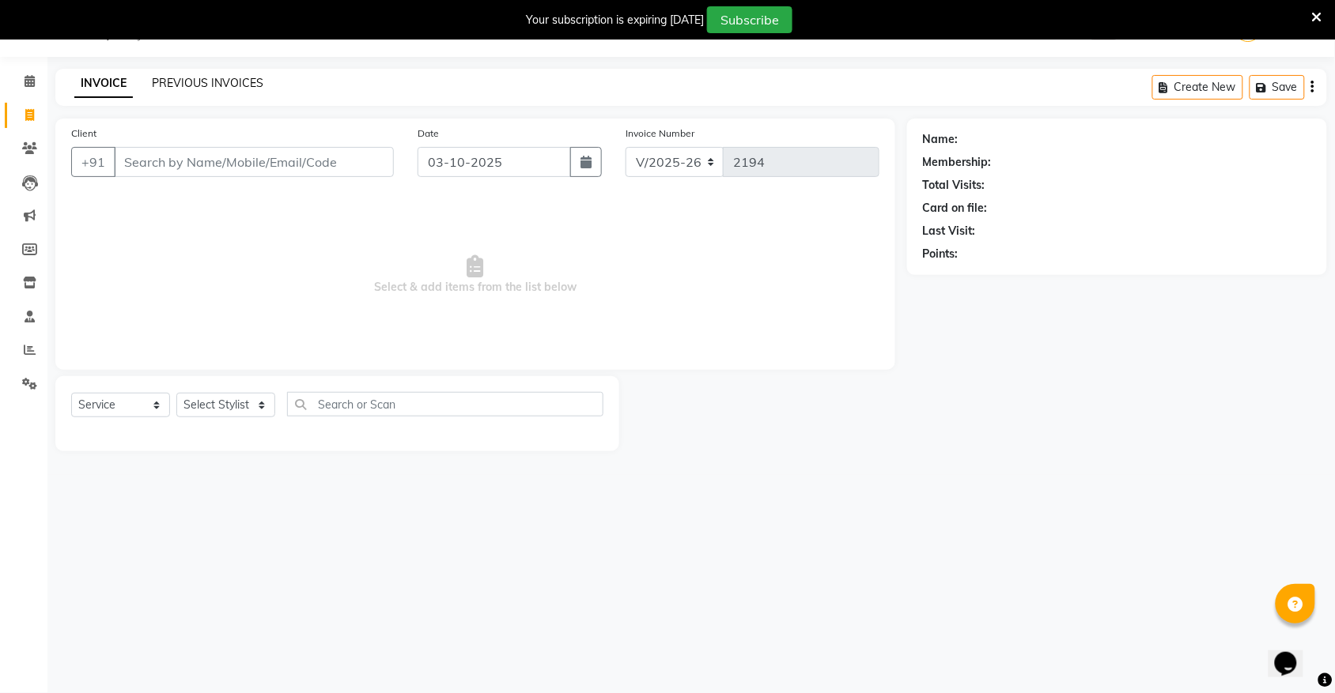
click at [187, 83] on link "PREVIOUS INVOICES" at bounding box center [207, 83] width 111 height 14
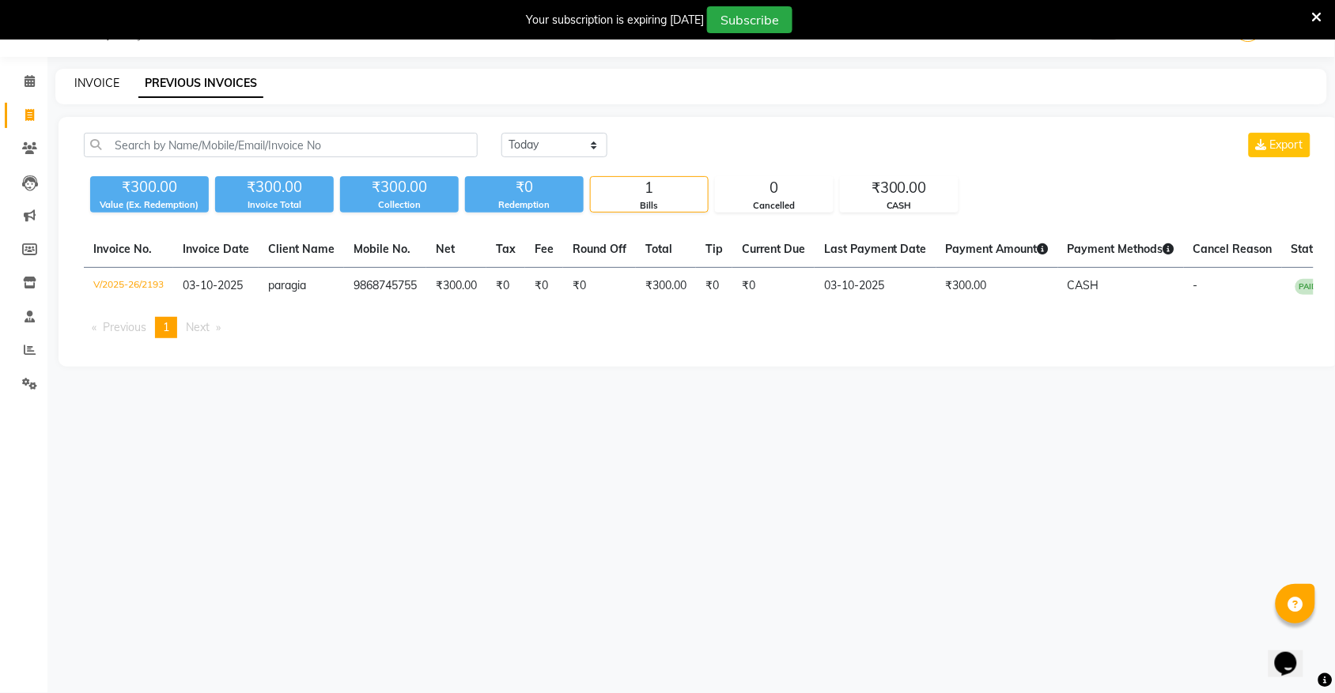
click at [96, 84] on link "INVOICE" at bounding box center [96, 83] width 45 height 14
select select "5055"
select select "service"
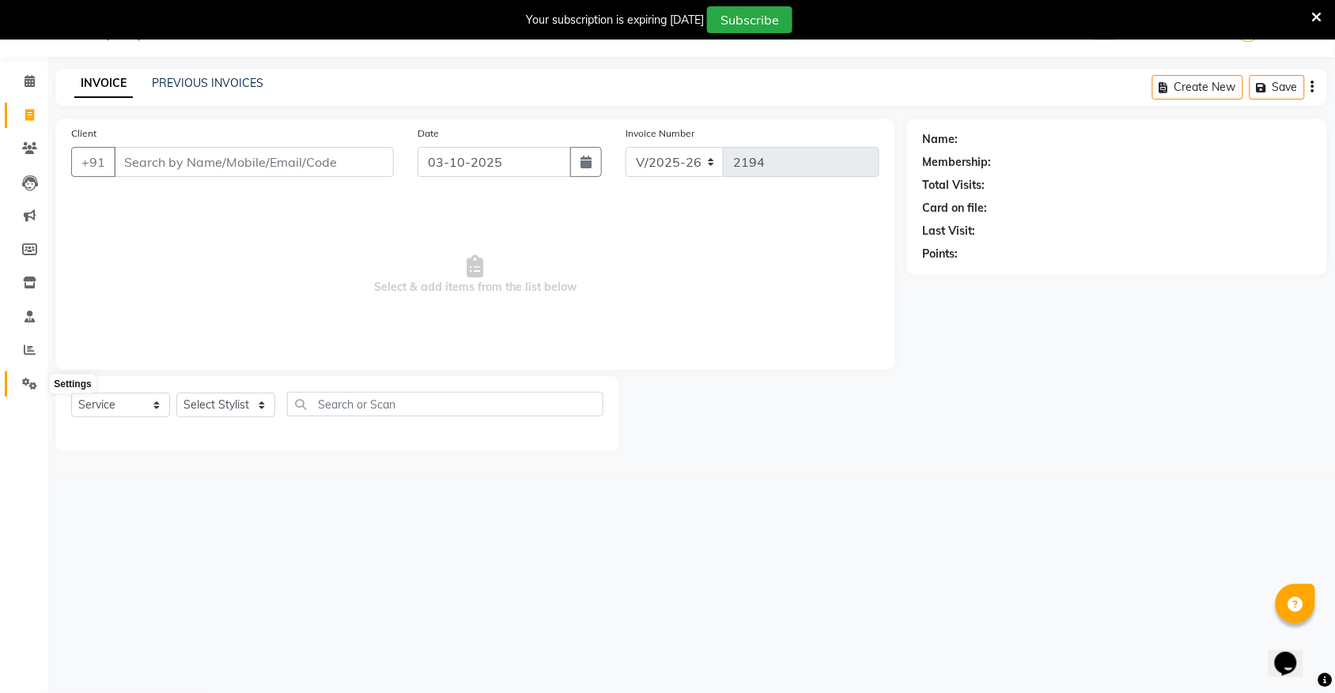
click at [20, 390] on span at bounding box center [30, 385] width 28 height 18
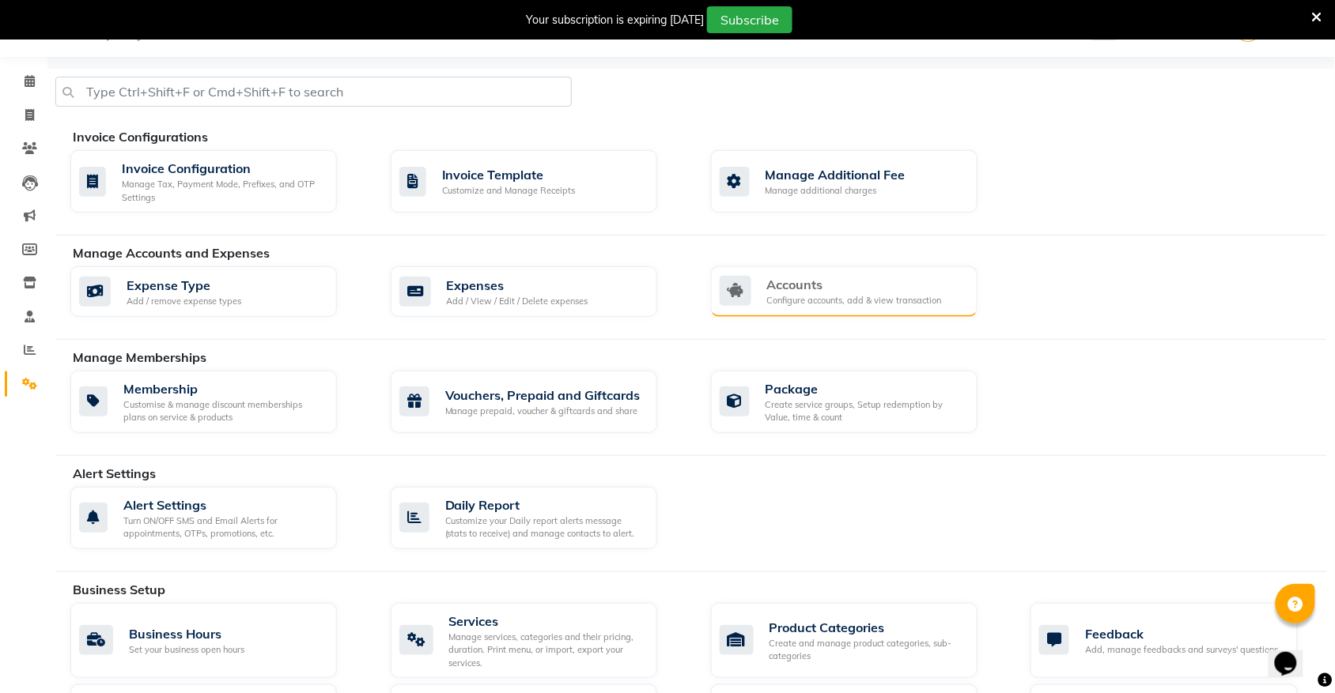
click at [817, 298] on div "Configure accounts, add & view transaction" at bounding box center [854, 300] width 175 height 13
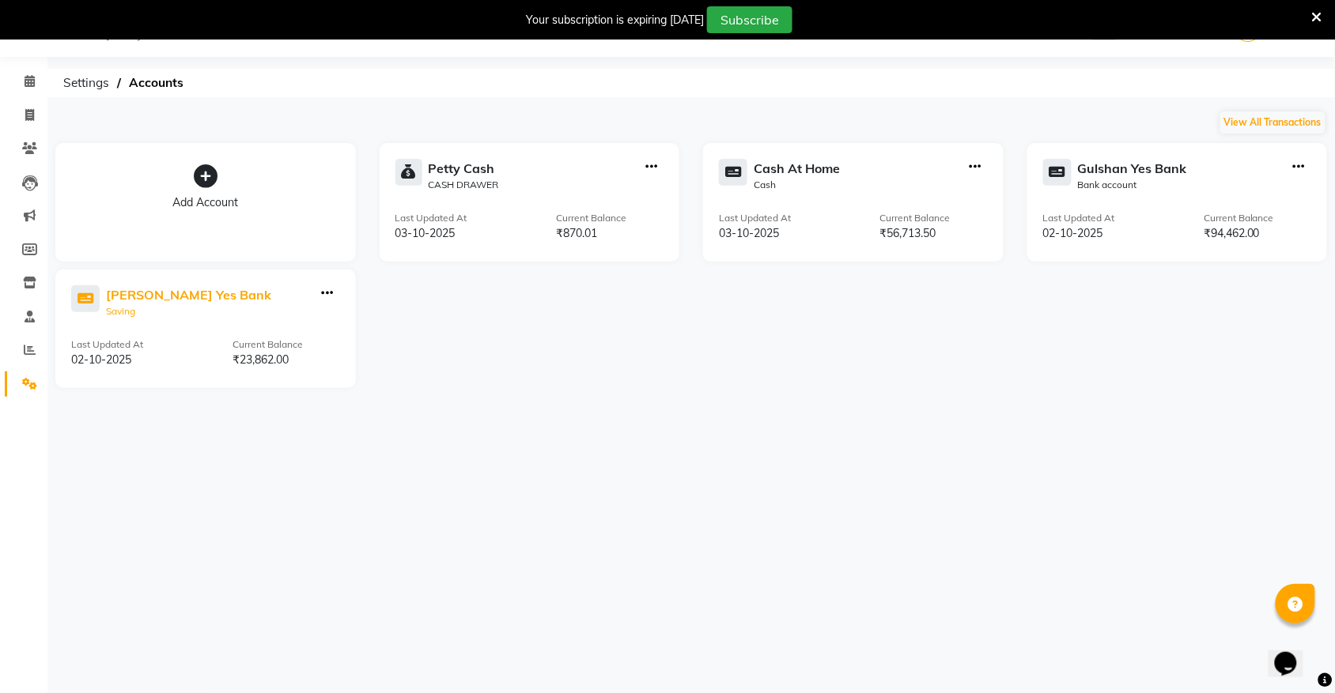
click at [155, 289] on div "[PERSON_NAME] Yes Bank" at bounding box center [188, 294] width 165 height 19
select select "6132"
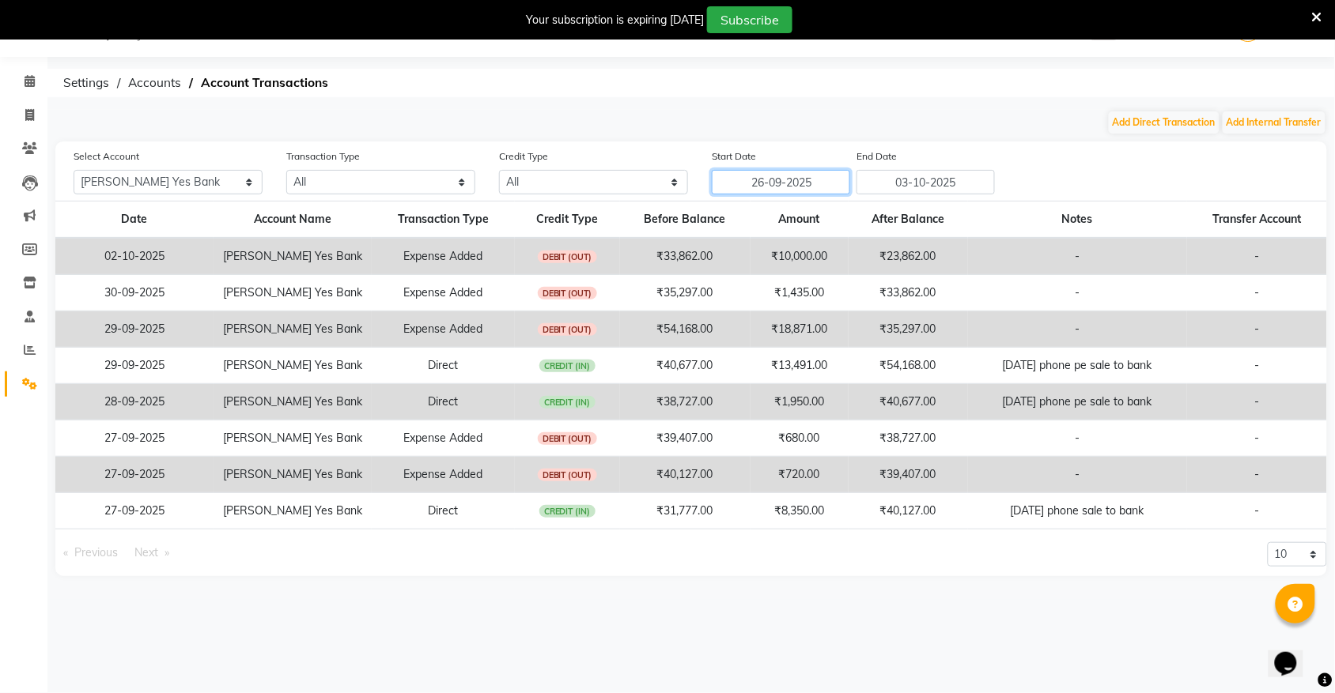
click at [814, 183] on input "26-09-2025" at bounding box center [781, 182] width 138 height 25
select select "9"
select select "2025"
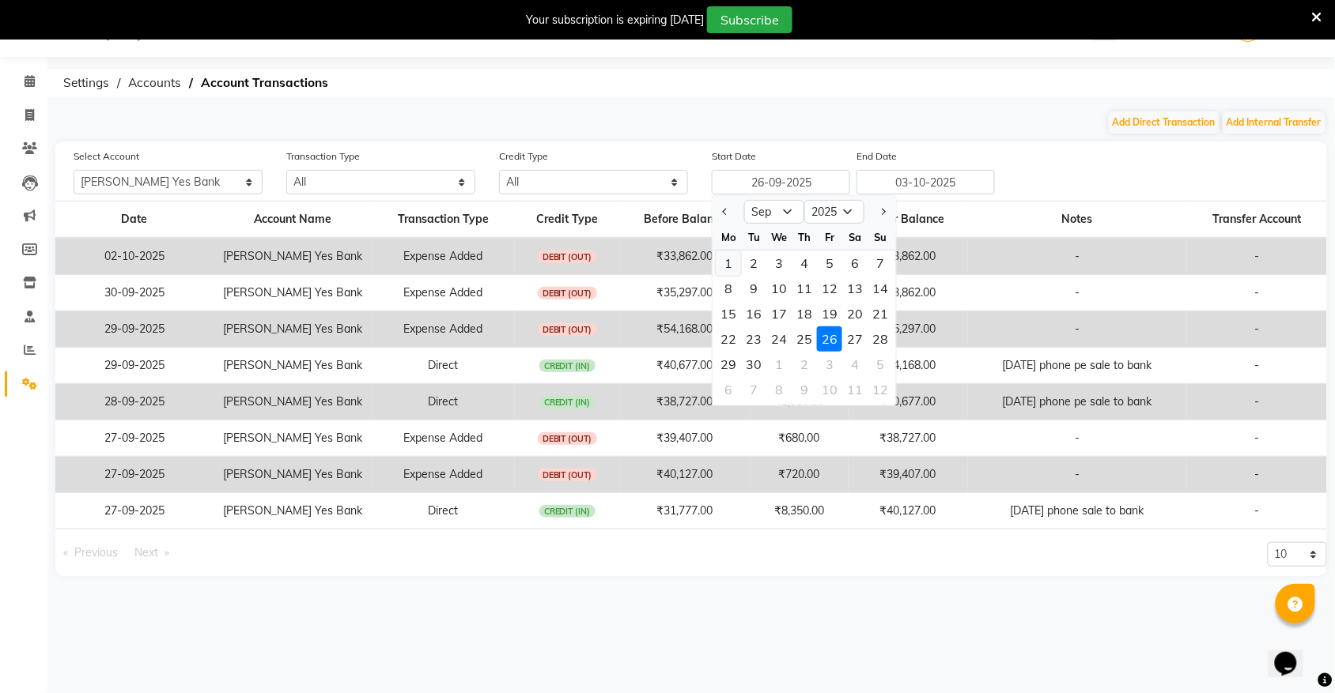
click at [733, 271] on div "1" at bounding box center [728, 263] width 25 height 25
type input "01-09-2025"
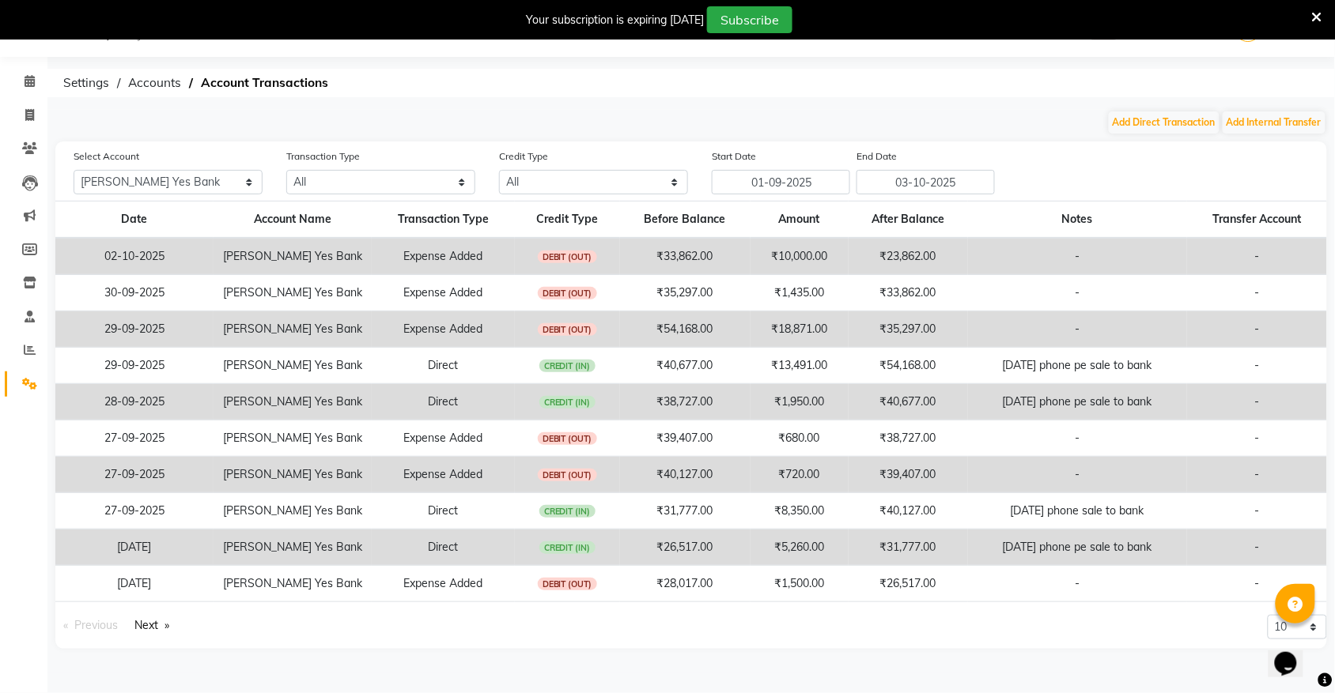
click at [902, 168] on div "End Date [DATE]" at bounding box center [925, 171] width 138 height 47
click at [901, 176] on input "03-10-2025" at bounding box center [925, 182] width 138 height 25
select select "10"
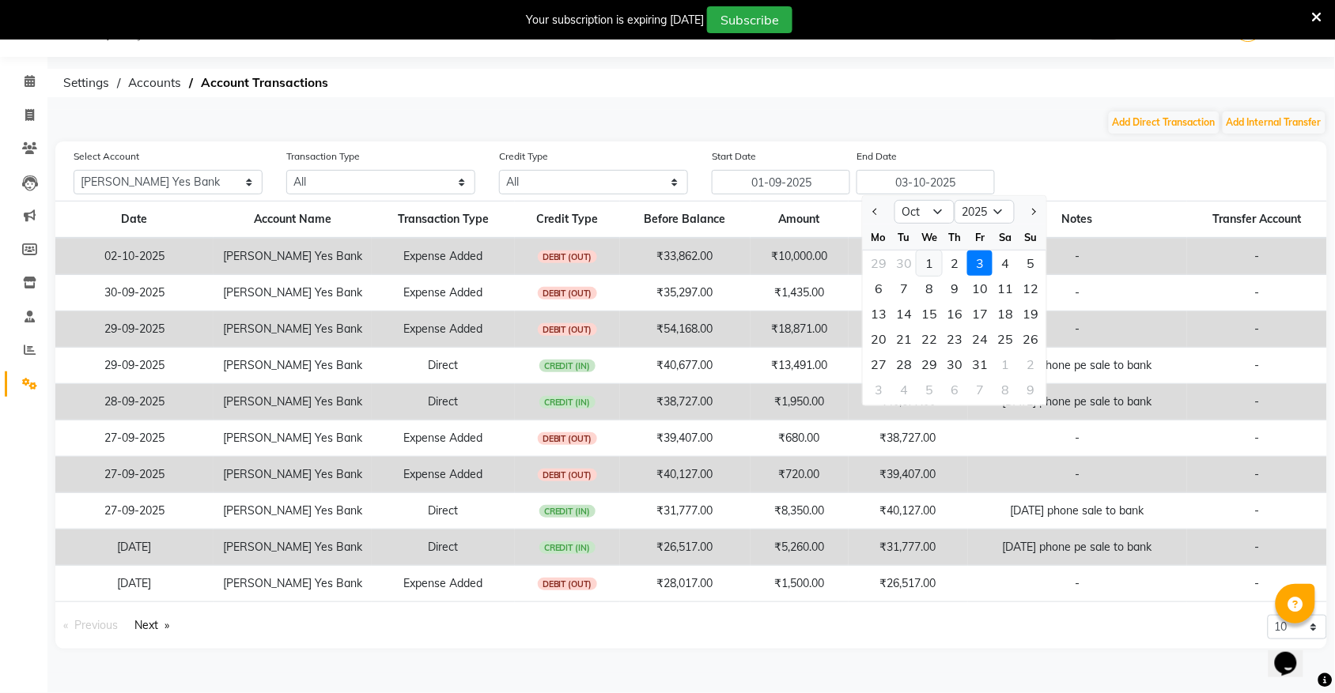
click at [935, 266] on div "1" at bounding box center [928, 263] width 25 height 25
type input "01-10-2025"
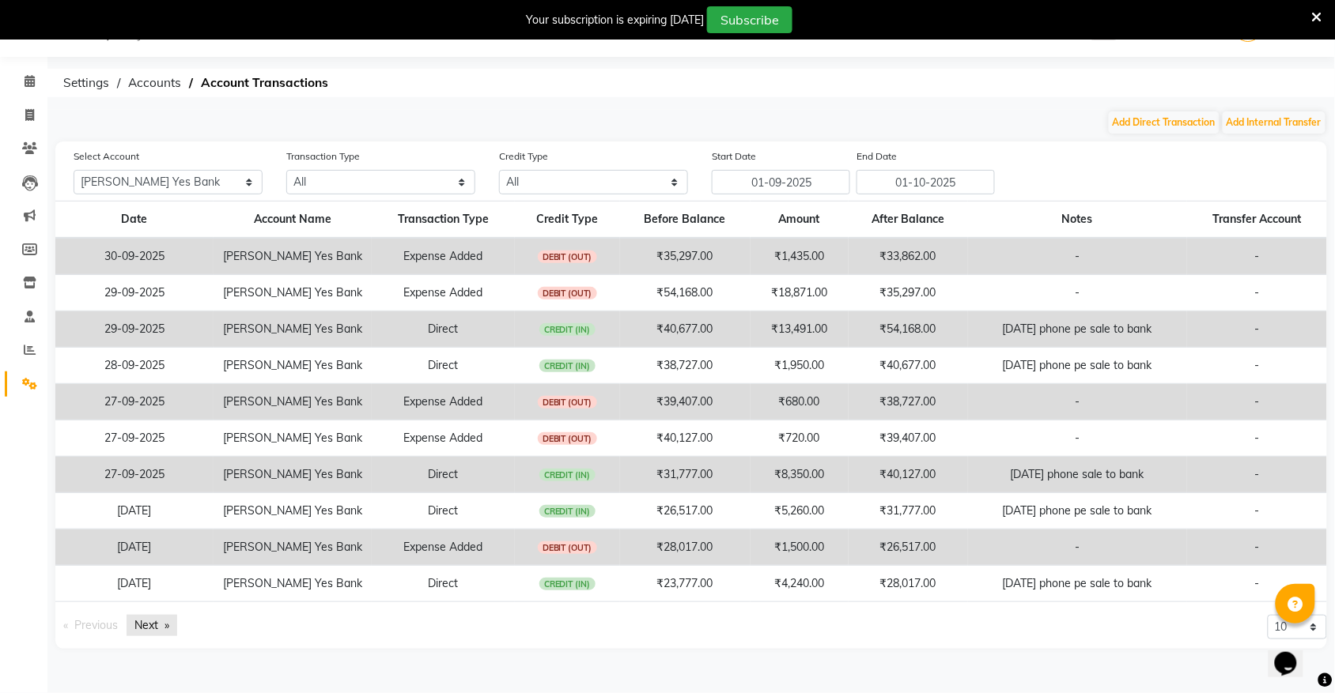
click at [157, 631] on link "Next page" at bounding box center [152, 625] width 51 height 21
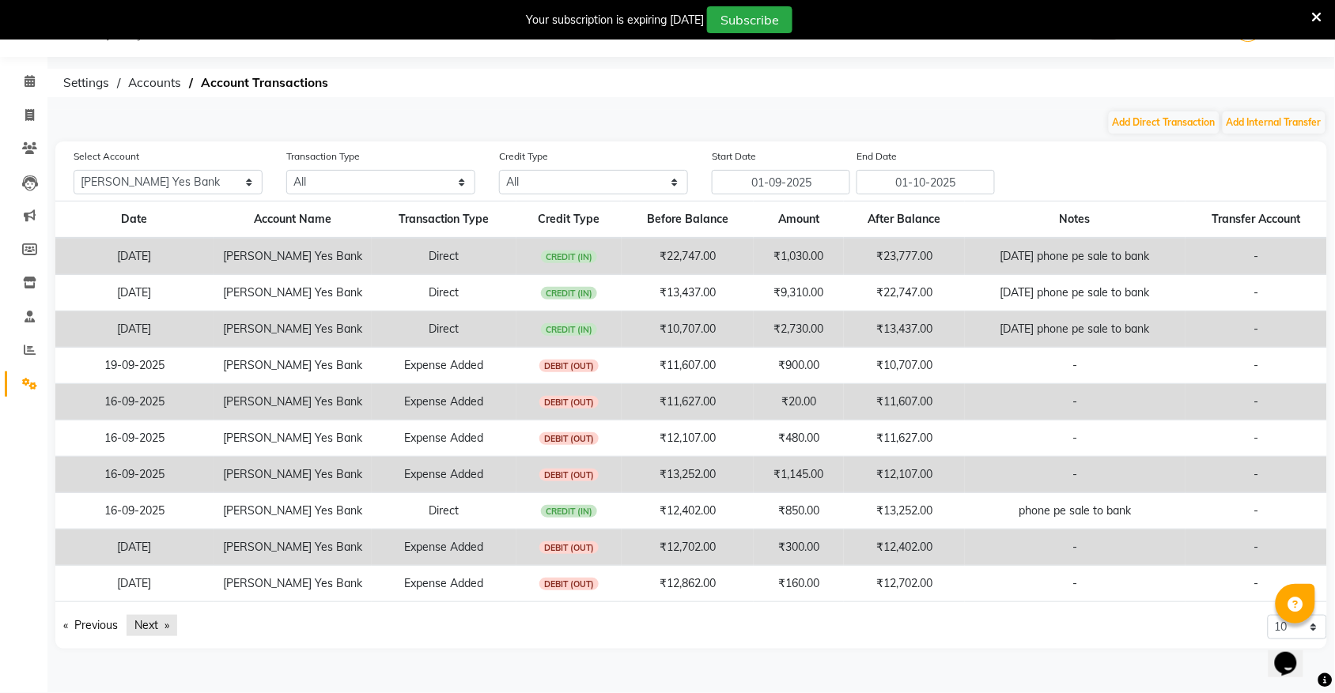
click at [157, 631] on link "Next page" at bounding box center [152, 625] width 51 height 21
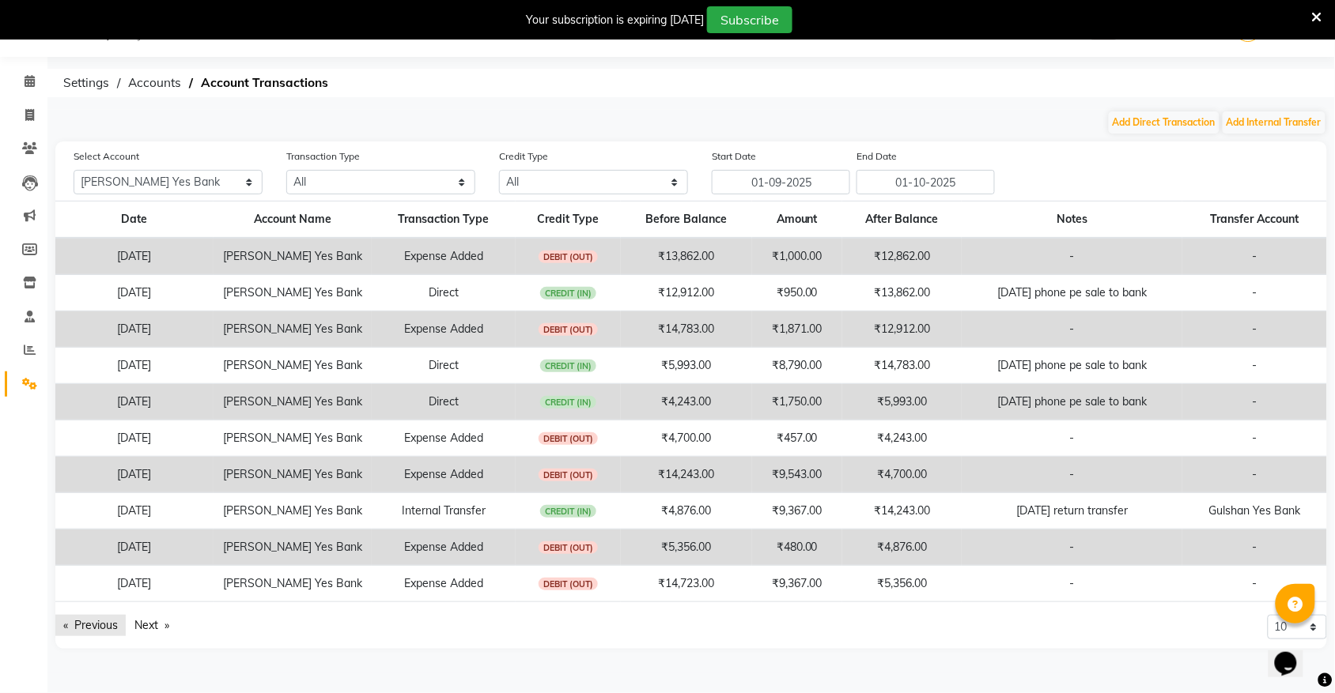
click at [93, 631] on link "Previous page" at bounding box center [90, 625] width 70 height 21
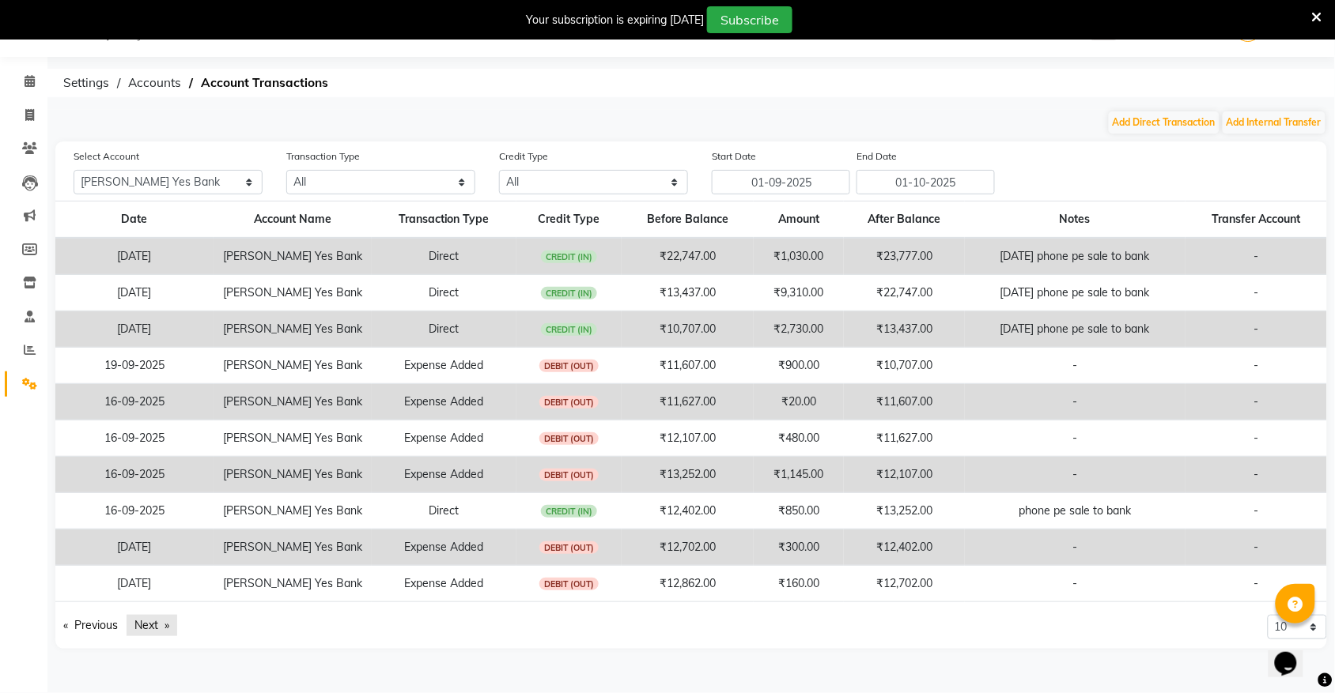
click at [147, 634] on link "Next page" at bounding box center [152, 625] width 51 height 21
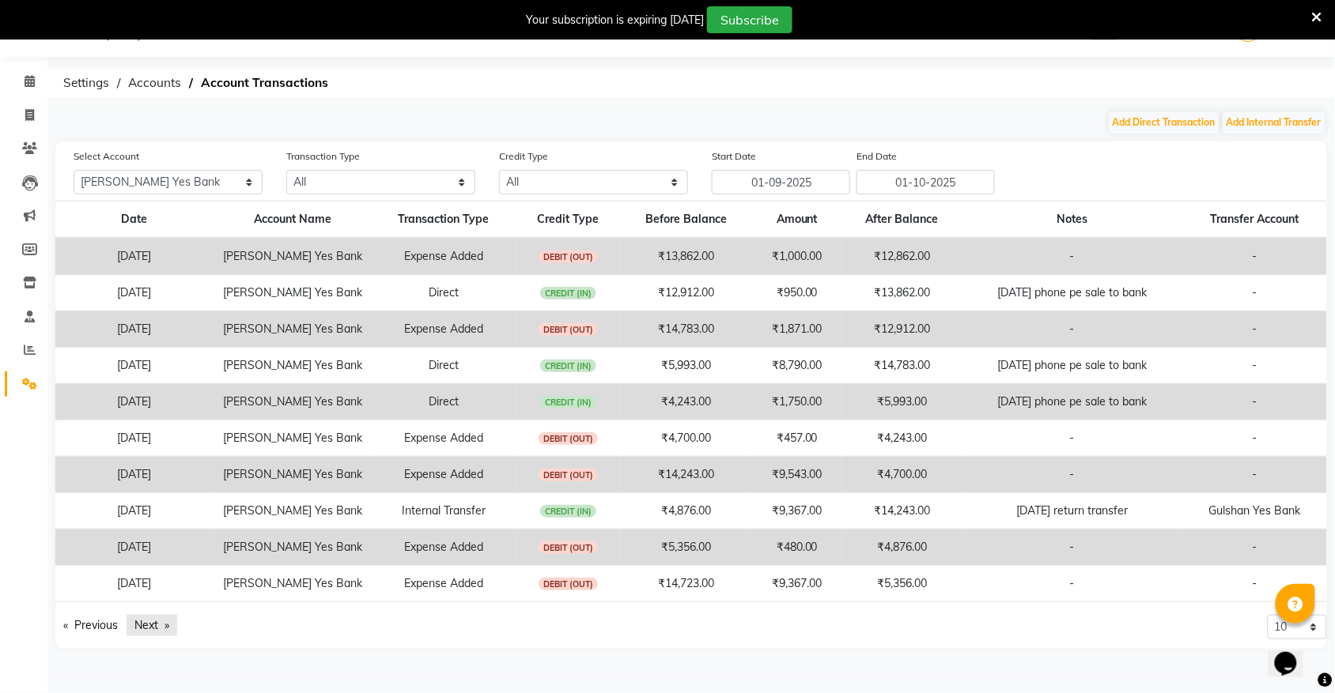
click at [147, 634] on link "Next page" at bounding box center [152, 625] width 51 height 21
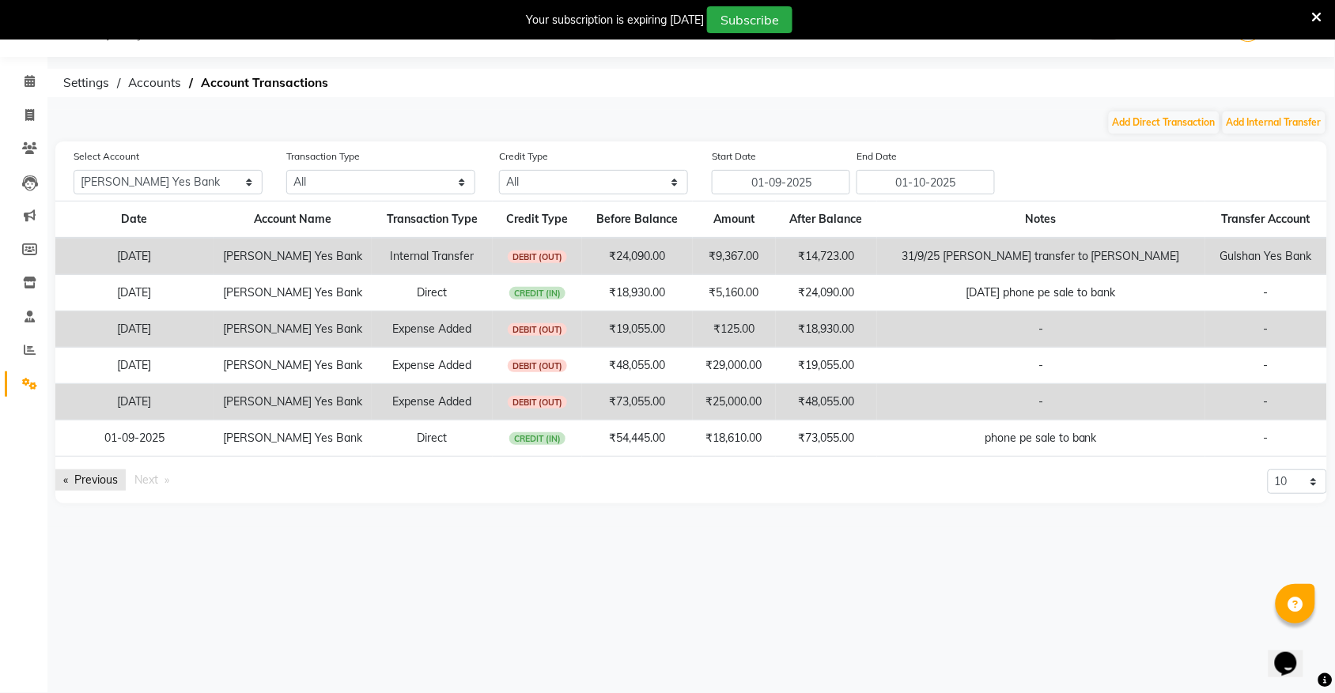
click at [85, 472] on link "Previous page" at bounding box center [90, 480] width 70 height 21
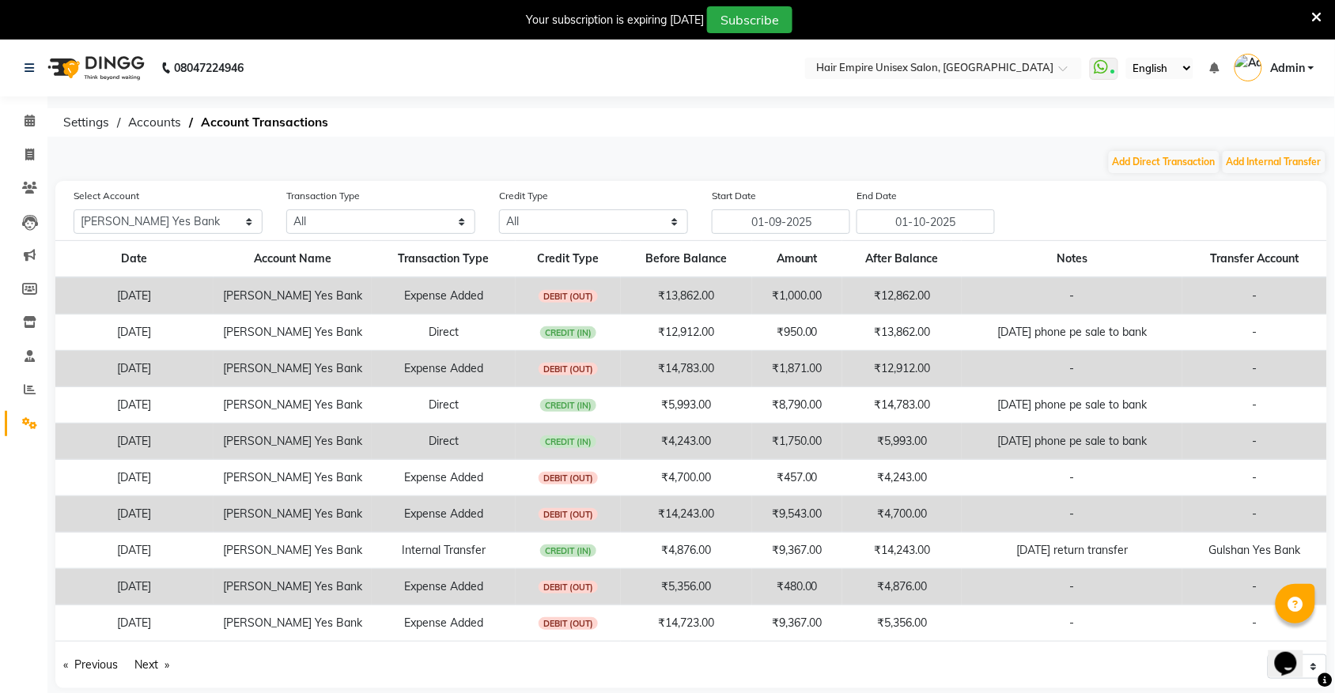
click at [1310, 16] on div "Your subscription is expiring [DATE] Subscribe" at bounding box center [658, 19] width 1305 height 27
click at [1319, 8] on span at bounding box center [1317, 16] width 10 height 17
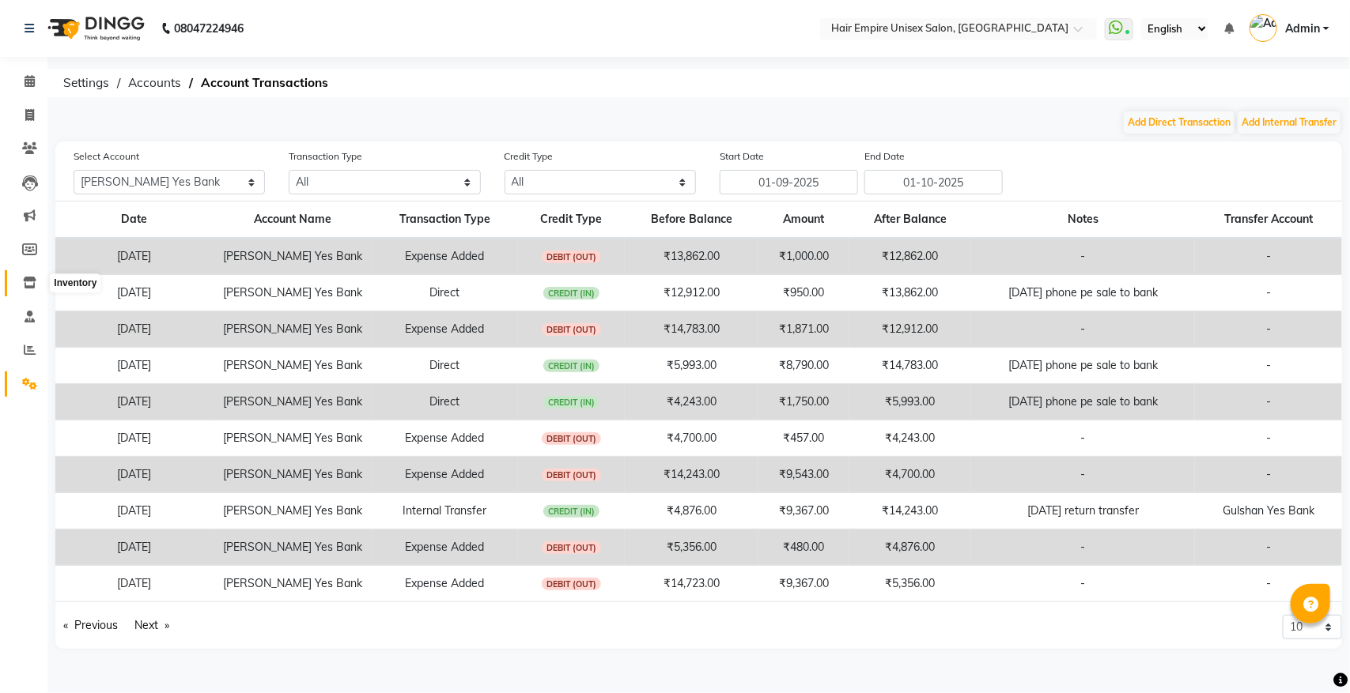
click at [30, 281] on icon at bounding box center [29, 283] width 13 height 12
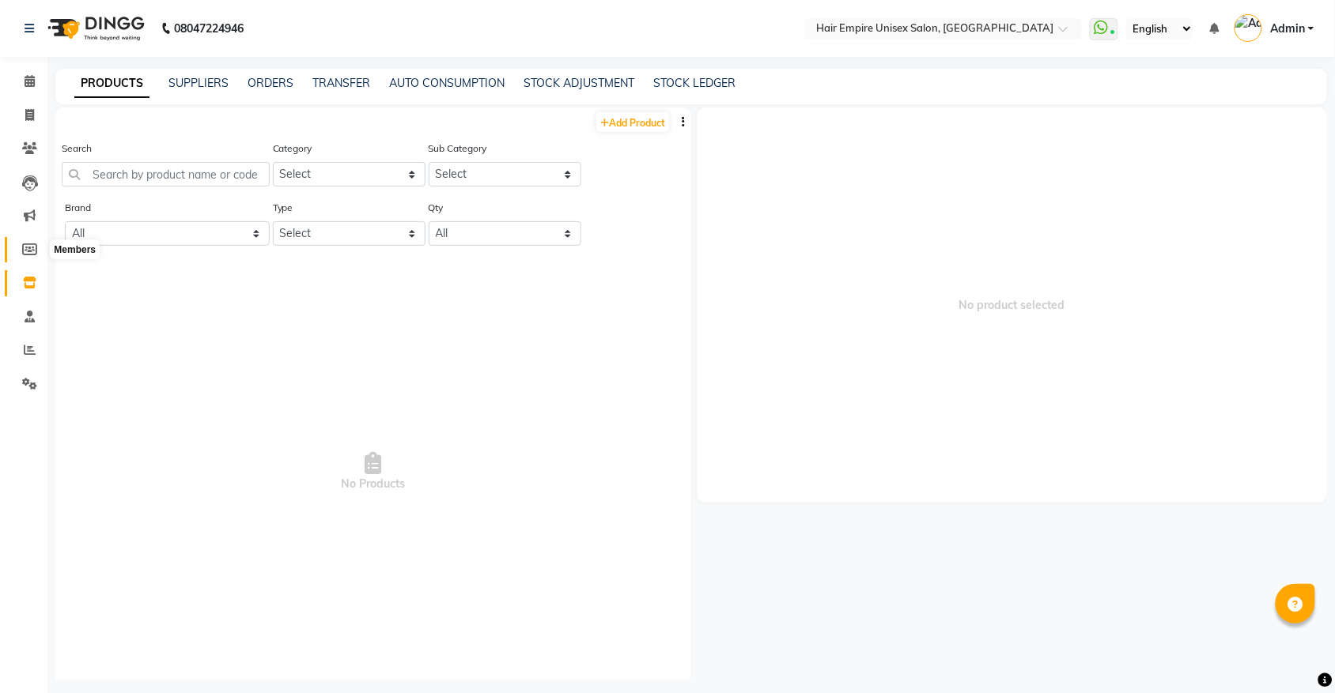
click at [33, 245] on icon at bounding box center [29, 250] width 15 height 12
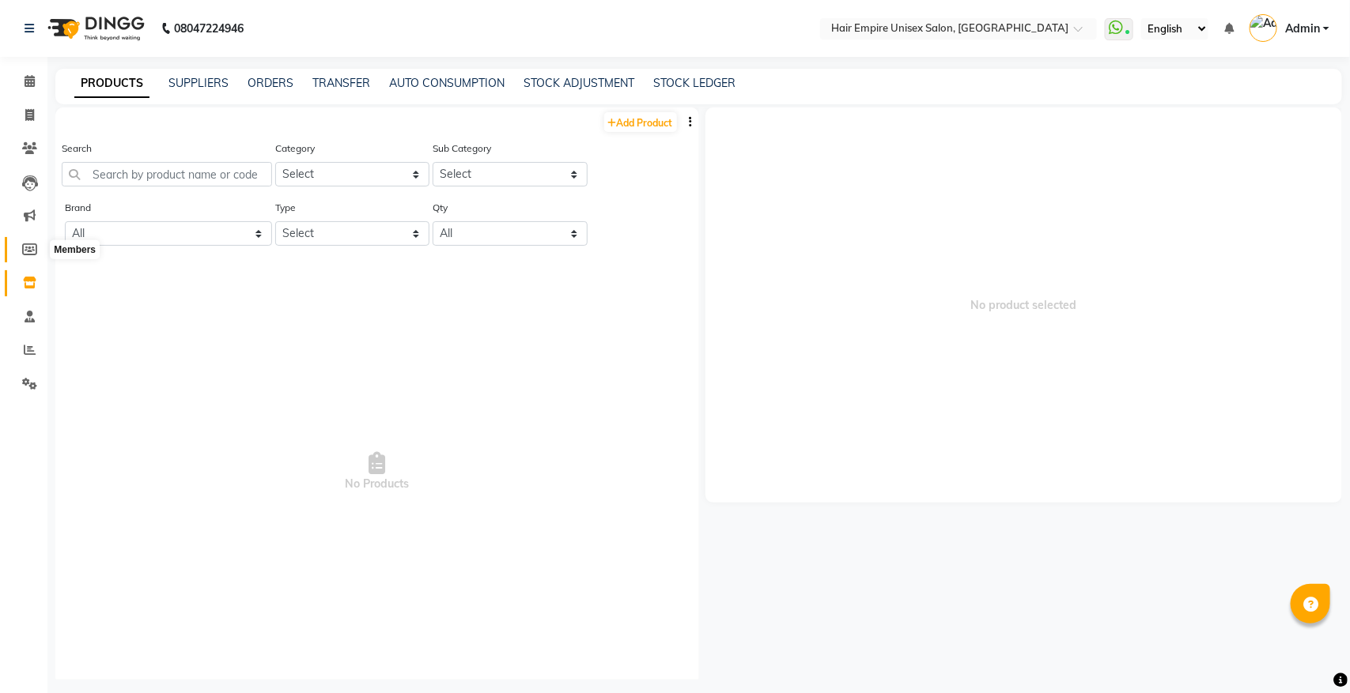
select select
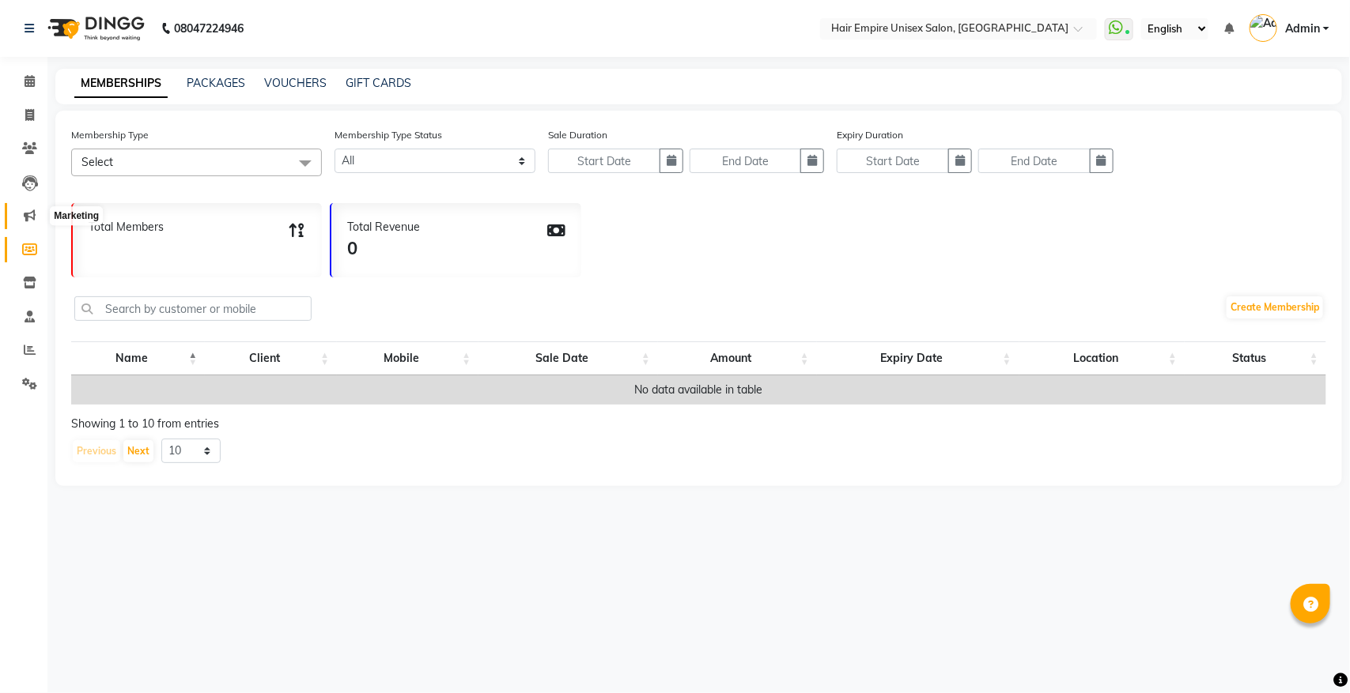
click at [24, 217] on icon at bounding box center [30, 216] width 12 height 12
